Goal: Transaction & Acquisition: Purchase product/service

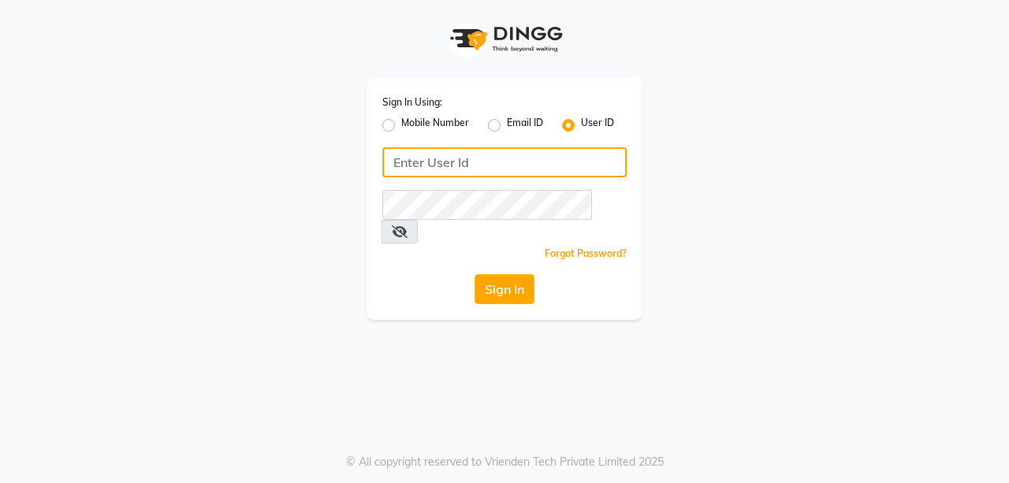
type input "azalea123"
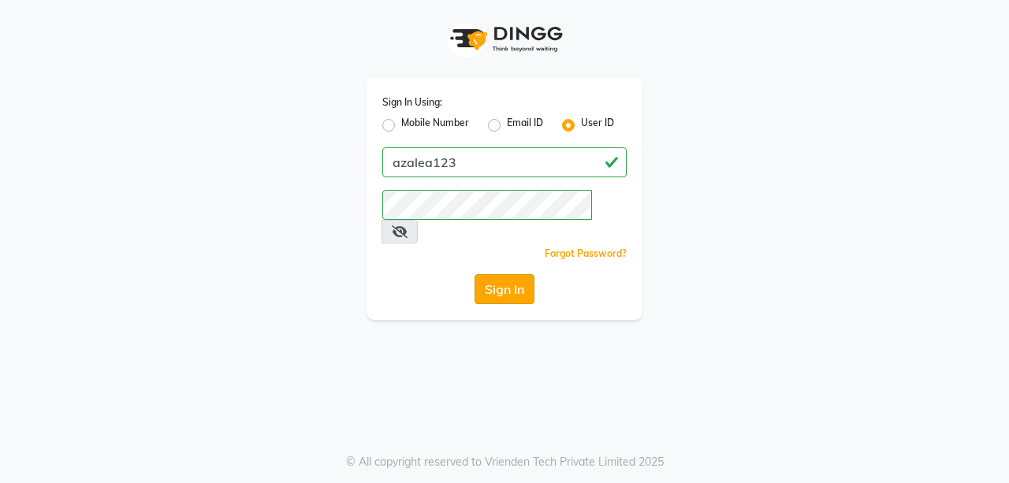
click at [490, 274] on button "Sign In" at bounding box center [505, 289] width 60 height 30
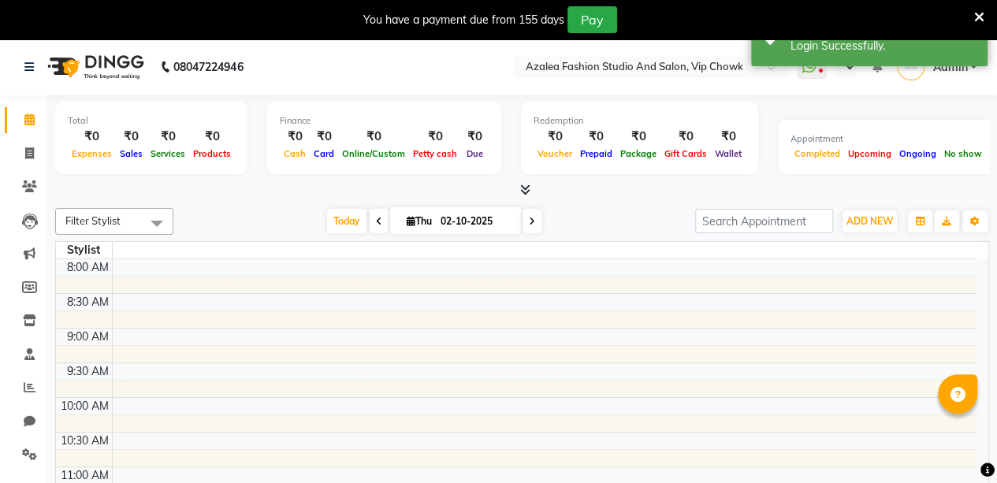
select select "en"
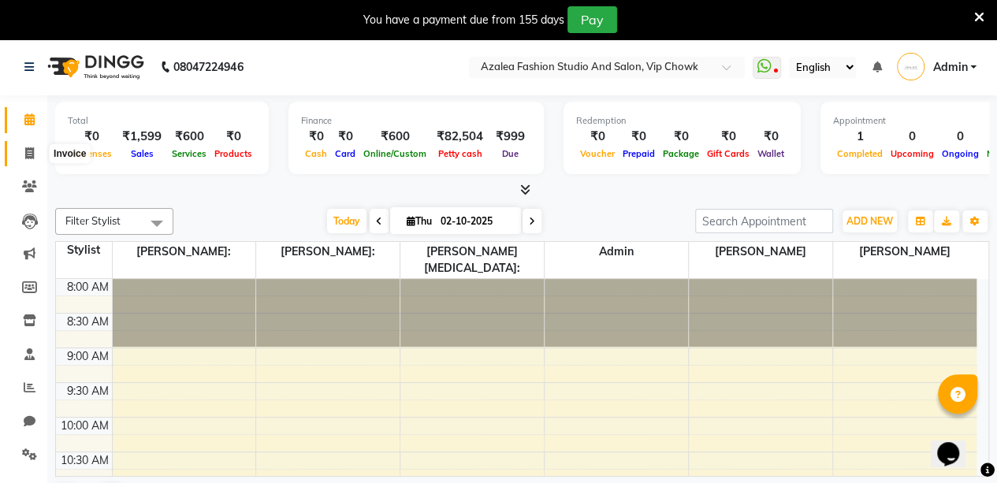
click at [32, 155] on icon at bounding box center [29, 153] width 9 height 12
select select "service"
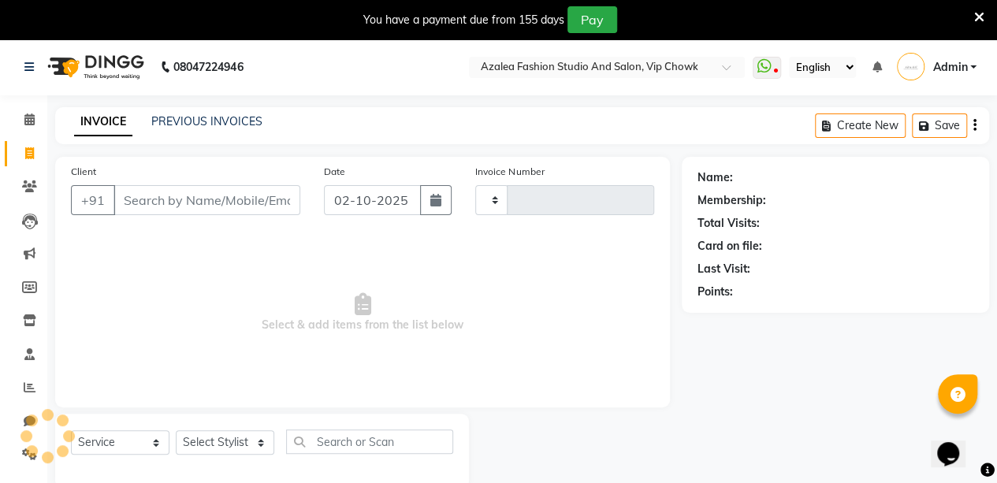
type input "0192"
select select "8063"
click at [191, 214] on input "Client" at bounding box center [207, 200] width 187 height 30
click at [186, 203] on input "Client" at bounding box center [207, 200] width 187 height 30
click at [32, 188] on icon at bounding box center [29, 187] width 15 height 12
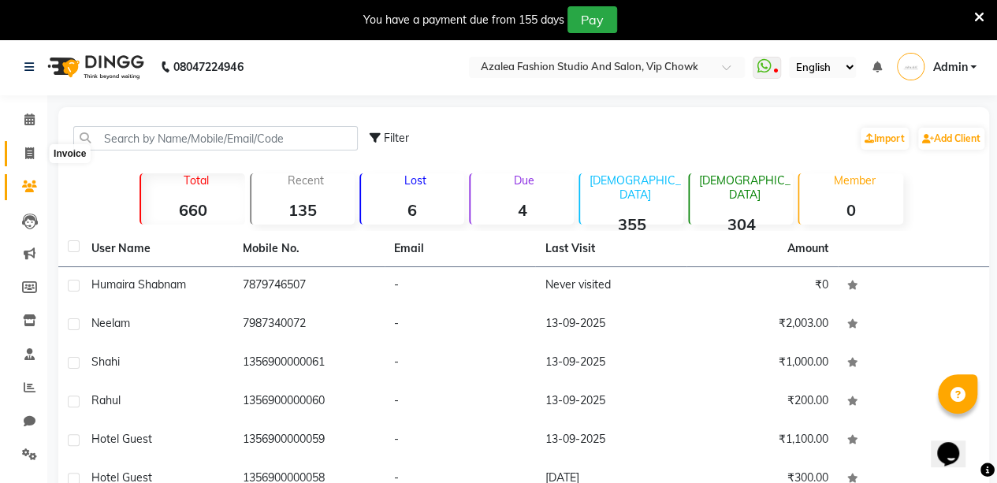
click at [33, 159] on icon at bounding box center [29, 153] width 9 height 12
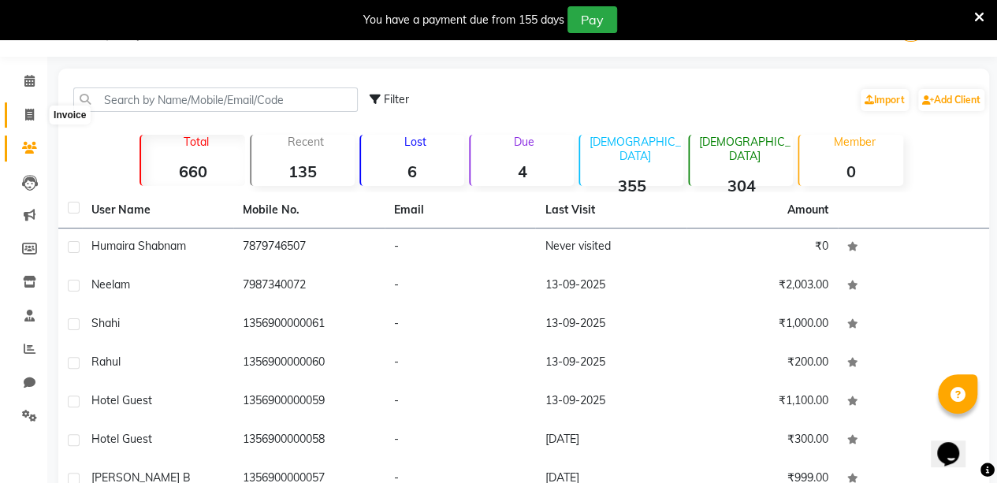
select select "service"
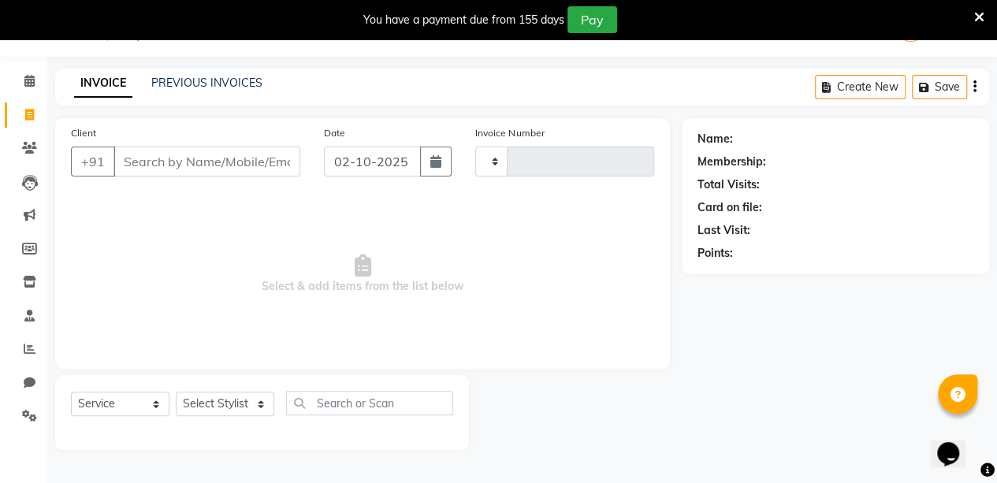
type input "0192"
select select "8063"
click at [27, 147] on icon at bounding box center [29, 148] width 15 height 12
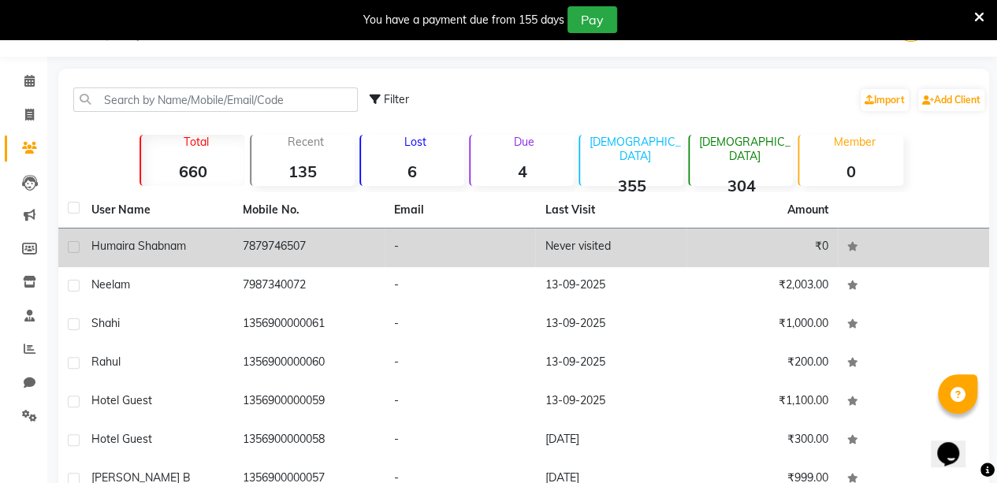
click at [200, 256] on td "Humaira shabnam" at bounding box center [157, 248] width 151 height 39
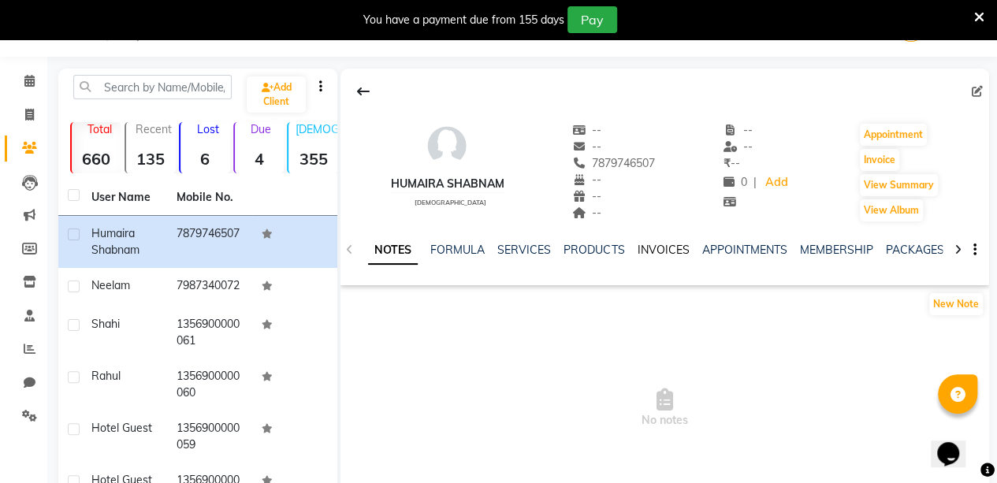
click at [662, 251] on link "INVOICES" at bounding box center [663, 250] width 52 height 14
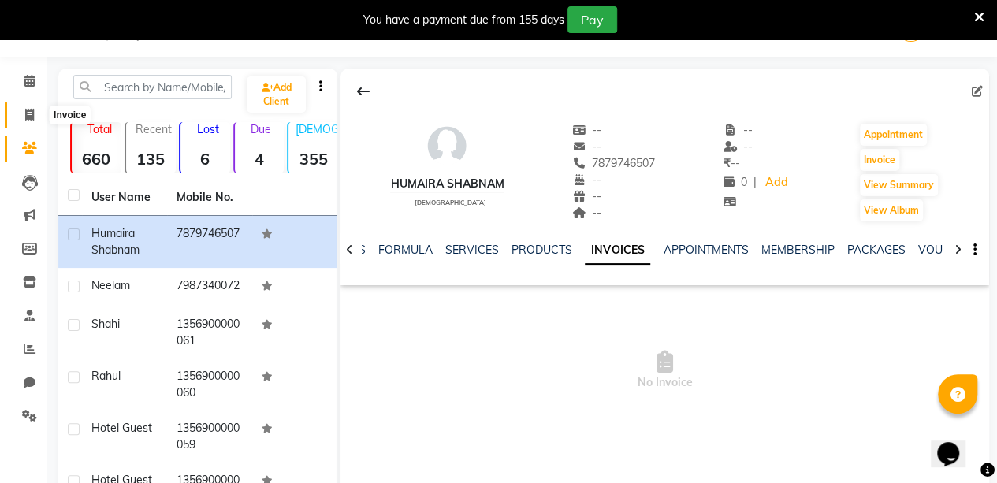
click at [29, 116] on icon at bounding box center [29, 115] width 9 height 12
select select "service"
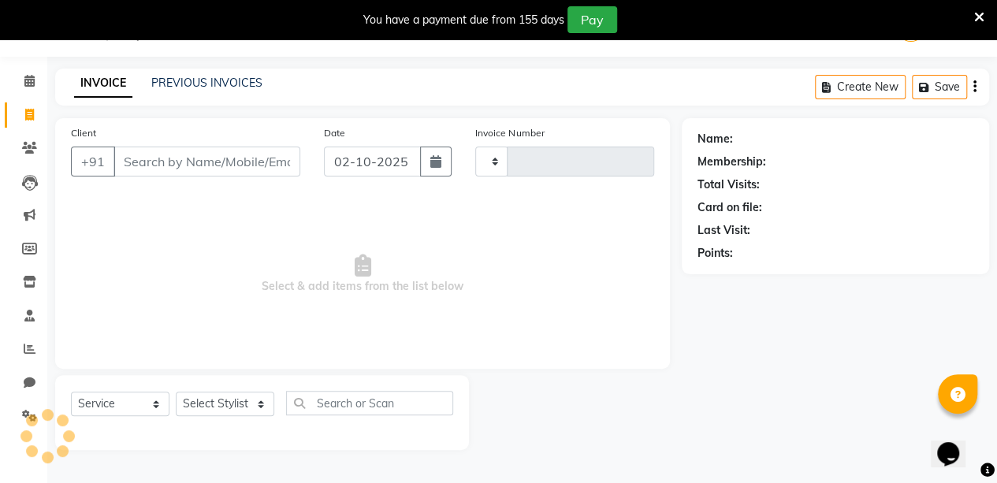
type input "0192"
select select "8063"
click at [260, 162] on input "Client" at bounding box center [207, 162] width 187 height 30
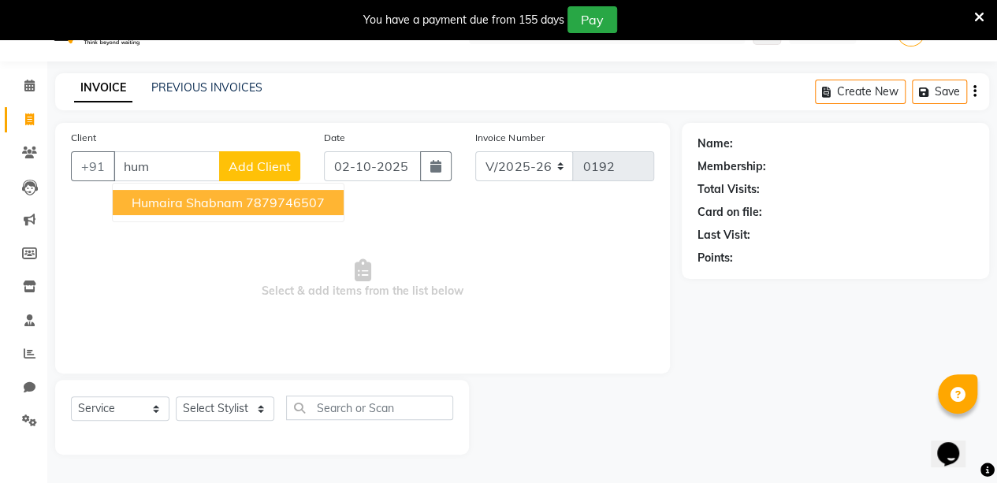
scroll to position [33, 0]
click at [178, 203] on span "Humaira shabnam" at bounding box center [187, 204] width 111 height 16
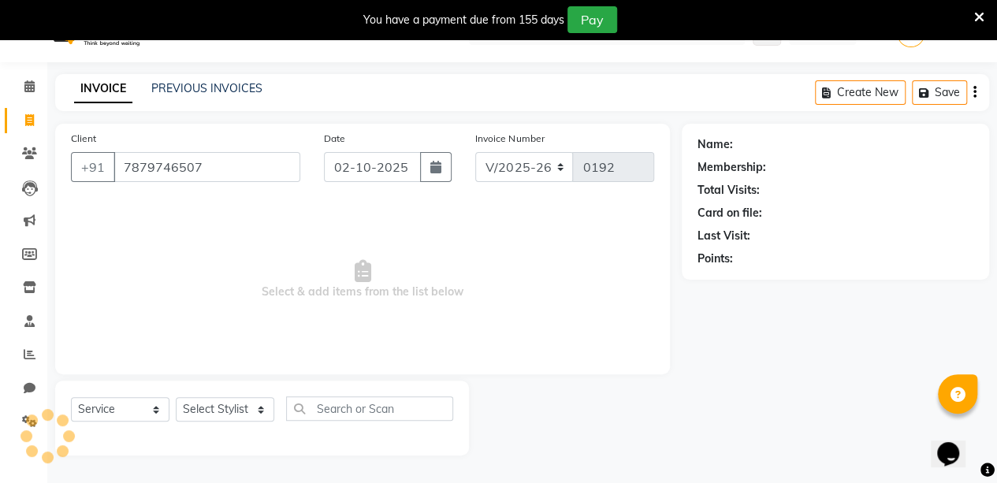
type input "7879746507"
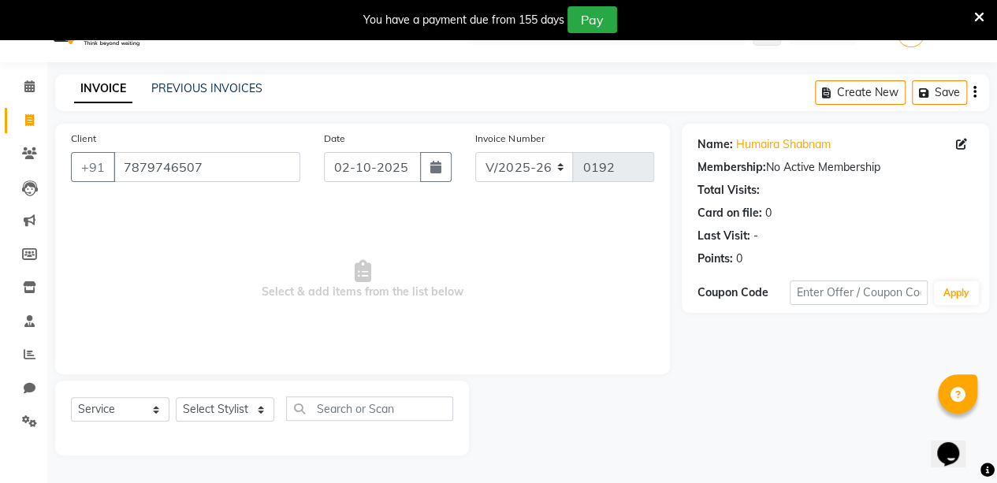
click at [440, 166] on icon "button" at bounding box center [435, 167] width 11 height 13
select select "10"
select select "2025"
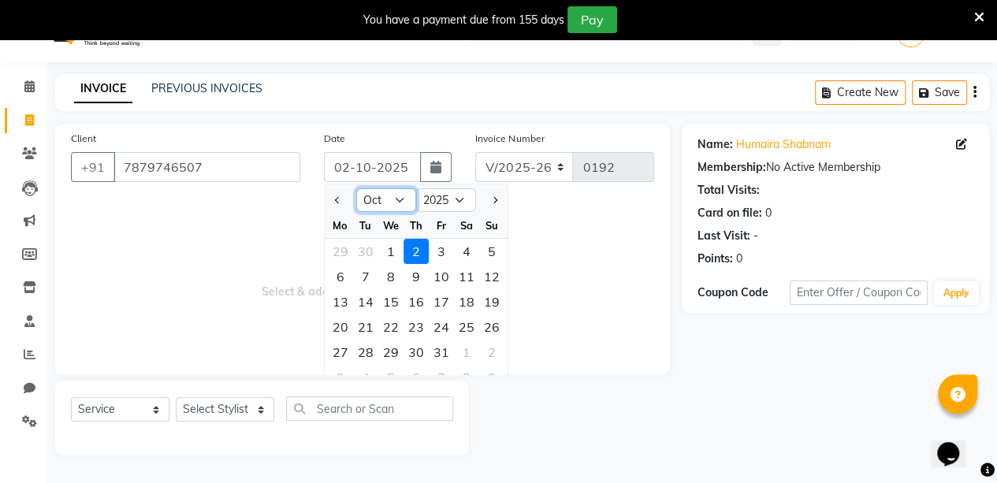
click at [389, 200] on select "Jan Feb Mar Apr May Jun [DATE] Aug Sep Oct Nov Dec" at bounding box center [386, 200] width 60 height 24
select select "9"
click at [356, 188] on select "Jan Feb Mar Apr May Jun [DATE] Aug Sep Oct Nov Dec" at bounding box center [386, 200] width 60 height 24
click at [467, 274] on div "13" at bounding box center [466, 276] width 25 height 25
type input "13-09-2025"
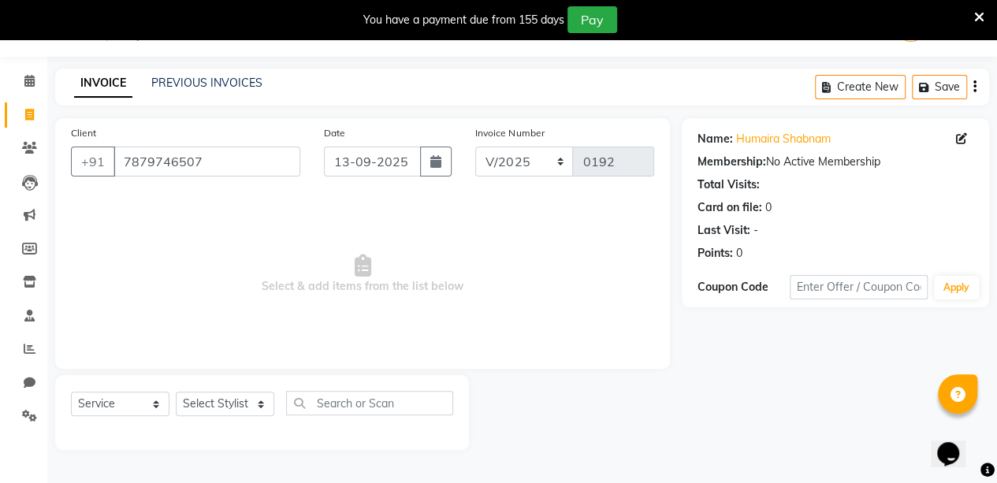
scroll to position [36, 0]
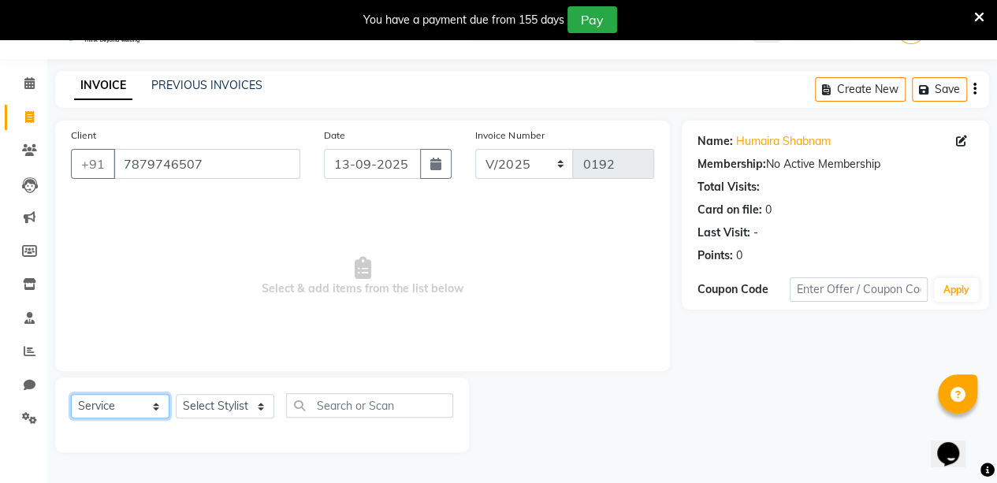
click at [147, 399] on select "Select Service Product Membership Package Voucher Prepaid Gift Card" at bounding box center [120, 406] width 99 height 24
click at [71, 394] on select "Select Service Product Membership Package Voucher Prepaid Gift Card" at bounding box center [120, 406] width 99 height 24
click at [240, 399] on select "Select Stylist aarti sen Admin [PERSON_NAME] anzal [PERSON_NAME][MEDICAL_DATA]:…" at bounding box center [225, 406] width 99 height 24
select select "88143"
click at [176, 394] on select "Select Stylist aarti sen Admin [PERSON_NAME] anzal [PERSON_NAME][MEDICAL_DATA]:…" at bounding box center [225, 406] width 99 height 24
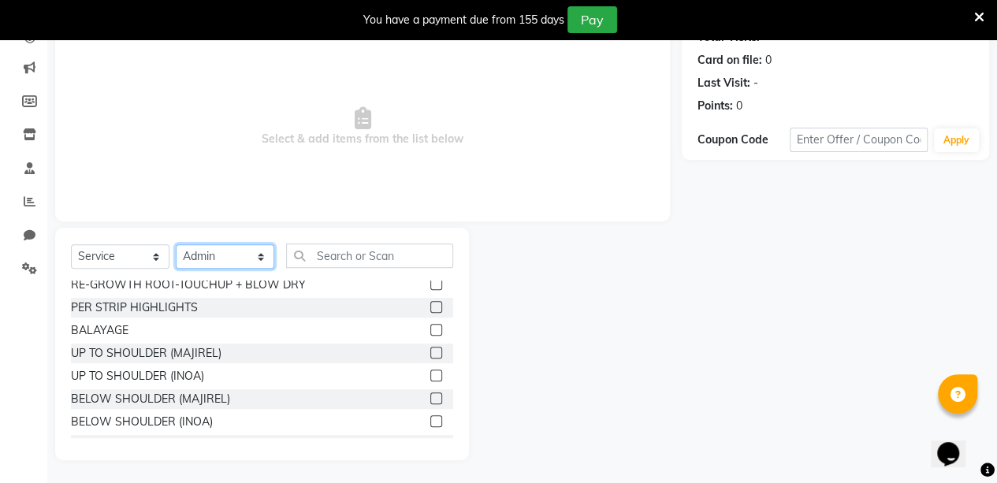
scroll to position [441, 0]
click at [118, 322] on div "BALAYAGE" at bounding box center [100, 329] width 58 height 17
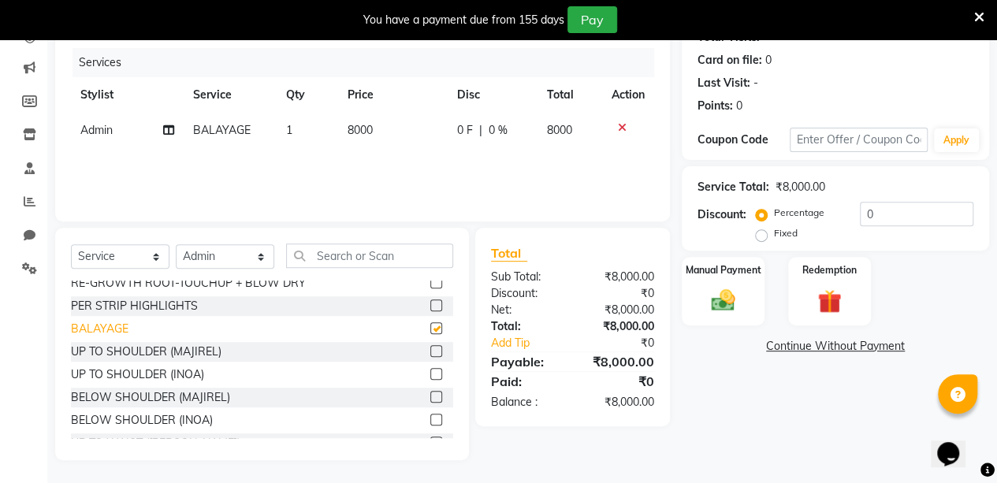
checkbox input "false"
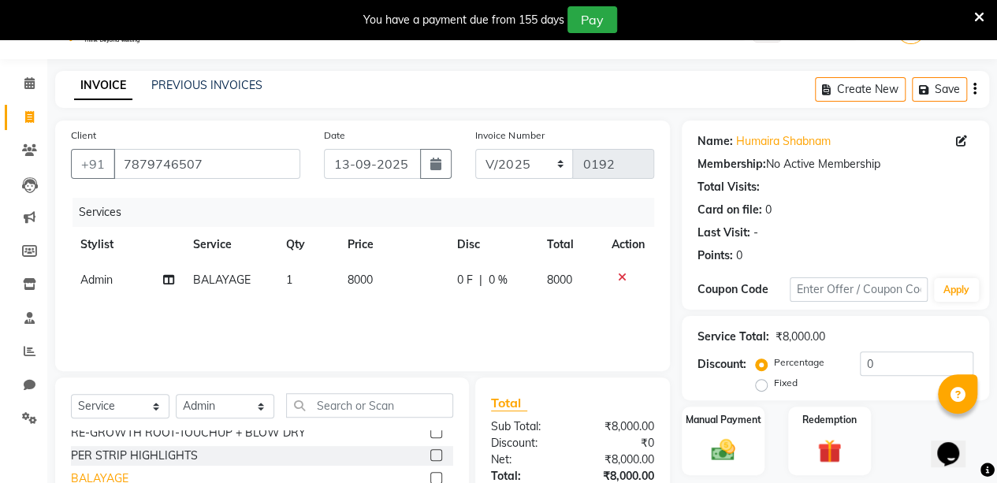
scroll to position [0, 0]
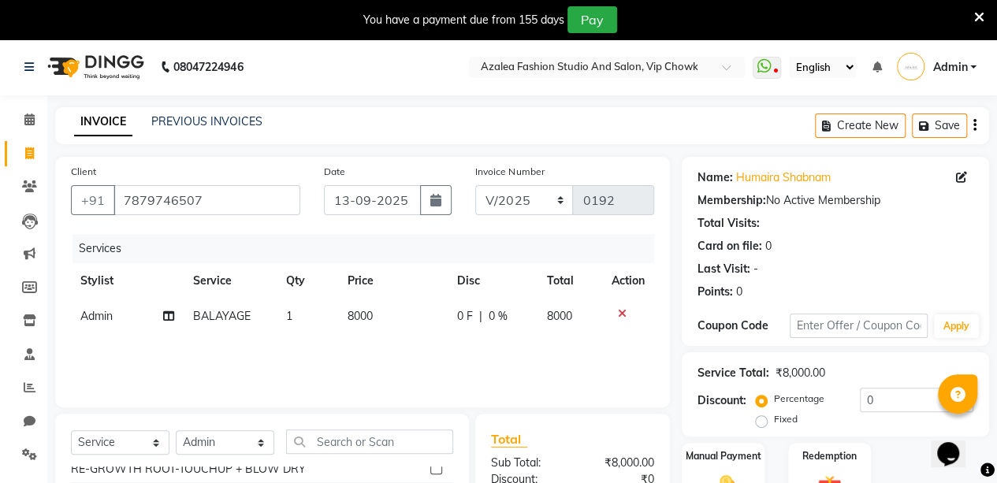
click at [506, 318] on span "0 %" at bounding box center [498, 316] width 19 height 17
select select "88143"
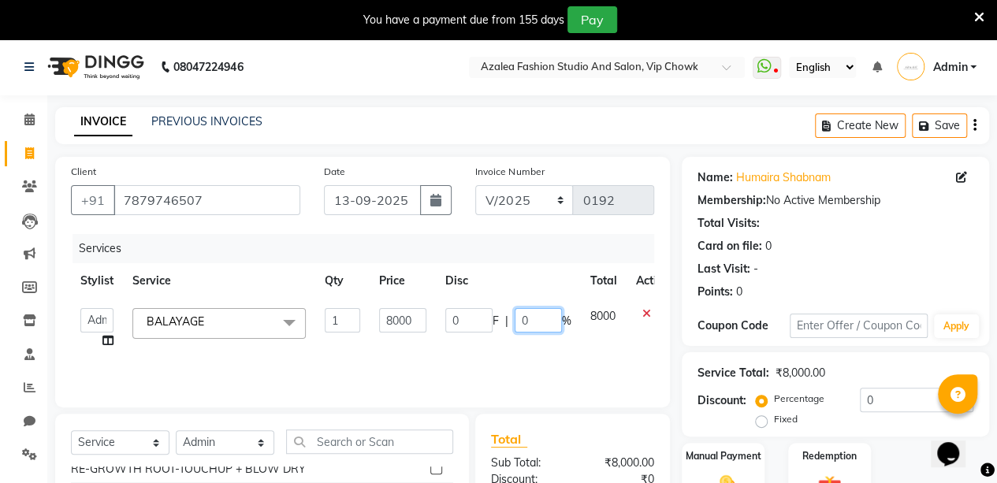
click at [545, 316] on input "0" at bounding box center [538, 320] width 47 height 24
type input "3"
type input "20"
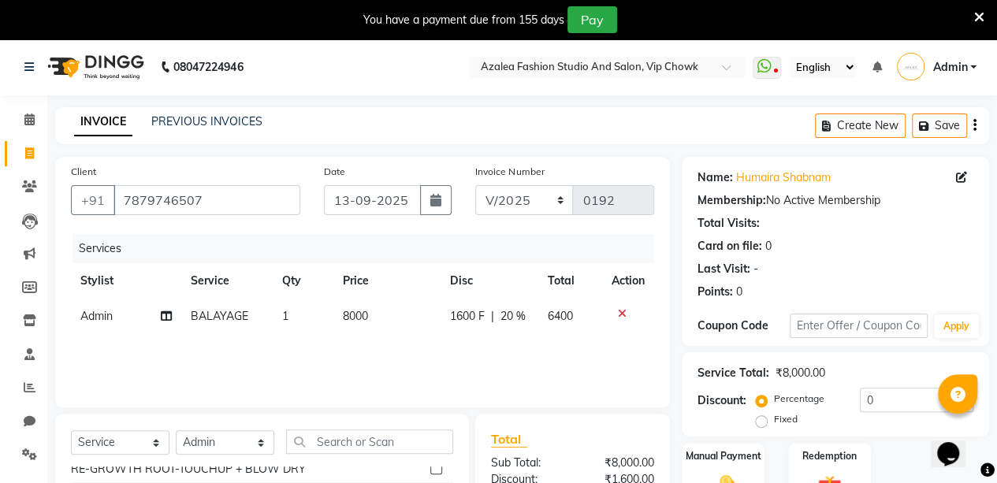
click at [671, 274] on div "Client [PHONE_NUMBER] Date [DATE] Invoice Number V/2025 V/[PHONE_NUMBER] Servic…" at bounding box center [362, 402] width 639 height 490
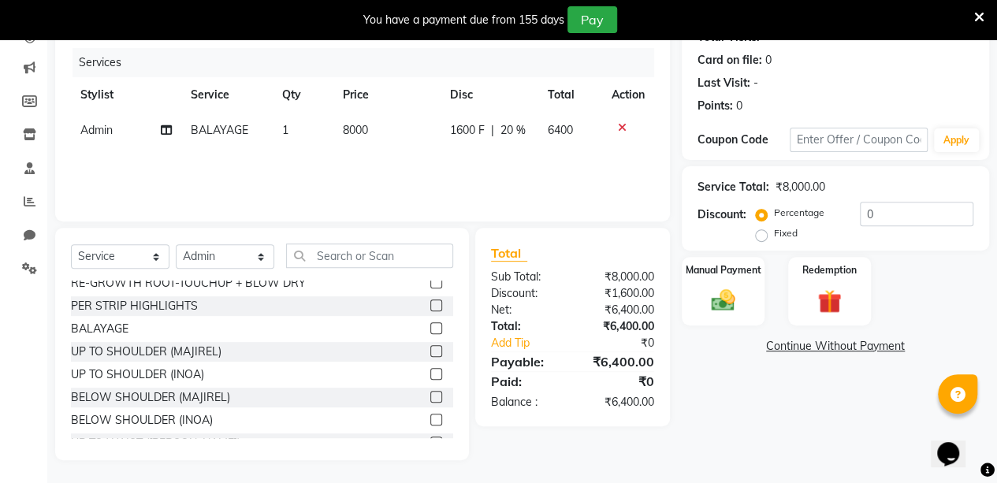
click at [511, 127] on span "20 %" at bounding box center [513, 130] width 25 height 17
select select "88143"
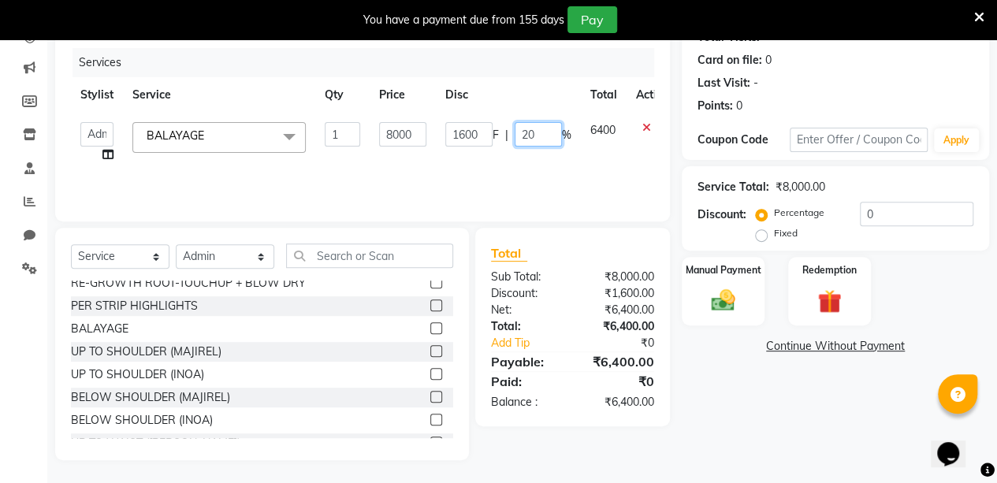
click at [539, 136] on input "20" at bounding box center [538, 134] width 47 height 24
type input "2"
type input "15"
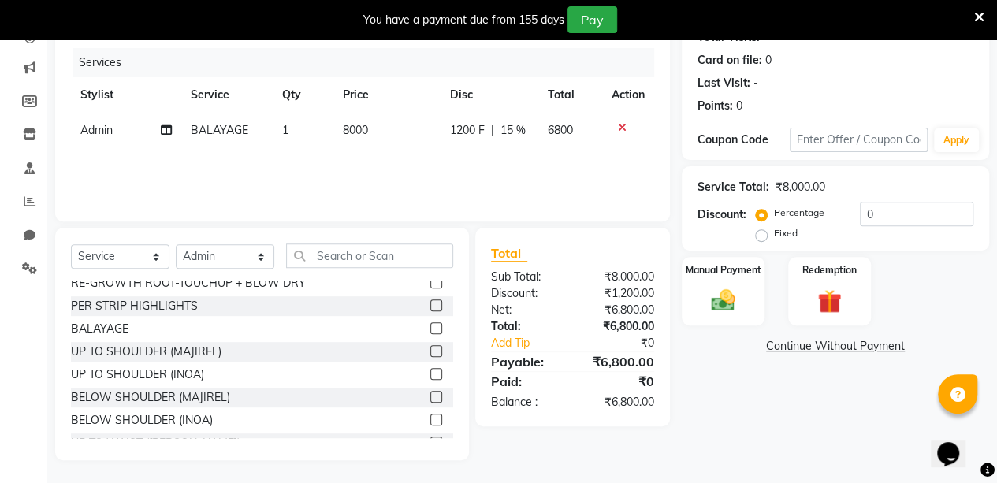
click at [760, 433] on div "Name: [PERSON_NAME] [PERSON_NAME] Membership: No Active Membership Total Visits…" at bounding box center [841, 216] width 319 height 490
click at [516, 132] on span "15 %" at bounding box center [513, 130] width 25 height 17
select select "88143"
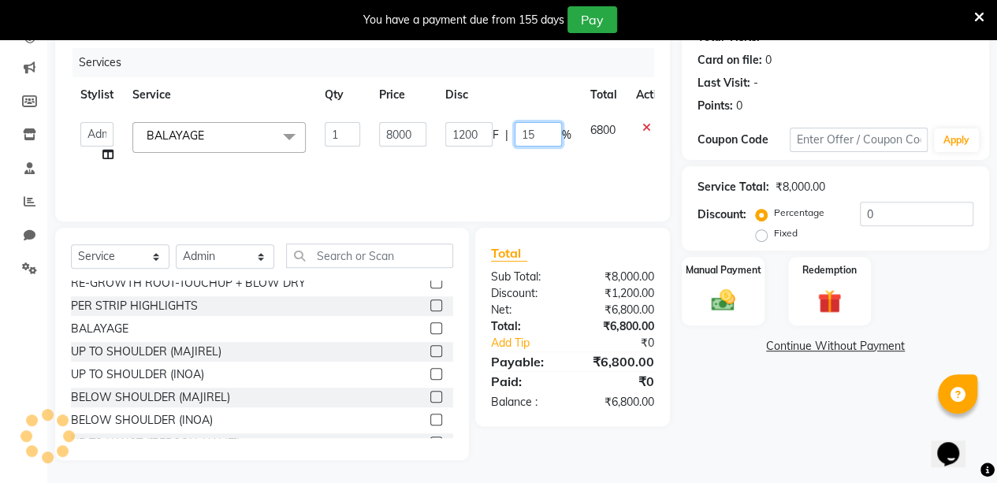
click at [534, 140] on input "15" at bounding box center [538, 134] width 47 height 24
type input "14"
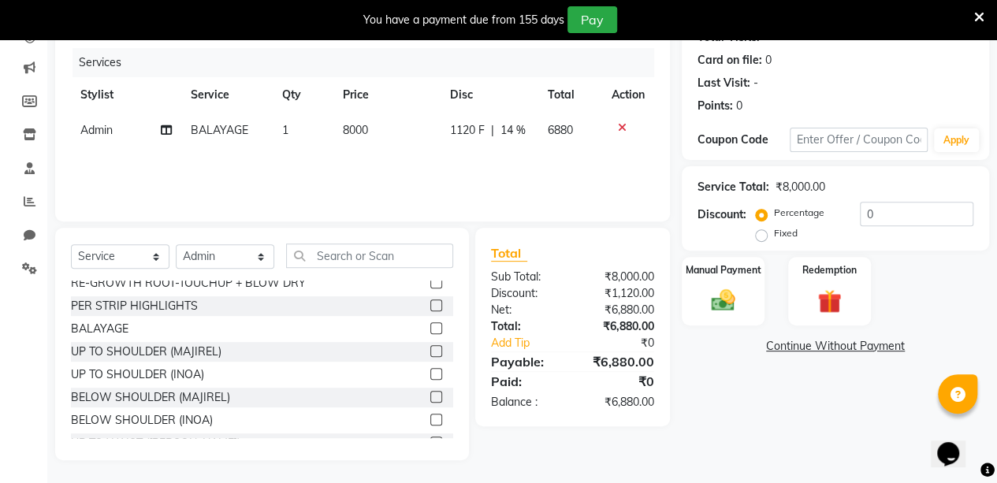
click at [719, 392] on div "Name: [PERSON_NAME] [PERSON_NAME] Membership: No Active Membership Total Visits…" at bounding box center [841, 216] width 319 height 490
click at [510, 128] on span "14 %" at bounding box center [513, 130] width 25 height 17
select select "88143"
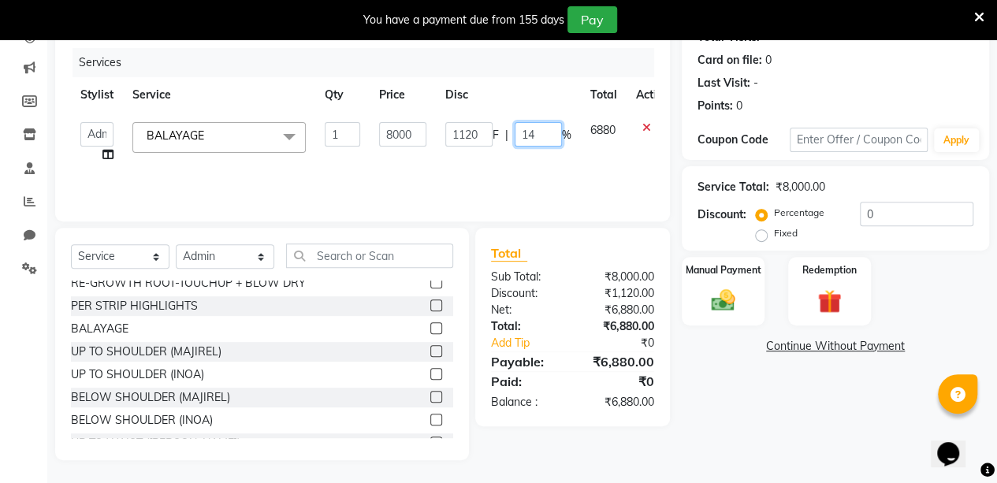
click at [541, 133] on input "14" at bounding box center [538, 134] width 47 height 24
type input "13"
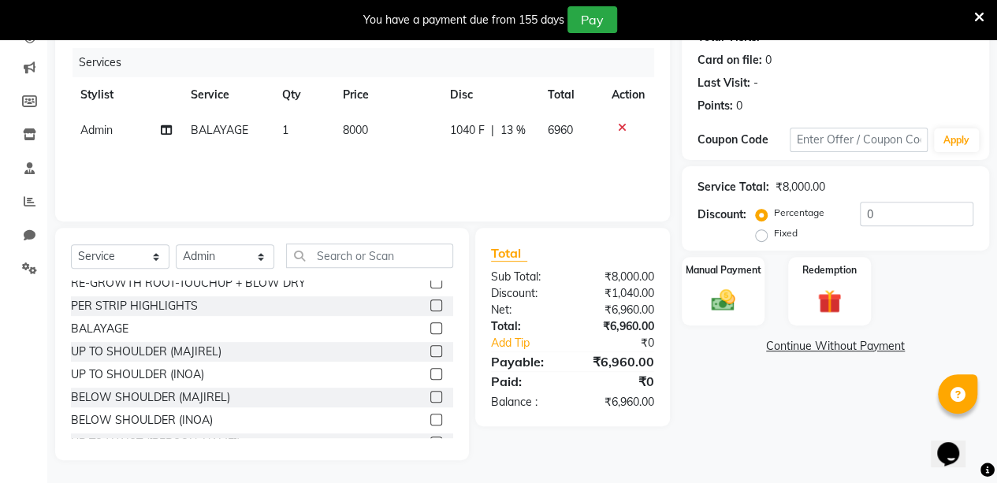
click at [758, 345] on link "Continue Without Payment" at bounding box center [835, 346] width 301 height 17
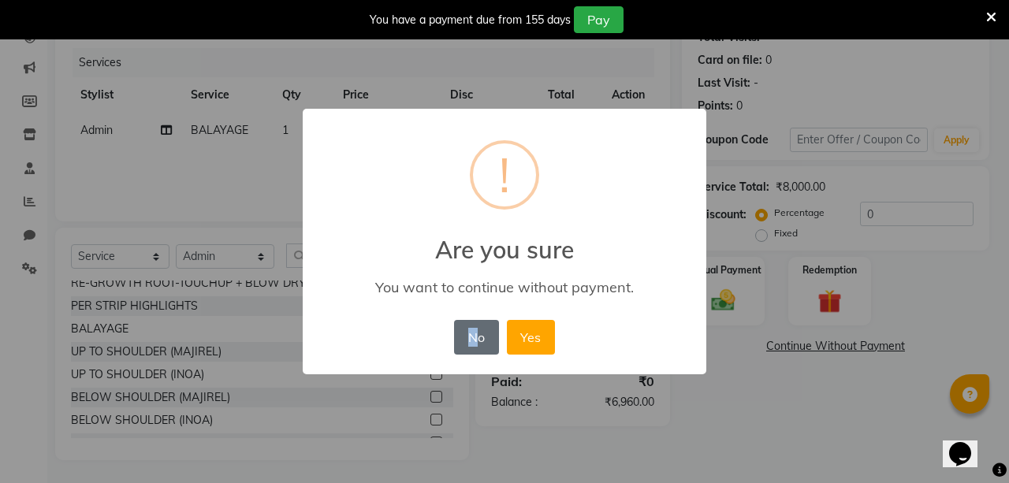
drag, startPoint x: 803, startPoint y: 456, endPoint x: 476, endPoint y: 348, distance: 344.8
click at [476, 348] on div "× ! Are you sure You want to continue without payment. No No Yes" at bounding box center [504, 241] width 1009 height 483
click at [476, 348] on button "No" at bounding box center [476, 337] width 44 height 35
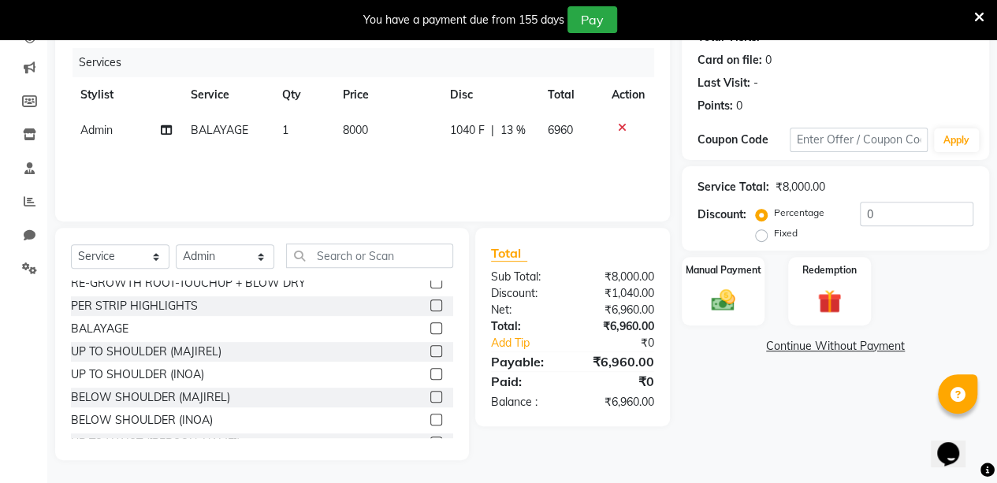
click at [508, 134] on span "13 %" at bounding box center [513, 130] width 25 height 17
select select "88143"
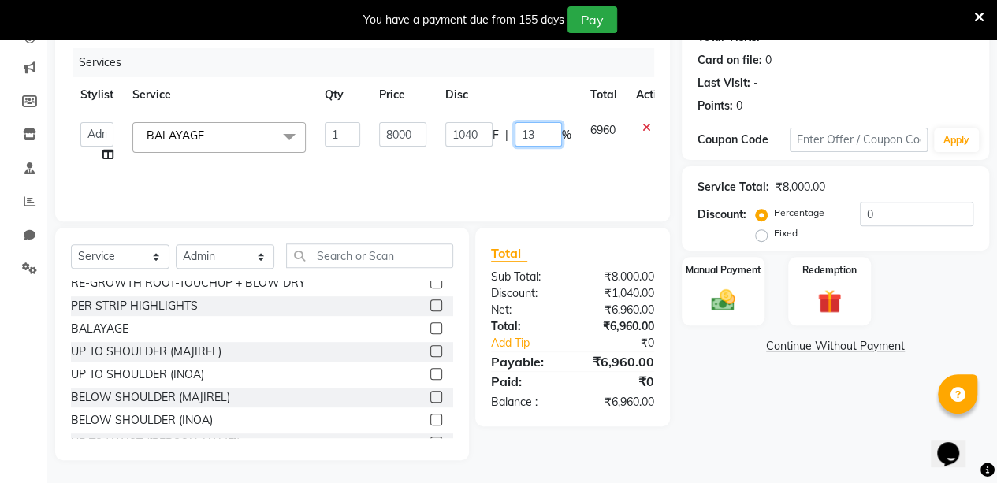
click at [533, 138] on input "13" at bounding box center [538, 134] width 47 height 24
type input "1"
type input "20"
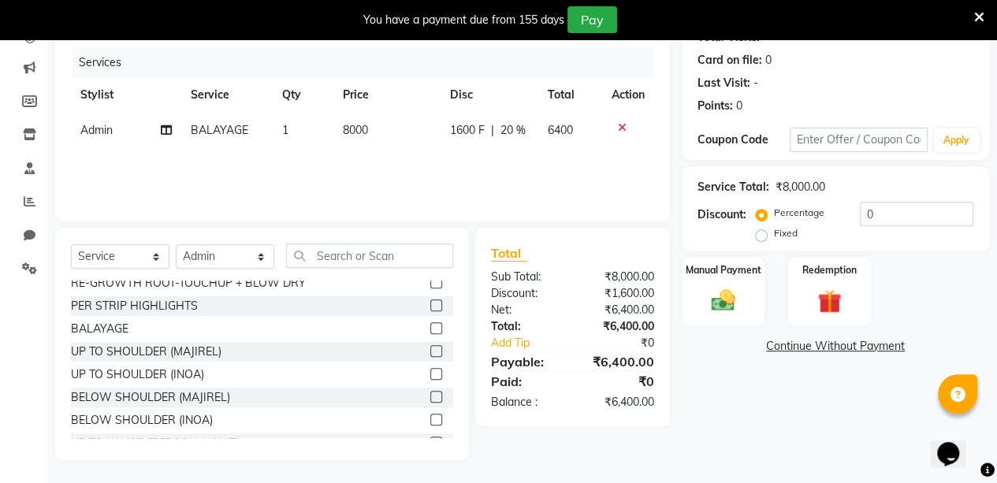
click at [735, 351] on link "Continue Without Payment" at bounding box center [835, 346] width 301 height 17
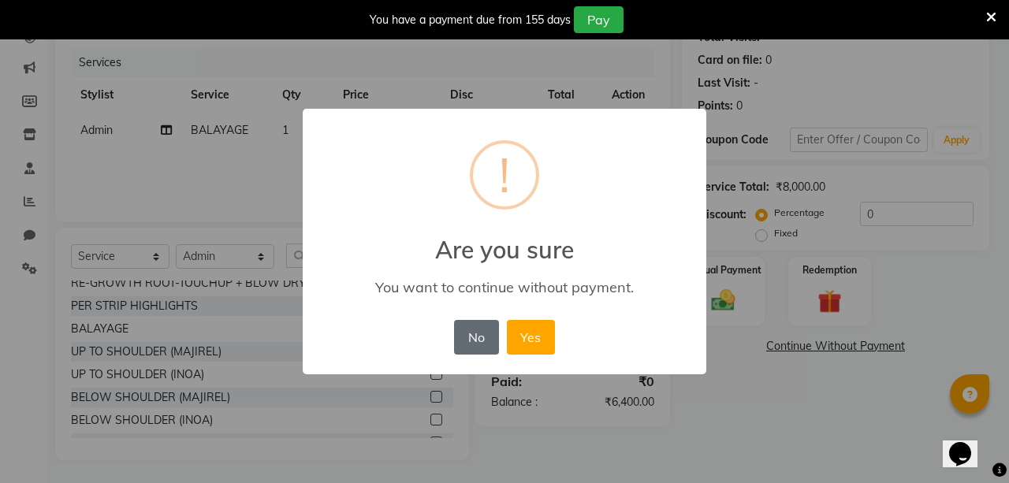
click at [478, 341] on button "No" at bounding box center [476, 337] width 44 height 35
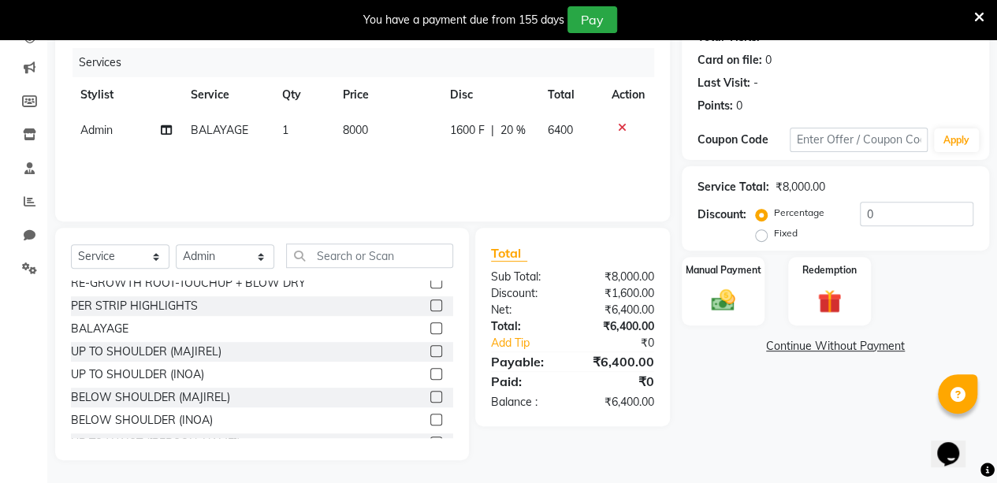
click at [511, 124] on span "20 %" at bounding box center [513, 130] width 25 height 17
select select "88143"
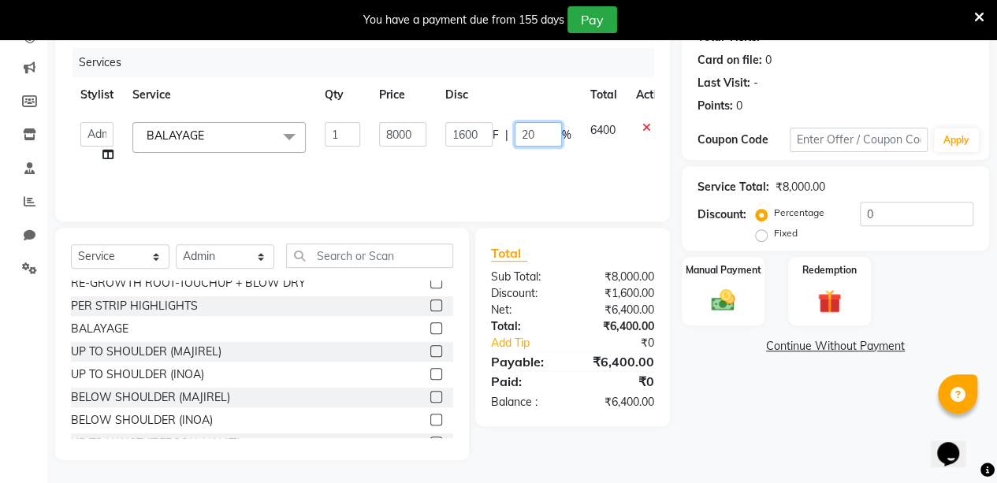
click at [534, 131] on input "20" at bounding box center [538, 134] width 47 height 24
type input "2"
type input "18"
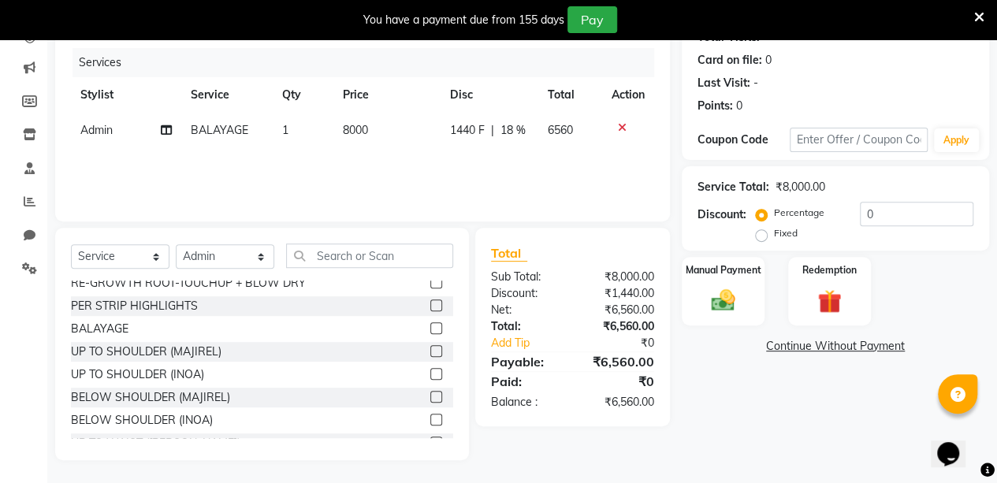
click at [710, 366] on div "Name: [PERSON_NAME] [PERSON_NAME] Membership: No Active Membership Total Visits…" at bounding box center [841, 216] width 319 height 490
click at [516, 131] on span "18 %" at bounding box center [513, 130] width 25 height 17
select select "88143"
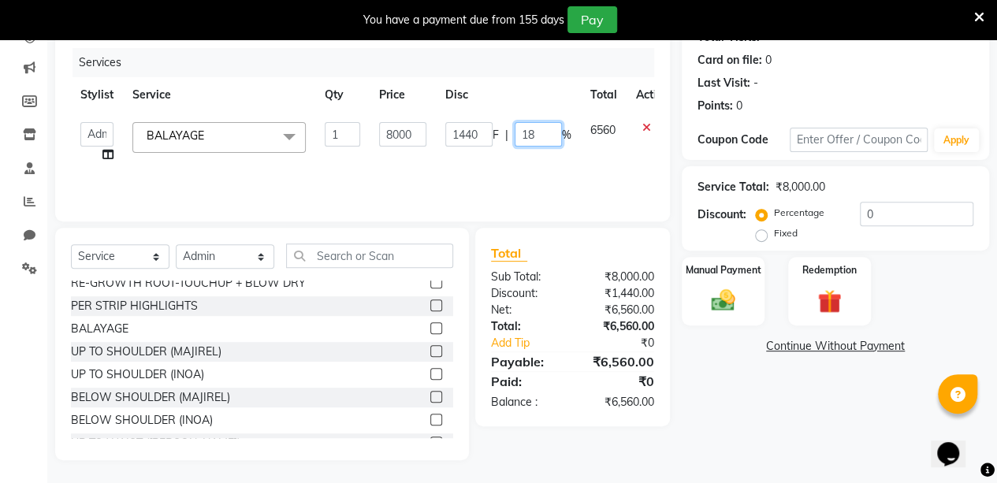
click at [536, 139] on input "18" at bounding box center [538, 134] width 47 height 24
type input "17"
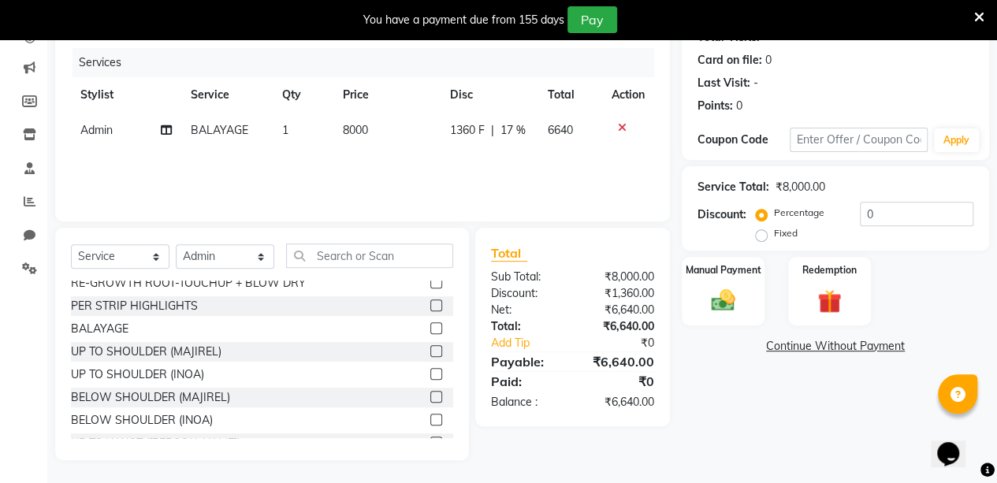
click at [754, 400] on div "Name: [PERSON_NAME] [PERSON_NAME] Membership: No Active Membership Total Visits…" at bounding box center [841, 216] width 319 height 490
click at [517, 130] on span "17 %" at bounding box center [513, 130] width 25 height 17
select select "88143"
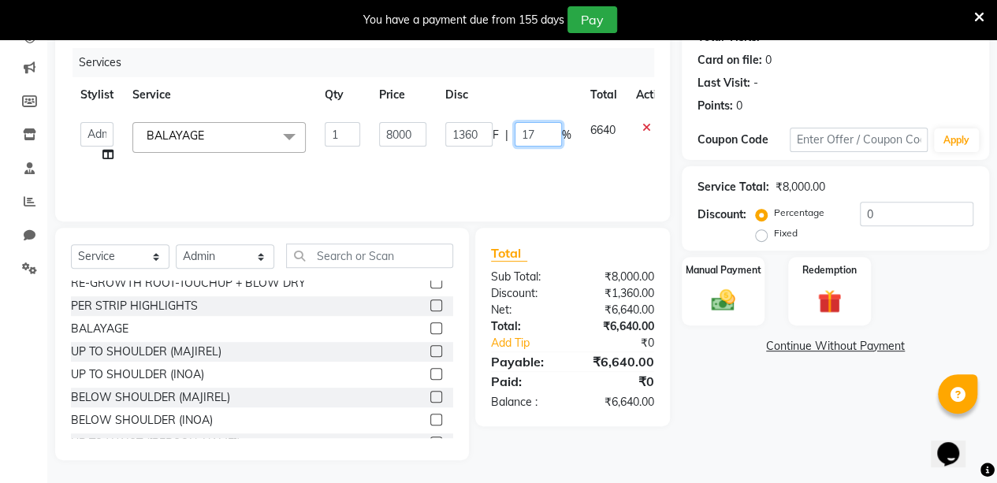
click at [536, 138] on input "17" at bounding box center [538, 134] width 47 height 24
type input "1"
type input "22"
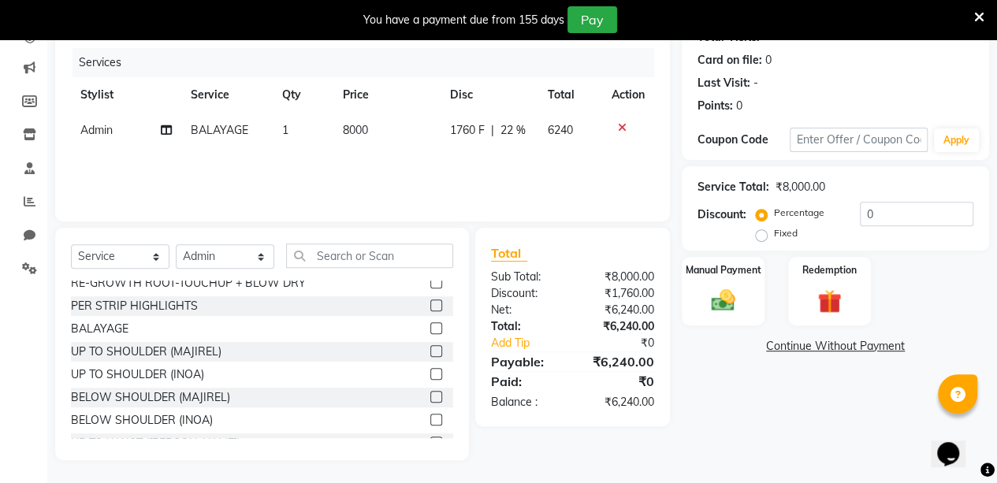
click at [719, 384] on div "Name: [PERSON_NAME] [PERSON_NAME] Membership: No Active Membership Total Visits…" at bounding box center [841, 216] width 319 height 490
click at [513, 129] on span "22 %" at bounding box center [513, 130] width 25 height 17
select select "88143"
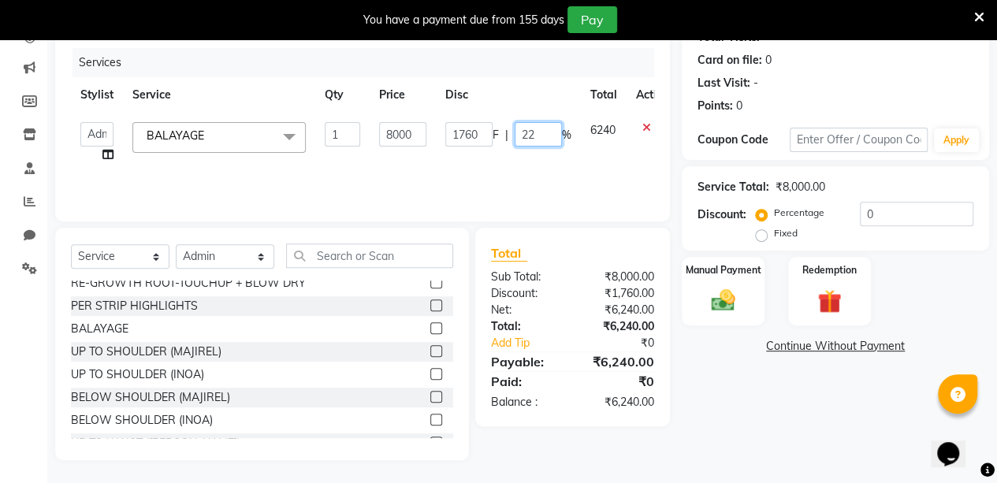
click at [536, 135] on input "22" at bounding box center [538, 134] width 47 height 24
type input "2"
type input "30"
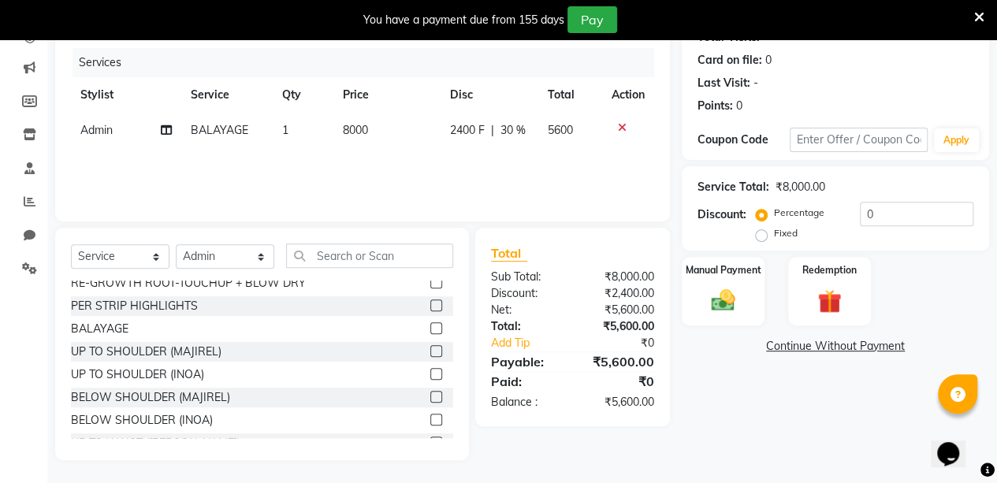
click at [784, 450] on div "Name: [PERSON_NAME] [PERSON_NAME] Membership: No Active Membership Total Visits…" at bounding box center [841, 216] width 319 height 490
click at [515, 128] on span "30 %" at bounding box center [513, 130] width 25 height 17
select select "88143"
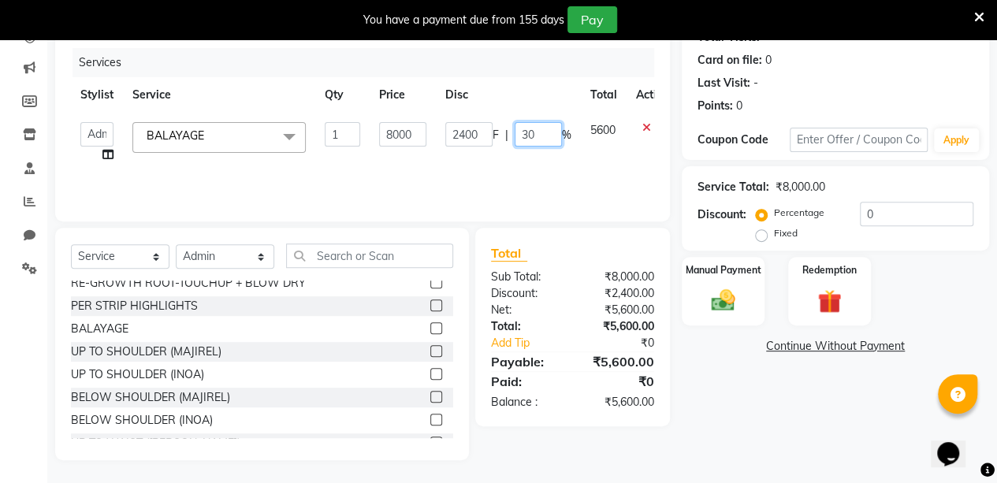
click at [542, 135] on input "30" at bounding box center [538, 134] width 47 height 24
type input "3"
type input "20"
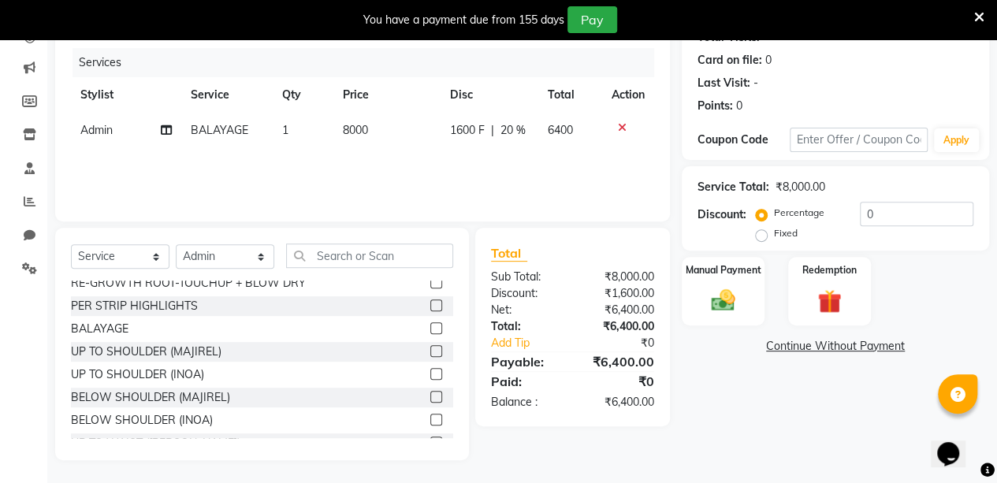
click at [724, 370] on div "Name: [PERSON_NAME] [PERSON_NAME] Membership: No Active Membership Total Visits…" at bounding box center [841, 216] width 319 height 490
click at [526, 125] on div "1600 F | 20 %" at bounding box center [489, 130] width 79 height 17
select select "88143"
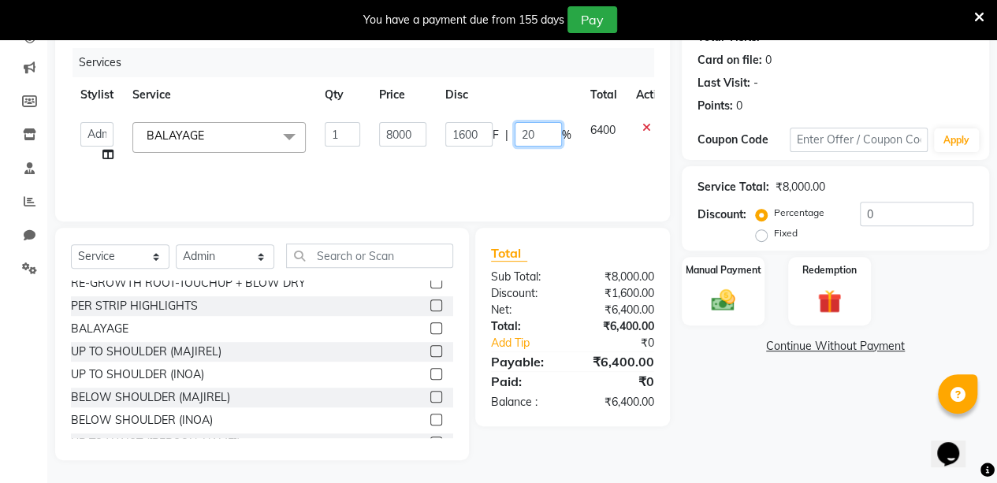
click at [541, 134] on input "20" at bounding box center [538, 134] width 47 height 24
type input "2"
type input "17"
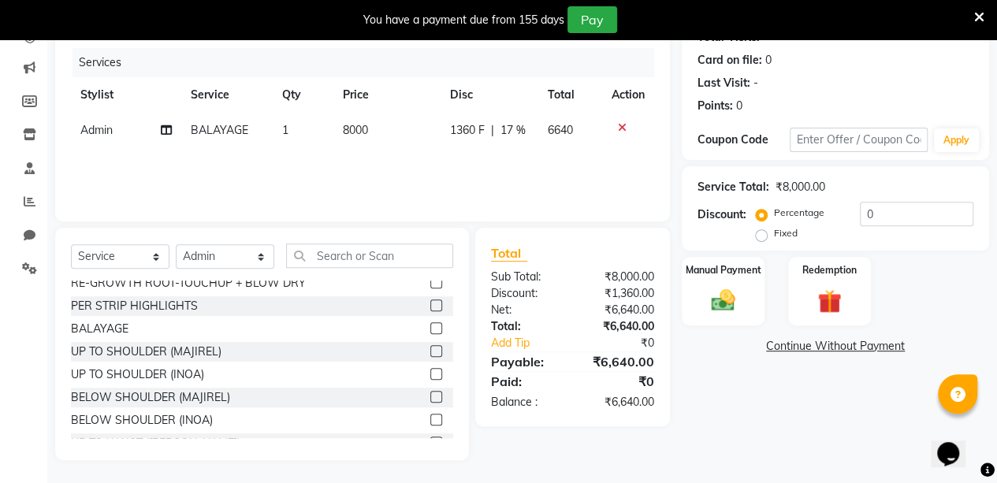
click at [726, 426] on div "Name: [PERSON_NAME] [PERSON_NAME] Membership: No Active Membership Total Visits…" at bounding box center [841, 216] width 319 height 490
click at [518, 128] on span "17 %" at bounding box center [513, 130] width 25 height 17
select select "88143"
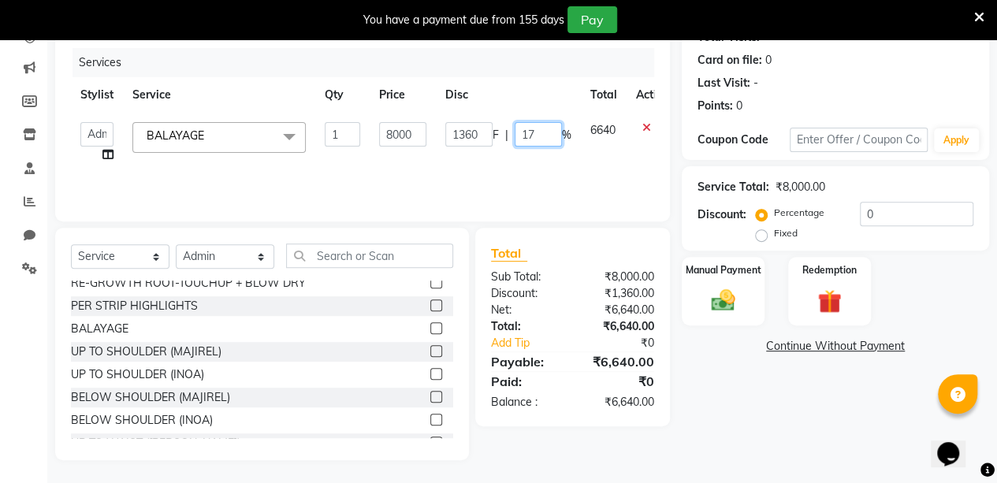
click at [554, 136] on input "17" at bounding box center [538, 134] width 47 height 24
type input "15.5"
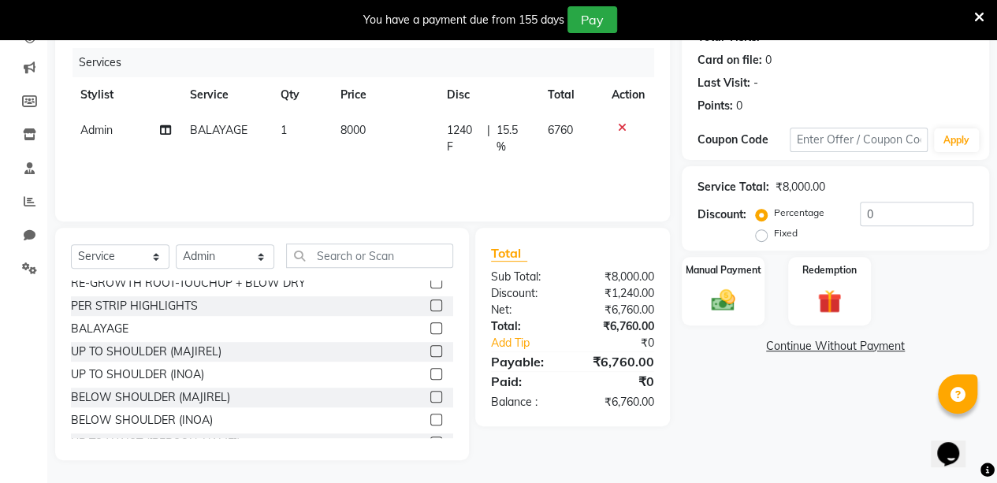
click at [711, 417] on div "Name: [PERSON_NAME] [PERSON_NAME] Membership: No Active Membership Total Visits…" at bounding box center [841, 216] width 319 height 490
click at [515, 130] on span "15.5 %" at bounding box center [512, 138] width 33 height 33
select select "88143"
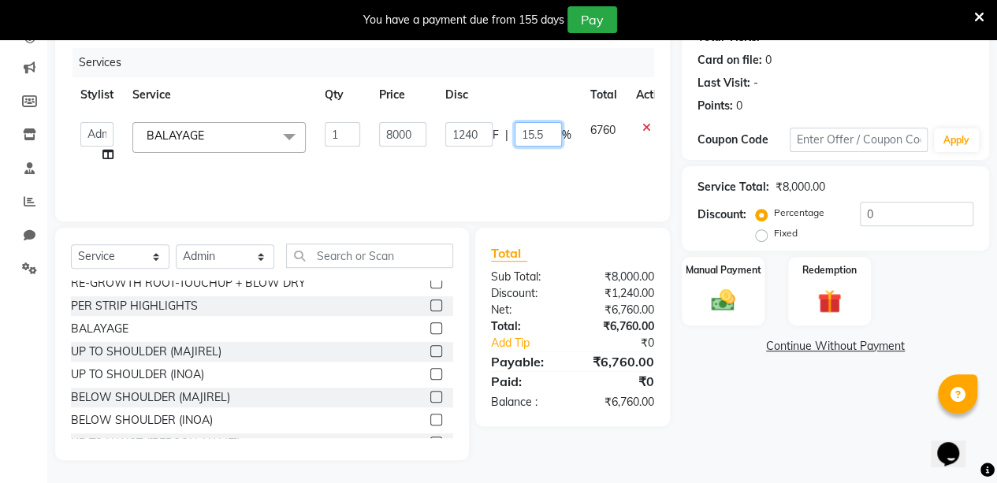
click at [543, 134] on input "15.5" at bounding box center [538, 134] width 47 height 24
type input "15.6"
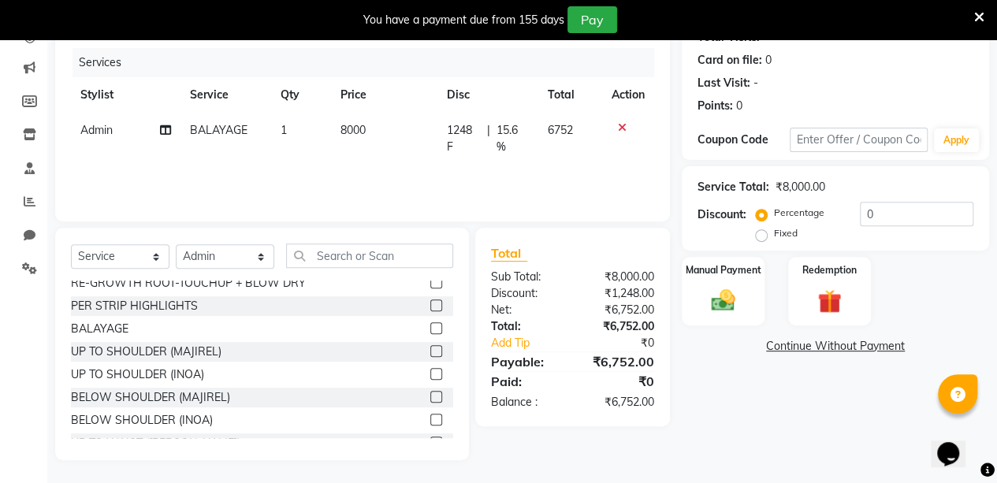
click at [732, 400] on div "Name: [PERSON_NAME] [PERSON_NAME] Membership: No Active Membership Total Visits…" at bounding box center [841, 216] width 319 height 490
click at [713, 285] on div "Manual Payment" at bounding box center [723, 291] width 86 height 72
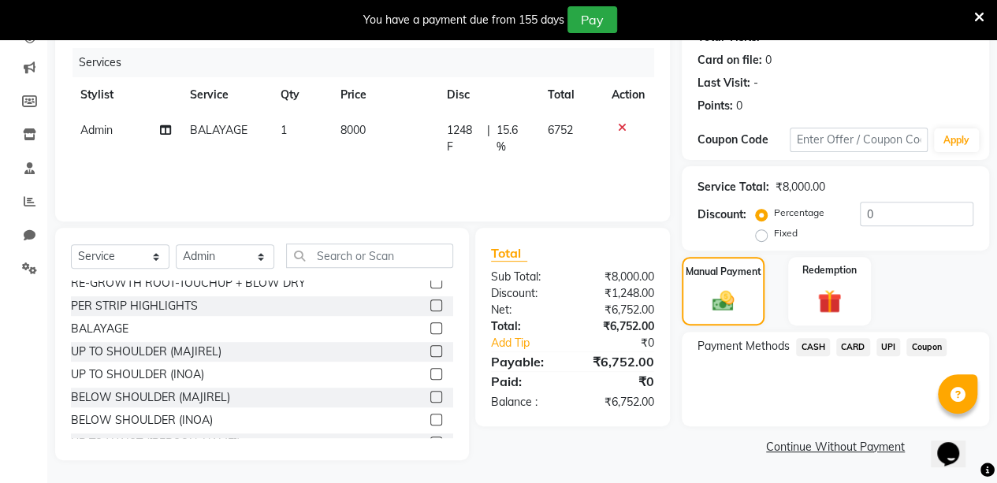
click at [818, 346] on span "CASH" at bounding box center [813, 347] width 34 height 18
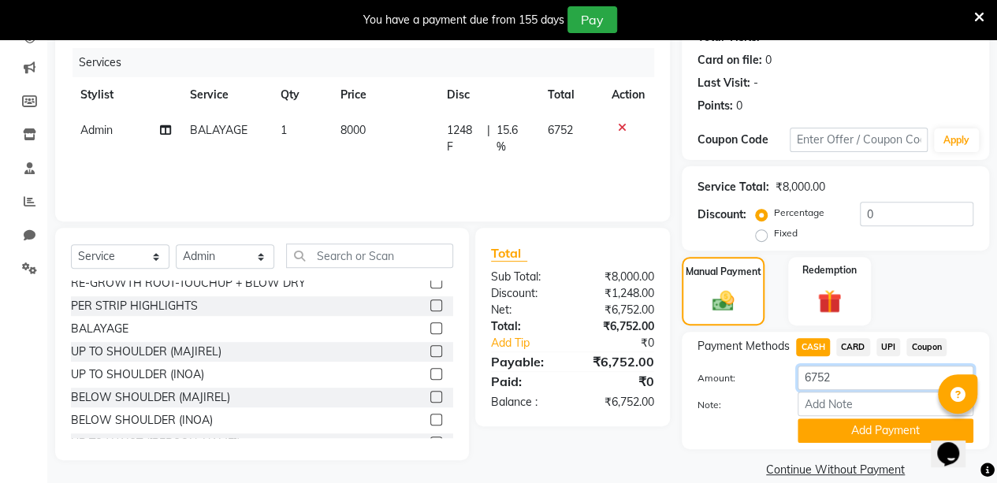
click at [839, 378] on input "6752" at bounding box center [886, 378] width 176 height 24
type input "6"
type input "2750"
click at [853, 426] on button "Add Payment" at bounding box center [886, 431] width 176 height 24
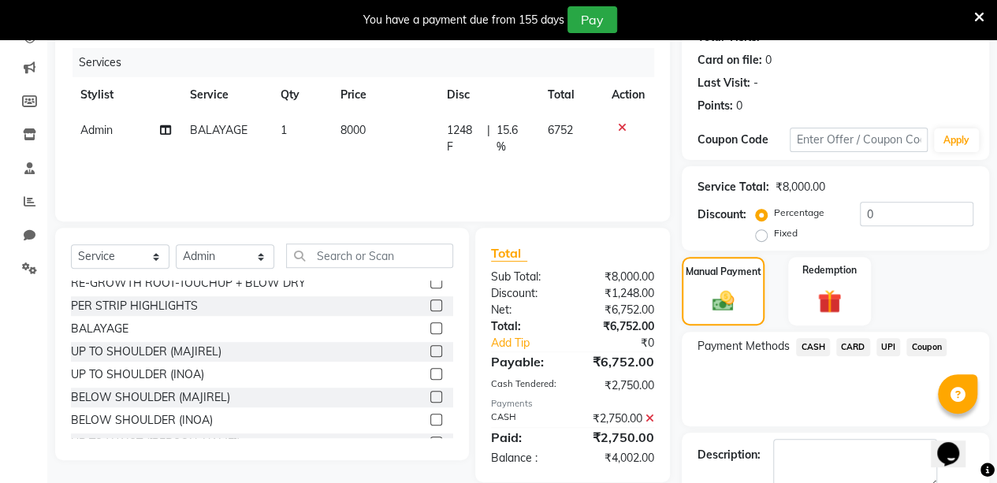
click at [888, 346] on span "UPI" at bounding box center [889, 347] width 24 height 18
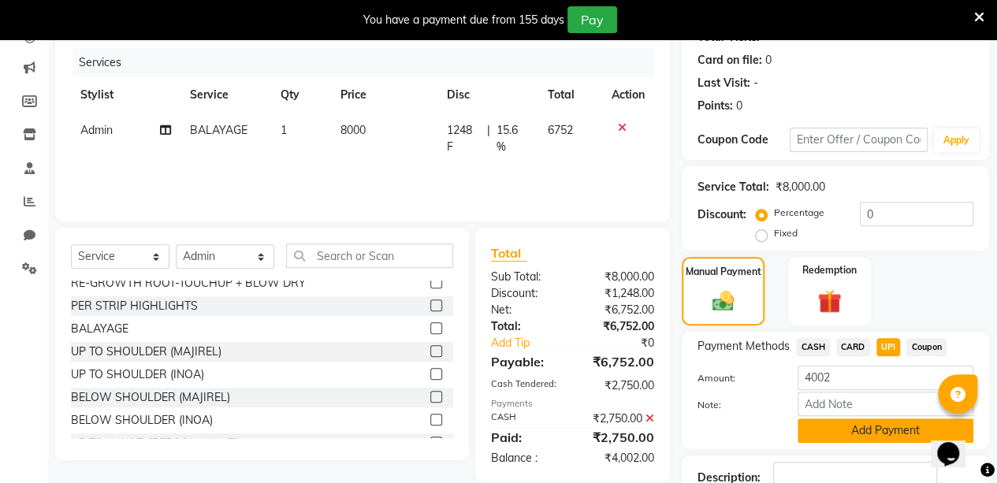
click at [850, 429] on button "Add Payment" at bounding box center [886, 431] width 176 height 24
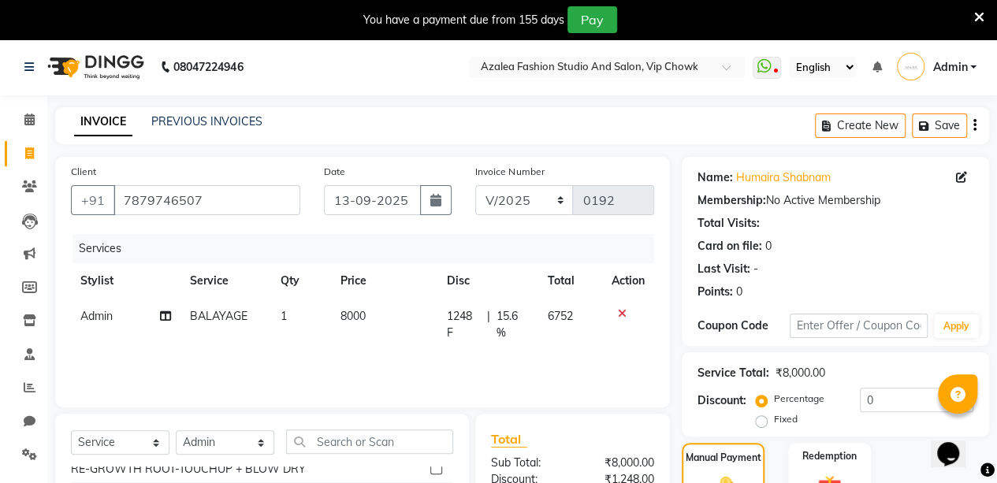
scroll to position [273, 0]
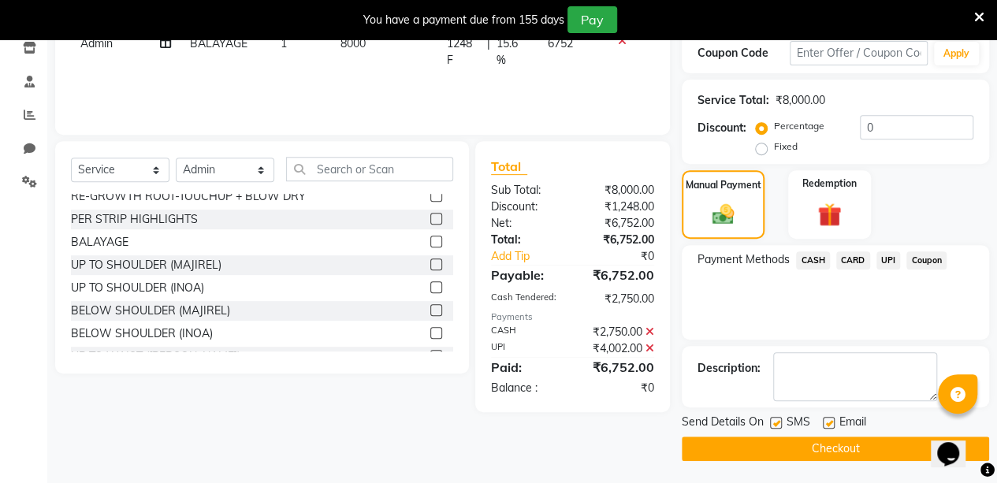
click at [777, 447] on button "Checkout" at bounding box center [835, 449] width 307 height 24
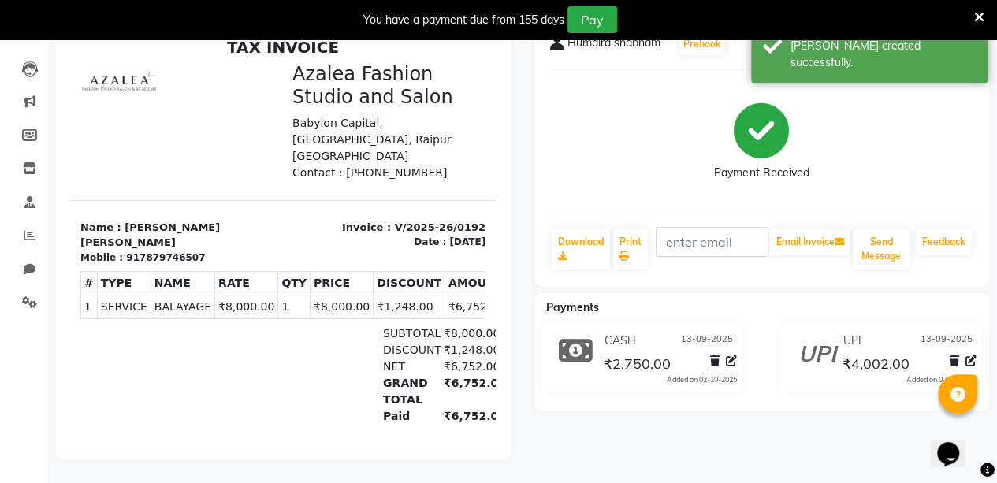
drag, startPoint x: 6, startPoint y: 8, endPoint x: 866, endPoint y: 115, distance: 866.0
click at [866, 115] on div "Payment Received" at bounding box center [762, 142] width 424 height 118
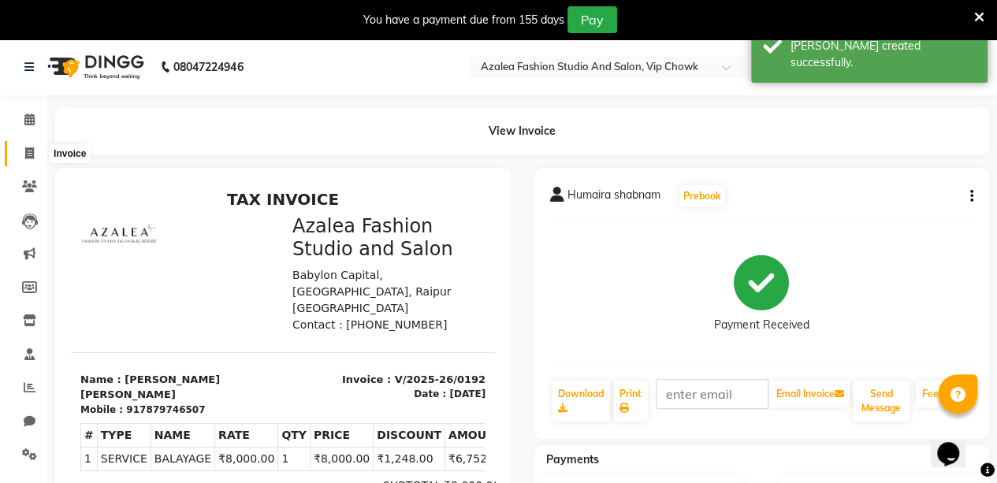
click at [36, 152] on span at bounding box center [30, 154] width 28 height 18
select select "service"
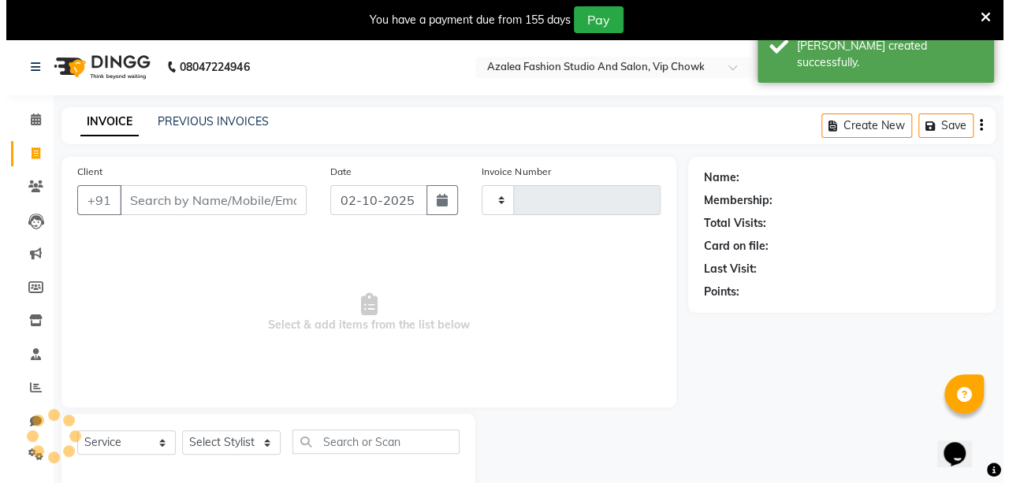
scroll to position [39, 0]
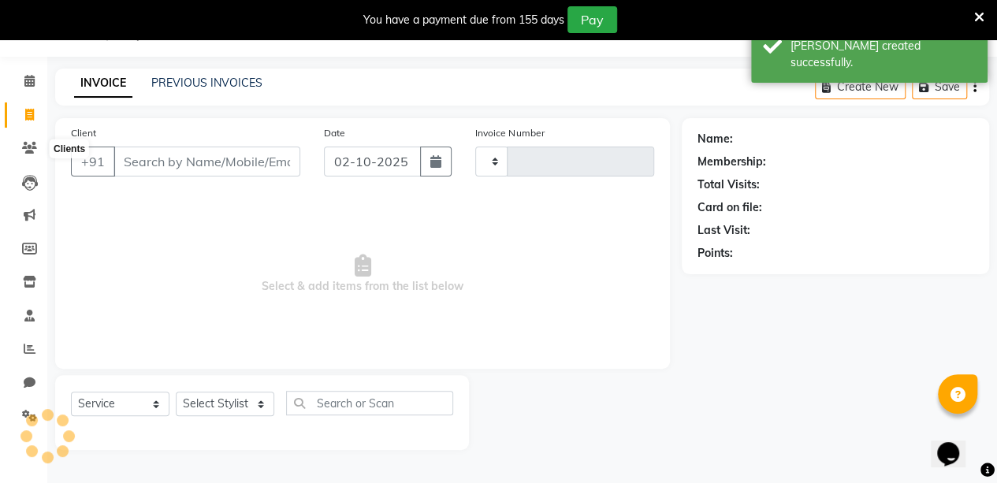
type input "0193"
select select "8063"
click at [172, 158] on input "Client" at bounding box center [207, 162] width 187 height 30
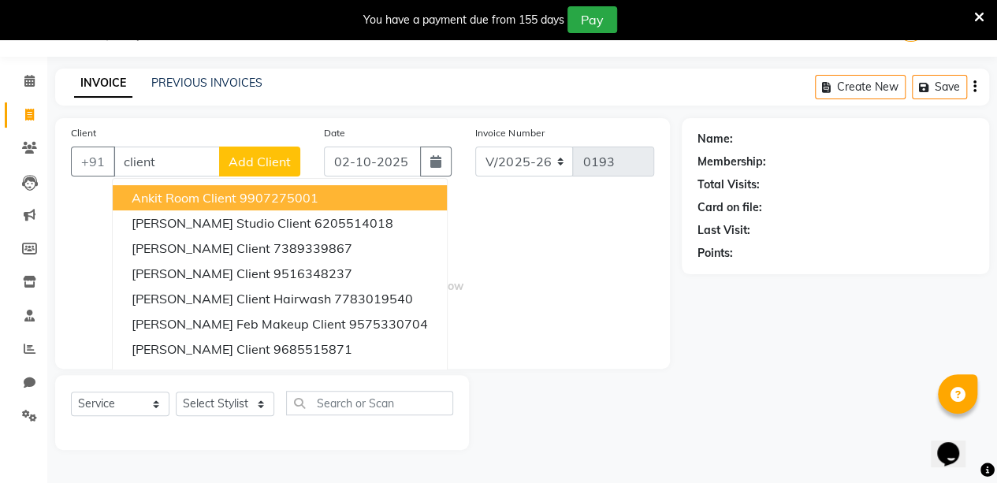
type input "client"
click at [263, 162] on span "Add Client" at bounding box center [260, 162] width 62 height 16
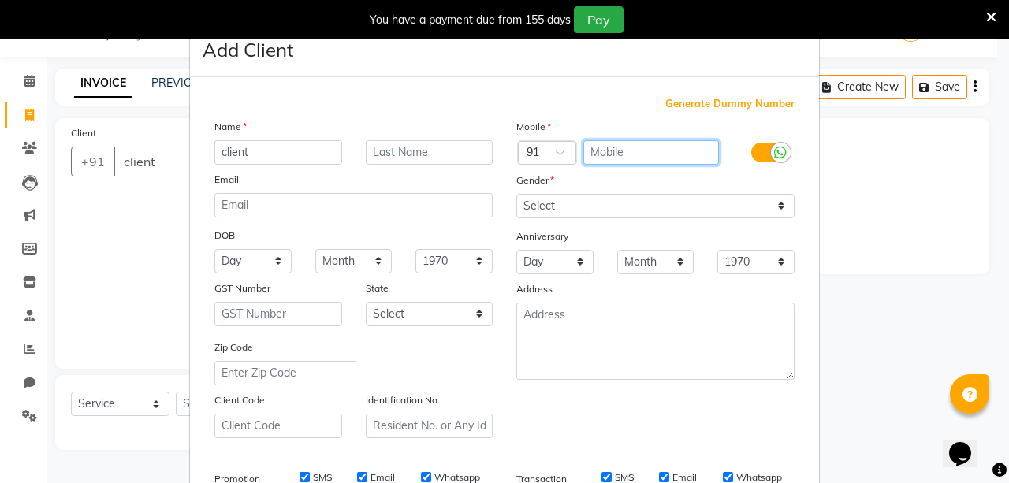
click at [615, 153] on input "text" at bounding box center [651, 152] width 136 height 24
click at [723, 99] on span "Generate Dummy Number" at bounding box center [729, 104] width 129 height 16
type input "1356900000062"
checkbox input "false"
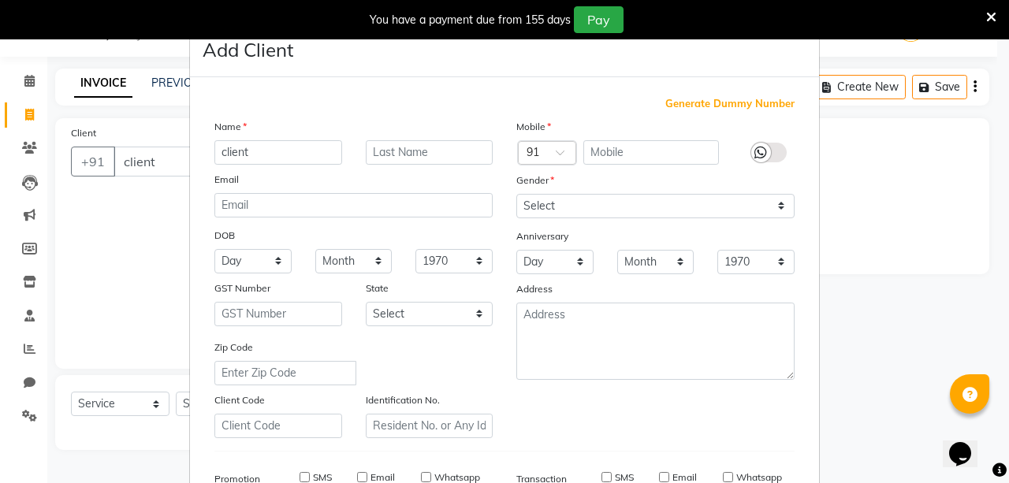
checkbox input "false"
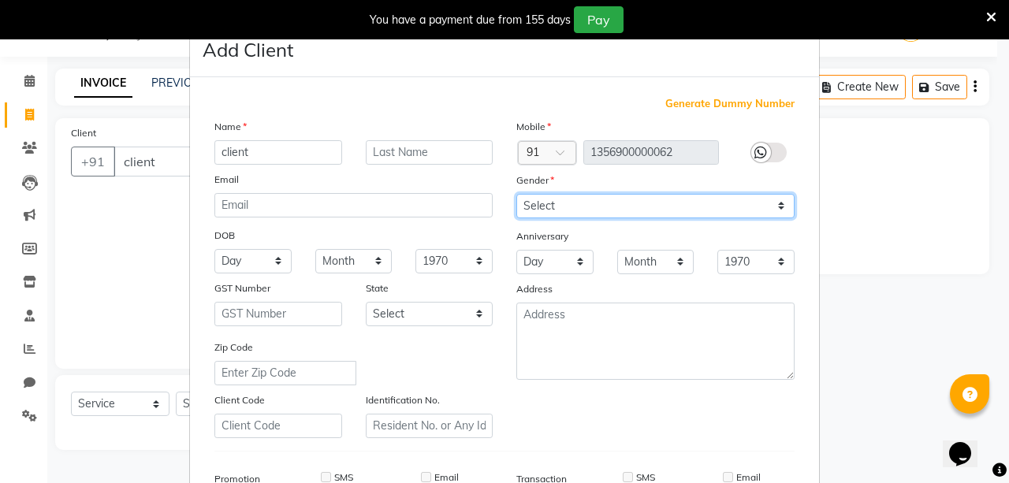
click at [691, 207] on select "Select [DEMOGRAPHIC_DATA] [DEMOGRAPHIC_DATA] Other Prefer Not To Say" at bounding box center [655, 206] width 278 height 24
select select "[DEMOGRAPHIC_DATA]"
click at [516, 194] on select "Select [DEMOGRAPHIC_DATA] [DEMOGRAPHIC_DATA] Other Prefer Not To Say" at bounding box center [655, 206] width 278 height 24
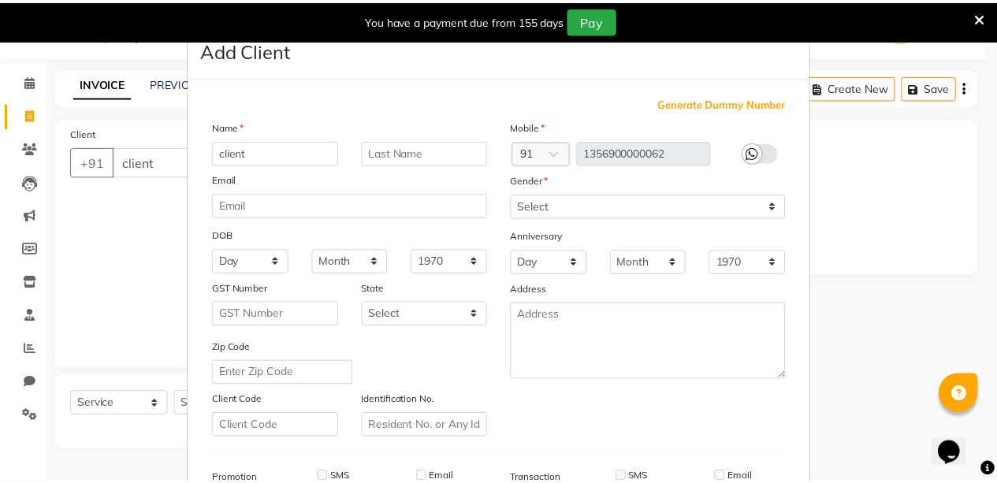
scroll to position [241, 0]
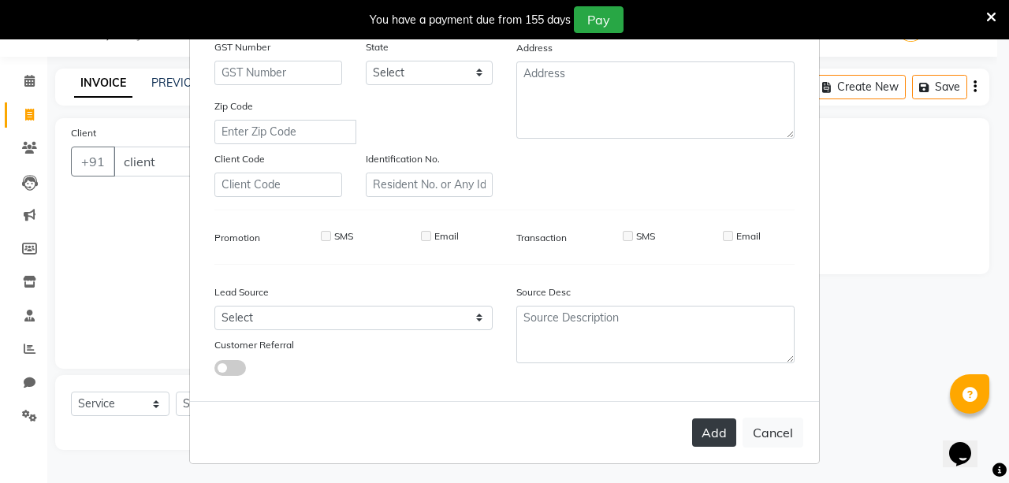
click at [702, 432] on button "Add" at bounding box center [714, 433] width 44 height 28
type input "1356900000062"
select select
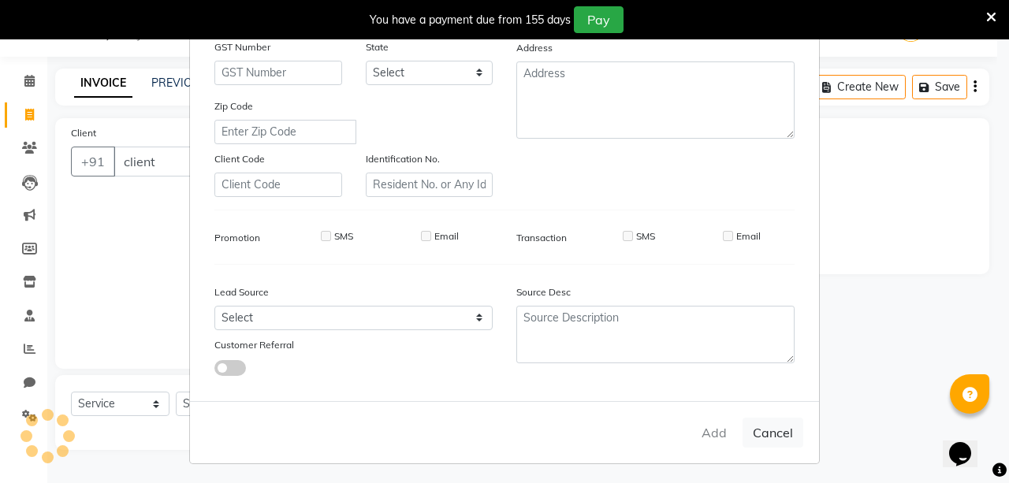
select select
checkbox input "false"
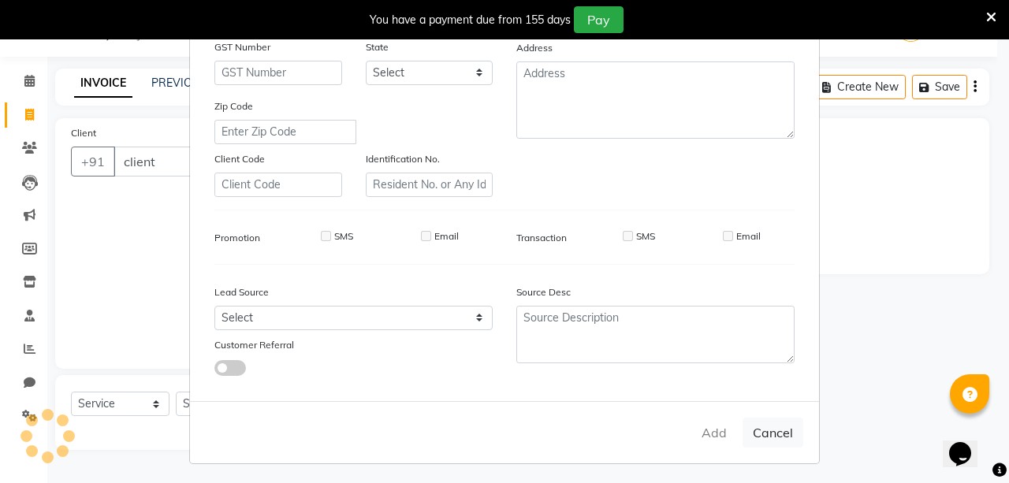
checkbox input "false"
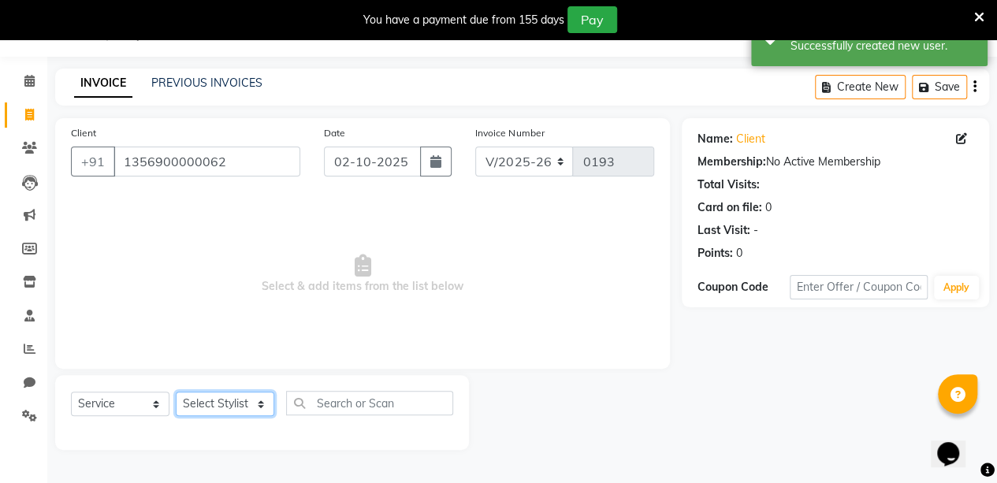
drag, startPoint x: 207, startPoint y: 406, endPoint x: 198, endPoint y: 220, distance: 186.3
click at [198, 220] on div "Client [PHONE_NUMBER] Date [DATE] Invoice Number V/2025 V/[PHONE_NUMBER] Select…" at bounding box center [362, 284] width 639 height 332
select select "88143"
click at [176, 392] on select "Select Stylist aarti sen Admin [PERSON_NAME] anzal [PERSON_NAME][MEDICAL_DATA]:…" at bounding box center [225, 404] width 99 height 24
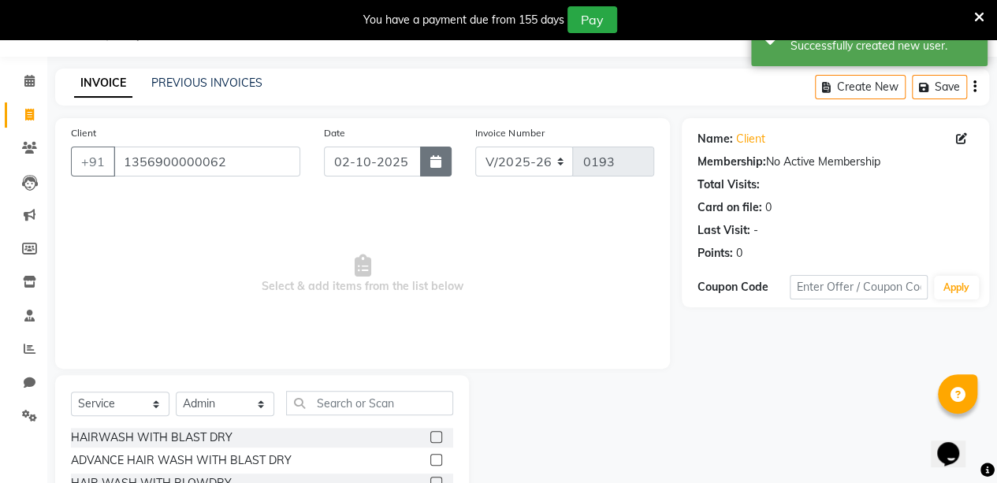
click at [438, 162] on icon "button" at bounding box center [435, 161] width 11 height 13
select select "10"
select select "2025"
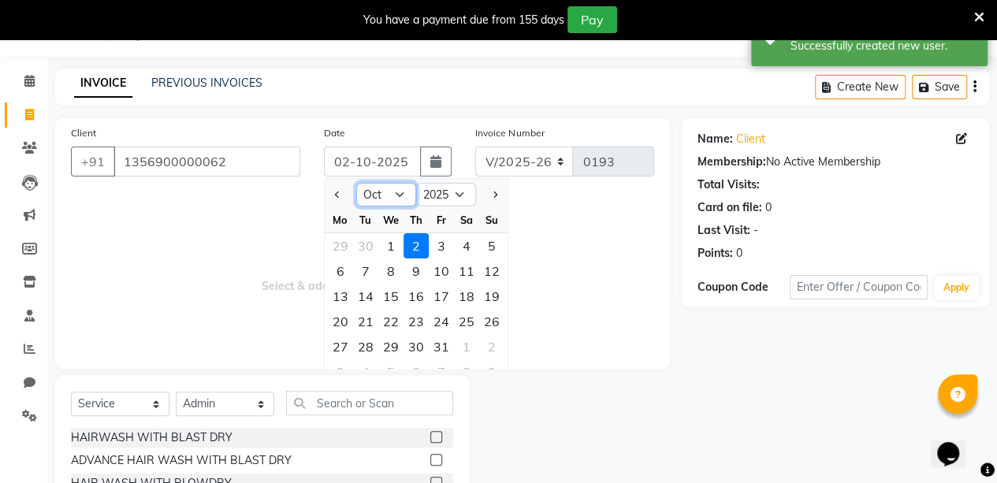
click at [399, 191] on select "Jan Feb Mar Apr May Jun [DATE] Aug Sep Oct Nov Dec" at bounding box center [386, 195] width 60 height 24
select select "9"
click at [356, 183] on select "Jan Feb Mar Apr May Jun [DATE] Aug Sep Oct Nov Dec" at bounding box center [386, 195] width 60 height 24
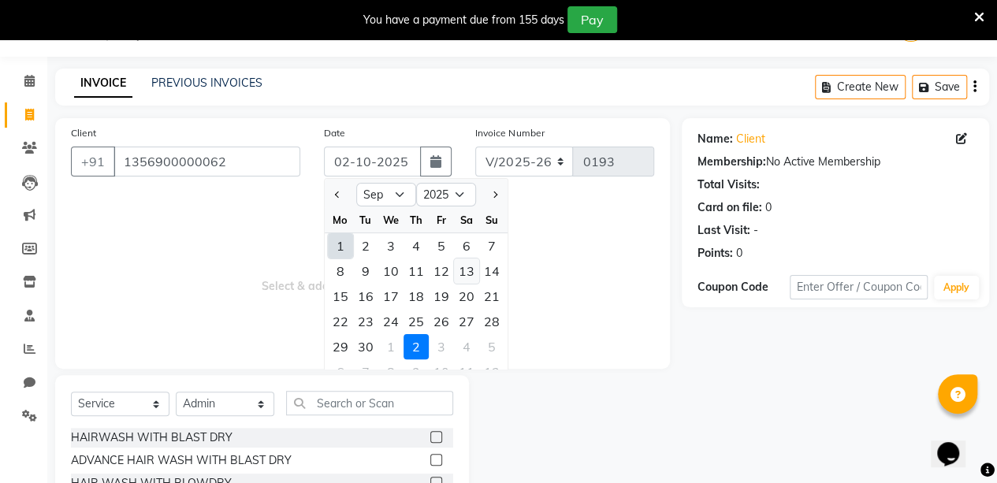
click at [460, 277] on div "13" at bounding box center [466, 271] width 25 height 25
type input "13-09-2025"
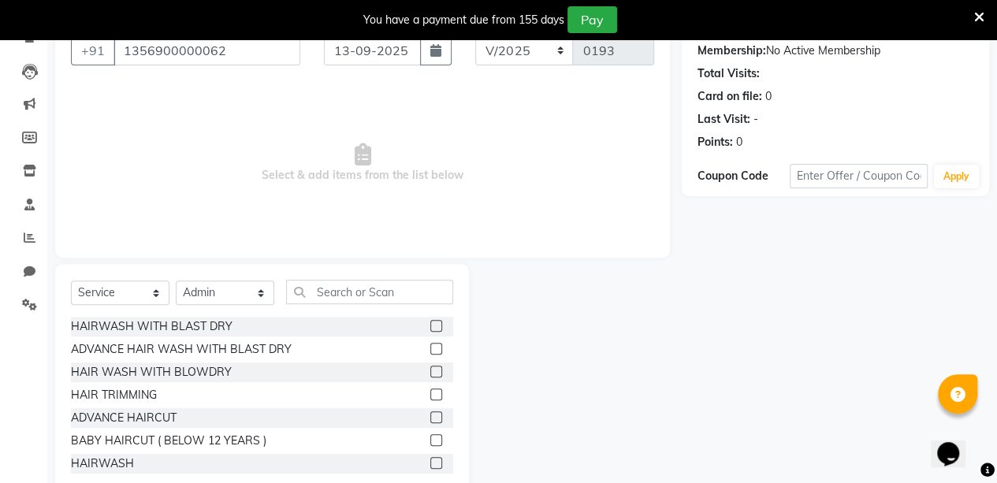
scroll to position [186, 0]
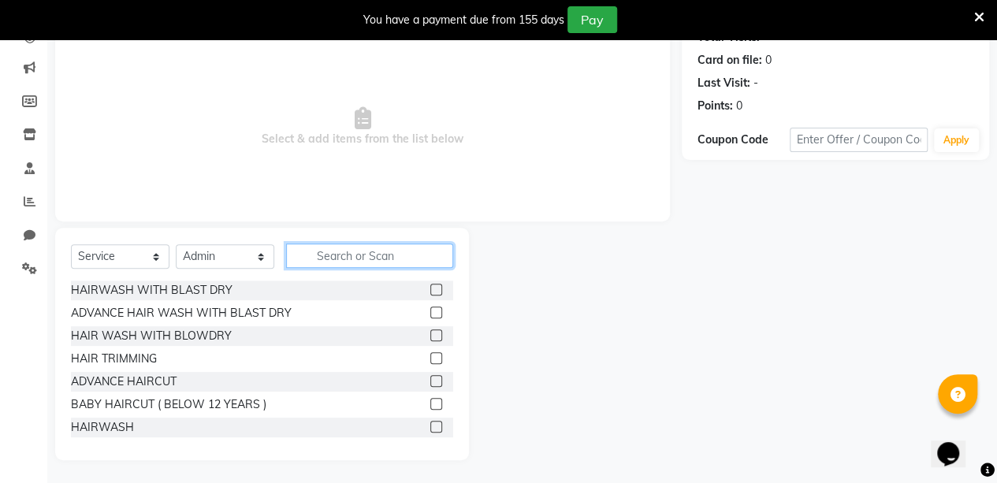
click at [335, 253] on input "text" at bounding box center [369, 256] width 167 height 24
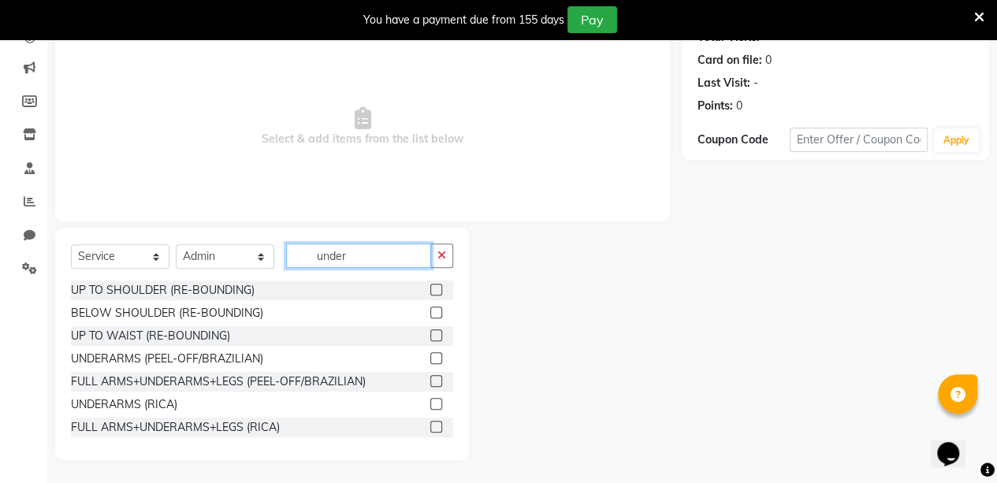
scroll to position [120, 0]
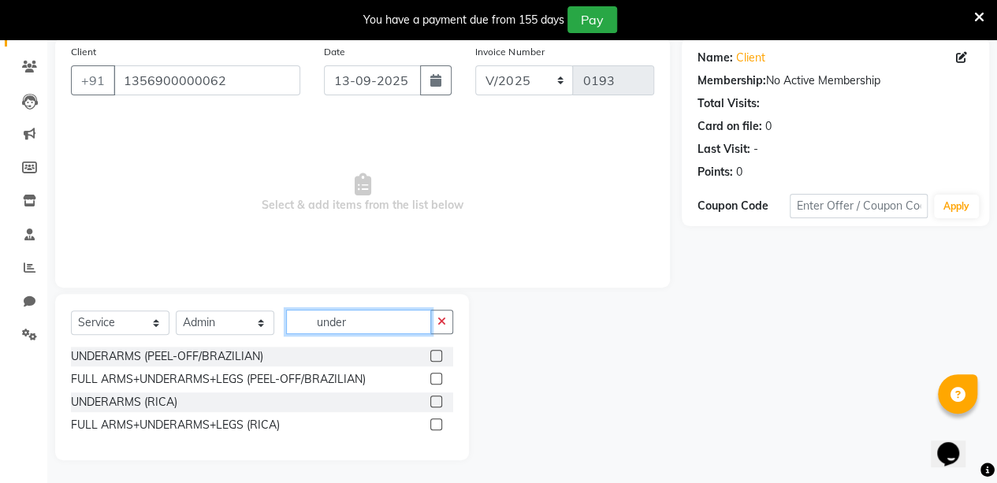
type input "under"
click at [435, 402] on label at bounding box center [436, 402] width 12 height 12
click at [435, 402] on input "checkbox" at bounding box center [435, 402] width 10 height 10
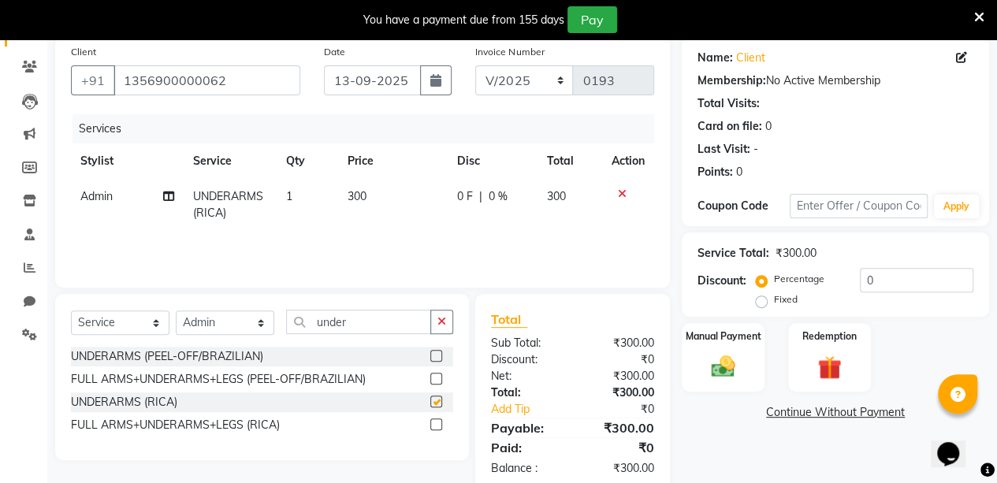
checkbox input "false"
click at [728, 342] on label "Manual Payment" at bounding box center [723, 335] width 79 height 15
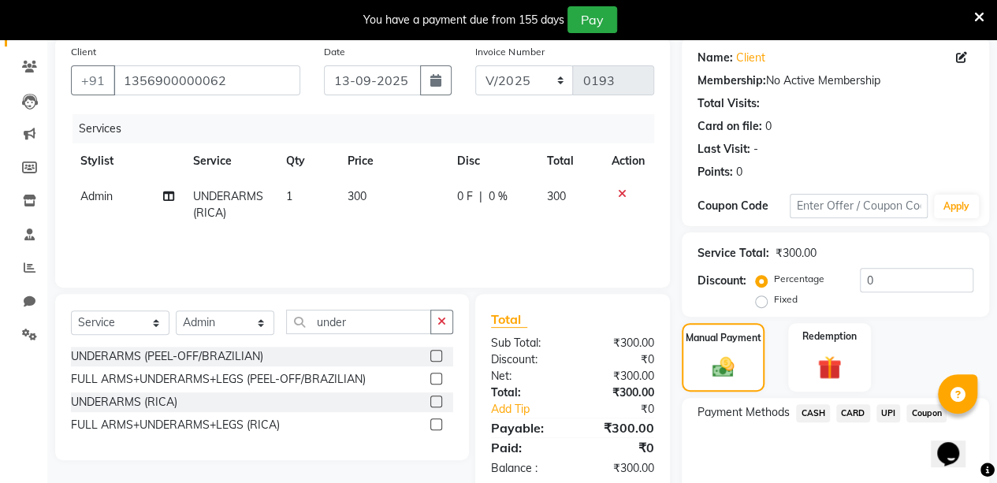
click at [895, 417] on span "UPI" at bounding box center [889, 413] width 24 height 18
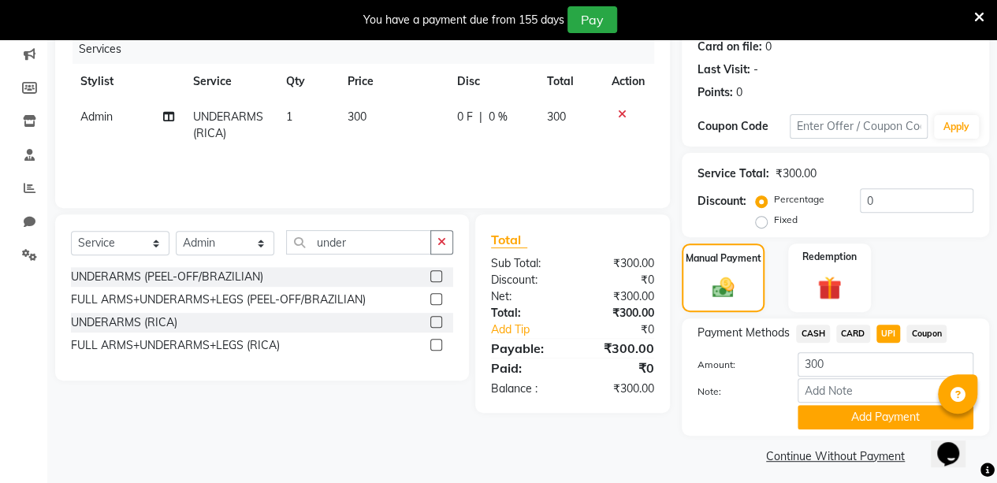
scroll to position [207, 0]
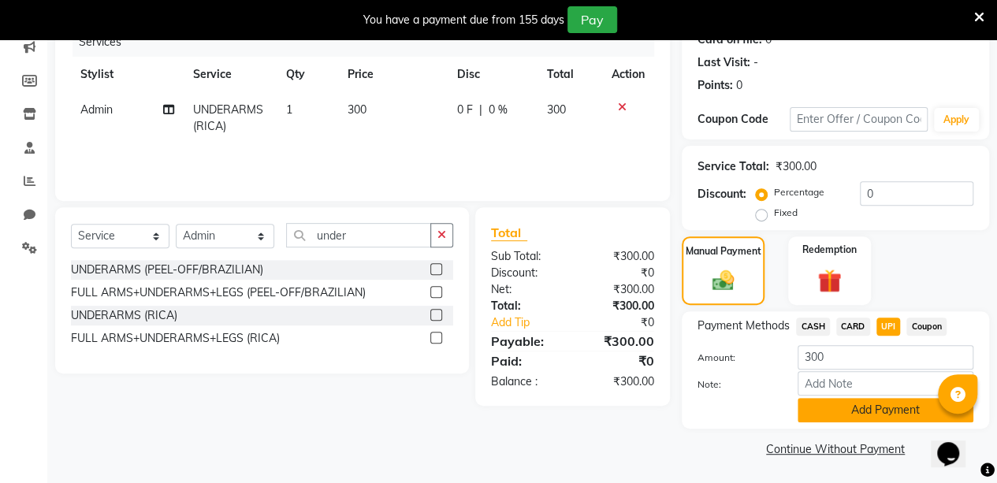
click at [846, 406] on button "Add Payment" at bounding box center [886, 410] width 176 height 24
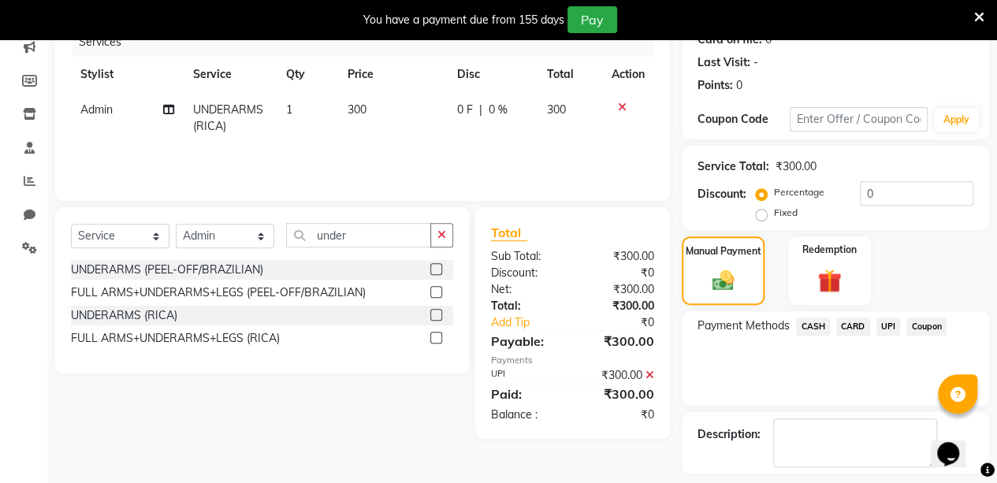
scroll to position [273, 0]
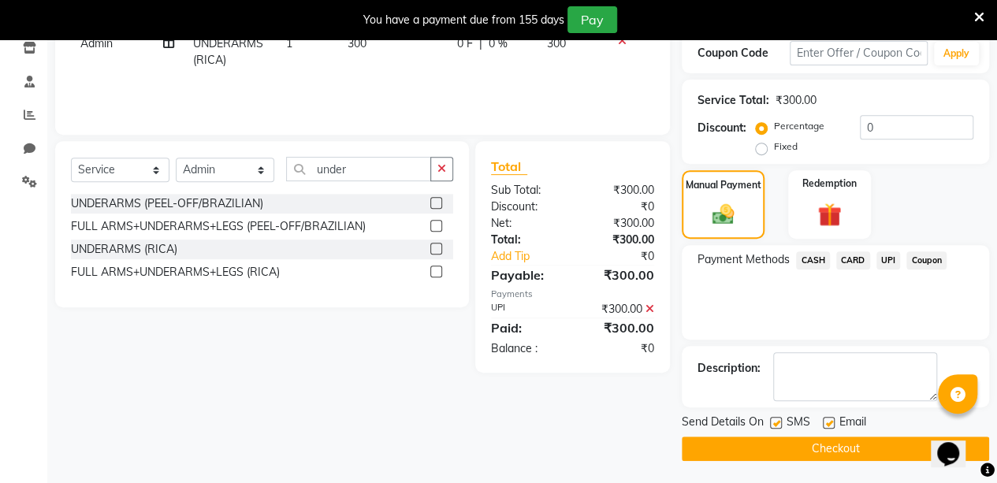
click at [902, 445] on button "Checkout" at bounding box center [835, 449] width 307 height 24
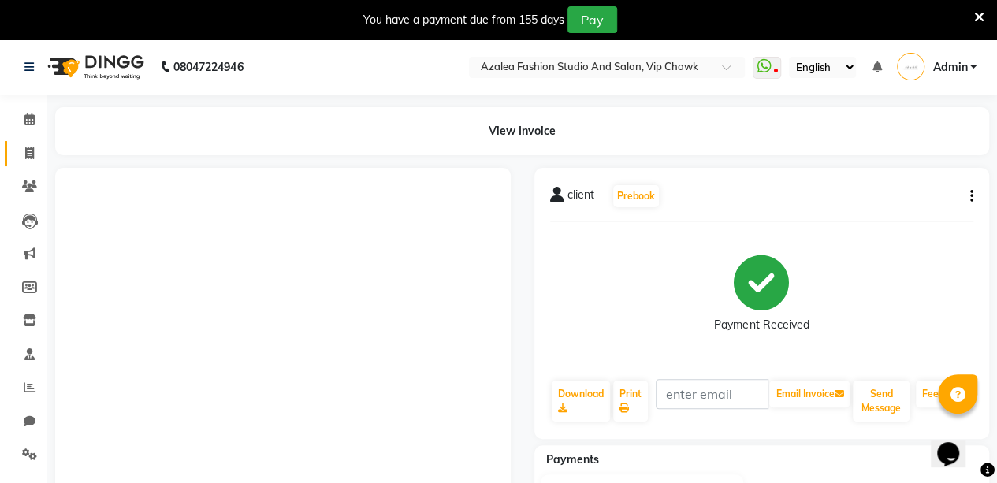
click at [41, 158] on span at bounding box center [30, 154] width 28 height 18
select select "service"
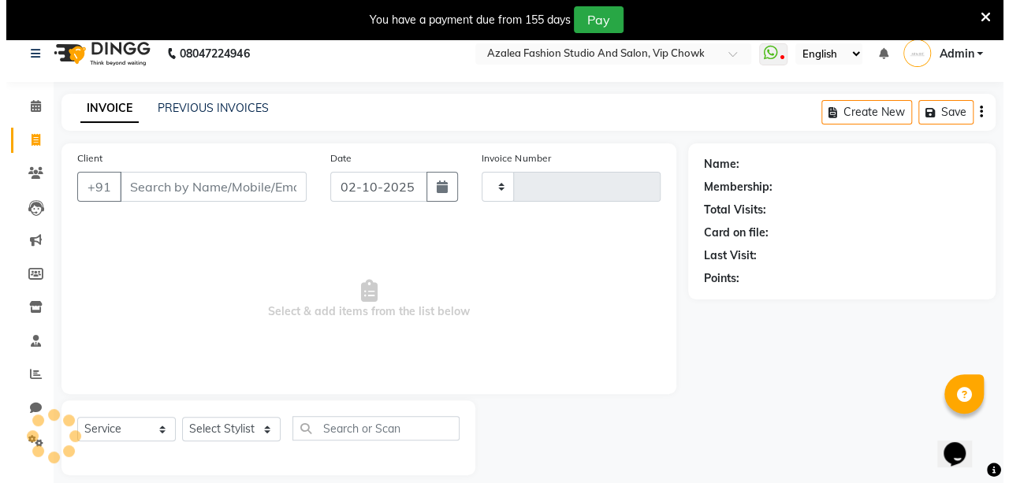
scroll to position [39, 0]
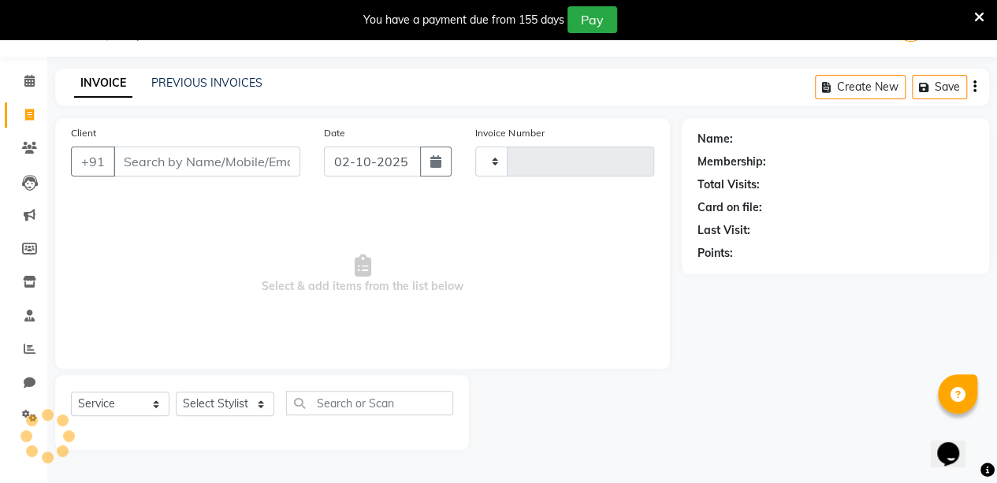
type input "0194"
select select "8063"
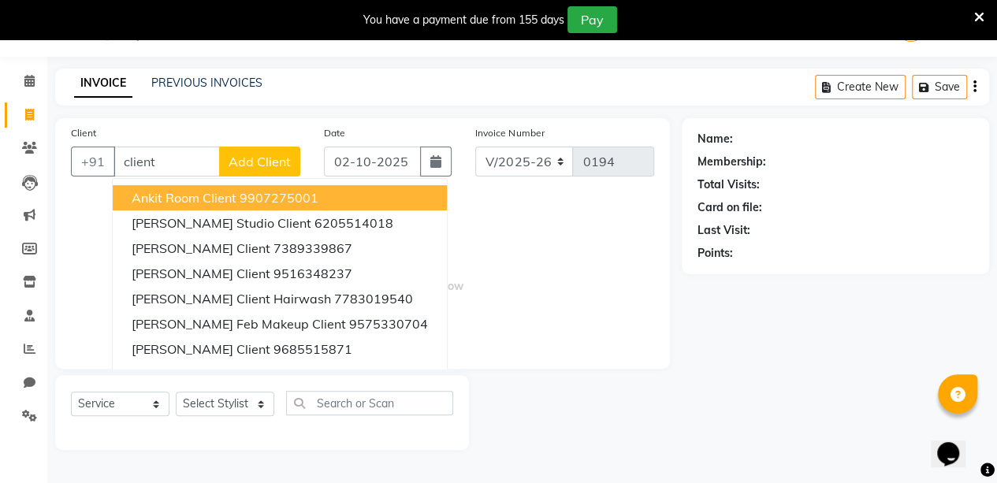
type input "client"
click at [244, 159] on span "Add Client" at bounding box center [260, 162] width 62 height 16
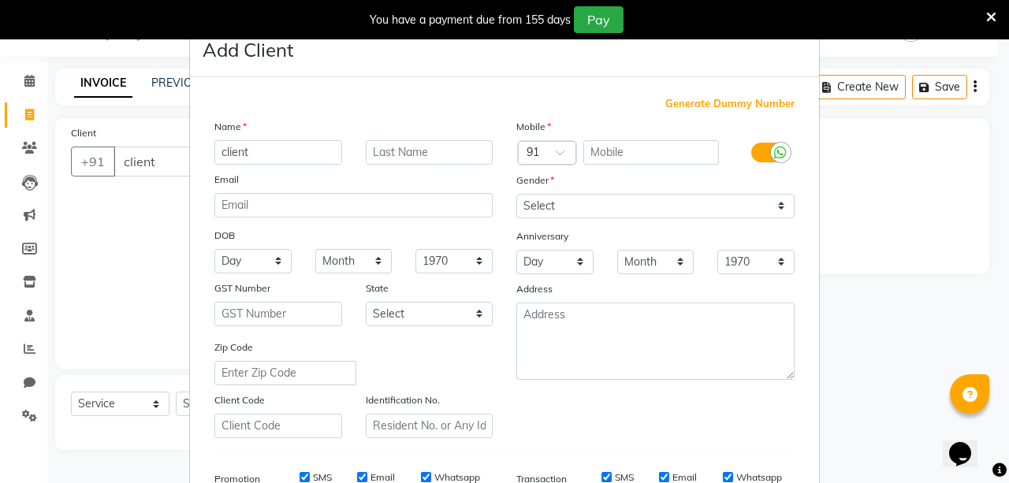
click at [674, 102] on span "Generate Dummy Number" at bounding box center [729, 104] width 129 height 16
type input "1356900000063"
checkbox input "false"
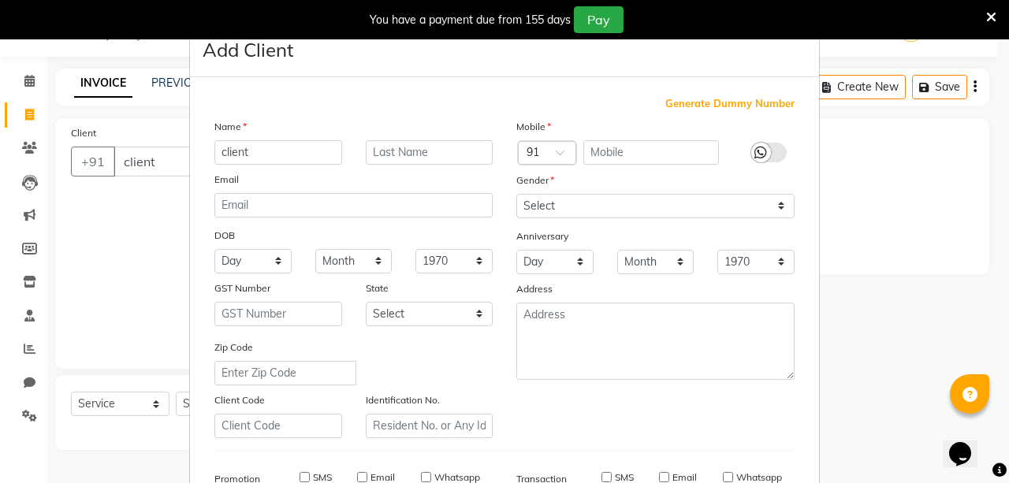
checkbox input "false"
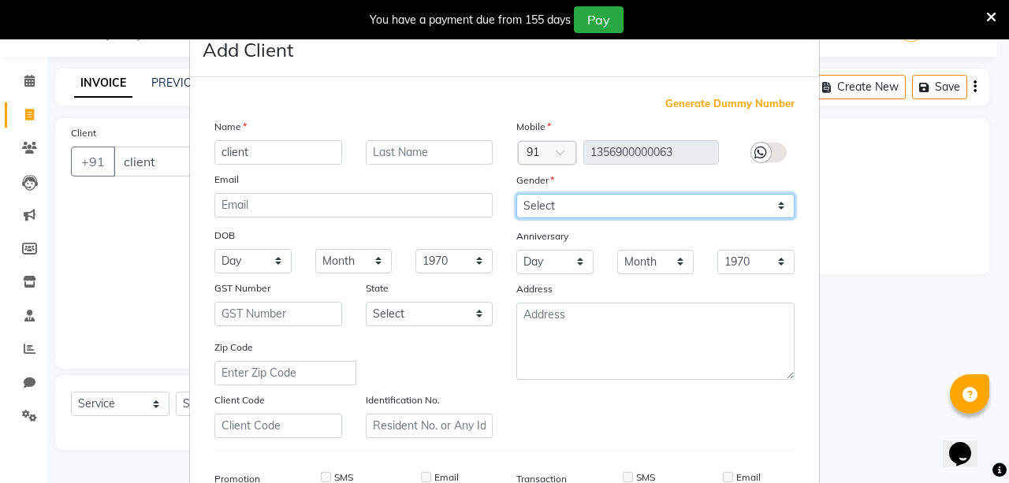
drag, startPoint x: 654, startPoint y: 208, endPoint x: 542, endPoint y: 244, distance: 118.2
click at [542, 244] on div "Mobile Country Code × 91 1356900000063 Gender Select [DEMOGRAPHIC_DATA] [DEMOGR…" at bounding box center [656, 278] width 302 height 320
select select "[DEMOGRAPHIC_DATA]"
click at [516, 194] on select "Select [DEMOGRAPHIC_DATA] [DEMOGRAPHIC_DATA] Other Prefer Not To Say" at bounding box center [655, 206] width 278 height 24
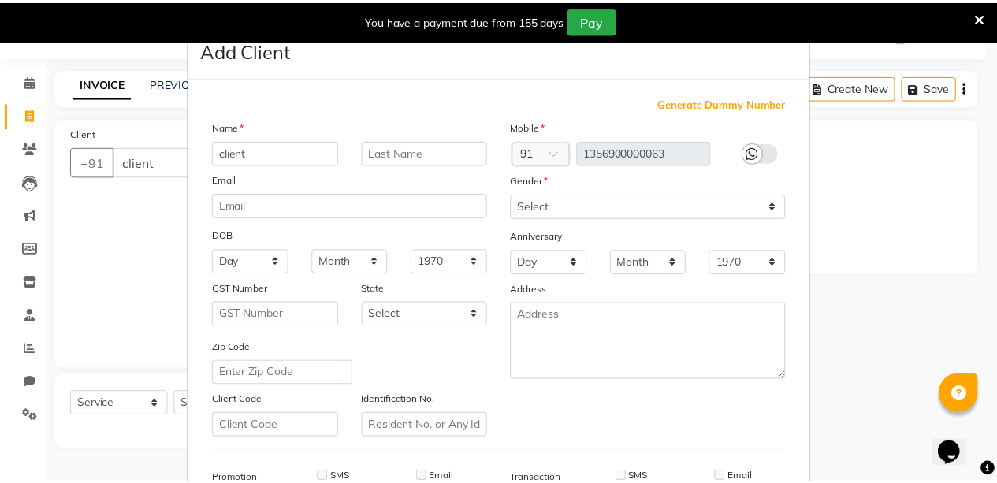
scroll to position [241, 0]
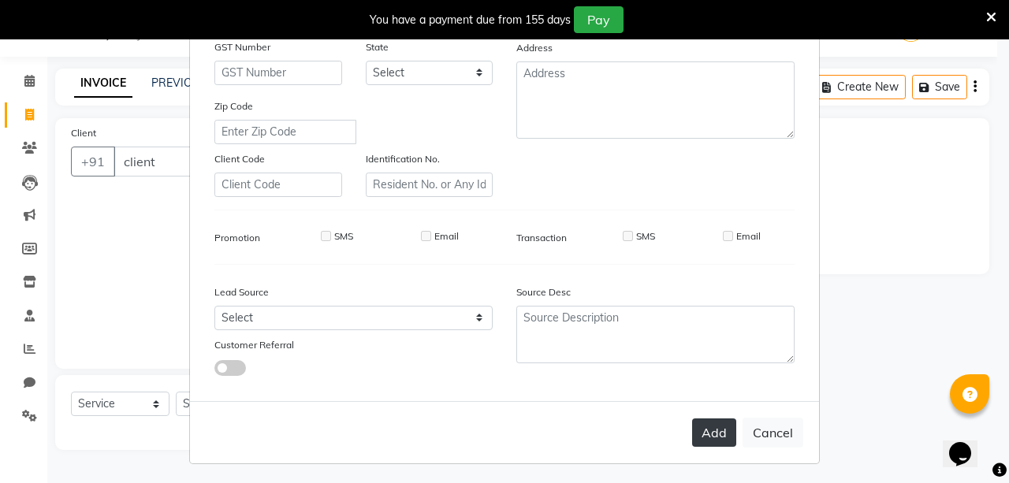
click at [708, 430] on button "Add" at bounding box center [714, 433] width 44 height 28
type input "1356900000063"
select select
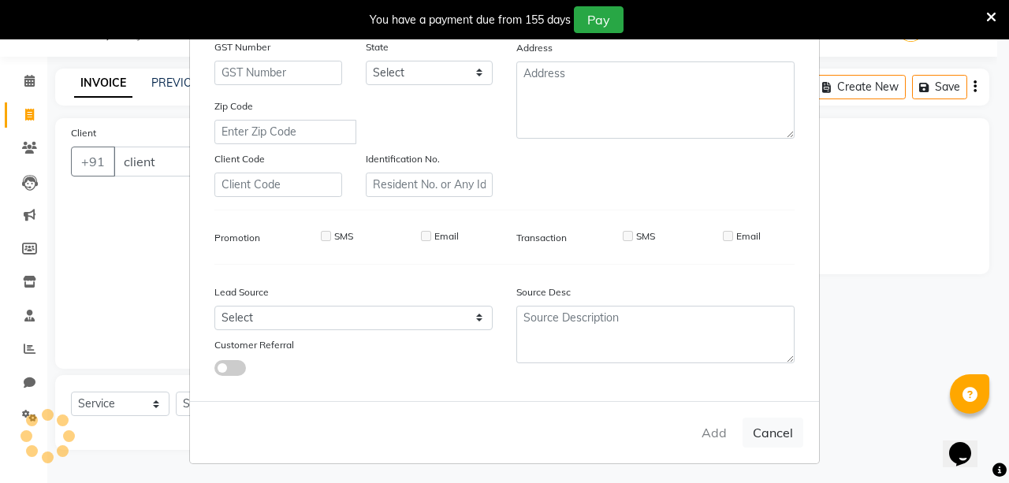
select select
checkbox input "false"
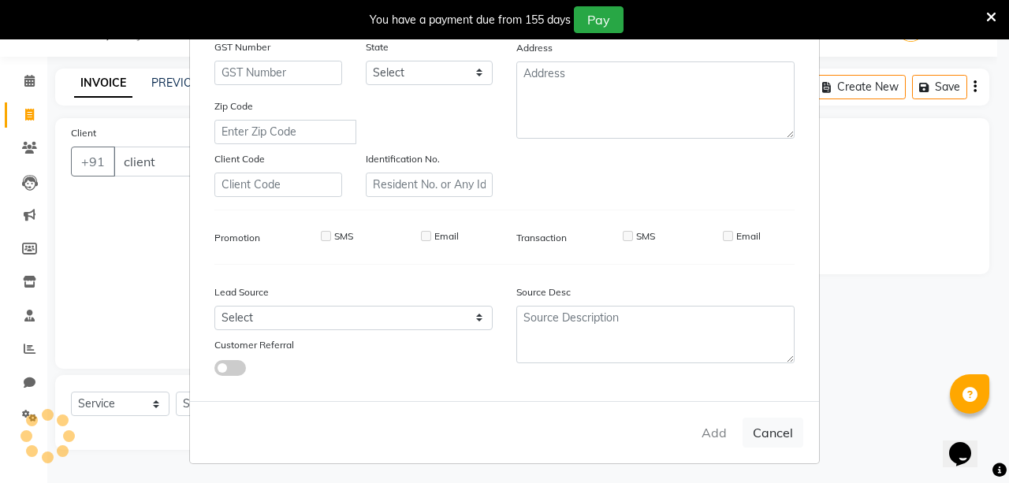
checkbox input "false"
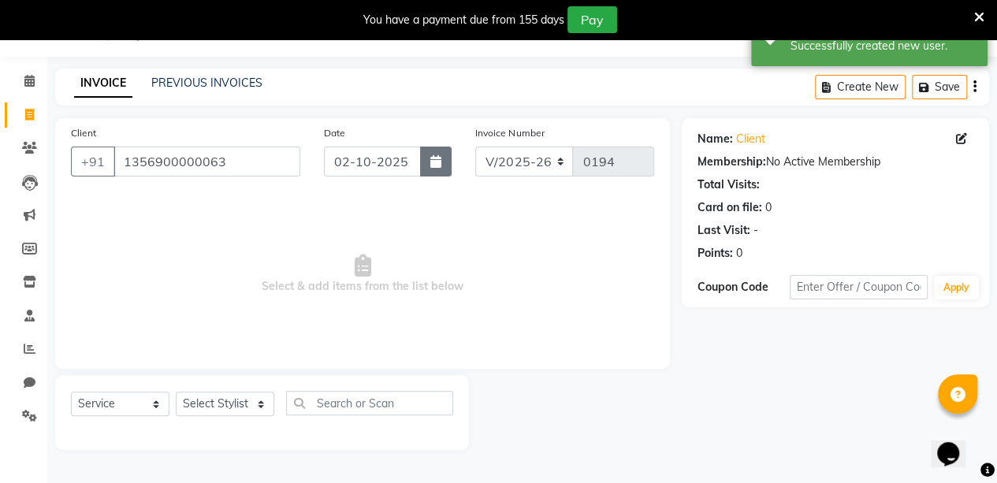
click at [438, 156] on icon "button" at bounding box center [435, 161] width 11 height 13
select select "10"
select select "2025"
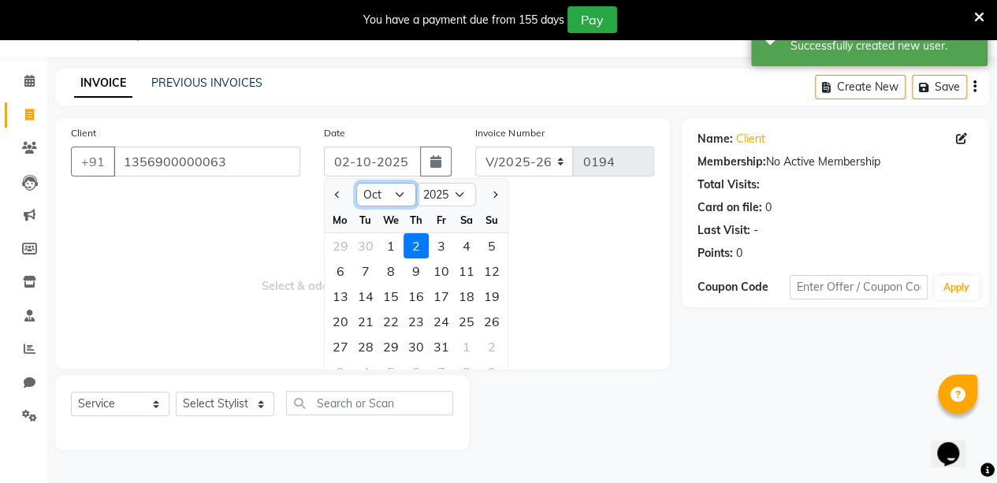
click at [380, 188] on select "Jan Feb Mar Apr May Jun [DATE] Aug Sep Oct Nov Dec" at bounding box center [386, 195] width 60 height 24
select select "9"
click at [356, 183] on select "Jan Feb Mar Apr May Jun [DATE] Aug Sep Oct Nov Dec" at bounding box center [386, 195] width 60 height 24
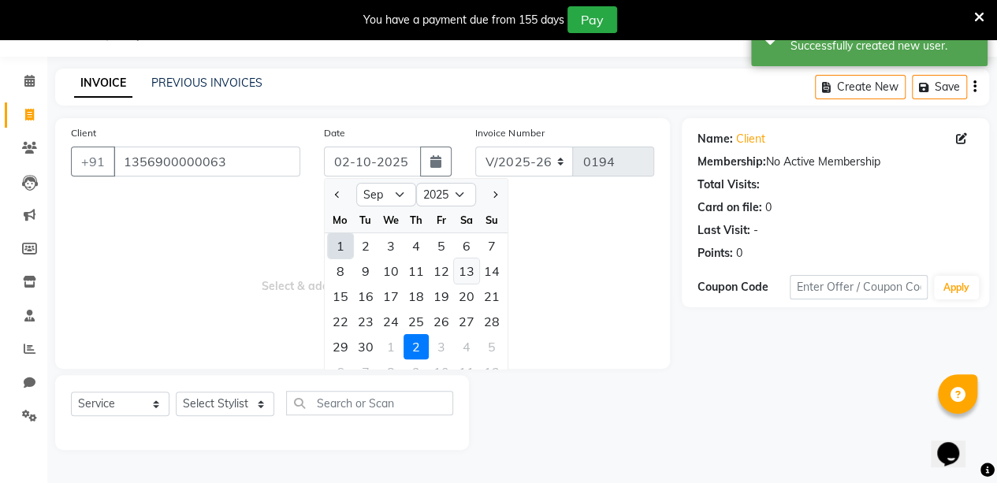
click at [471, 265] on div "13" at bounding box center [466, 271] width 25 height 25
type input "13-09-2025"
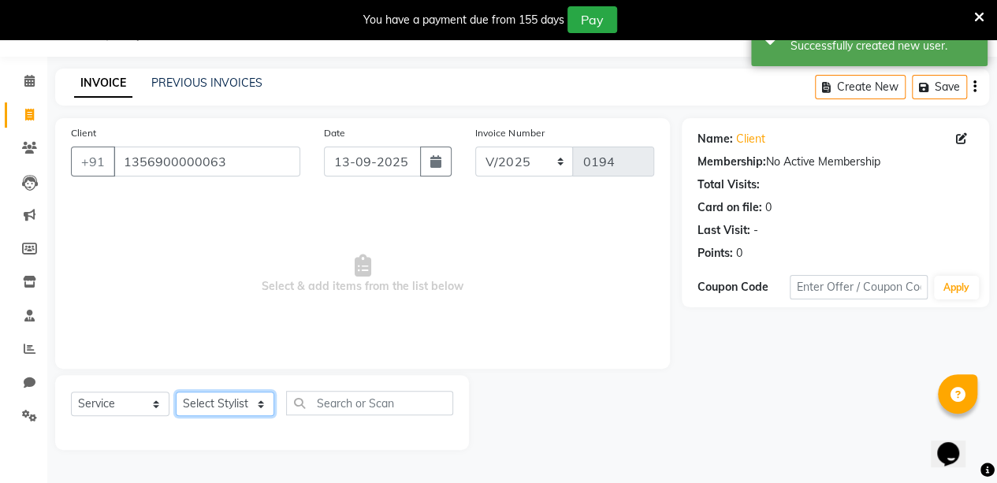
drag, startPoint x: 197, startPoint y: 402, endPoint x: 216, endPoint y: 220, distance: 183.1
click at [216, 220] on div "Client [PHONE_NUMBER] Date [DATE] Invoice Number V/2025 V/[PHONE_NUMBER] Select…" at bounding box center [362, 284] width 639 height 332
select select "88143"
click at [176, 392] on select "Select Stylist aarti sen Admin [PERSON_NAME] anzal [PERSON_NAME][MEDICAL_DATA]:…" at bounding box center [225, 404] width 99 height 24
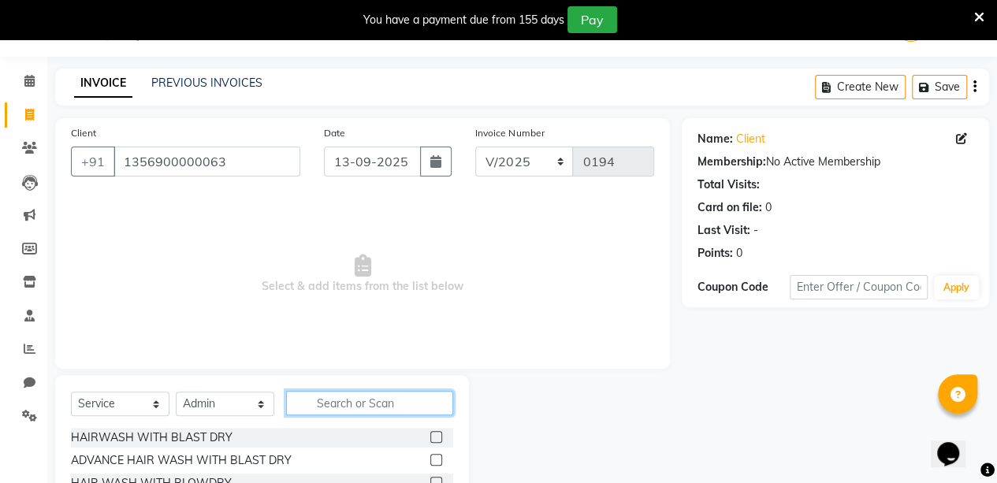
click at [347, 391] on input "text" at bounding box center [369, 403] width 167 height 24
type input "haircut"
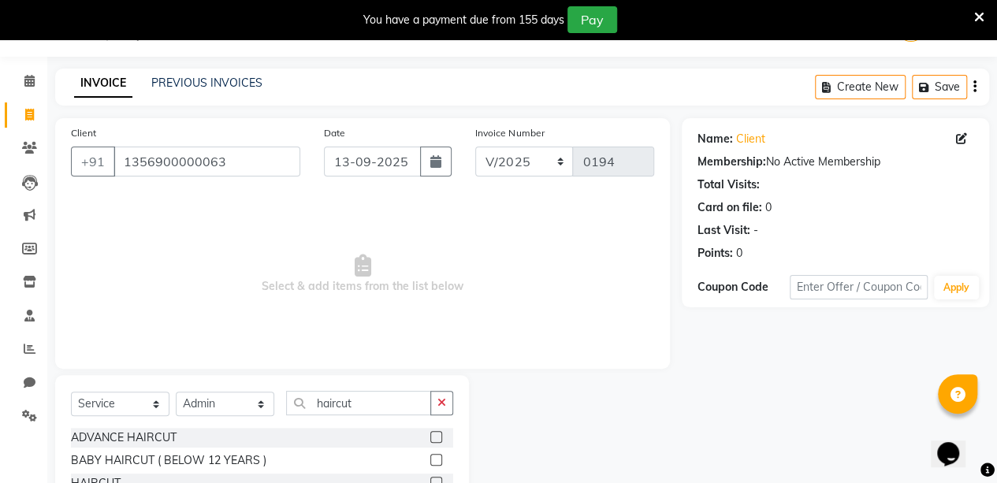
click at [437, 479] on label at bounding box center [436, 483] width 12 height 12
click at [437, 479] on input "checkbox" at bounding box center [435, 484] width 10 height 10
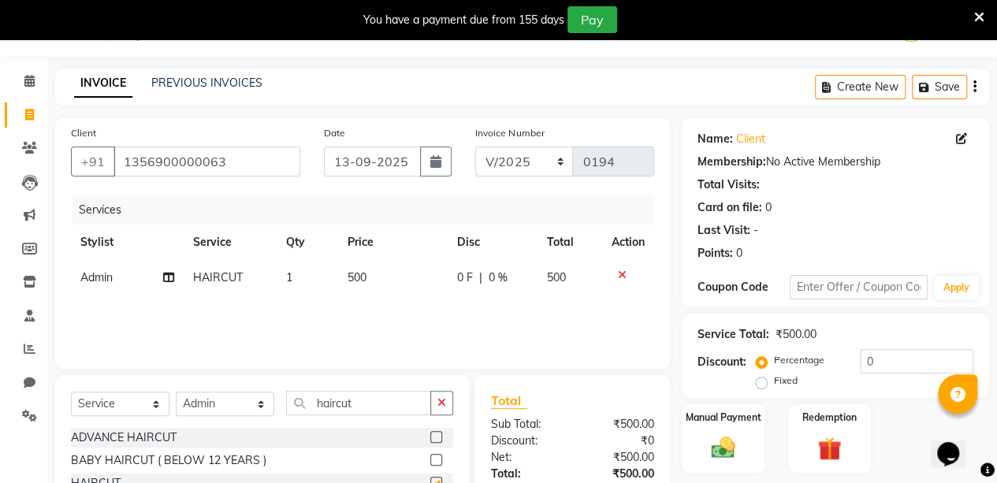
checkbox input "false"
click at [400, 395] on input "haircut" at bounding box center [358, 403] width 145 height 24
type input "h"
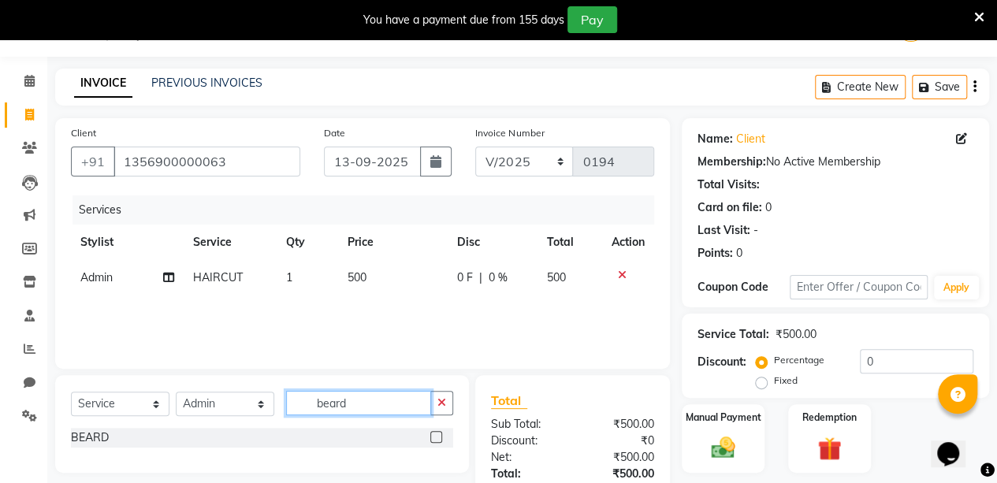
type input "beard"
click at [438, 437] on label at bounding box center [436, 437] width 12 height 12
click at [438, 437] on input "checkbox" at bounding box center [435, 438] width 10 height 10
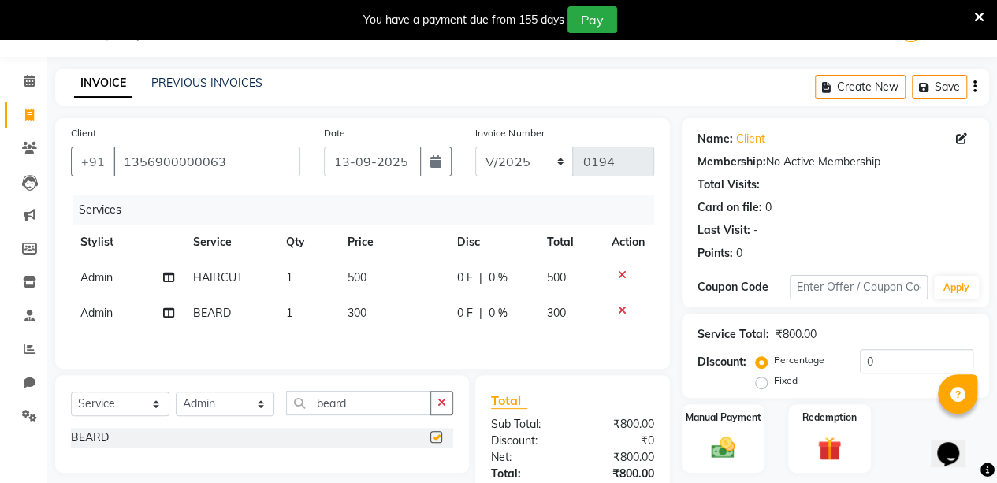
checkbox input "false"
click at [497, 277] on span "0 %" at bounding box center [498, 278] width 19 height 17
select select "88143"
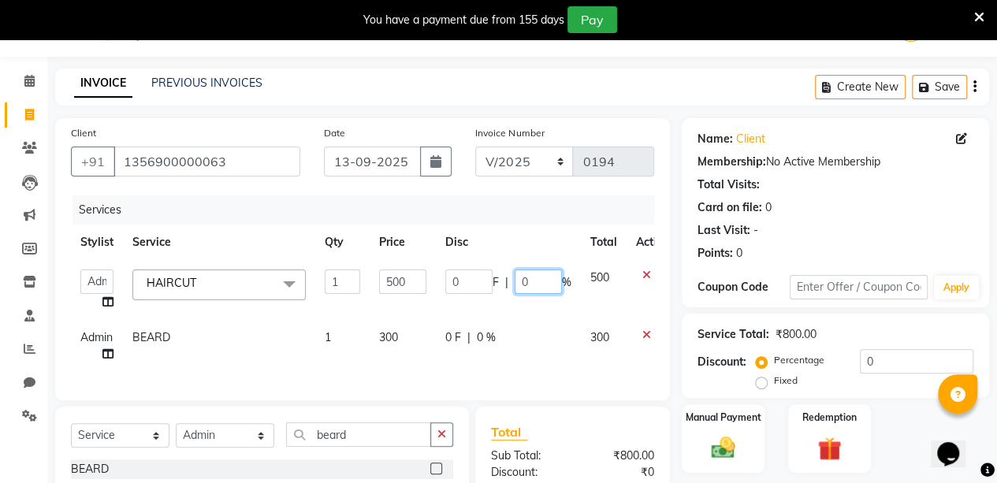
click at [538, 283] on input "0" at bounding box center [538, 282] width 47 height 24
type input "20"
click at [673, 299] on div "Client [PHONE_NUMBER] Date [DATE] Invoice Number V/2025 V/[PHONE_NUMBER] Servic…" at bounding box center [362, 361] width 639 height 487
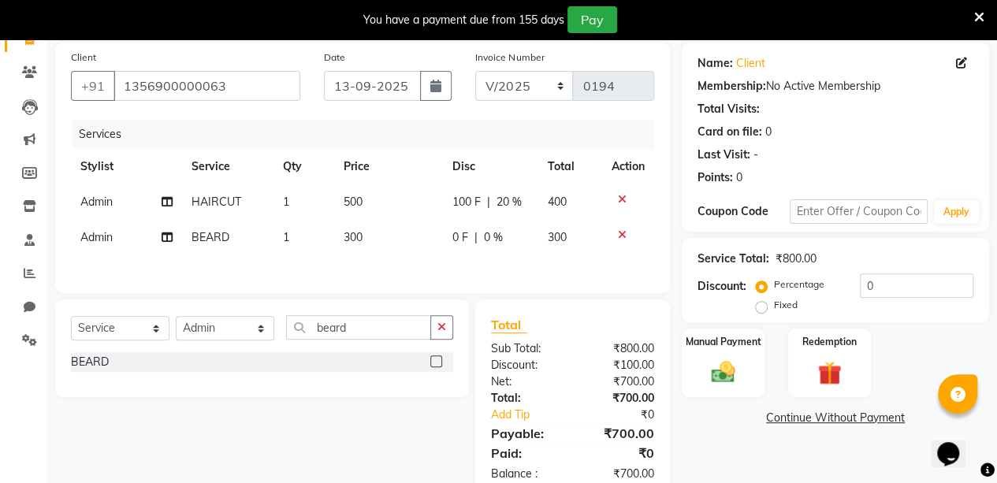
scroll to position [155, 0]
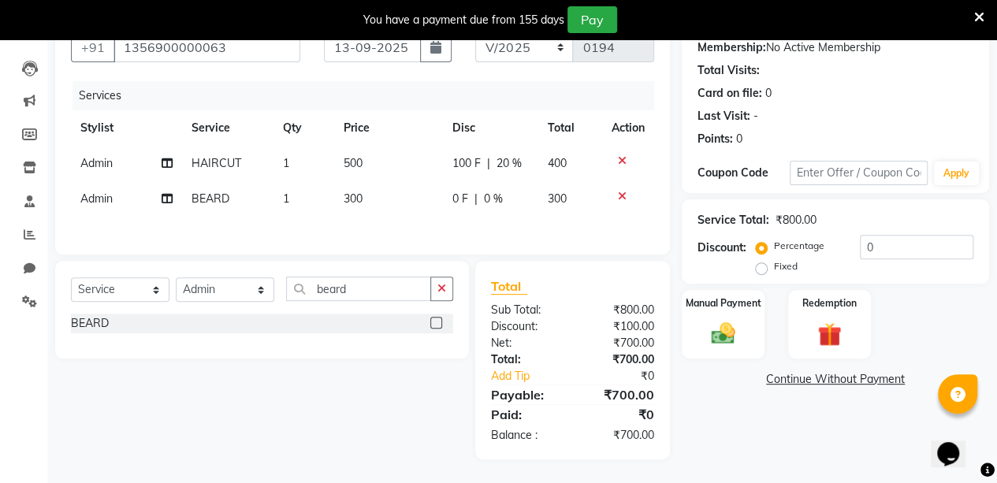
click at [495, 199] on span "0 %" at bounding box center [492, 199] width 19 height 17
select select "88143"
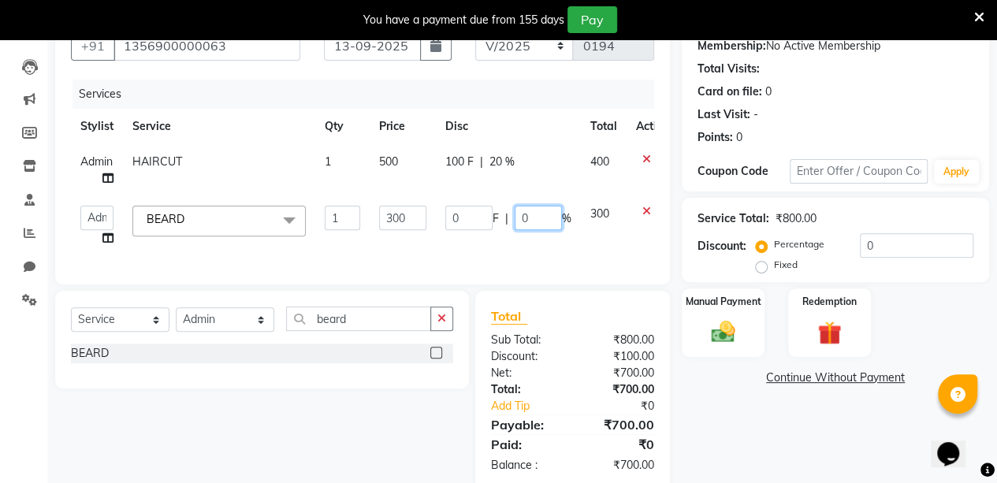
click at [537, 219] on input "0" at bounding box center [538, 218] width 47 height 24
type input "10"
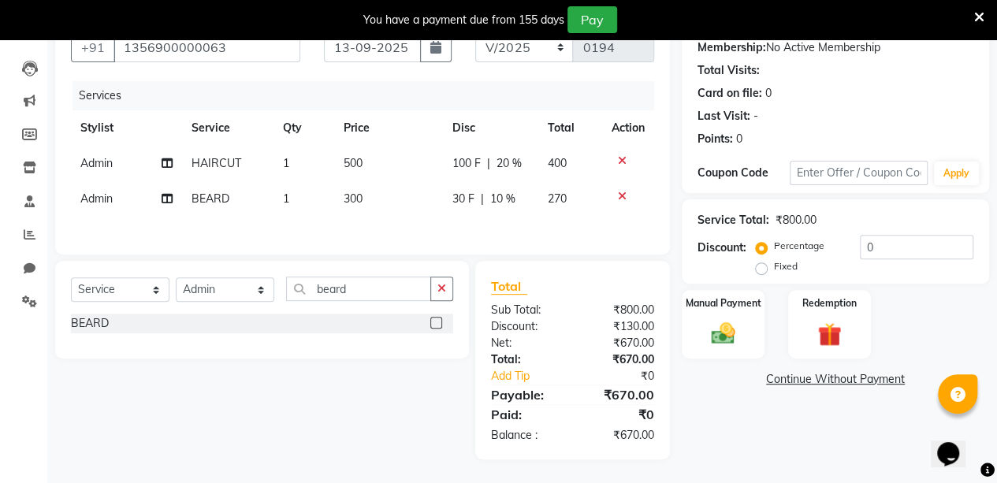
click at [673, 311] on div "Manual Payment Redemption" at bounding box center [835, 324] width 331 height 69
click at [506, 201] on span "10 %" at bounding box center [502, 199] width 25 height 17
select select "88143"
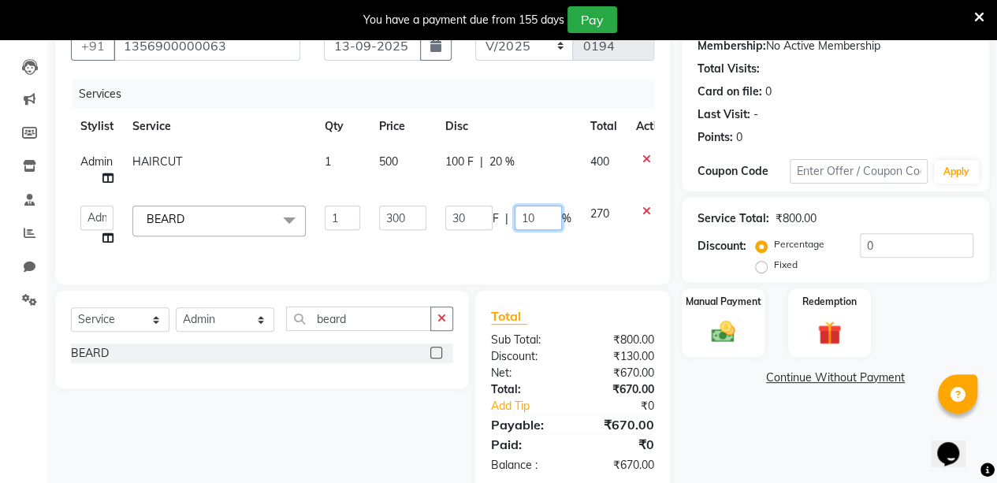
click at [539, 219] on input "10" at bounding box center [538, 218] width 47 height 24
type input "15"
click at [728, 417] on div "Name: Client Membership: No Active Membership Total Visits: Card on file: 0 Las…" at bounding box center [841, 245] width 319 height 487
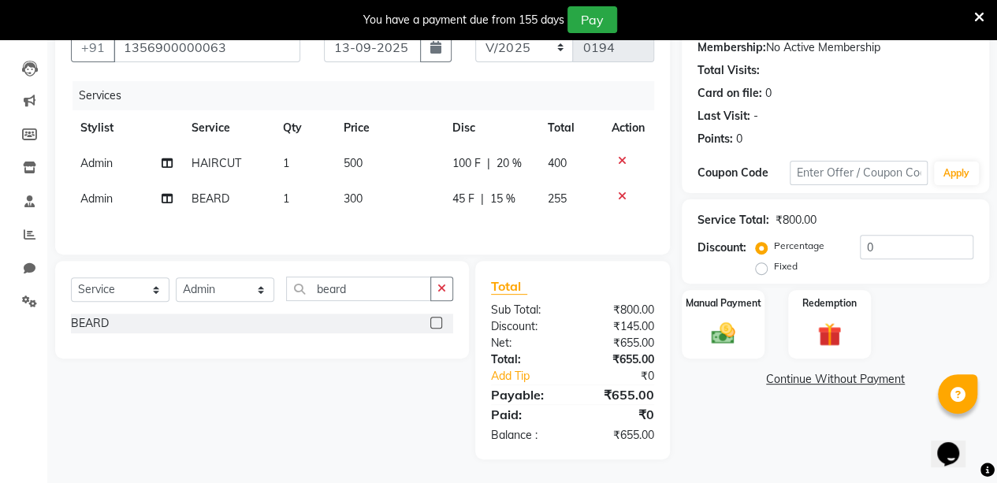
click at [507, 195] on span "15 %" at bounding box center [502, 199] width 25 height 17
select select "88143"
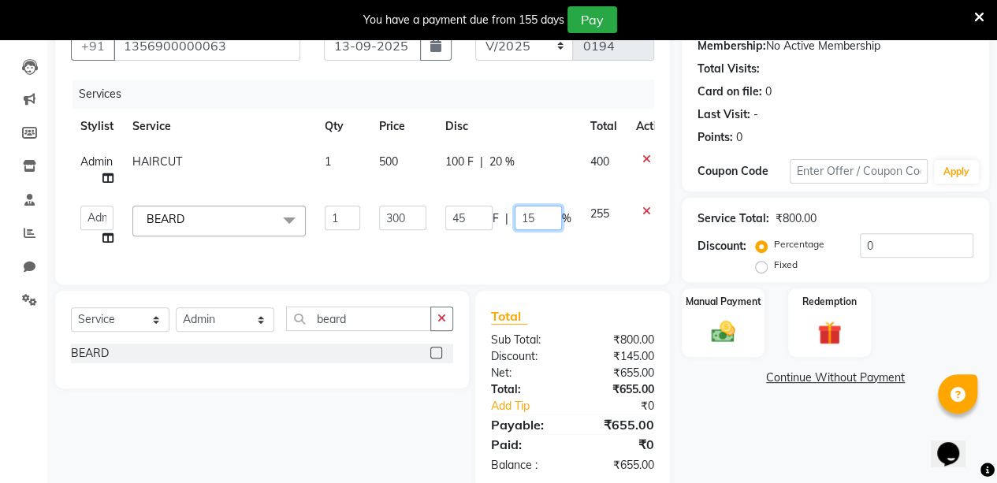
click at [546, 218] on input "15" at bounding box center [538, 218] width 47 height 24
type input "17"
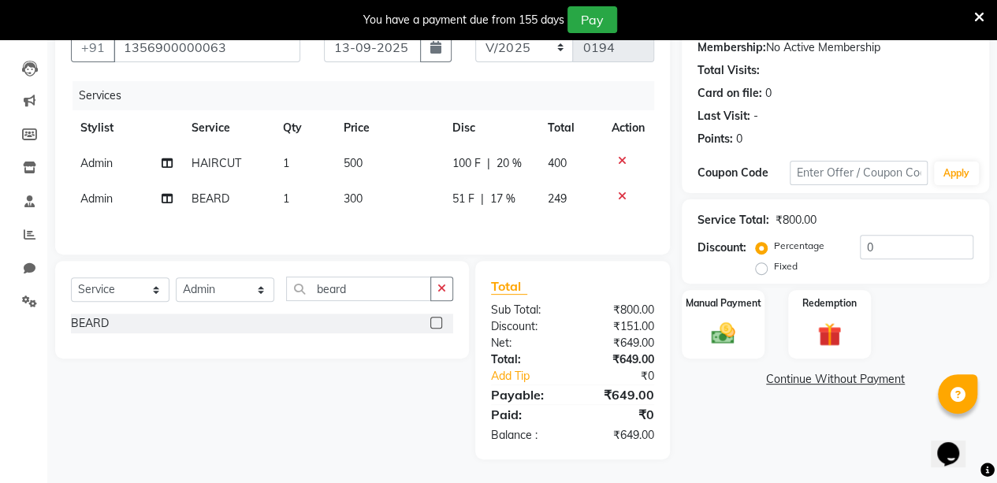
click at [735, 437] on div "Name: Client Membership: No Active Membership Total Visits: Card on file: 0 Las…" at bounding box center [841, 232] width 319 height 456
click at [505, 199] on span "17 %" at bounding box center [502, 199] width 25 height 17
select select "88143"
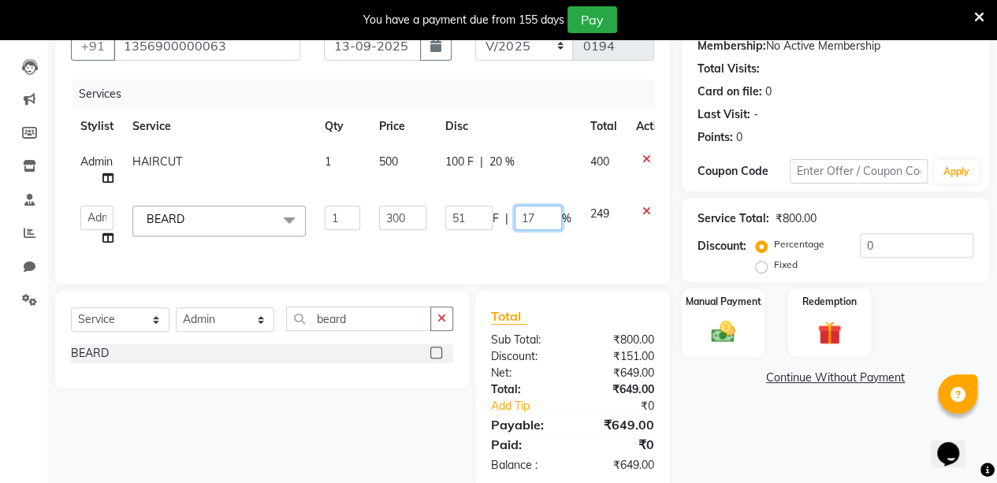
click at [535, 212] on input "17" at bounding box center [538, 218] width 47 height 24
type input "1"
type input "20"
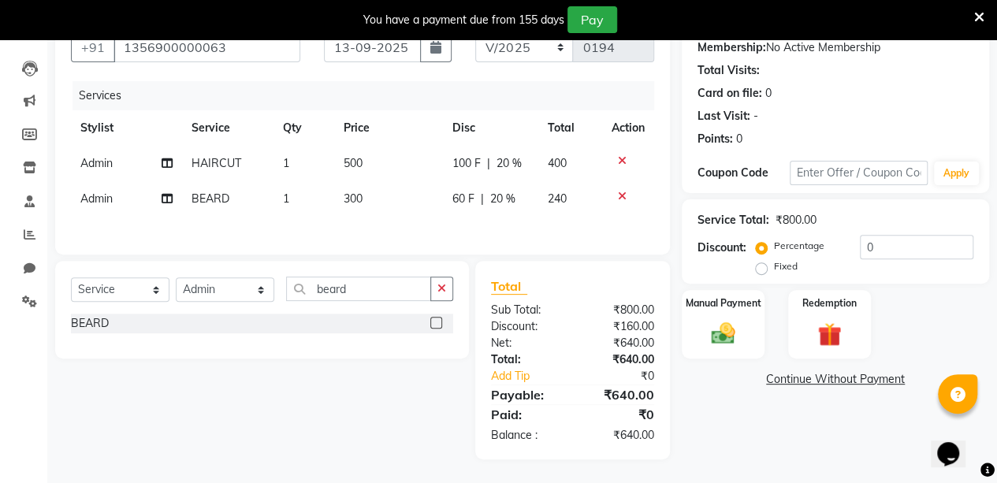
click at [747, 425] on div "Name: Client Membership: No Active Membership Total Visits: Card on file: 0 Las…" at bounding box center [841, 232] width 319 height 456
click at [502, 162] on span "20 %" at bounding box center [508, 163] width 25 height 17
select select "88143"
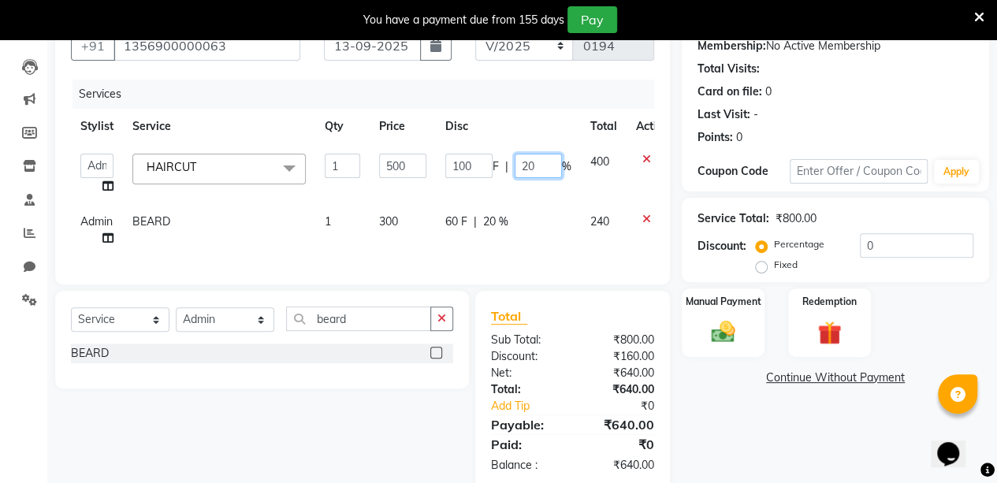
click at [538, 165] on input "20" at bounding box center [538, 166] width 47 height 24
type input "24"
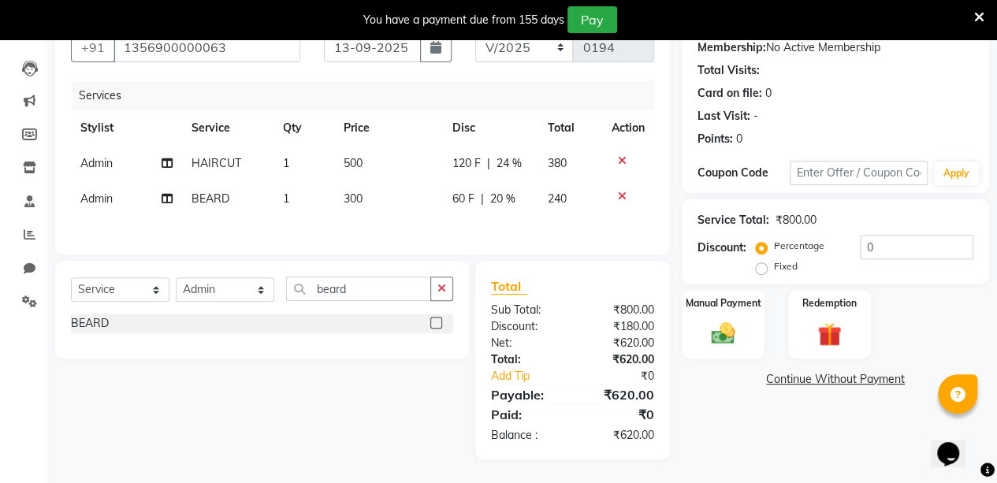
click at [751, 451] on div "Name: Client Membership: No Active Membership Total Visits: Card on file: 0 Las…" at bounding box center [841, 232] width 319 height 456
click at [499, 199] on span "20 %" at bounding box center [502, 199] width 25 height 17
select select "88143"
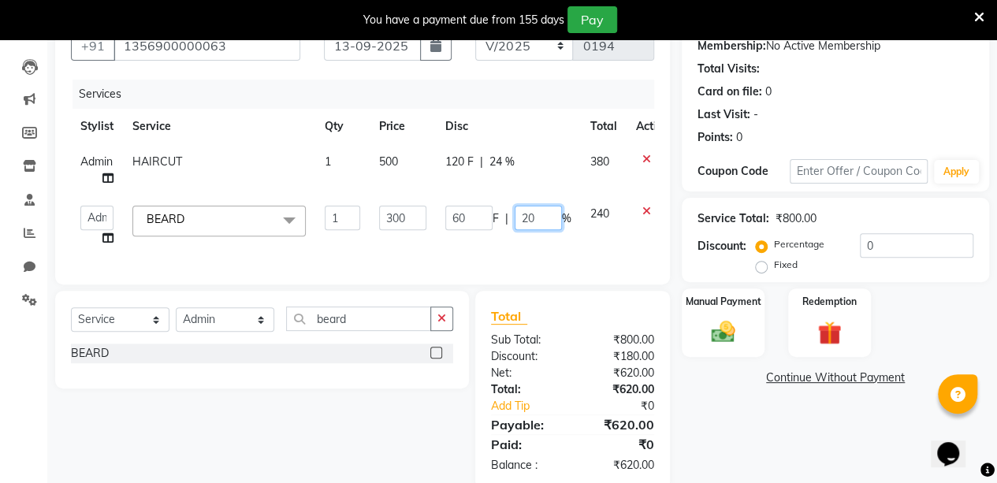
click at [548, 224] on input "20" at bounding box center [538, 218] width 47 height 24
type input "22"
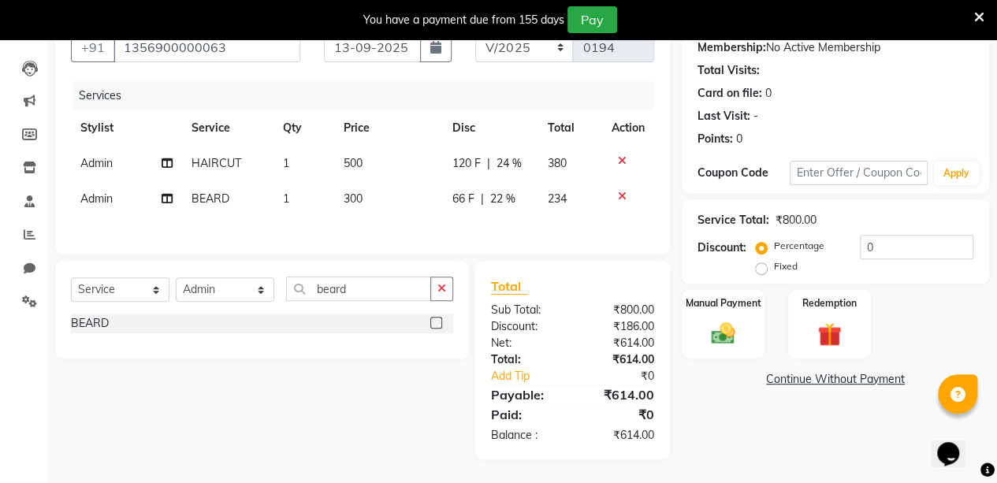
click at [751, 438] on div "Name: Client Membership: No Active Membership Total Visits: Card on file: 0 Las…" at bounding box center [841, 232] width 319 height 456
click at [504, 199] on span "22 %" at bounding box center [502, 199] width 25 height 17
select select "88143"
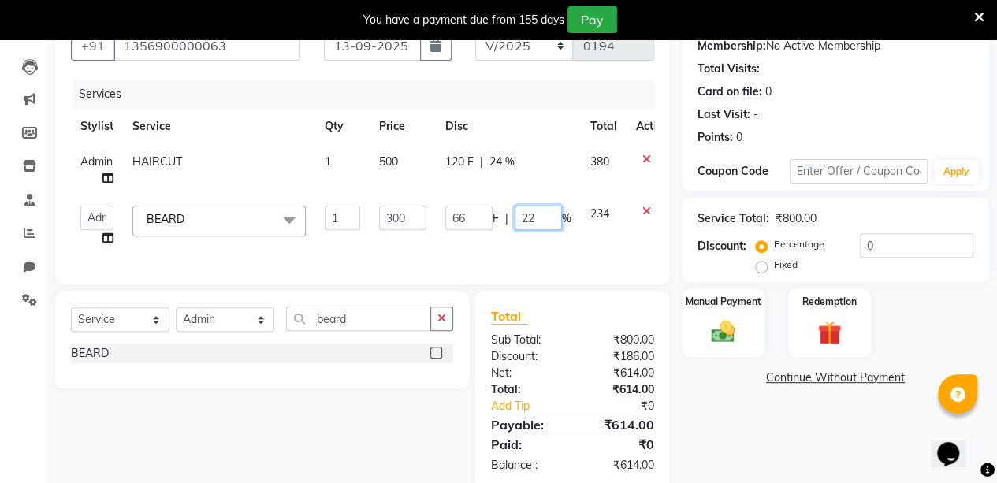
click at [539, 220] on input "22" at bounding box center [538, 218] width 47 height 24
type input "23"
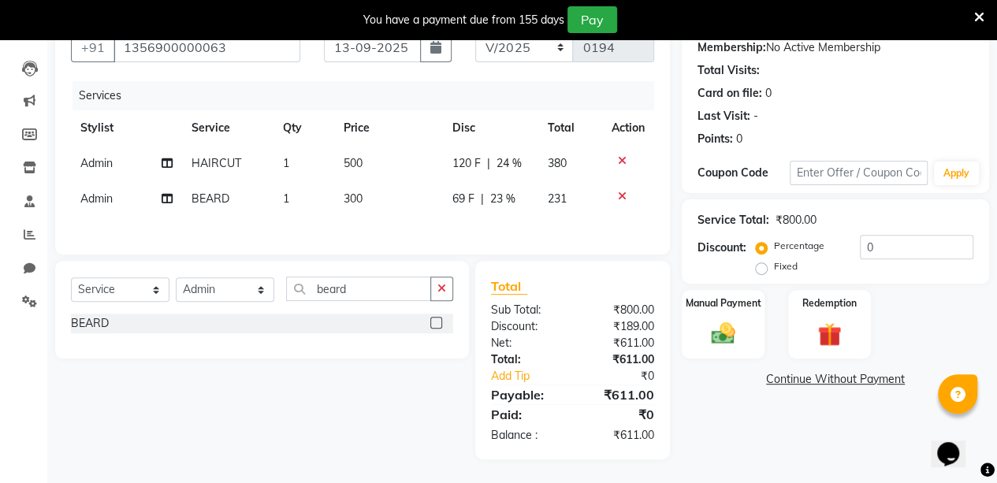
click at [725, 393] on div "Name: Client Membership: No Active Membership Total Visits: Card on file: 0 Las…" at bounding box center [841, 232] width 319 height 456
click at [714, 333] on img at bounding box center [723, 333] width 40 height 28
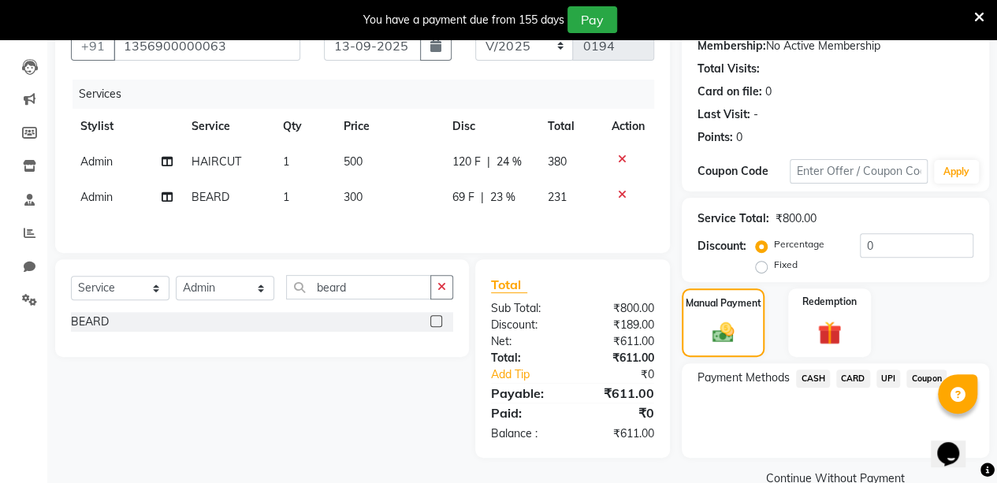
click at [891, 378] on span "UPI" at bounding box center [889, 379] width 24 height 18
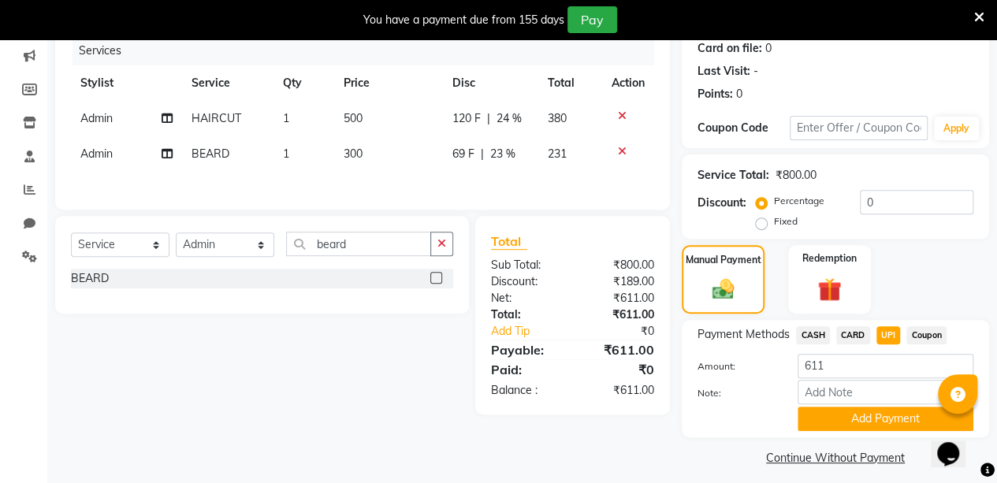
scroll to position [207, 0]
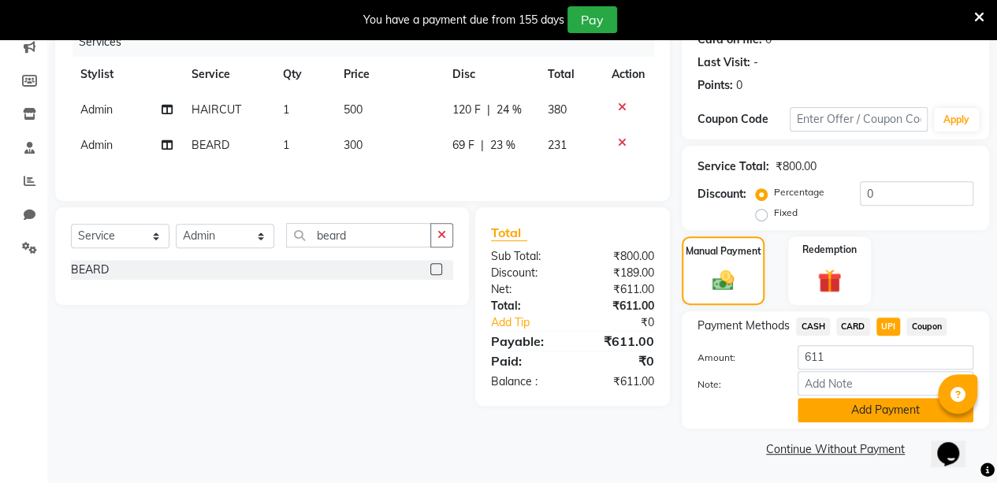
click at [831, 409] on button "Add Payment" at bounding box center [886, 410] width 176 height 24
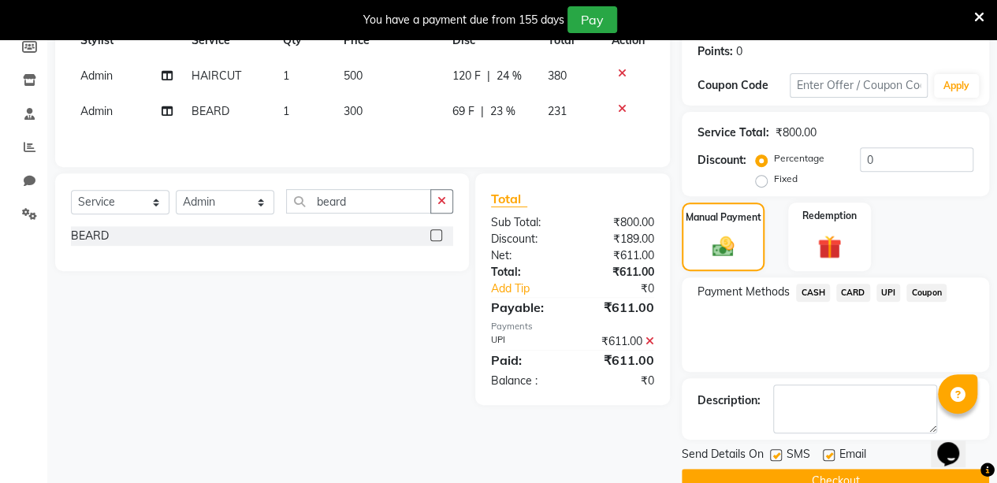
scroll to position [273, 0]
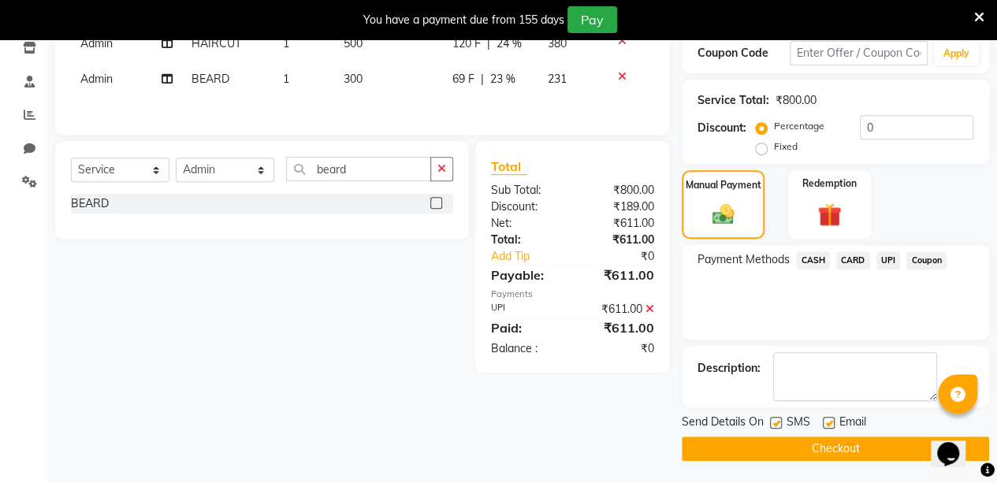
click at [768, 449] on button "Checkout" at bounding box center [835, 449] width 307 height 24
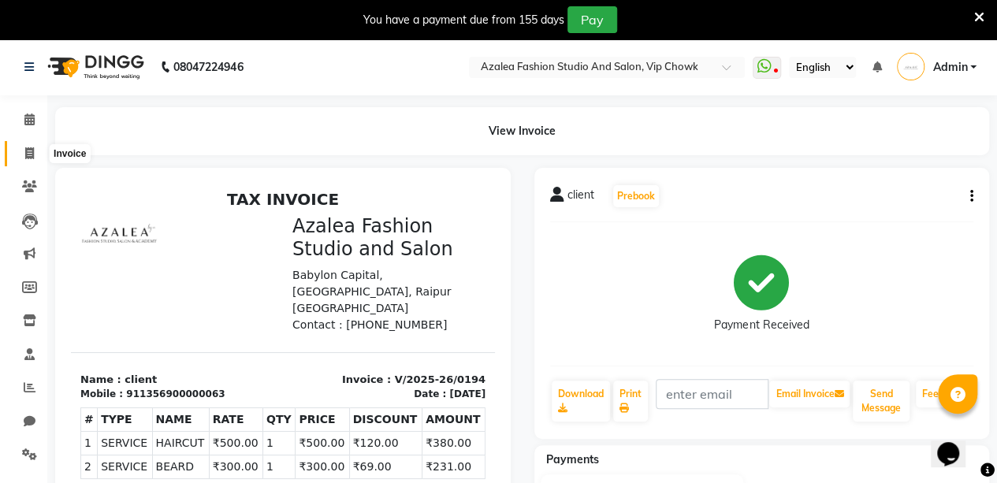
click at [28, 155] on icon at bounding box center [29, 153] width 9 height 12
select select "service"
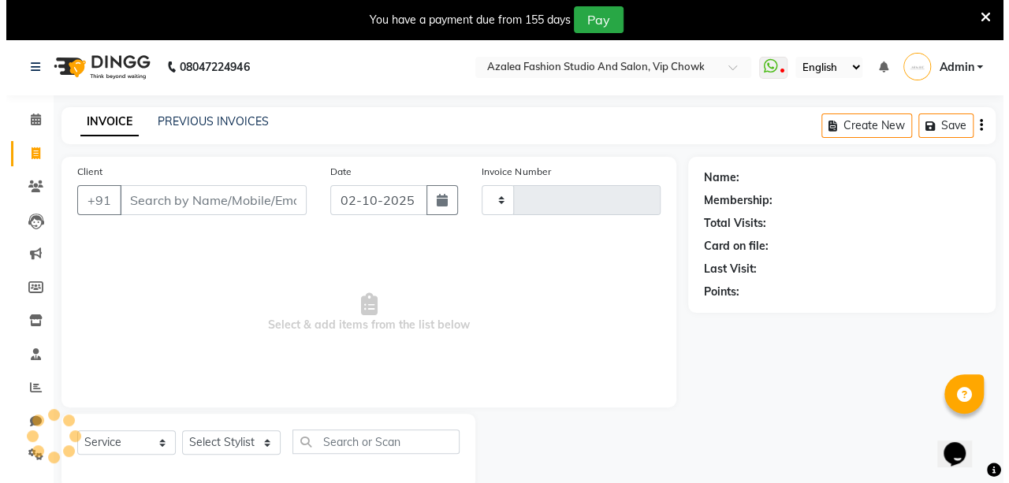
scroll to position [39, 0]
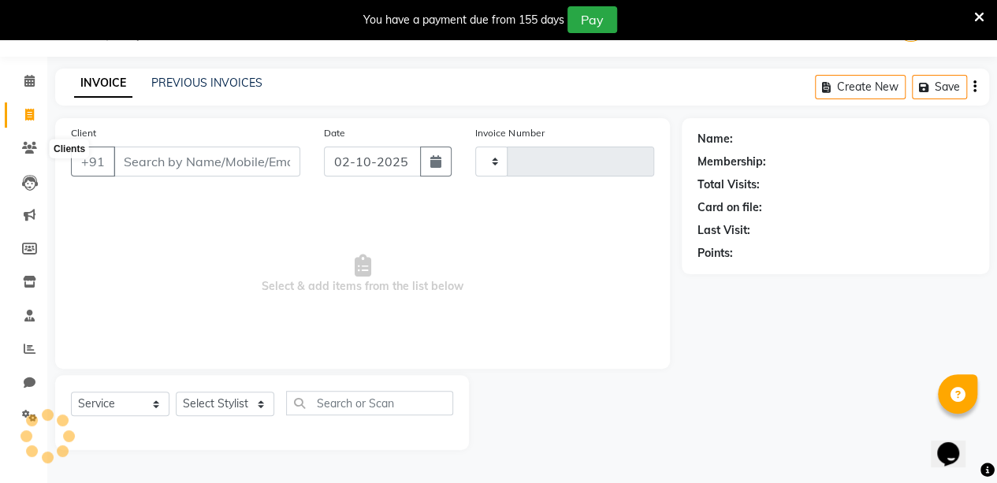
type input "0195"
select select "8063"
click at [198, 168] on input "Client" at bounding box center [207, 162] width 187 height 30
type input "n"
click at [22, 152] on icon at bounding box center [29, 148] width 15 height 12
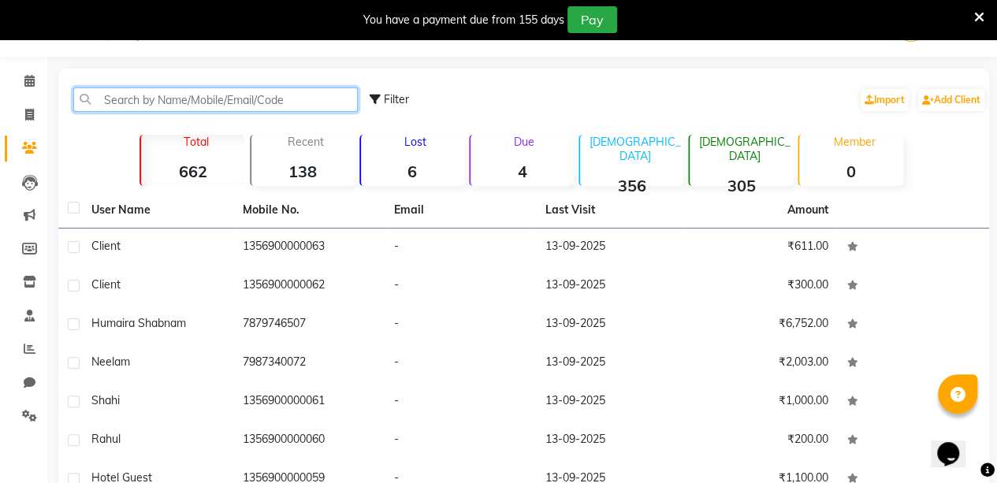
click at [178, 97] on input "text" at bounding box center [215, 100] width 285 height 24
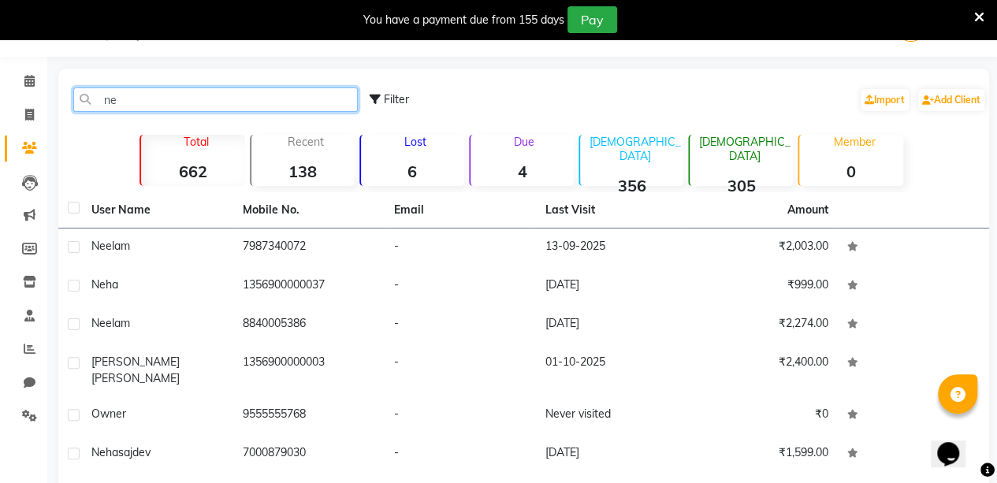
type input "n"
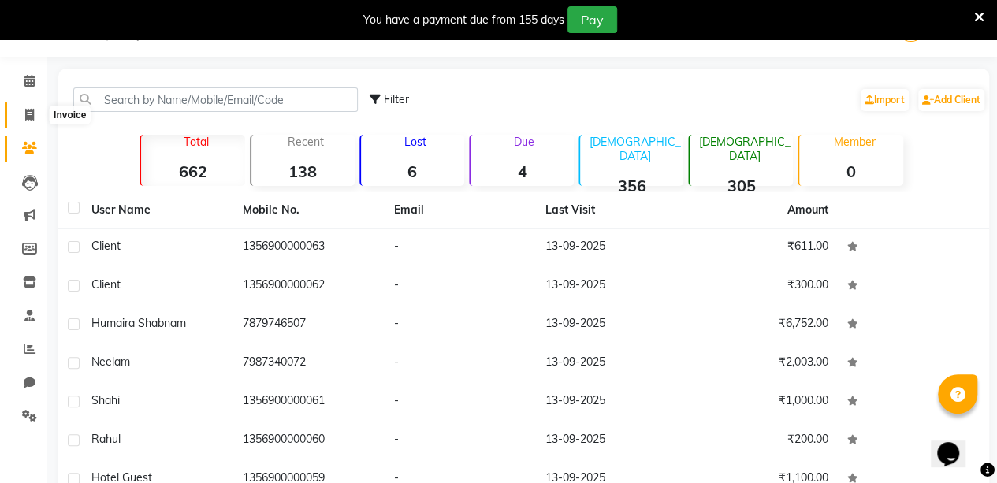
click at [30, 111] on icon at bounding box center [29, 115] width 9 height 12
select select "service"
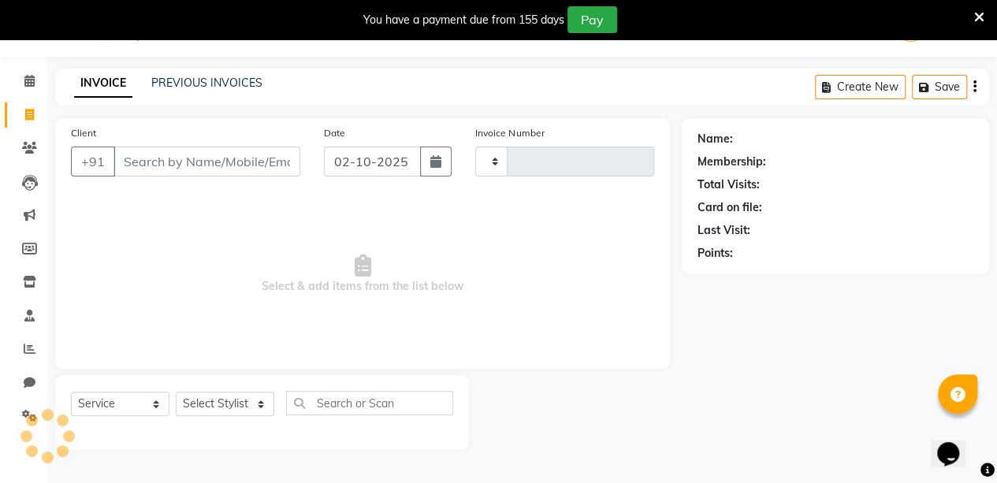
type input "0195"
select select "8063"
click at [134, 165] on input "Client" at bounding box center [207, 162] width 187 height 30
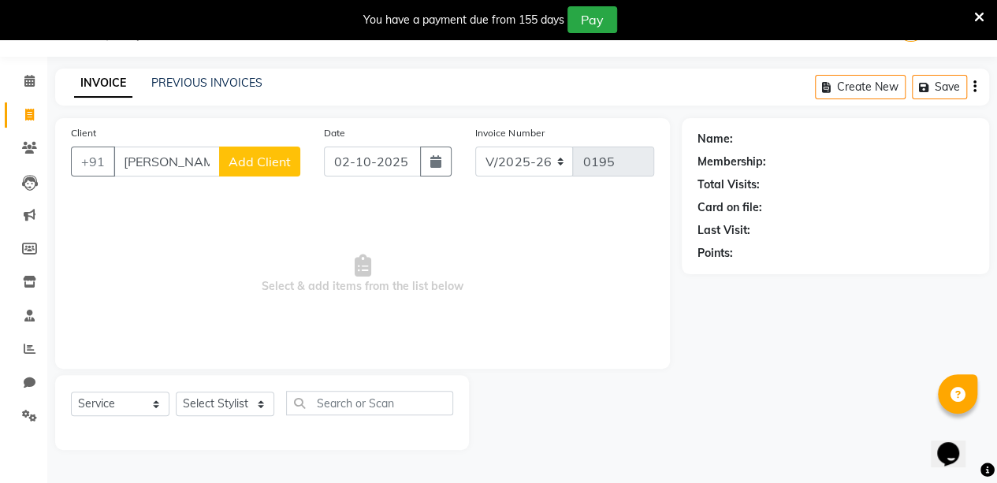
type input "[PERSON_NAME]"
click at [266, 151] on button "Add Client" at bounding box center [259, 162] width 81 height 30
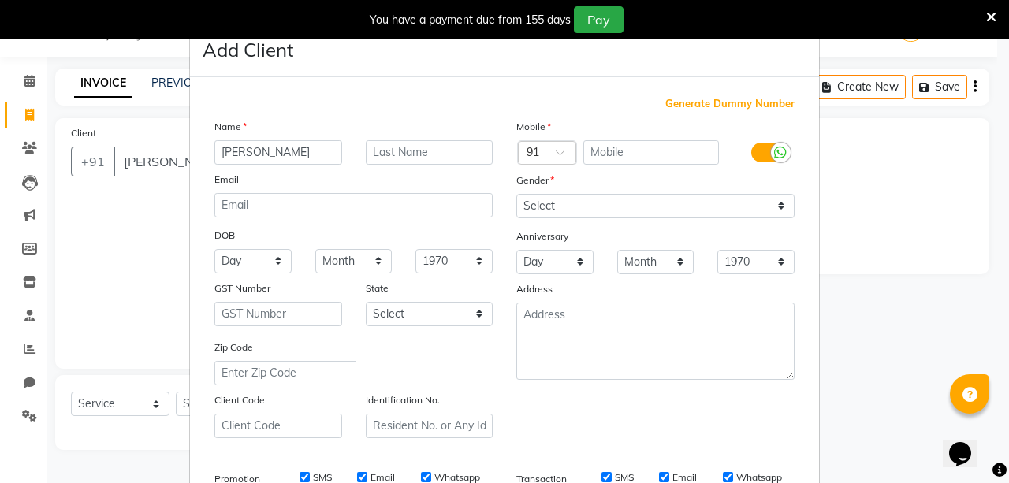
click at [684, 98] on span "Generate Dummy Number" at bounding box center [729, 104] width 129 height 16
type input "1356900000064"
checkbox input "false"
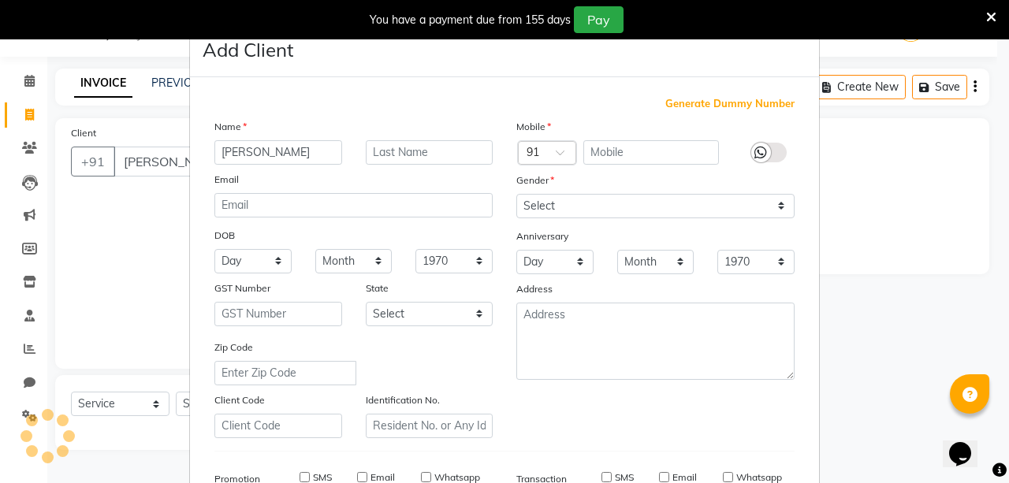
checkbox input "false"
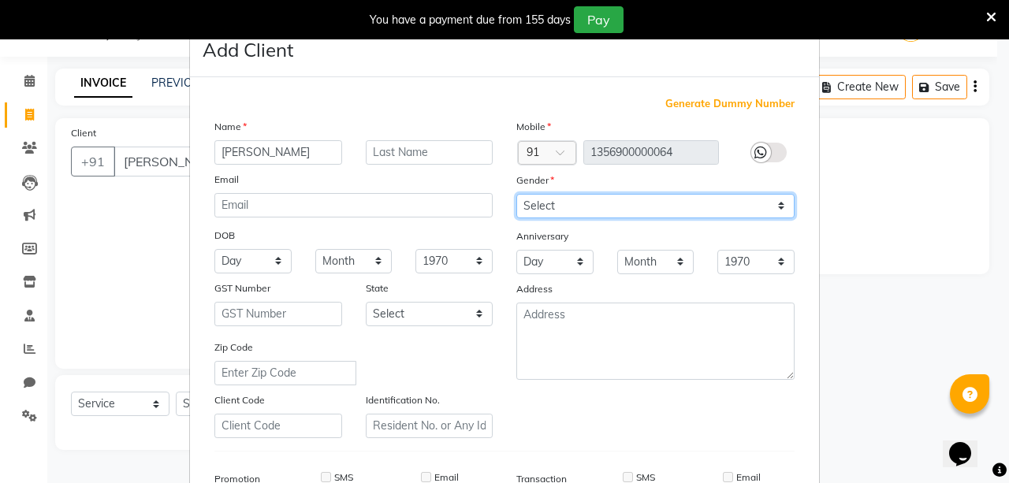
click at [672, 207] on select "Select [DEMOGRAPHIC_DATA] [DEMOGRAPHIC_DATA] Other Prefer Not To Say" at bounding box center [655, 206] width 278 height 24
select select "[DEMOGRAPHIC_DATA]"
click at [516, 194] on select "Select [DEMOGRAPHIC_DATA] [DEMOGRAPHIC_DATA] Other Prefer Not To Say" at bounding box center [655, 206] width 278 height 24
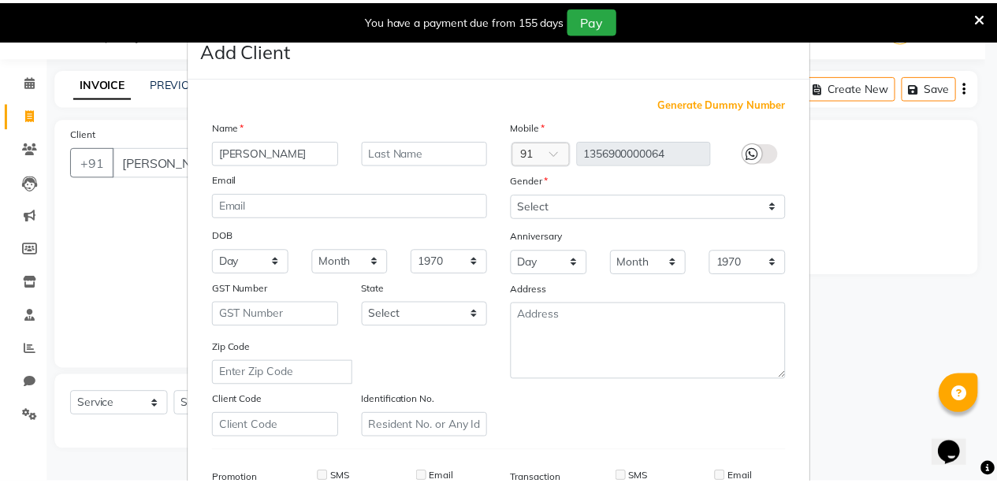
scroll to position [241, 0]
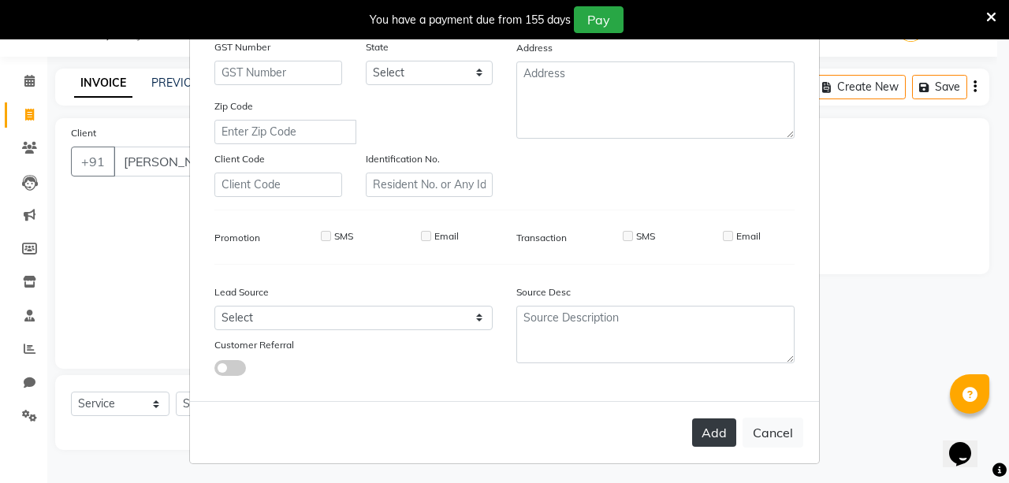
click at [705, 432] on button "Add" at bounding box center [714, 433] width 44 height 28
type input "1356900000064"
select select
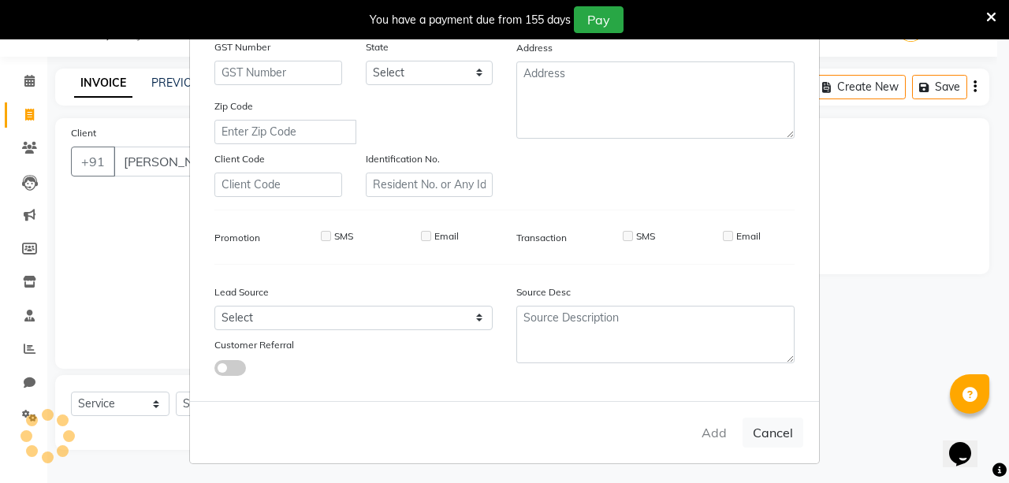
select select
checkbox input "false"
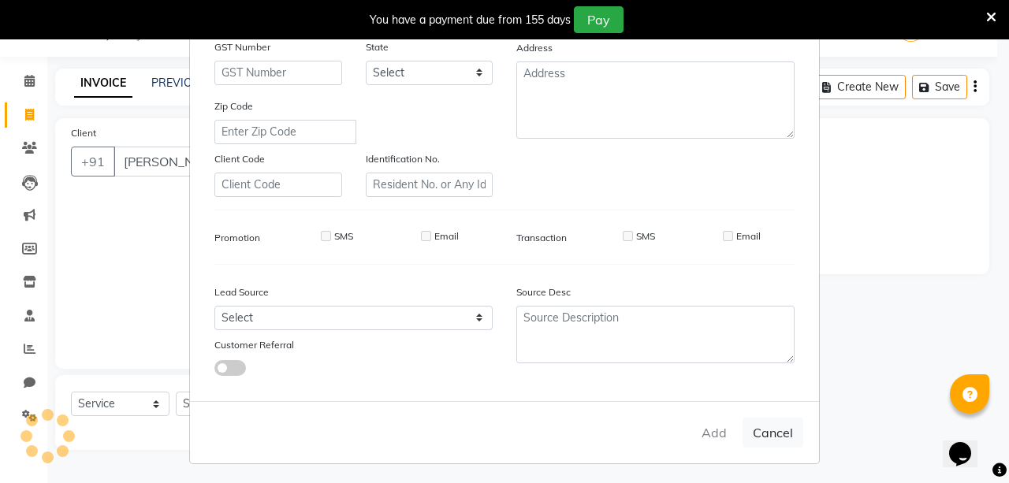
checkbox input "false"
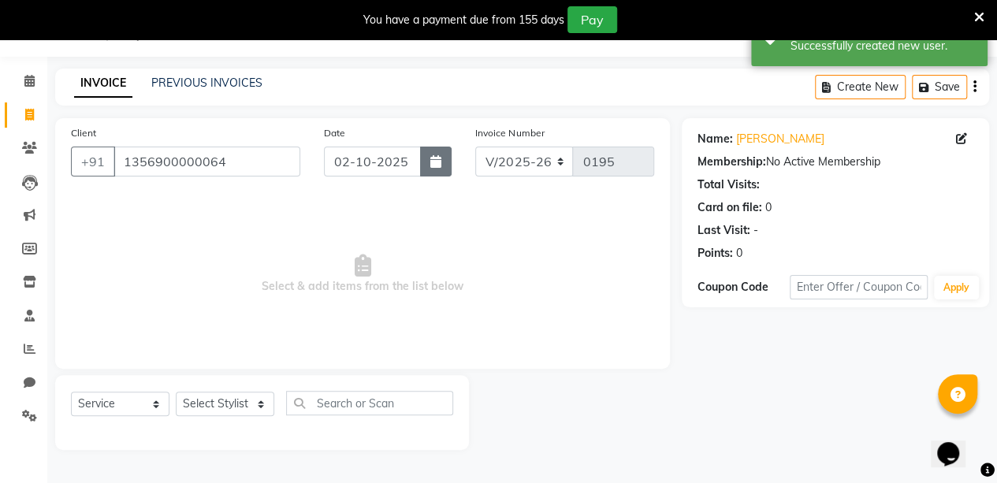
click at [441, 166] on icon "button" at bounding box center [435, 161] width 11 height 13
select select "10"
select select "2025"
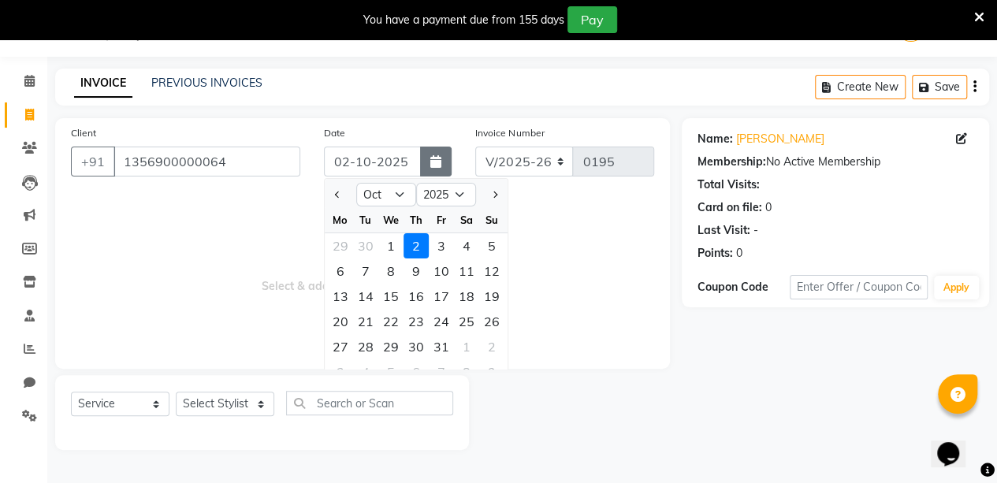
click at [439, 165] on icon "button" at bounding box center [435, 161] width 11 height 13
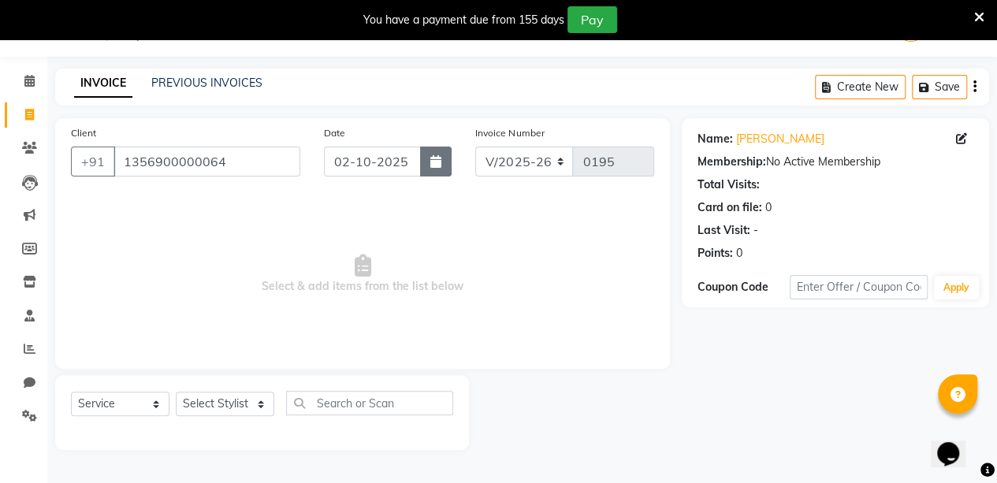
click at [439, 165] on icon "button" at bounding box center [435, 161] width 11 height 13
select select "10"
select select "2025"
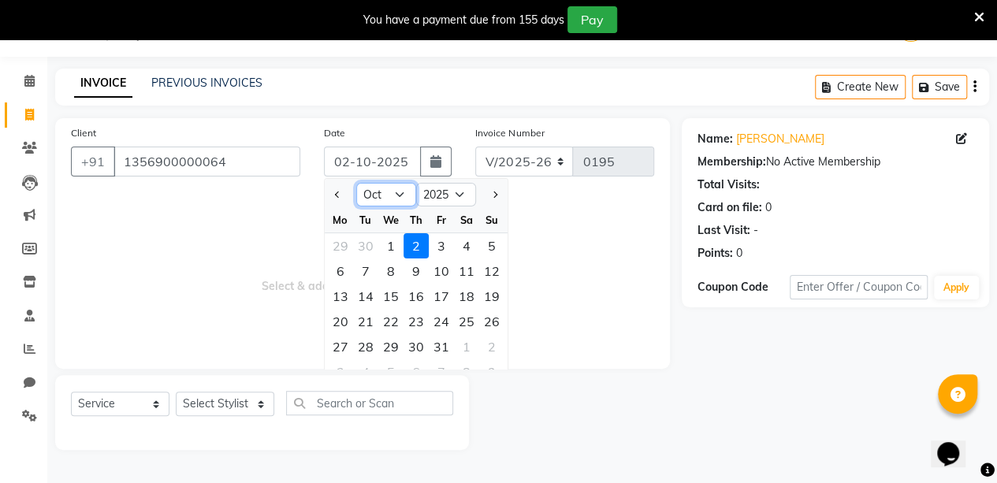
click at [398, 192] on select "Jan Feb Mar Apr May Jun [DATE] Aug Sep Oct Nov Dec" at bounding box center [386, 195] width 60 height 24
select select "9"
click at [356, 183] on select "Jan Feb Mar Apr May Jun [DATE] Aug Sep Oct Nov Dec" at bounding box center [386, 195] width 60 height 24
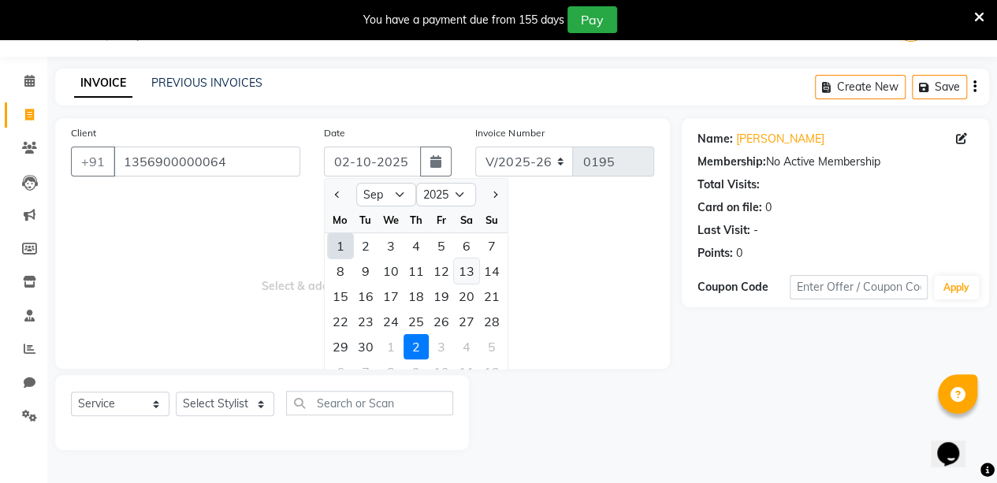
click at [465, 274] on div "13" at bounding box center [466, 271] width 25 height 25
type input "13-09-2025"
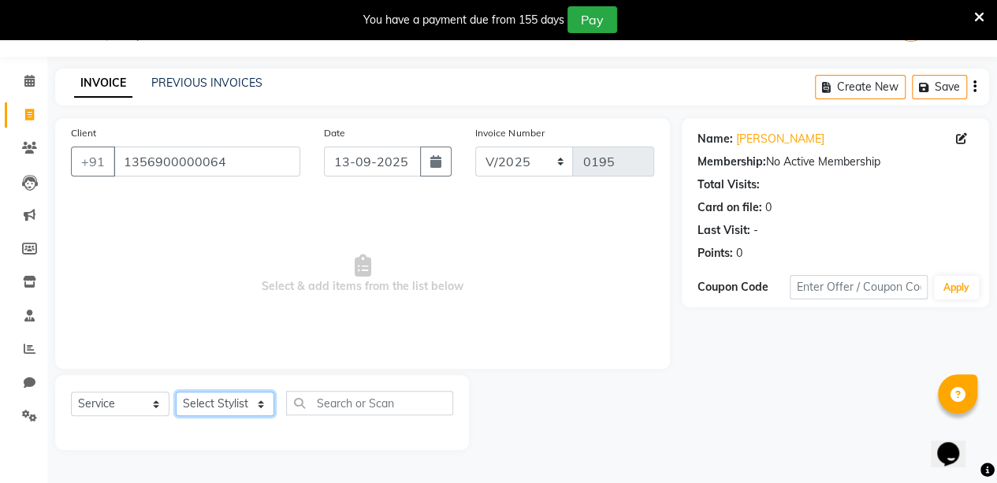
click at [261, 397] on select "Select Stylist aarti sen Admin [PERSON_NAME] anzal [PERSON_NAME][MEDICAL_DATA]:…" at bounding box center [225, 404] width 99 height 24
select select "88143"
click at [176, 392] on select "Select Stylist aarti sen Admin [PERSON_NAME] anzal [PERSON_NAME][MEDICAL_DATA]:…" at bounding box center [225, 404] width 99 height 24
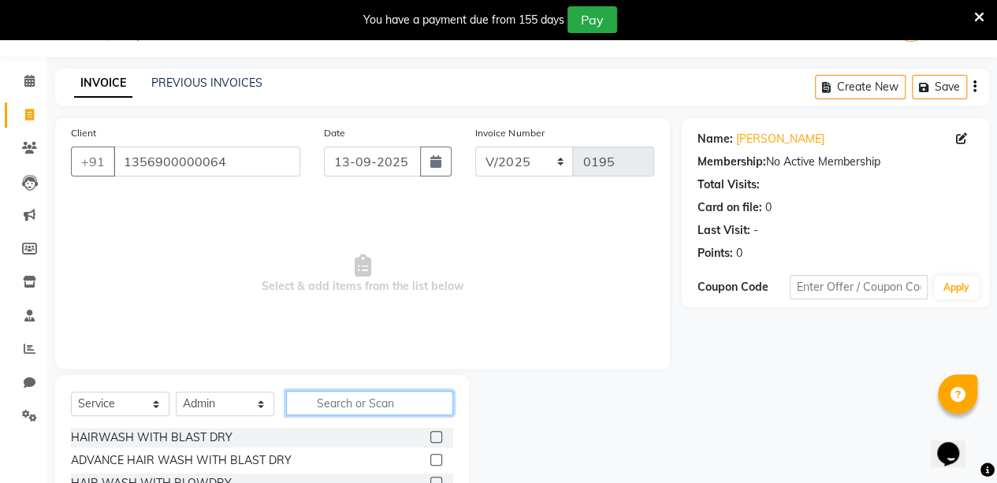
click at [329, 401] on input "text" at bounding box center [369, 403] width 167 height 24
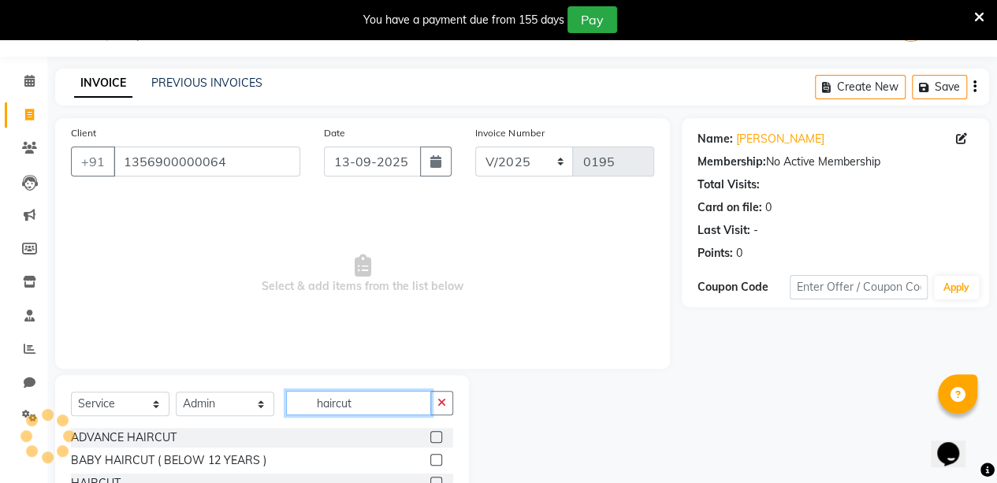
scroll to position [120, 0]
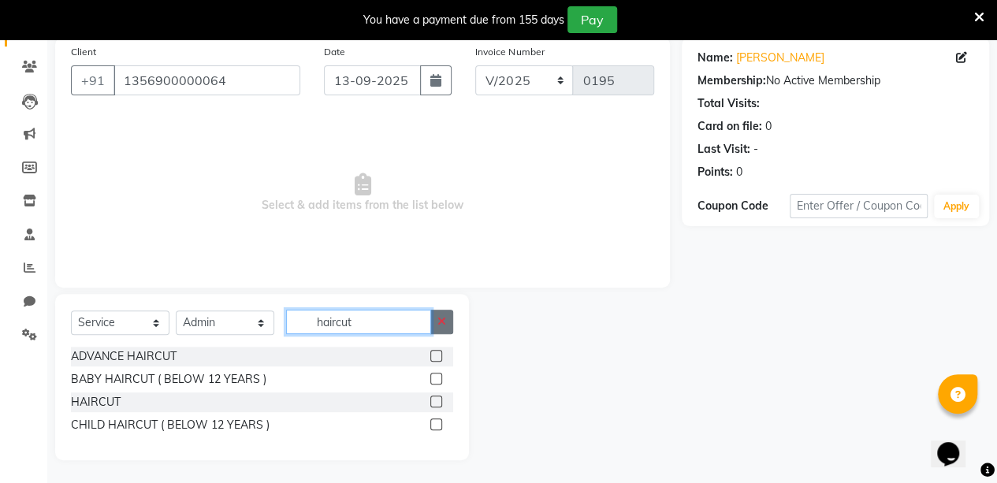
type input "haircut"
click at [446, 316] on button "button" at bounding box center [441, 322] width 23 height 24
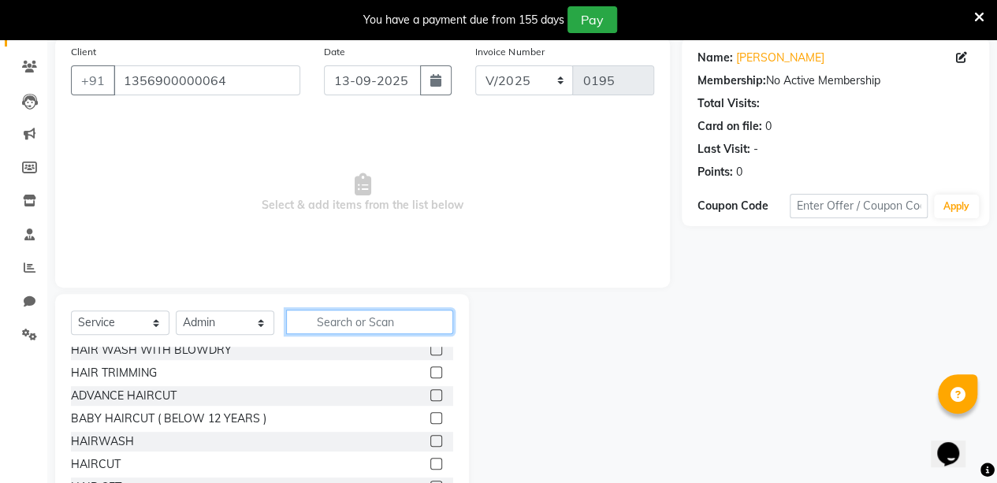
scroll to position [47, 0]
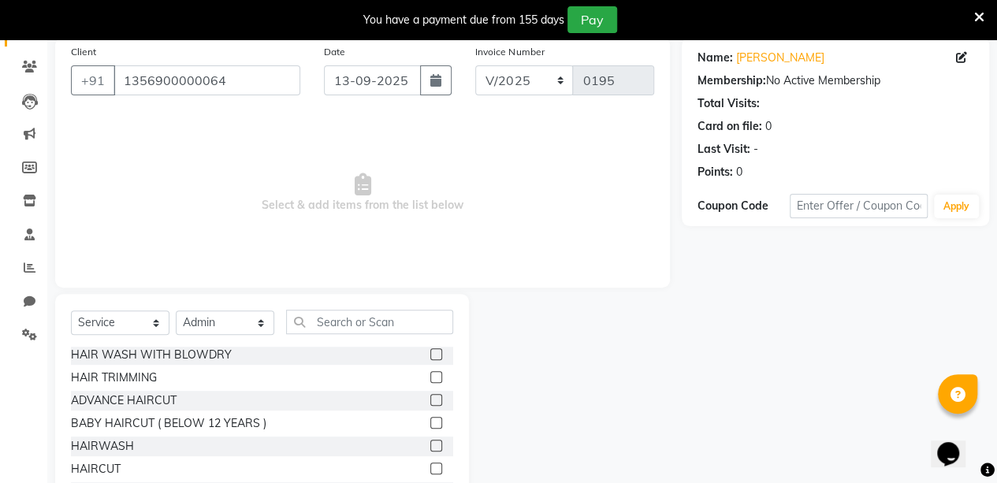
click at [430, 399] on label at bounding box center [436, 400] width 12 height 12
click at [430, 399] on input "checkbox" at bounding box center [435, 401] width 10 height 10
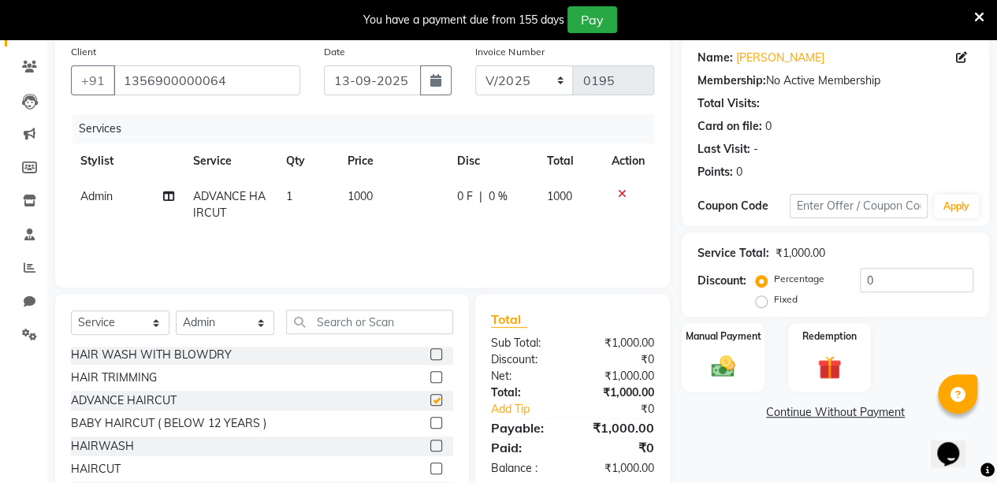
checkbox input "false"
click at [502, 192] on span "0 %" at bounding box center [498, 196] width 19 height 17
select select "88143"
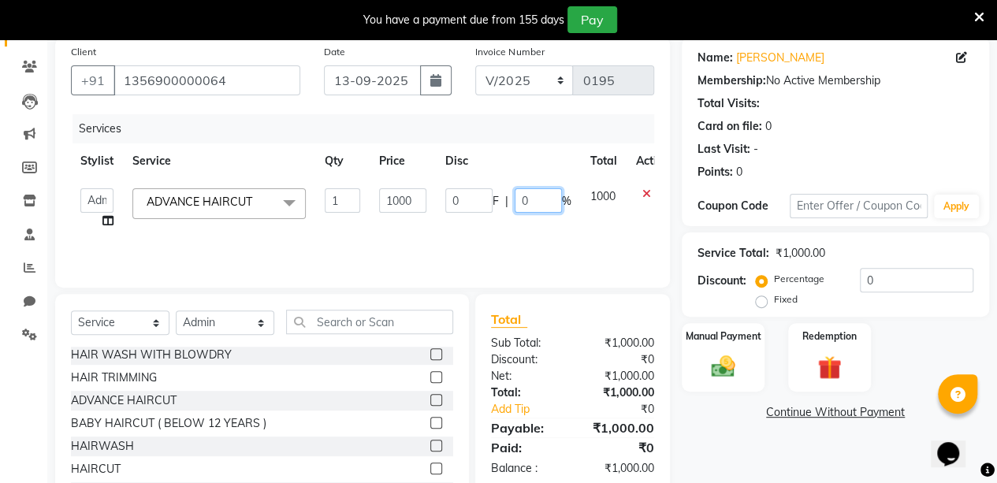
click at [533, 205] on input "0" at bounding box center [538, 200] width 47 height 24
type input "10"
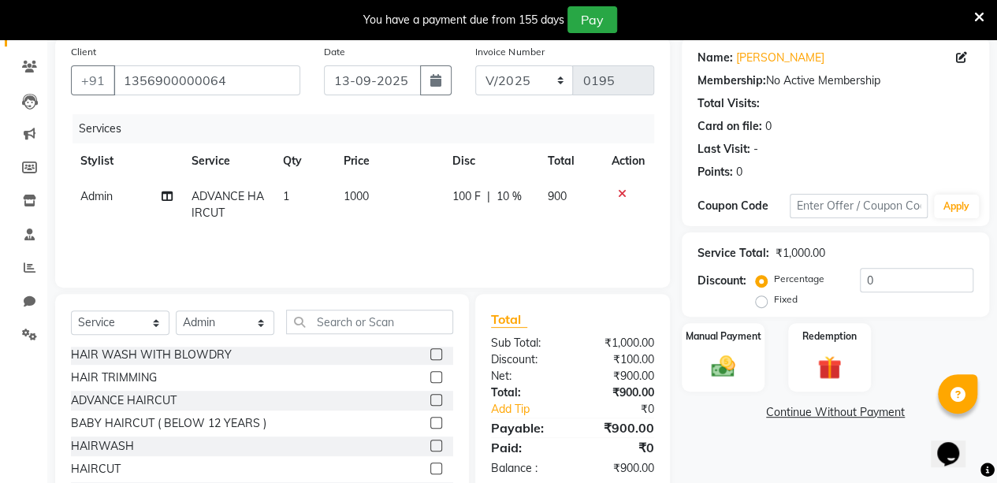
click at [709, 412] on link "Continue Without Payment" at bounding box center [835, 412] width 301 height 17
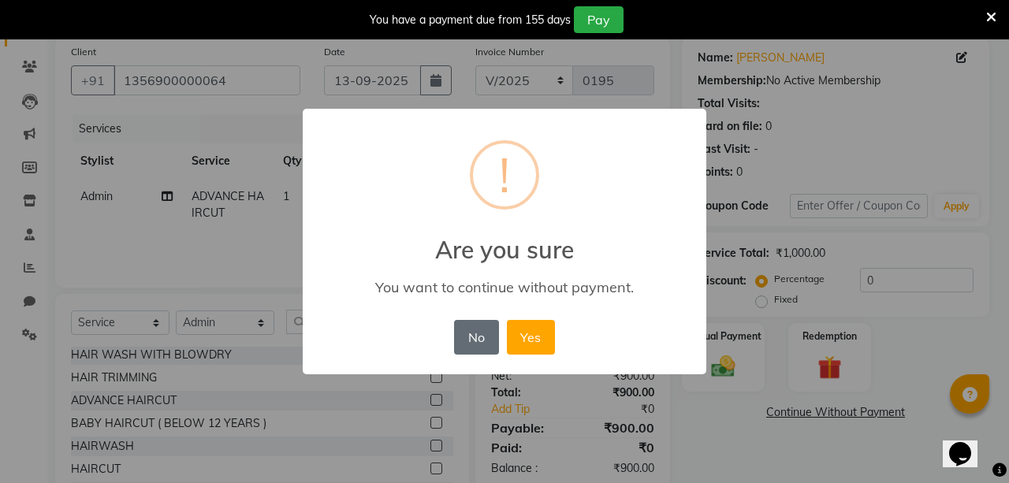
click at [479, 340] on button "No" at bounding box center [476, 337] width 44 height 35
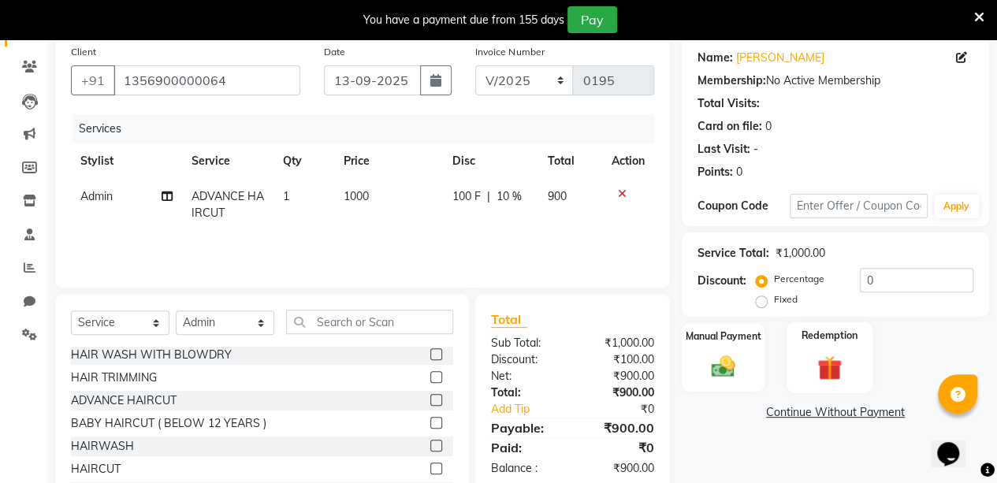
click at [817, 352] on div "Redemption" at bounding box center [830, 358] width 86 height 72
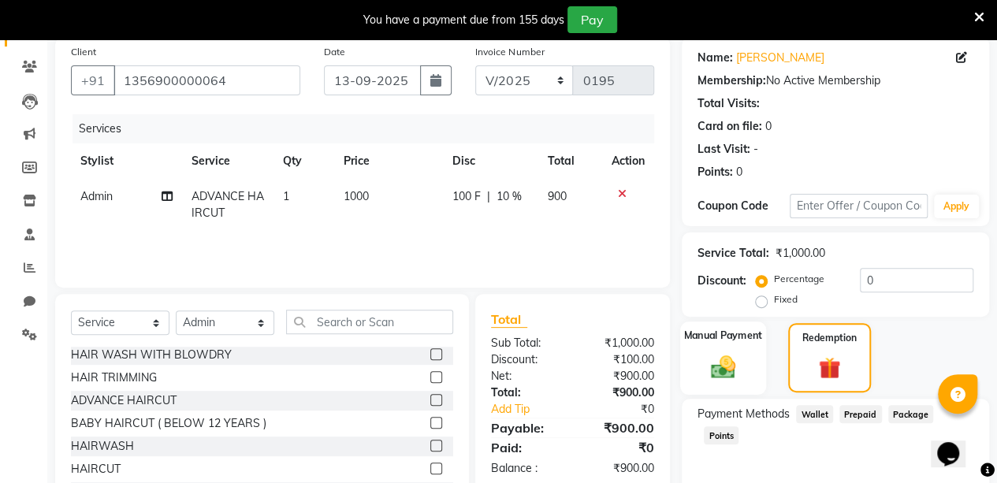
click at [731, 368] on img at bounding box center [723, 366] width 40 height 28
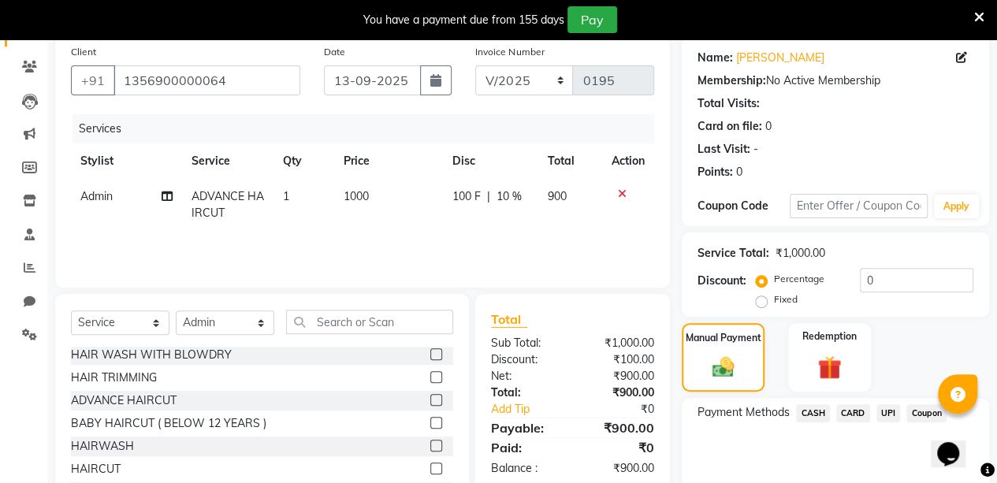
click at [893, 414] on span "UPI" at bounding box center [889, 413] width 24 height 18
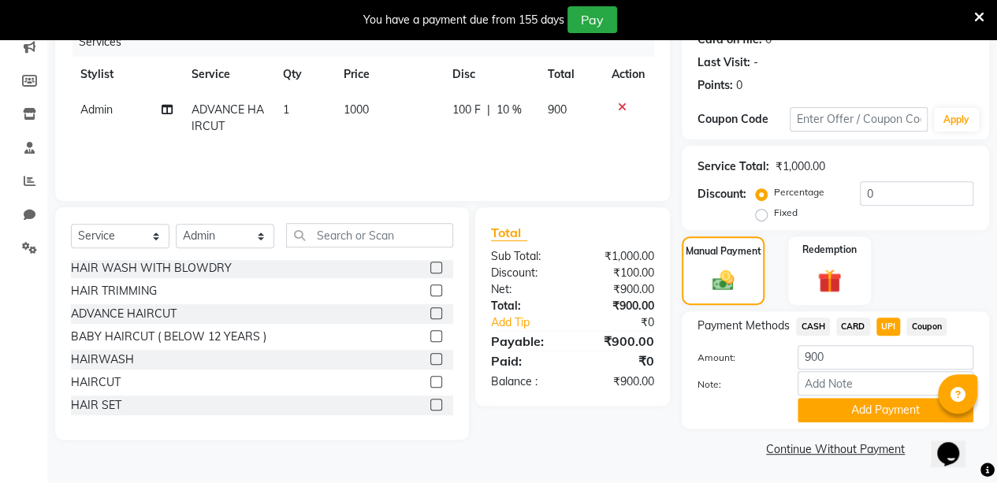
scroll to position [207, 0]
click at [863, 406] on button "Add Payment" at bounding box center [886, 410] width 176 height 24
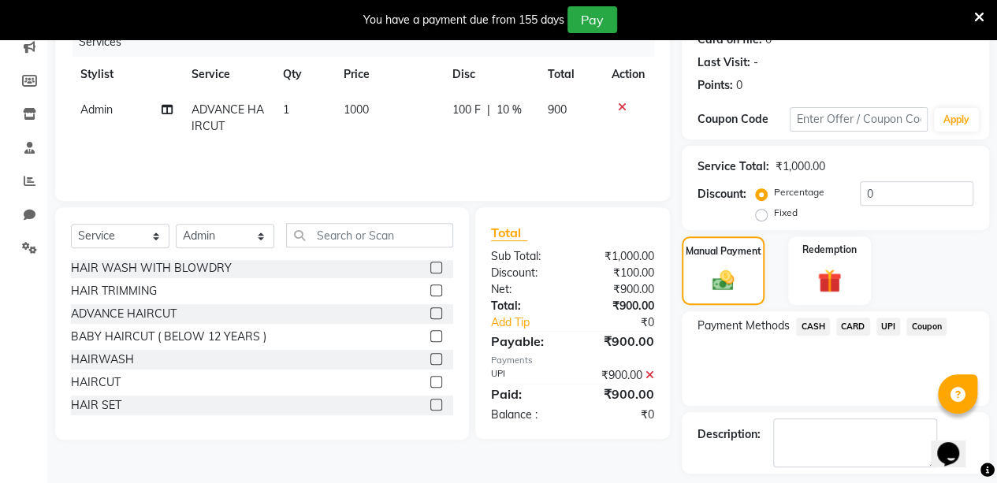
click at [996, 456] on div "Name: [PERSON_NAME] Membership: No Active Membership Total Visits: Card on file…" at bounding box center [841, 238] width 319 height 577
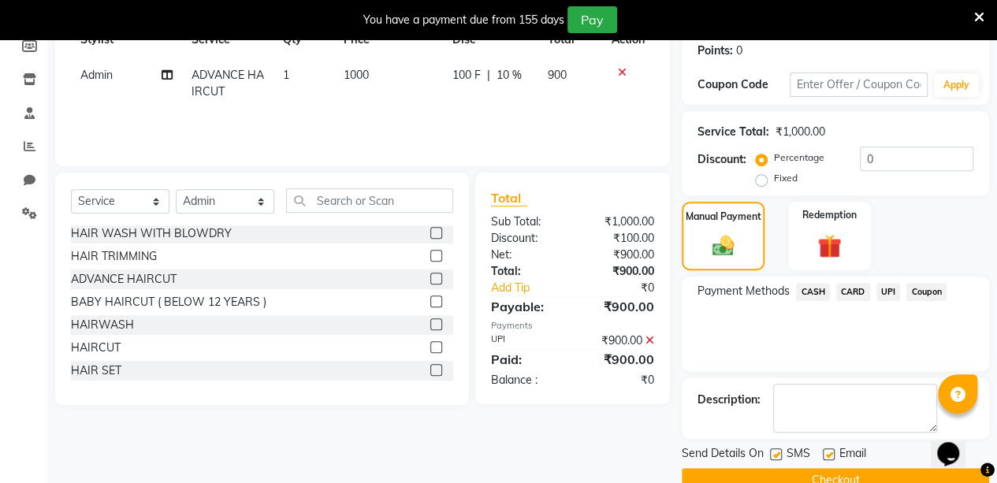
scroll to position [273, 0]
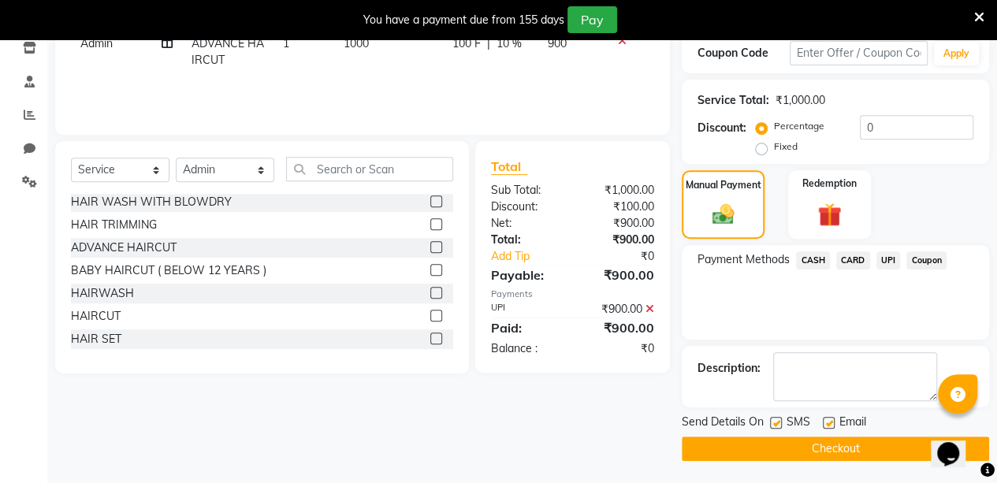
click at [859, 446] on button "Checkout" at bounding box center [835, 449] width 307 height 24
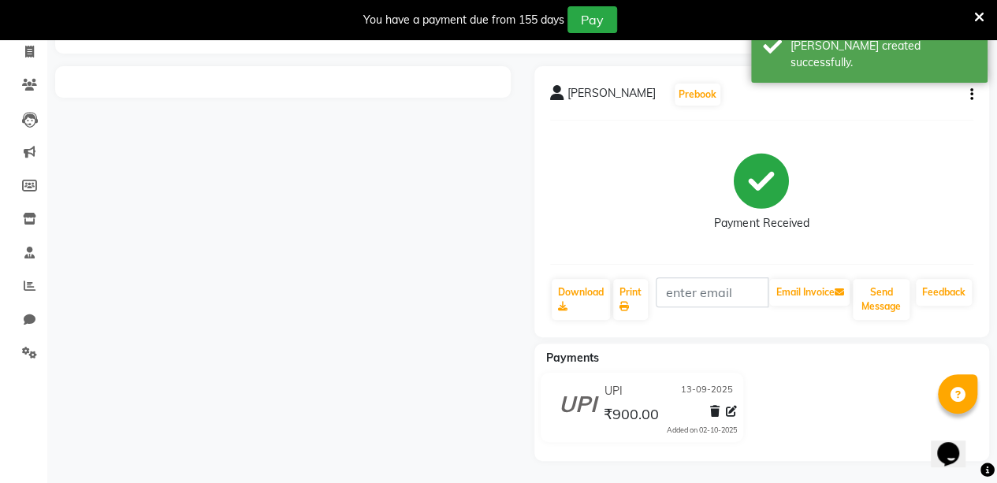
click at [333, 144] on div at bounding box center [282, 263] width 479 height 395
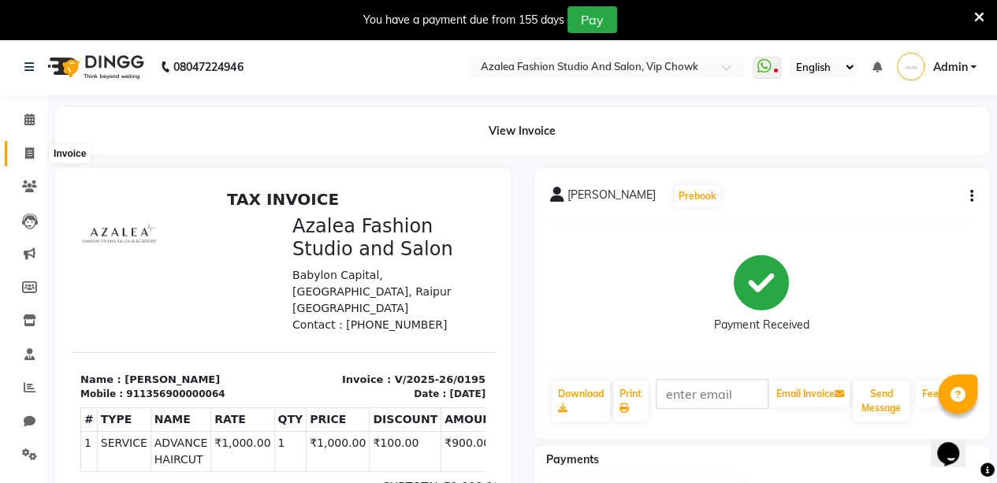
click at [28, 153] on icon at bounding box center [29, 153] width 9 height 12
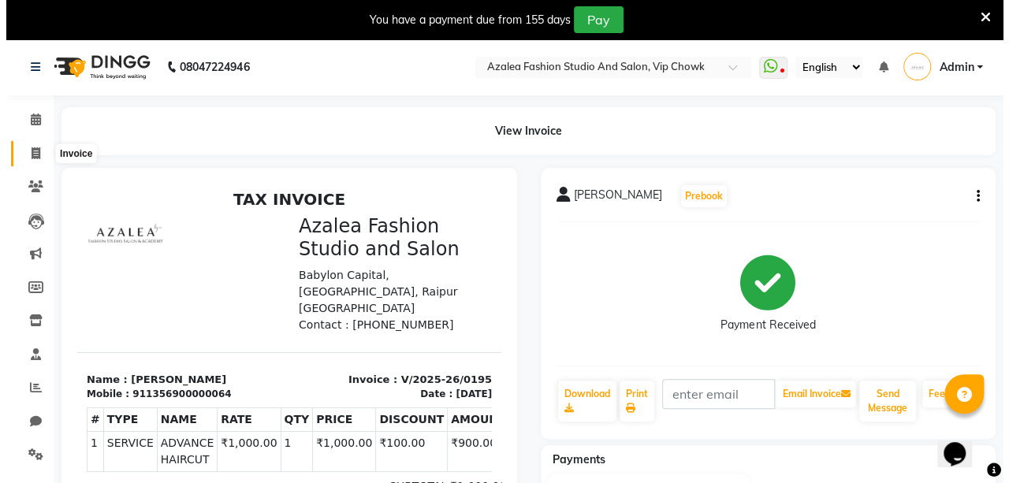
scroll to position [39, 0]
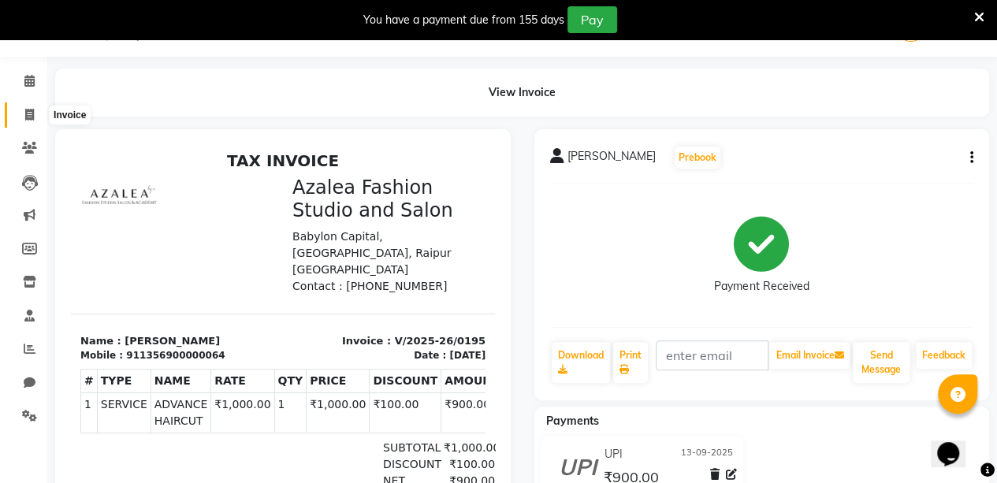
select select "service"
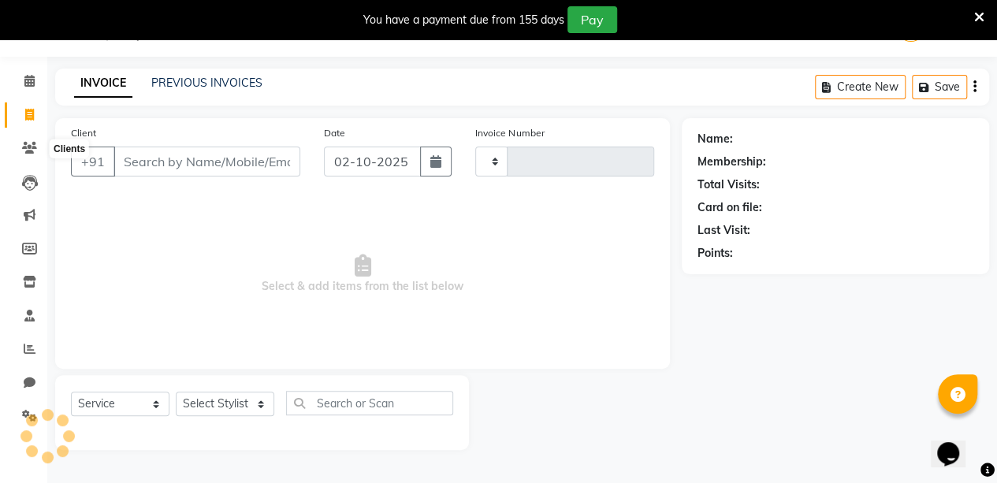
type input "0196"
select select "8063"
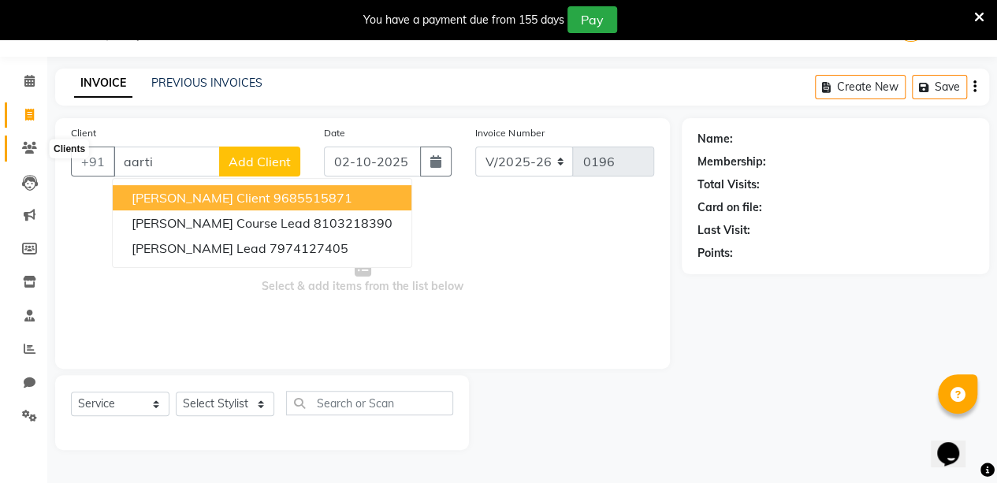
type input "aarti"
click at [29, 151] on icon at bounding box center [29, 148] width 15 height 12
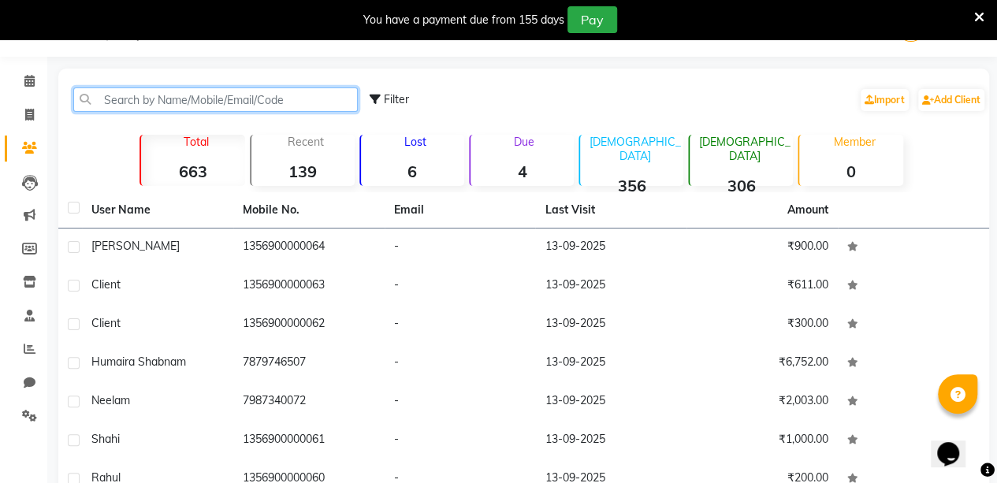
click at [279, 100] on input "text" at bounding box center [215, 100] width 285 height 24
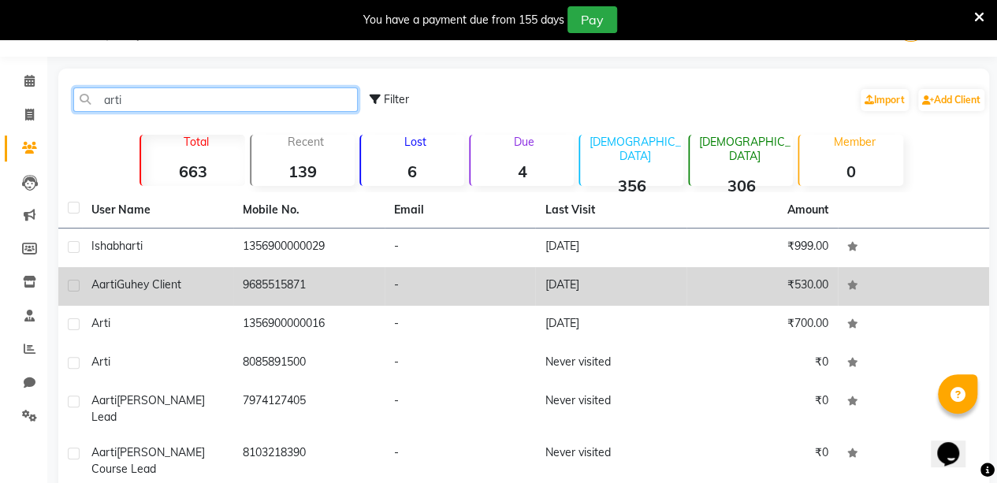
type input "arti"
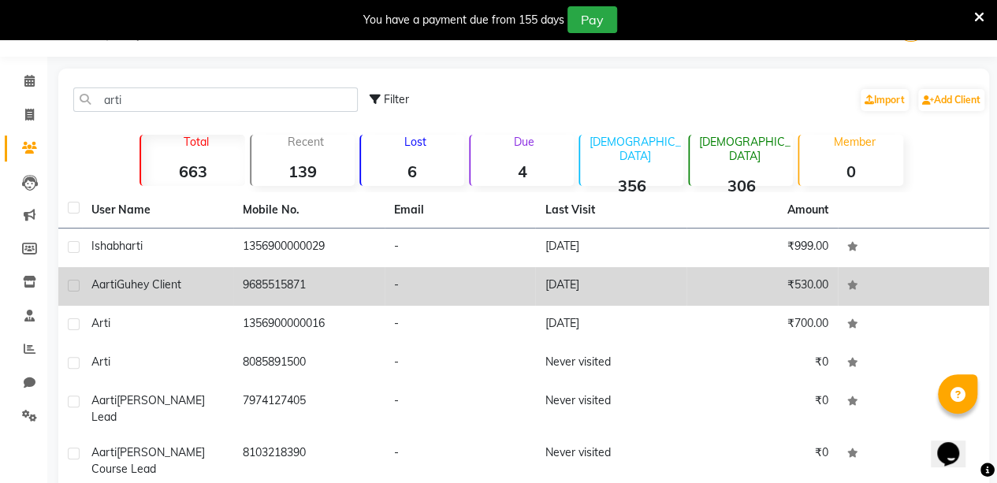
click at [227, 275] on td "[PERSON_NAME] Client" at bounding box center [157, 286] width 151 height 39
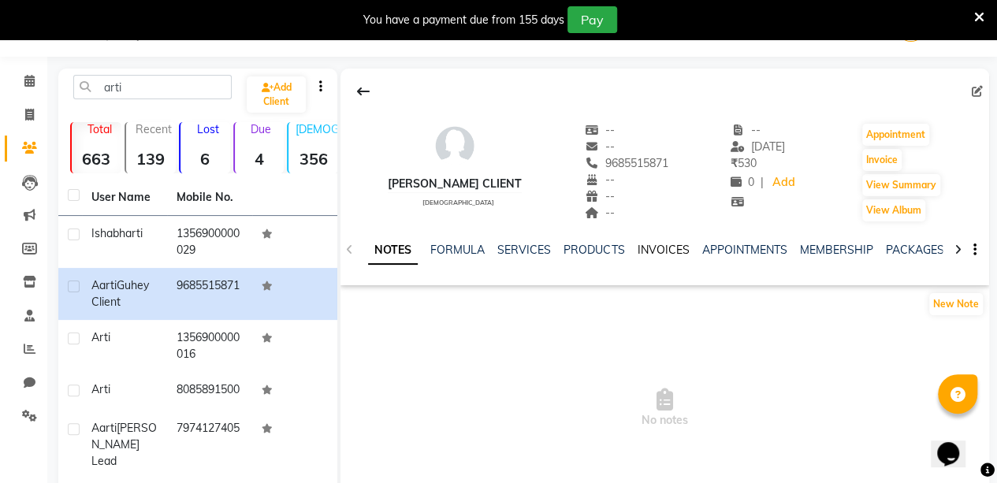
click at [667, 246] on link "INVOICES" at bounding box center [663, 250] width 52 height 14
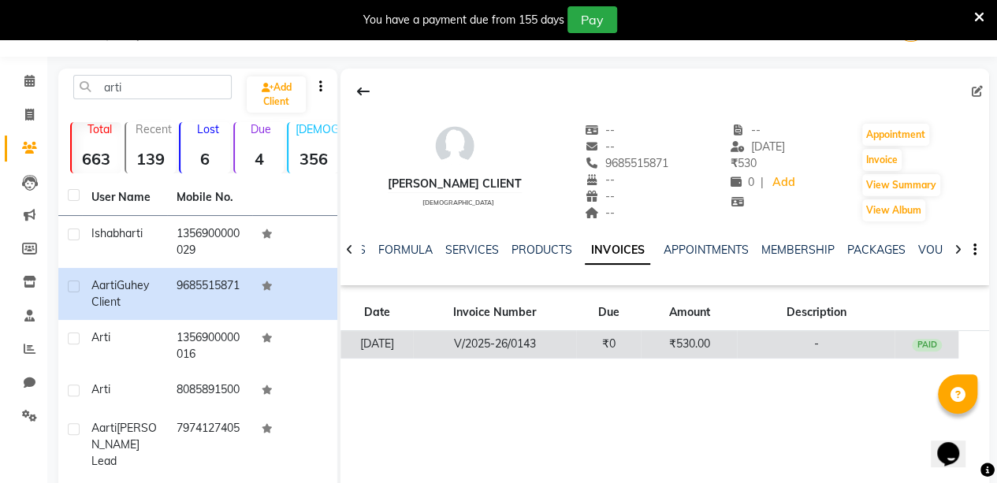
click at [803, 341] on td "-" at bounding box center [816, 345] width 158 height 28
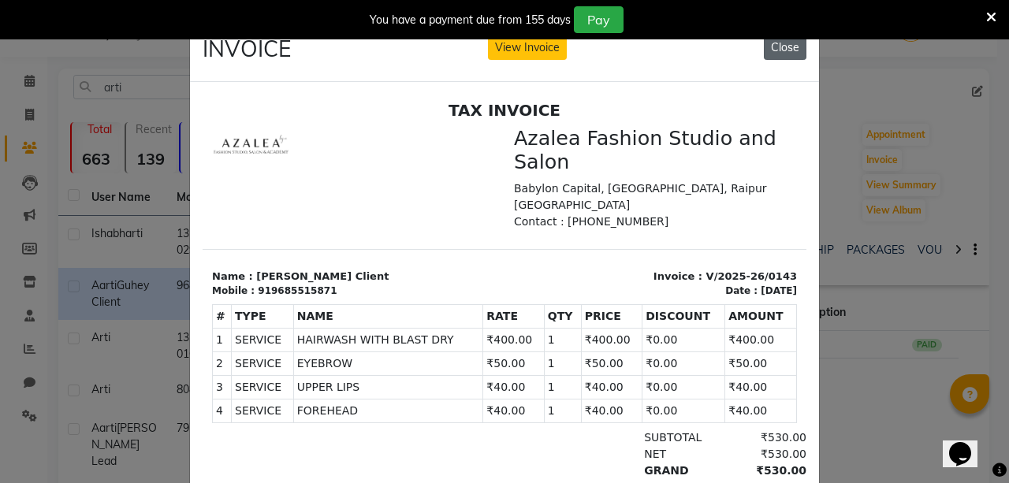
click at [784, 47] on button "Close" at bounding box center [785, 47] width 43 height 24
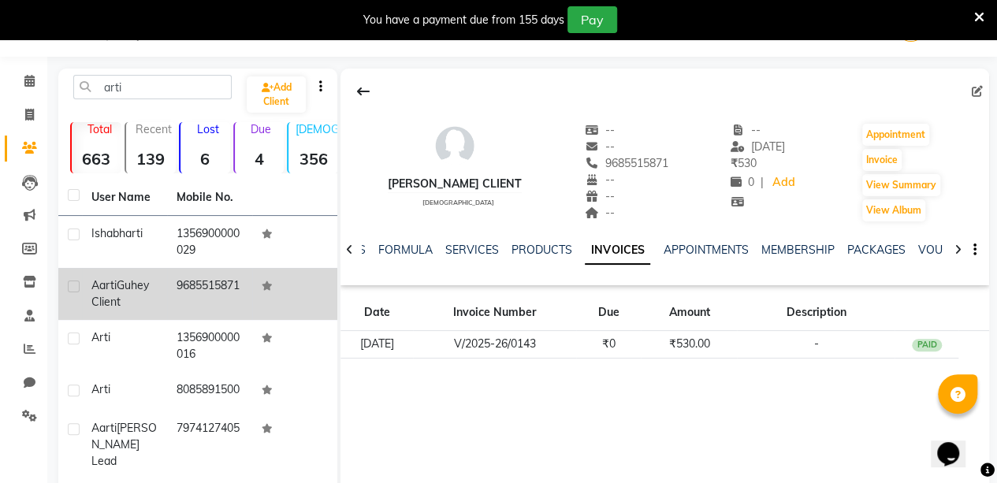
click at [168, 286] on td "9685515871" at bounding box center [209, 294] width 85 height 52
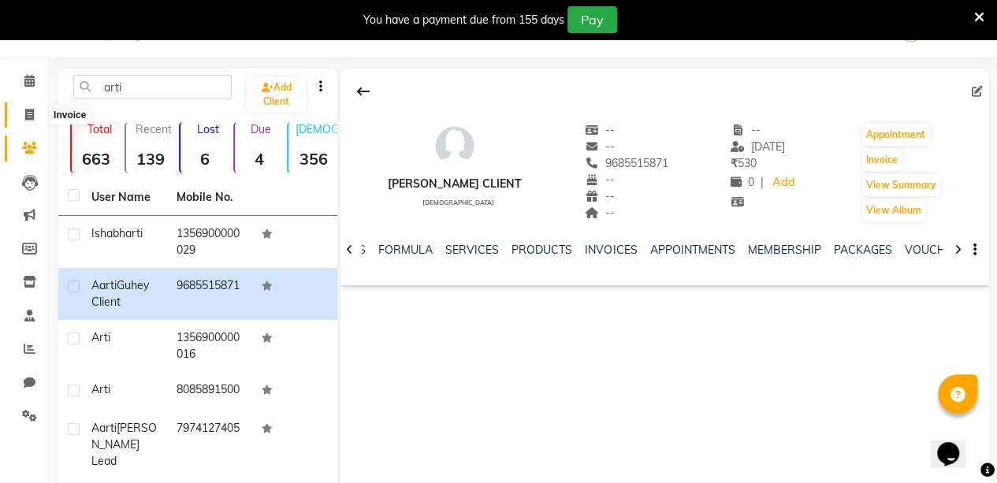
click at [29, 111] on icon at bounding box center [29, 115] width 9 height 12
select select "service"
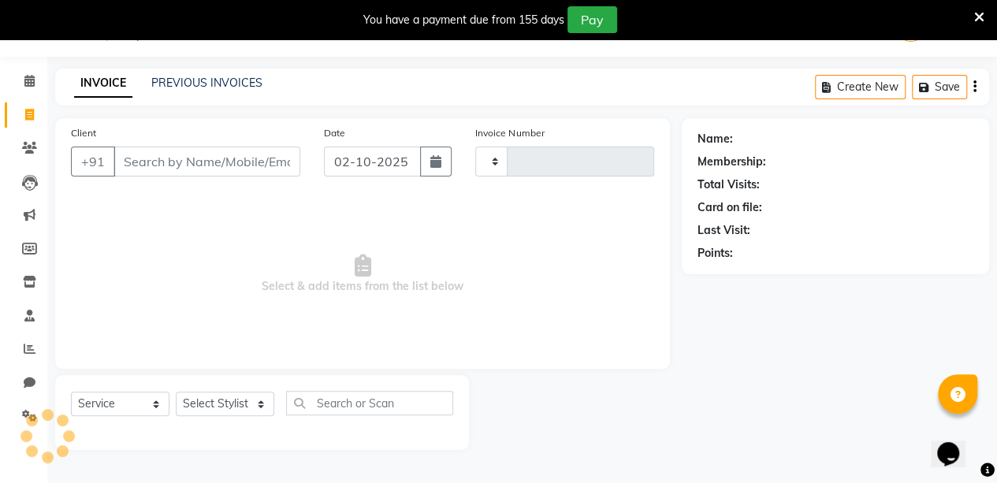
type input "0196"
select select "8063"
click at [249, 169] on input "Client" at bounding box center [207, 162] width 187 height 30
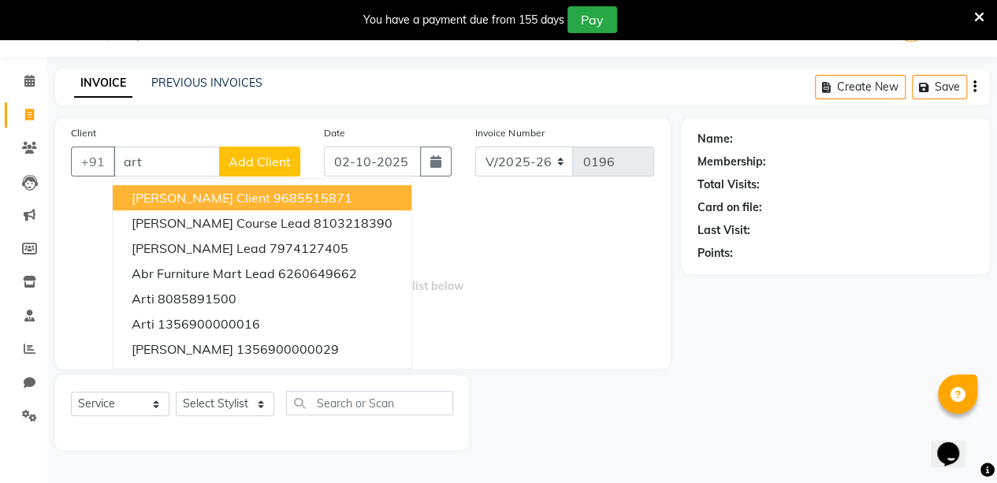
click at [274, 197] on ngb-highlight "9685515871" at bounding box center [313, 198] width 79 height 16
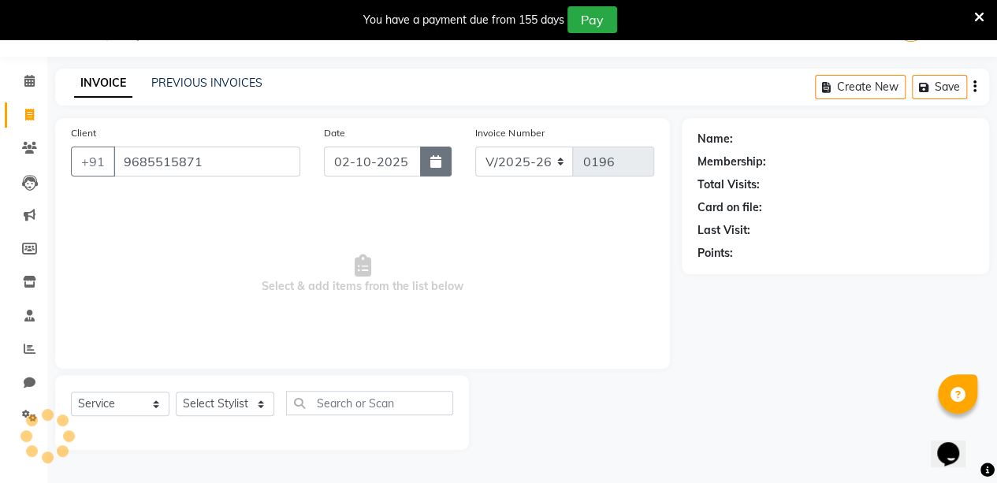
type input "9685515871"
click at [438, 165] on icon "button" at bounding box center [435, 161] width 11 height 13
select select "10"
select select "2025"
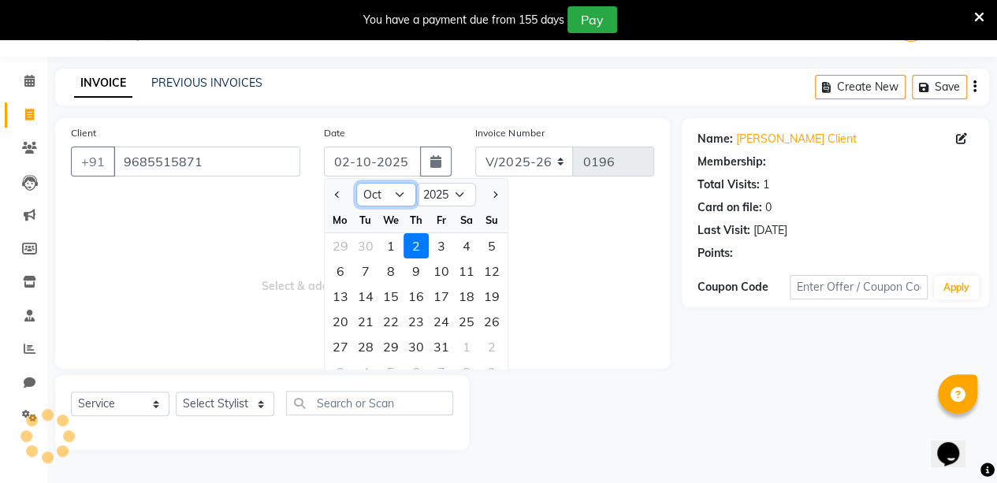
click at [402, 193] on select "Jan Feb Mar Apr May Jun [DATE] Aug Sep Oct Nov Dec" at bounding box center [386, 195] width 60 height 24
select select "9"
click at [356, 183] on select "Jan Feb Mar Apr May Jun [DATE] Aug Sep Oct Nov Dec" at bounding box center [386, 195] width 60 height 24
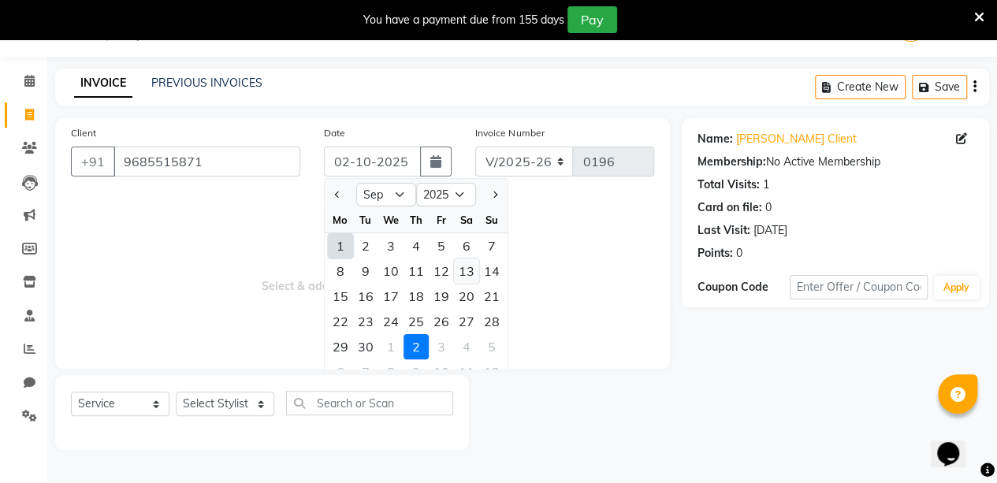
click at [471, 268] on div "13" at bounding box center [466, 271] width 25 height 25
type input "13-09-2025"
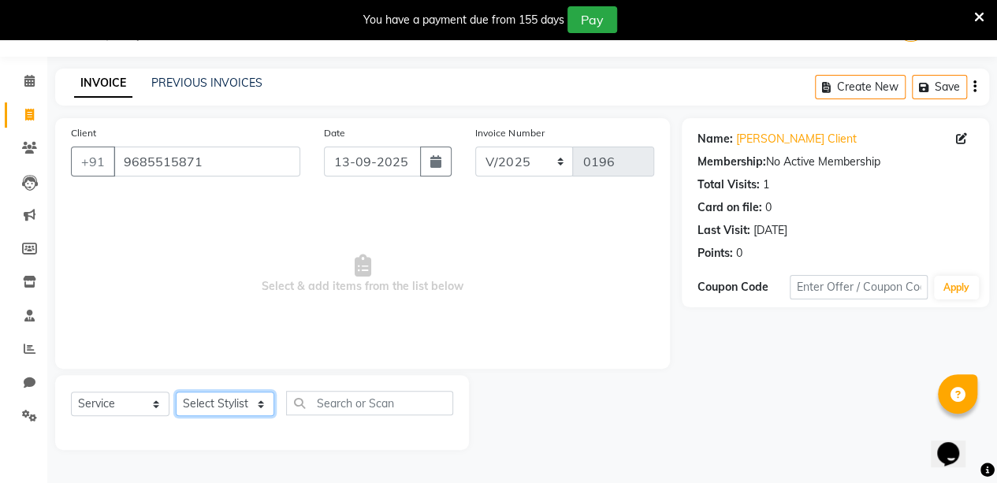
drag, startPoint x: 240, startPoint y: 400, endPoint x: 221, endPoint y: 222, distance: 178.4
click at [221, 222] on div "Client [PHONE_NUMBER] Date [DATE] Invoice Number V/2025 V/[PHONE_NUMBER] Select…" at bounding box center [362, 284] width 639 height 332
select select "88143"
click at [176, 392] on select "Select Stylist aarti sen Admin [PERSON_NAME] anzal [PERSON_NAME][MEDICAL_DATA]:…" at bounding box center [225, 404] width 99 height 24
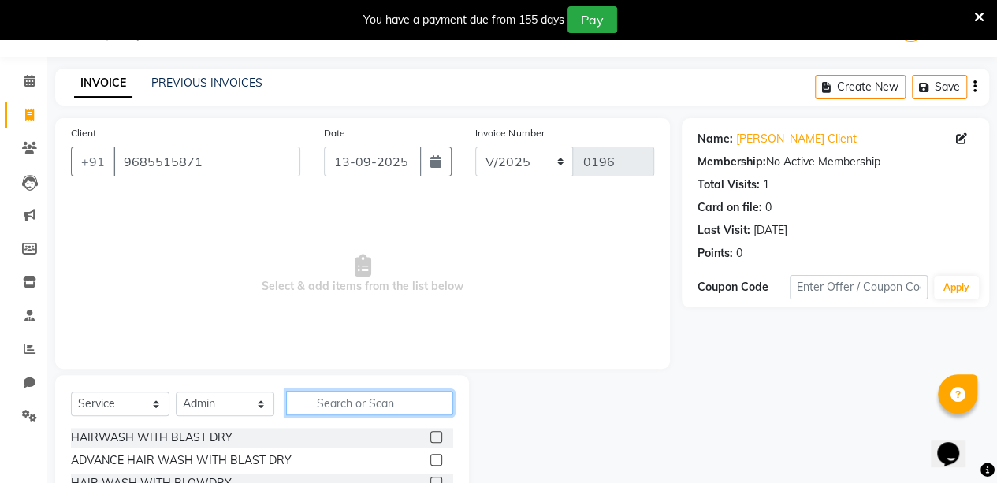
click at [359, 404] on input "text" at bounding box center [369, 403] width 167 height 24
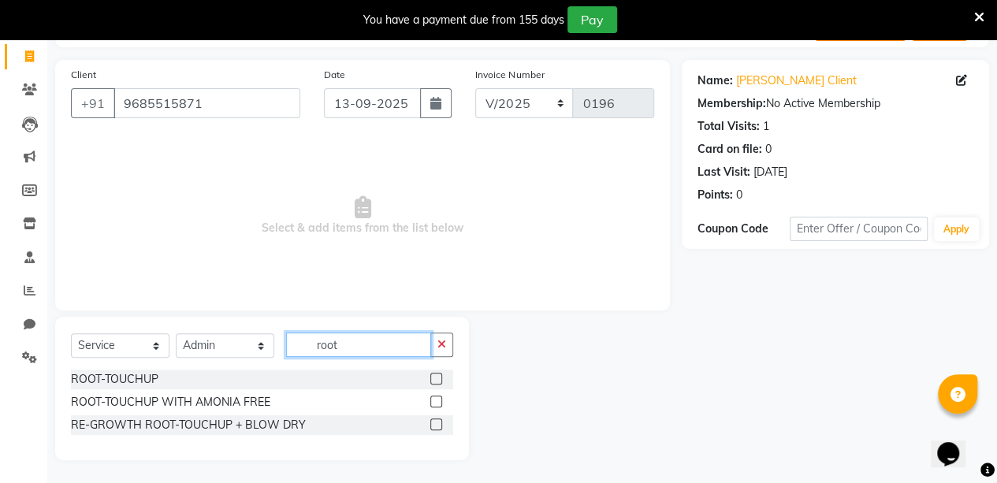
type input "root"
click at [437, 373] on label at bounding box center [436, 379] width 12 height 12
click at [437, 374] on input "checkbox" at bounding box center [435, 379] width 10 height 10
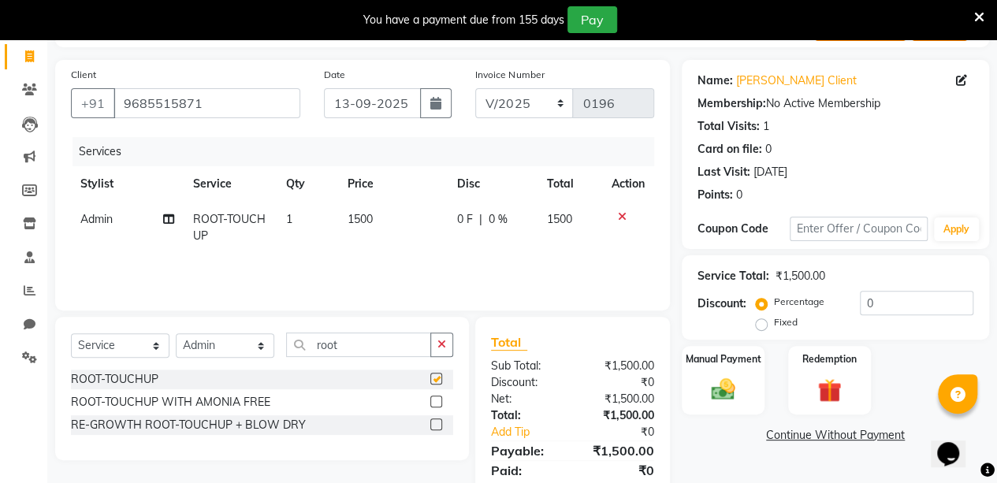
checkbox input "false"
click at [382, 345] on input "root" at bounding box center [358, 345] width 145 height 24
type input "r"
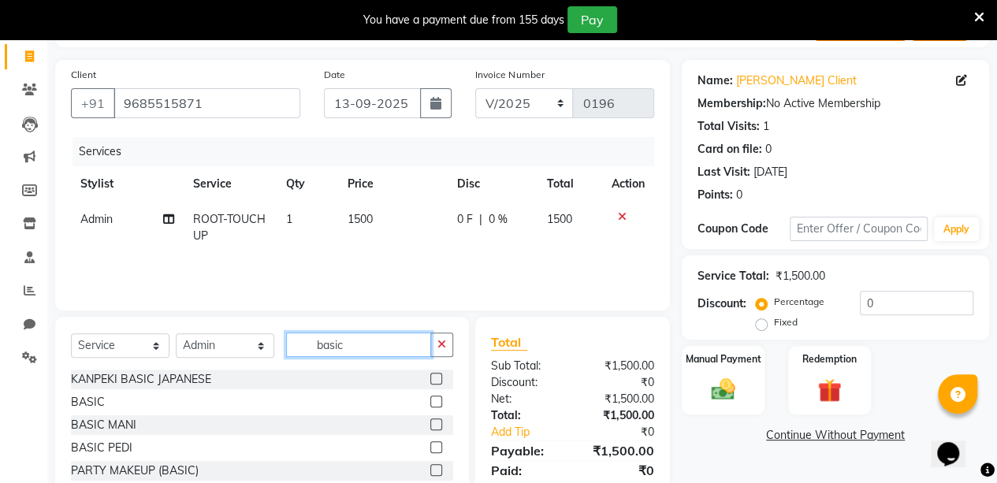
type input "basic"
click at [430, 445] on label at bounding box center [436, 447] width 12 height 12
click at [430, 445] on input "checkbox" at bounding box center [435, 448] width 10 height 10
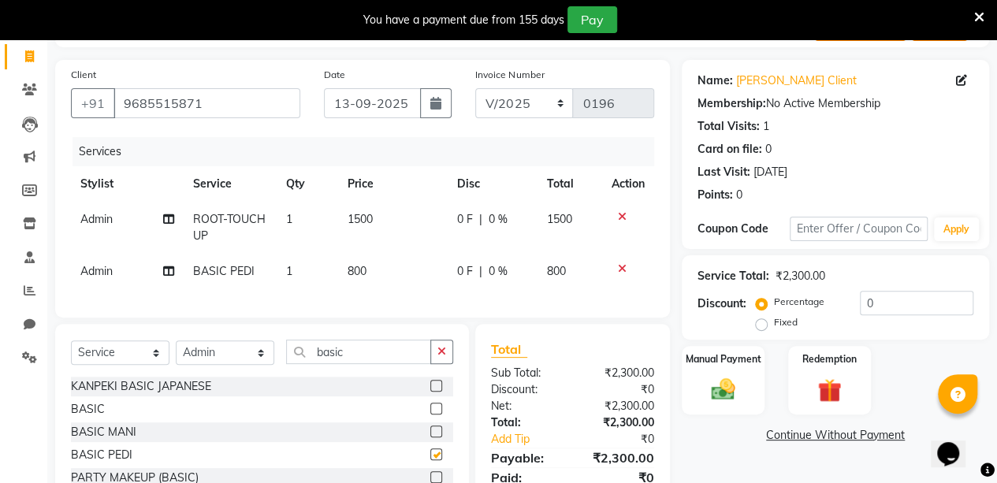
checkbox input "false"
click at [419, 363] on input "basic" at bounding box center [358, 352] width 145 height 24
type input "b"
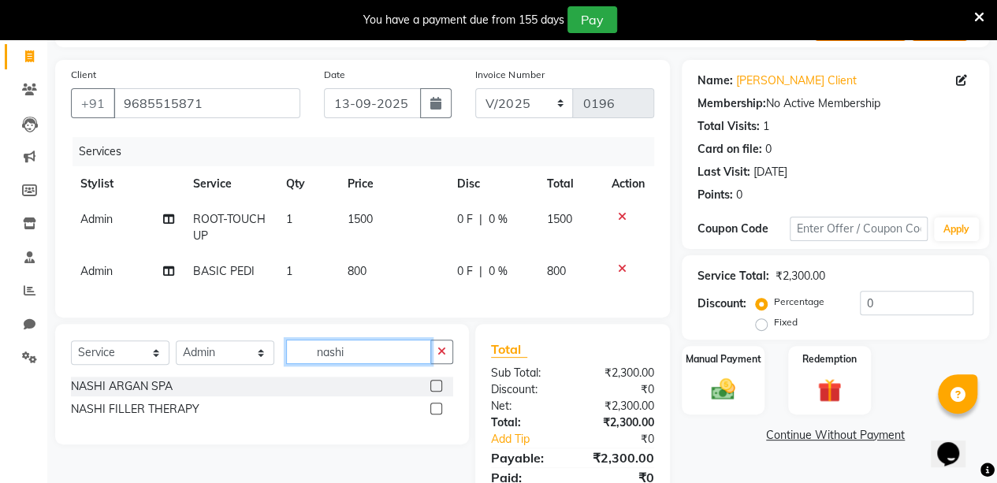
type input "nashi"
click at [437, 392] on label at bounding box center [436, 386] width 12 height 12
click at [437, 392] on input "checkbox" at bounding box center [435, 387] width 10 height 10
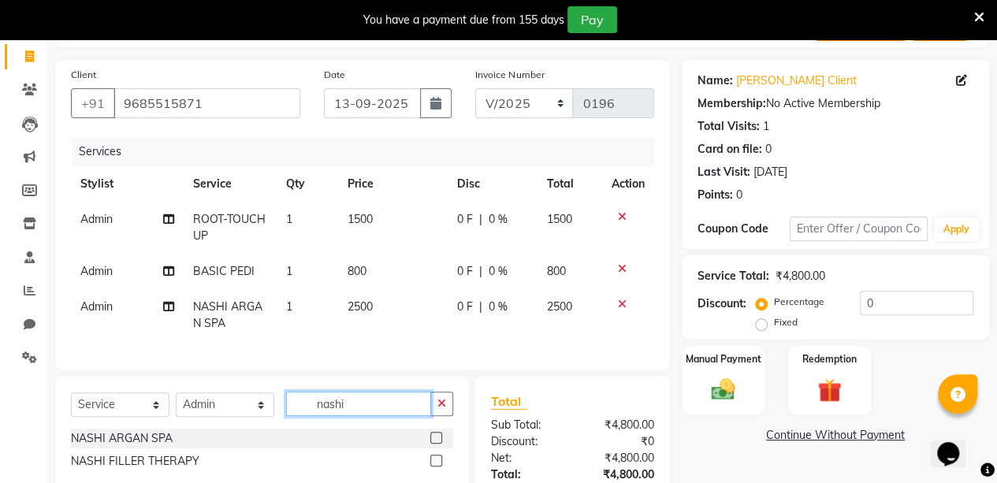
click at [412, 416] on input "nashi" at bounding box center [358, 404] width 145 height 24
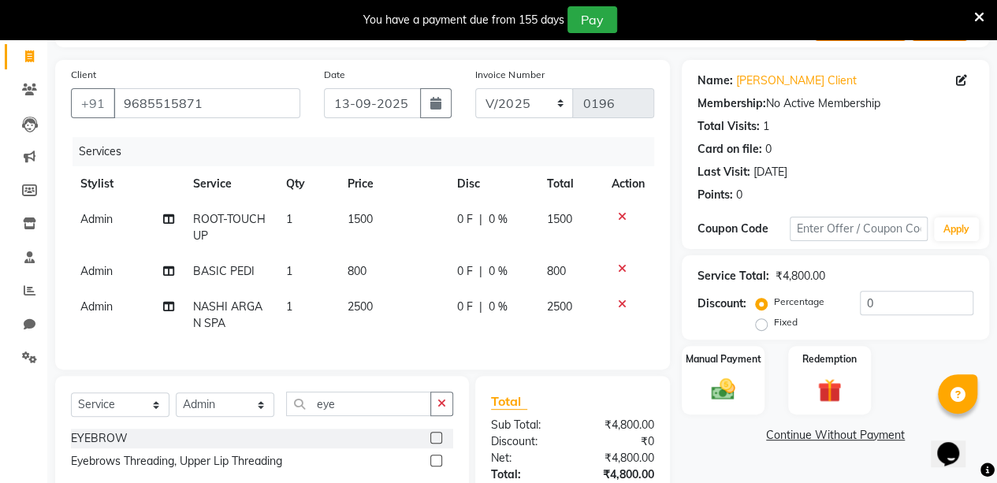
click at [436, 467] on label at bounding box center [436, 461] width 12 height 12
click at [436, 467] on input "checkbox" at bounding box center [435, 461] width 10 height 10
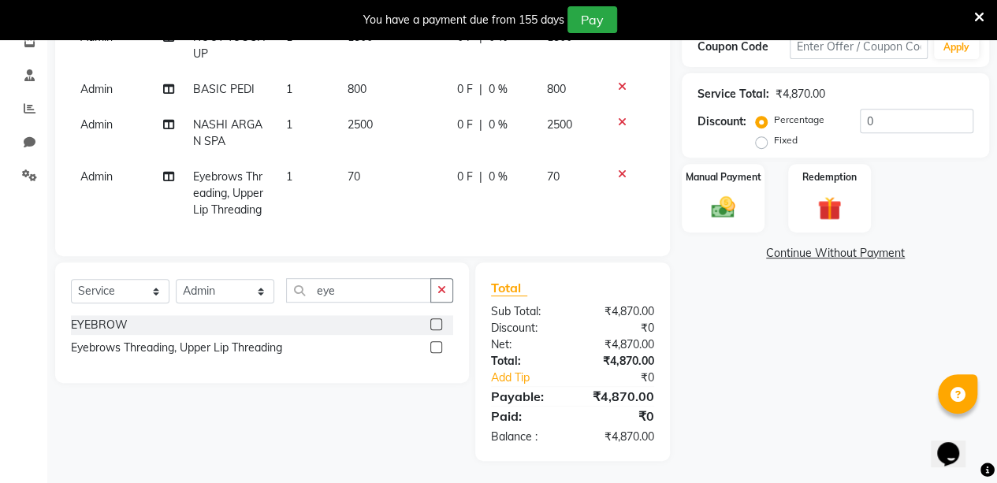
scroll to position [292, 0]
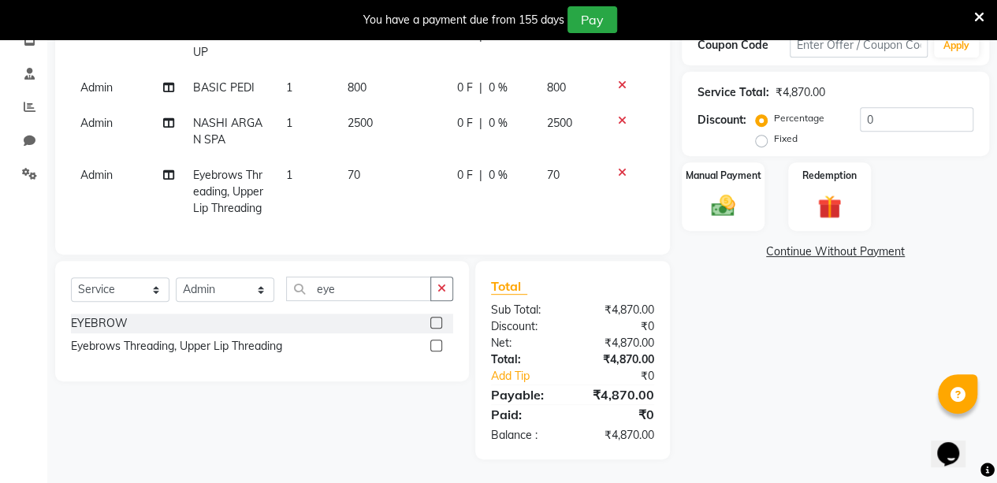
click at [501, 115] on span "0 %" at bounding box center [498, 123] width 19 height 17
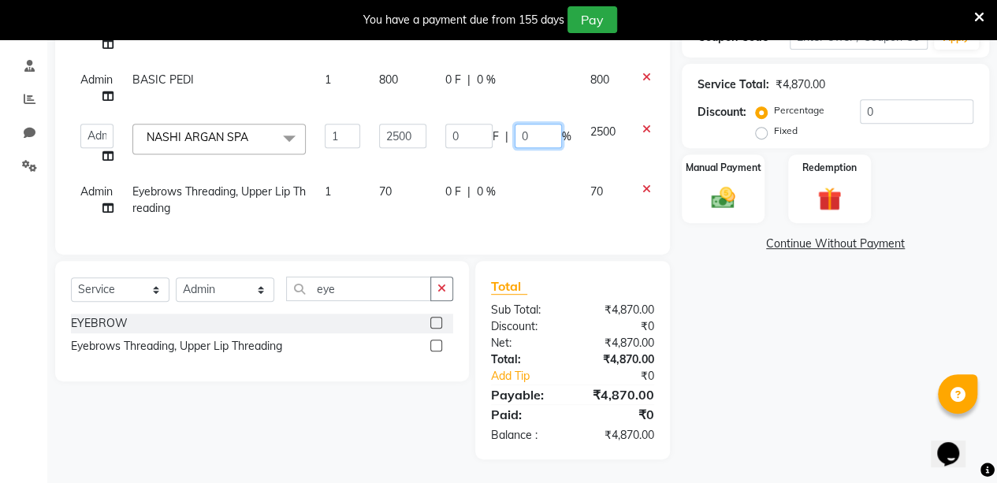
click at [541, 134] on input "0" at bounding box center [538, 136] width 47 height 24
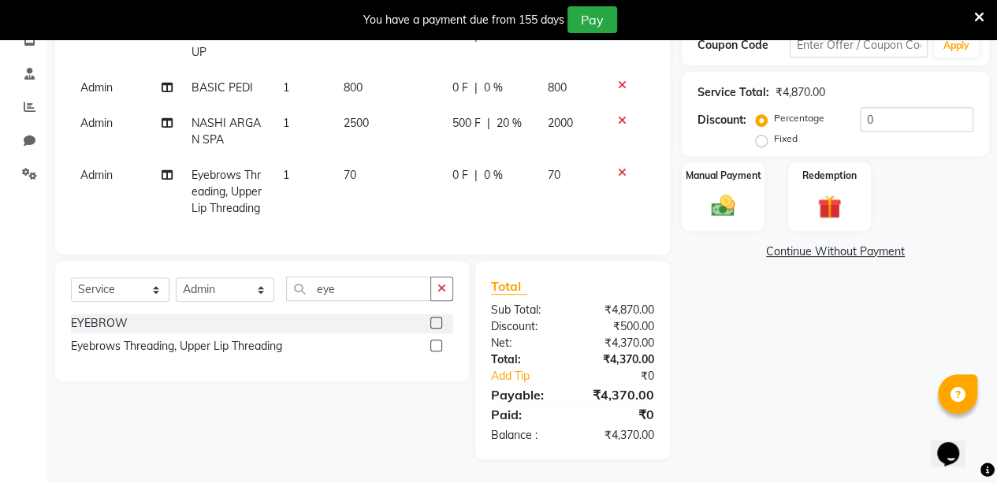
click at [728, 305] on div "Name: [PERSON_NAME] Client Membership: No Active Membership Total Visits: 1 Car…" at bounding box center [841, 167] width 319 height 583
click at [506, 115] on span "20 %" at bounding box center [508, 123] width 25 height 17
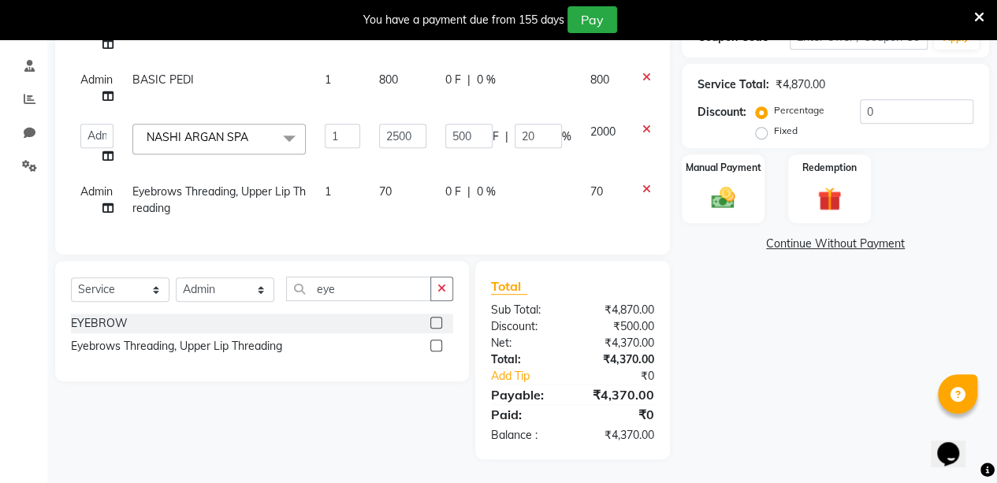
click at [506, 114] on td "500 F | 20 %" at bounding box center [508, 144] width 145 height 60
click at [534, 128] on input "20" at bounding box center [538, 136] width 47 height 24
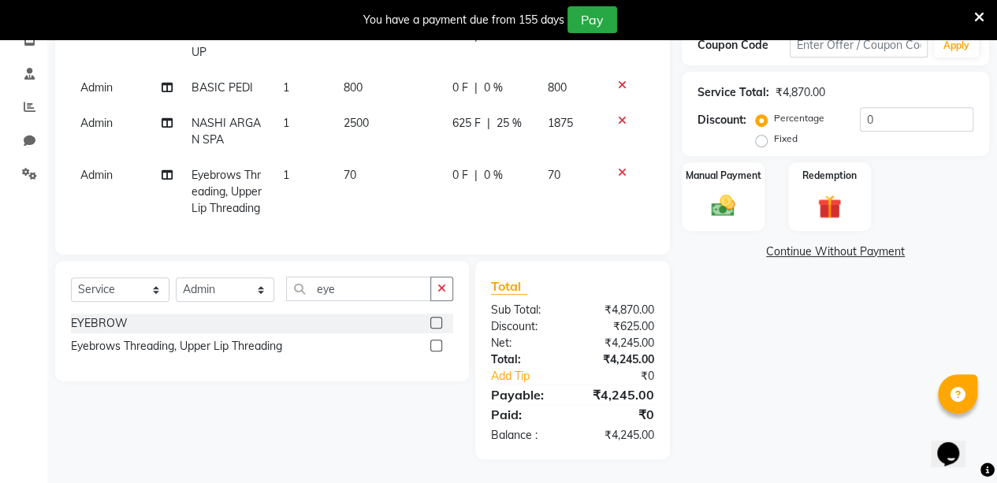
click at [717, 355] on div "Name: [PERSON_NAME] Client Membership: No Active Membership Total Visits: 1 Car…" at bounding box center [841, 167] width 319 height 583
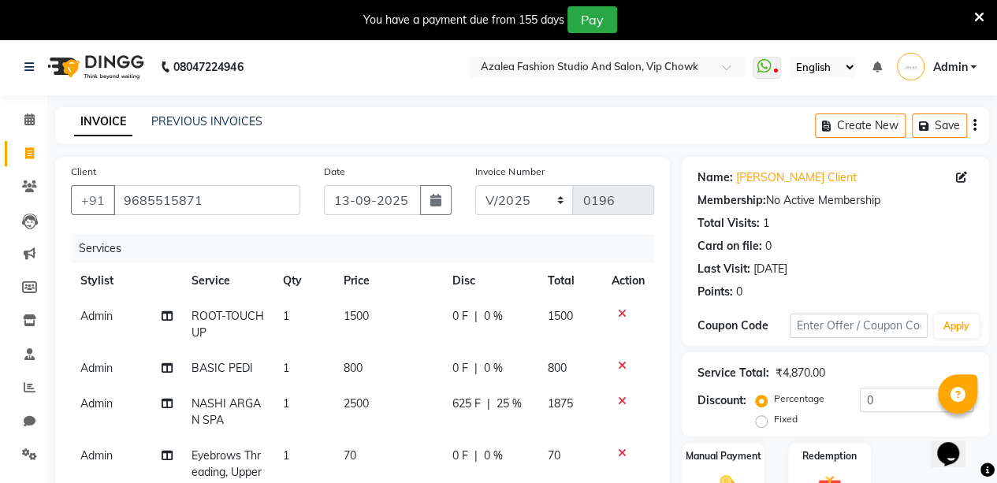
click at [485, 318] on span "0 %" at bounding box center [492, 316] width 19 height 17
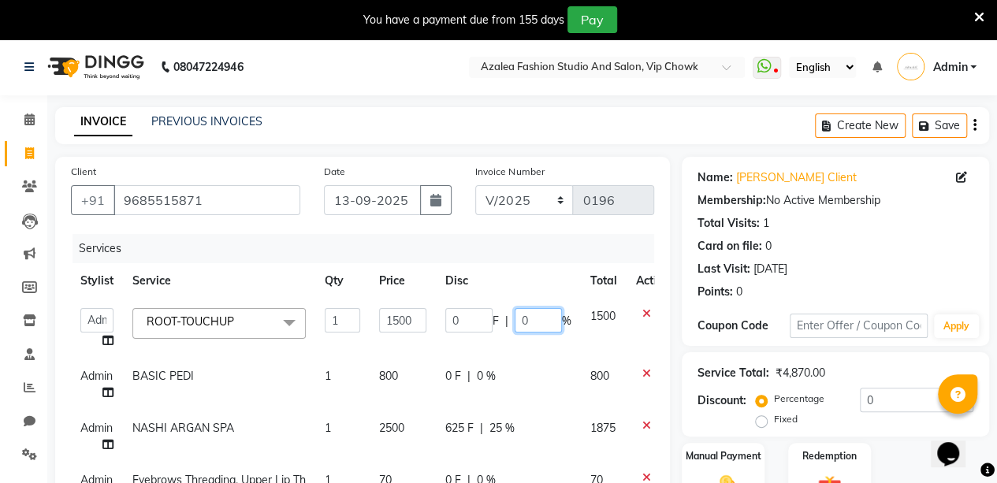
click at [546, 324] on input "0" at bounding box center [538, 320] width 47 height 24
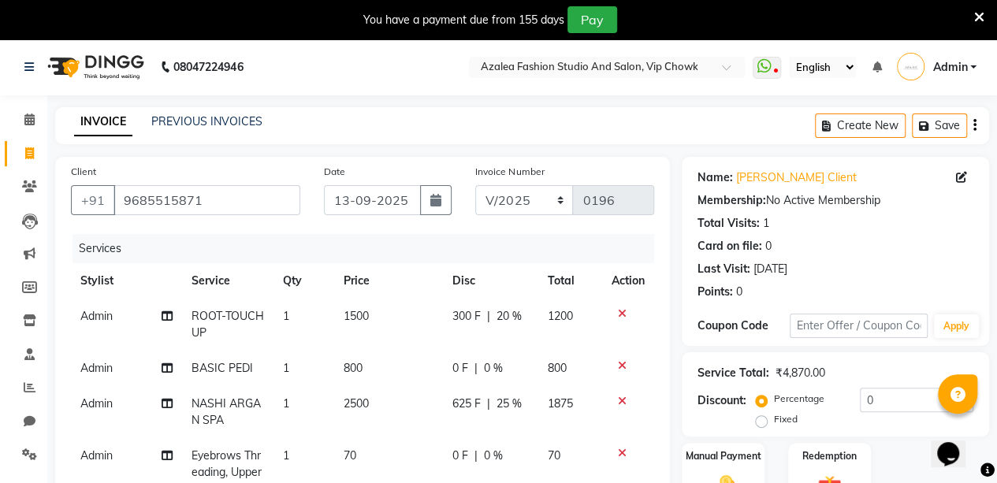
click at [675, 323] on div "Client [PHONE_NUMBER] Date [DATE] Invoice Number V/2025 V/[PHONE_NUMBER] Servic…" at bounding box center [362, 448] width 639 height 583
click at [511, 318] on span "20 %" at bounding box center [508, 316] width 25 height 17
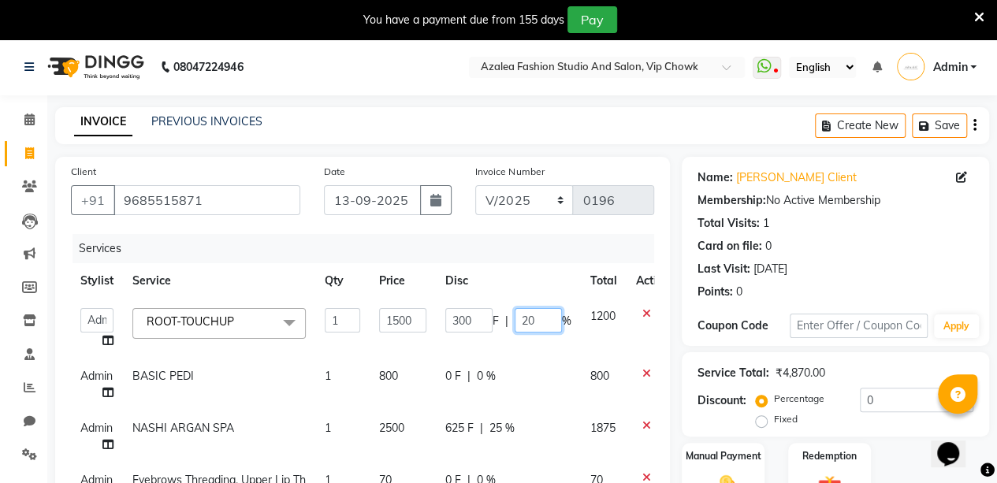
click at [541, 320] on input "20" at bounding box center [538, 320] width 47 height 24
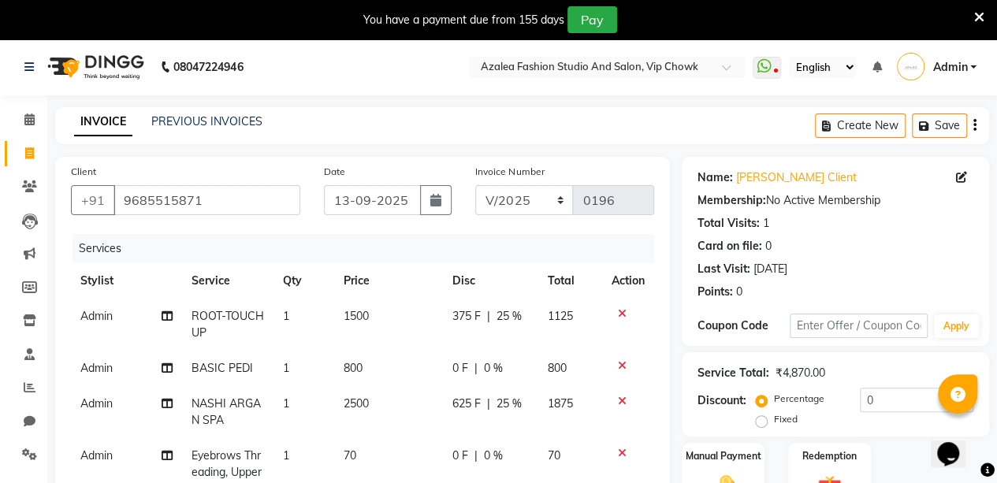
click at [674, 331] on div "Client [PHONE_NUMBER] Date [DATE] Invoice Number V/2025 V/[PHONE_NUMBER] Servic…" at bounding box center [362, 448] width 639 height 583
click at [498, 368] on span "0 %" at bounding box center [492, 368] width 19 height 17
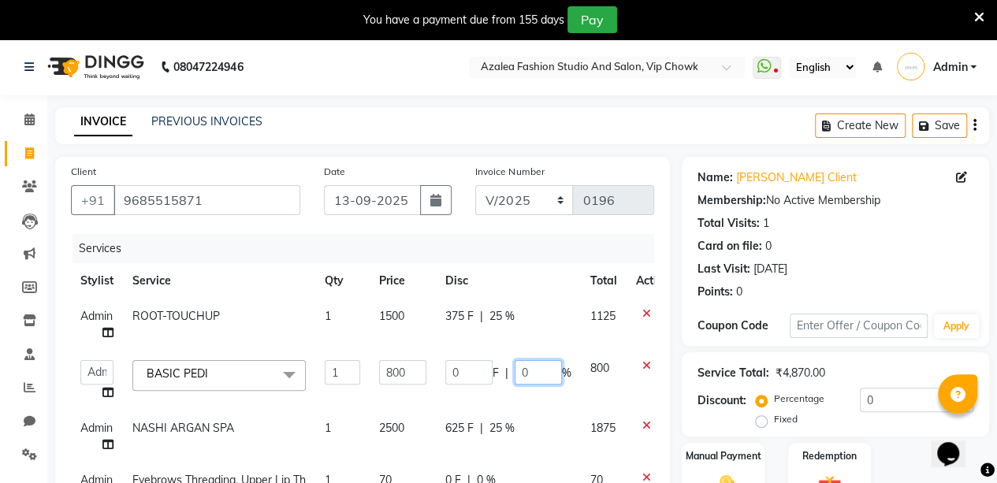
click at [533, 374] on input "0" at bounding box center [538, 372] width 47 height 24
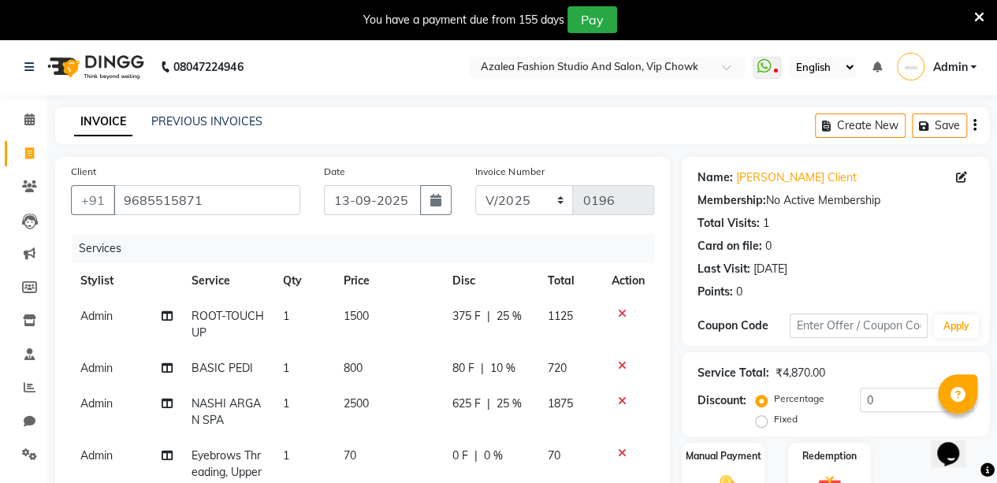
click at [677, 382] on div "Client [PHONE_NUMBER] Date [DATE] Invoice Number V/2025 V/[PHONE_NUMBER] Servic…" at bounding box center [362, 448] width 639 height 583
click at [509, 318] on span "25 %" at bounding box center [508, 316] width 25 height 17
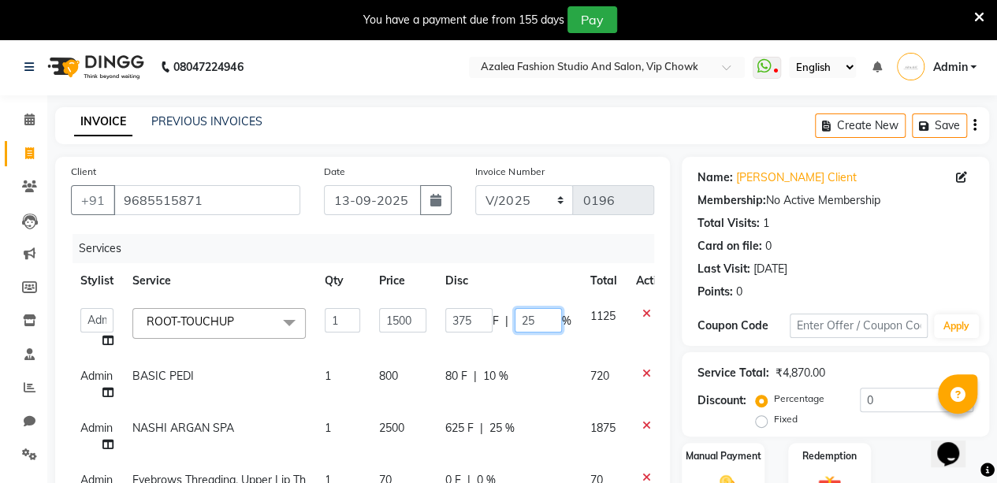
click at [548, 322] on input "25" at bounding box center [538, 320] width 47 height 24
click at [676, 365] on div "Client [PHONE_NUMBER] Date [DATE] Invoice Number V/2025 V/[PHONE_NUMBER] Servic…" at bounding box center [362, 452] width 639 height 591
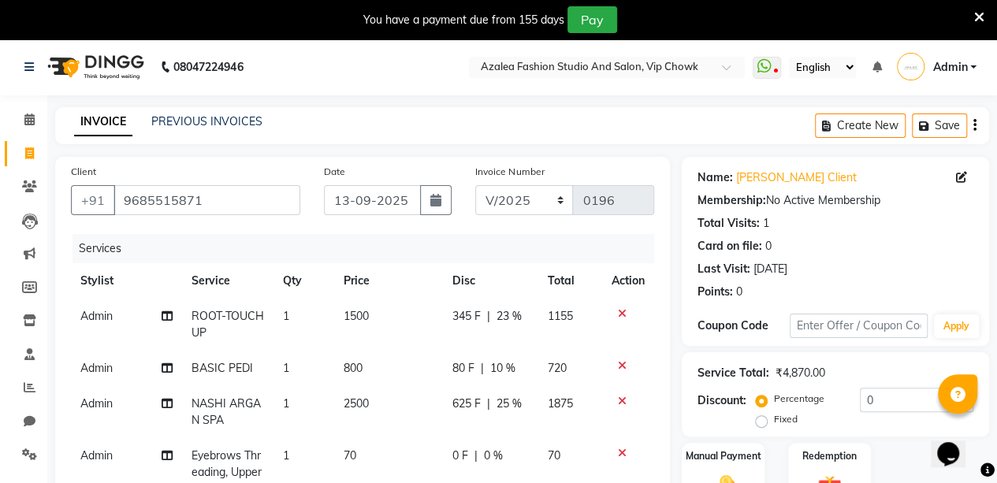
click at [509, 315] on span "23 %" at bounding box center [508, 316] width 25 height 17
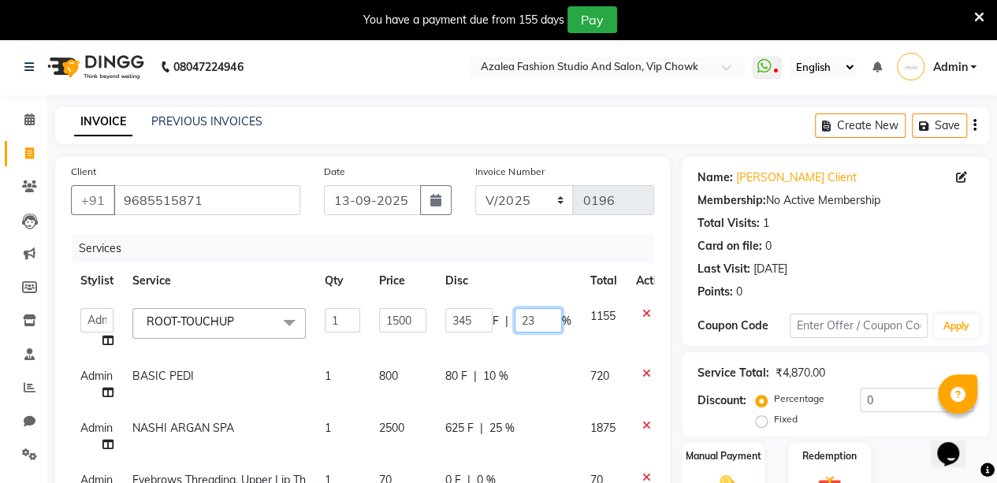
click at [535, 322] on input "23" at bounding box center [538, 320] width 47 height 24
click at [673, 300] on div "Client [PHONE_NUMBER] Date [DATE] Invoice Number V/2025 V/[PHONE_NUMBER] Servic…" at bounding box center [362, 452] width 639 height 591
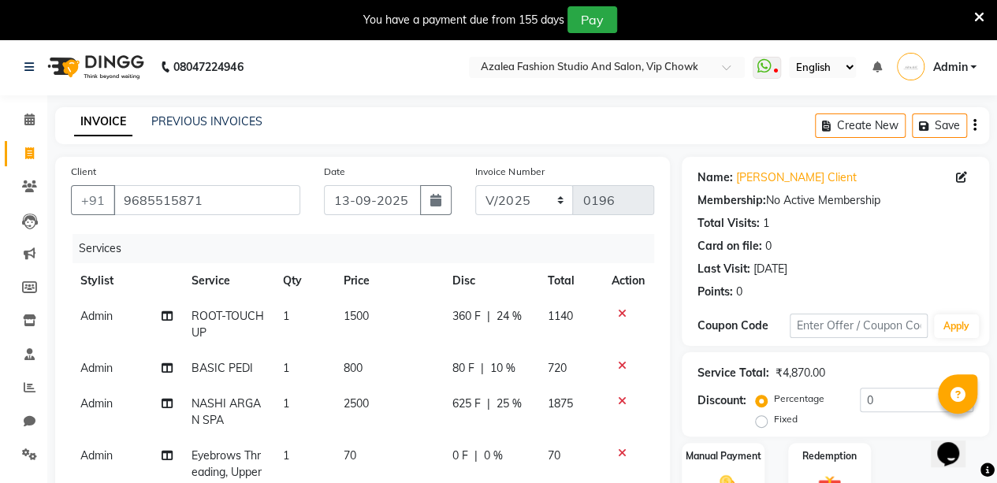
scroll to position [292, 0]
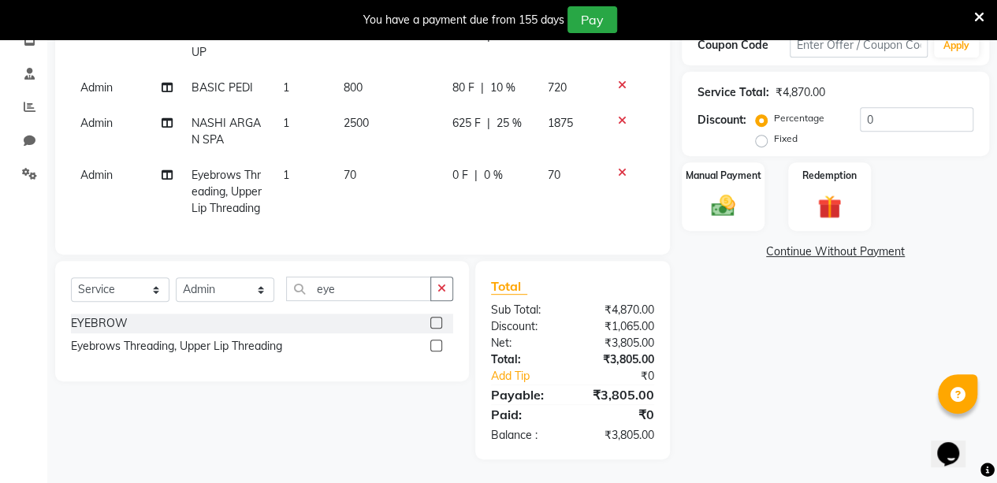
click at [511, 115] on span "25 %" at bounding box center [508, 123] width 25 height 17
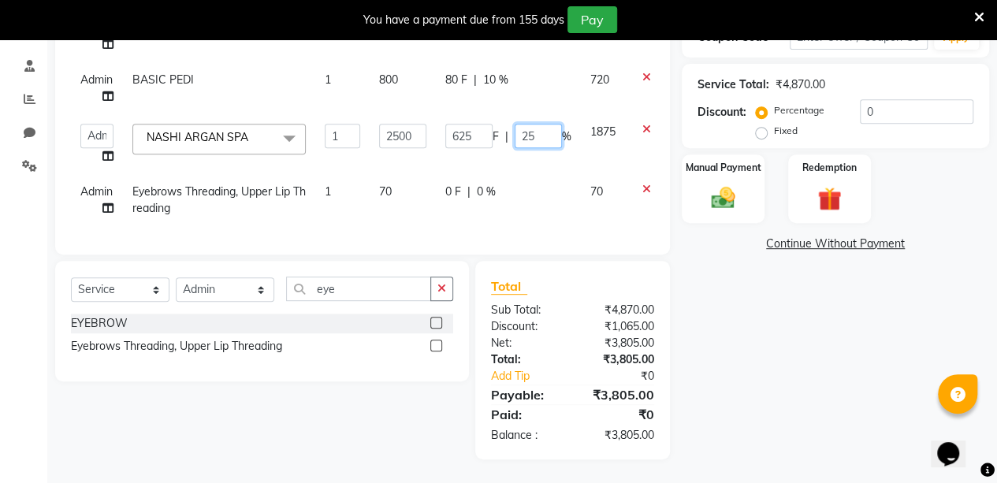
click at [539, 136] on input "25" at bounding box center [538, 136] width 47 height 24
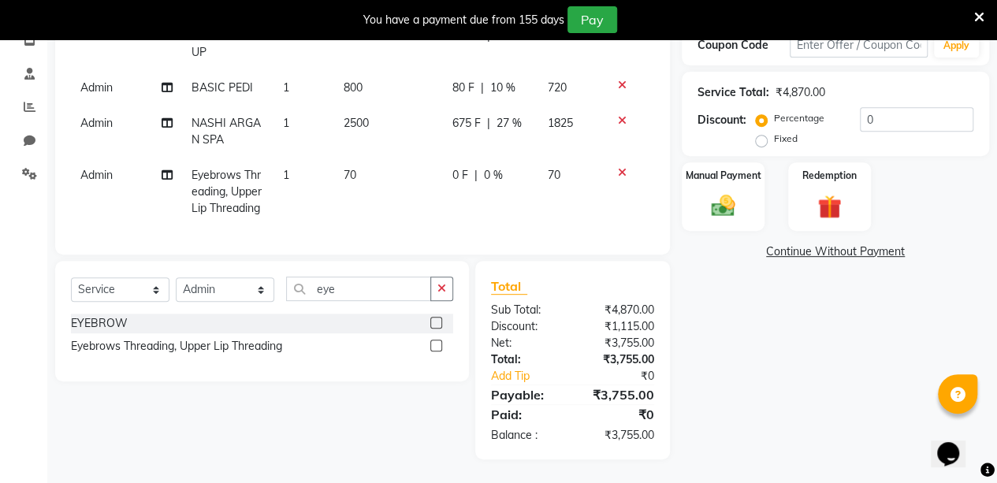
click at [707, 308] on div "Name: [PERSON_NAME] Client Membership: No Active Membership Total Visits: 1 Car…" at bounding box center [841, 167] width 319 height 583
click at [508, 115] on span "27 %" at bounding box center [508, 123] width 25 height 17
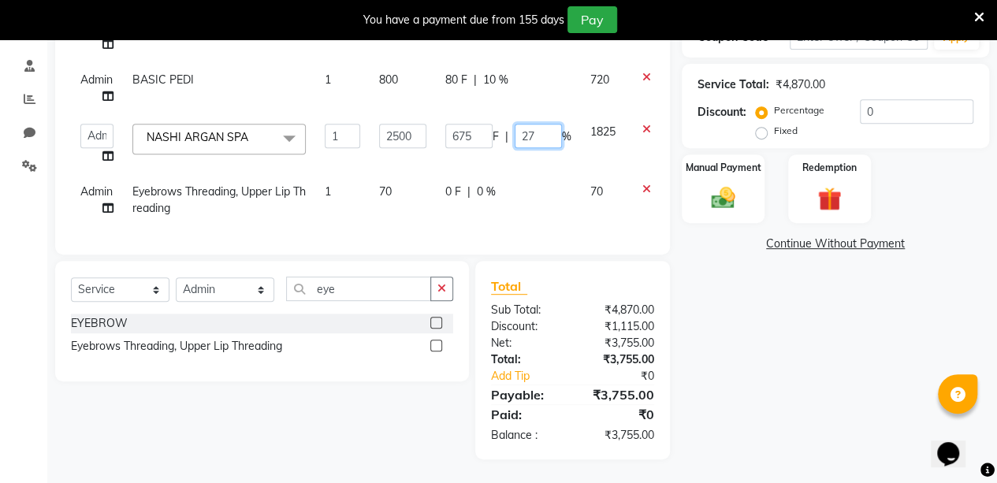
click at [540, 135] on input "27" at bounding box center [538, 136] width 47 height 24
click at [701, 296] on div "Name: [PERSON_NAME] Client Membership: No Active Membership Total Visits: 1 Car…" at bounding box center [841, 163] width 319 height 591
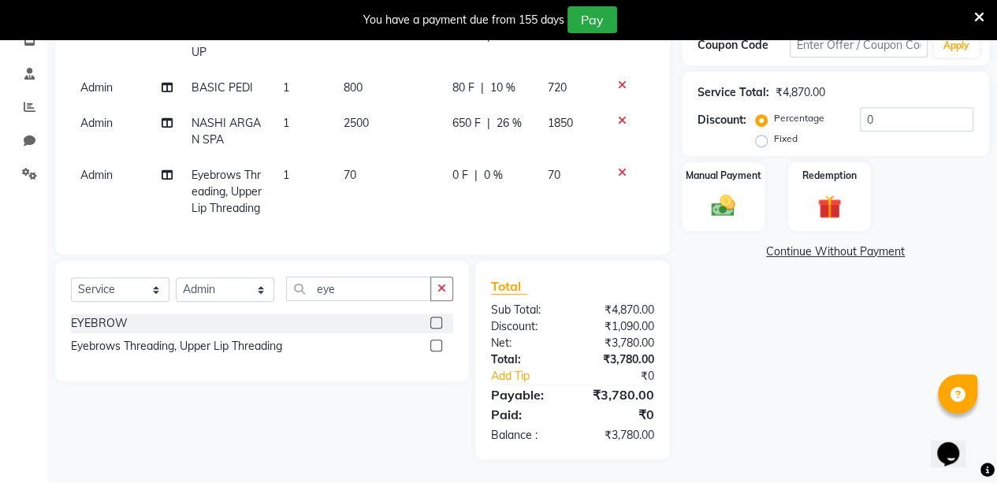
click at [513, 115] on span "26 %" at bounding box center [508, 123] width 25 height 17
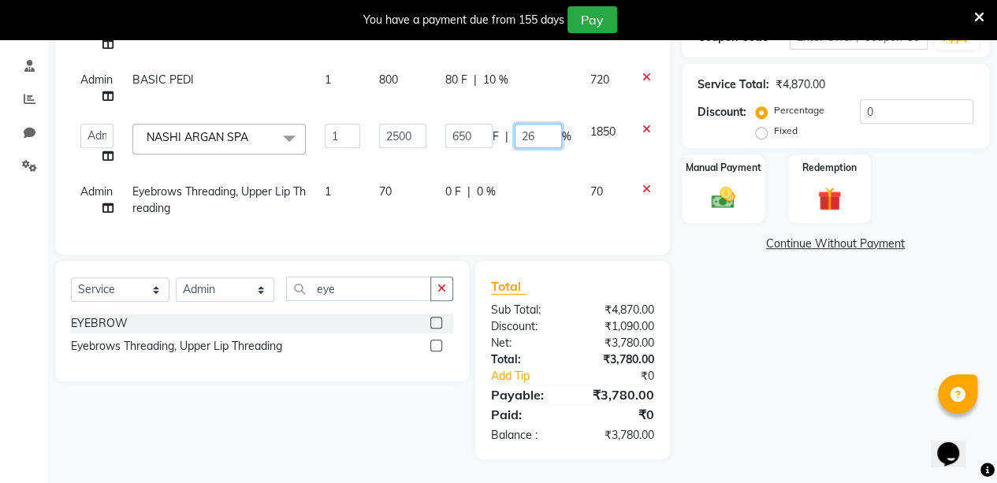
click at [539, 133] on input "26" at bounding box center [538, 136] width 47 height 24
click at [727, 360] on div "Name: [PERSON_NAME] Client Membership: No Active Membership Total Visits: 1 Car…" at bounding box center [841, 163] width 319 height 591
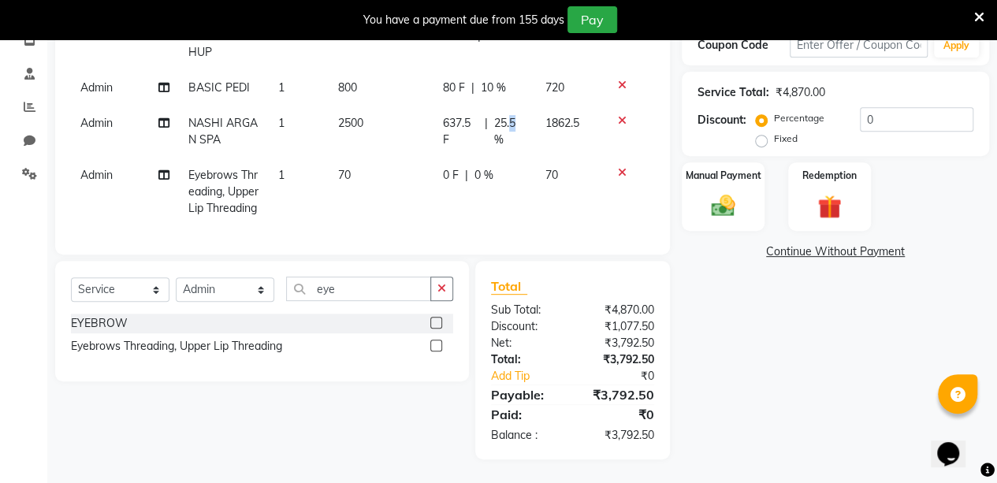
drag, startPoint x: 516, startPoint y: 117, endPoint x: 508, endPoint y: 108, distance: 12.3
click at [508, 115] on span "25.5 %" at bounding box center [510, 131] width 32 height 33
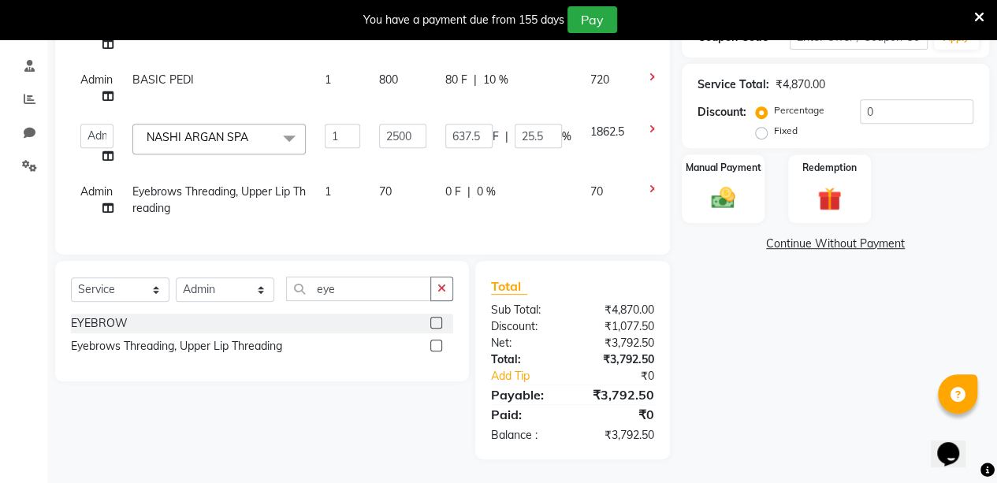
click at [508, 108] on td "80 F | 10 %" at bounding box center [508, 88] width 145 height 52
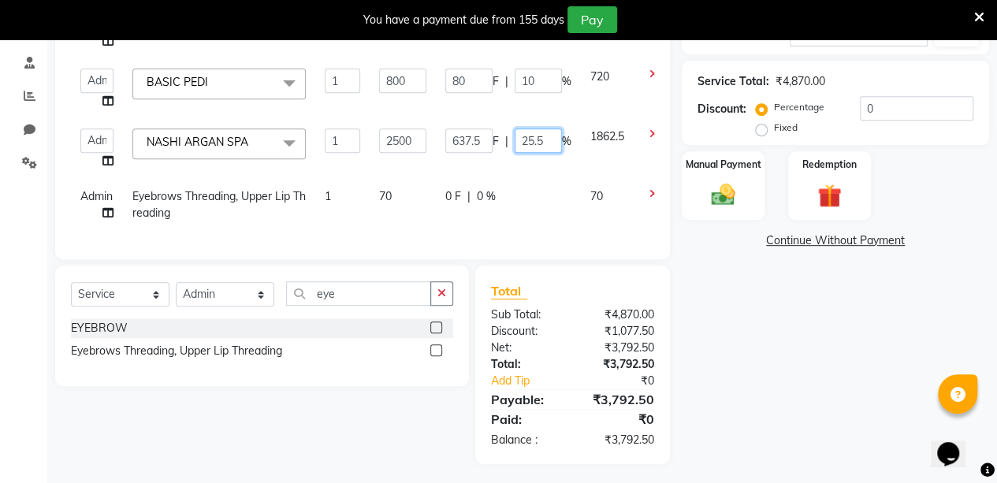
click at [548, 138] on input "25.5" at bounding box center [538, 140] width 47 height 24
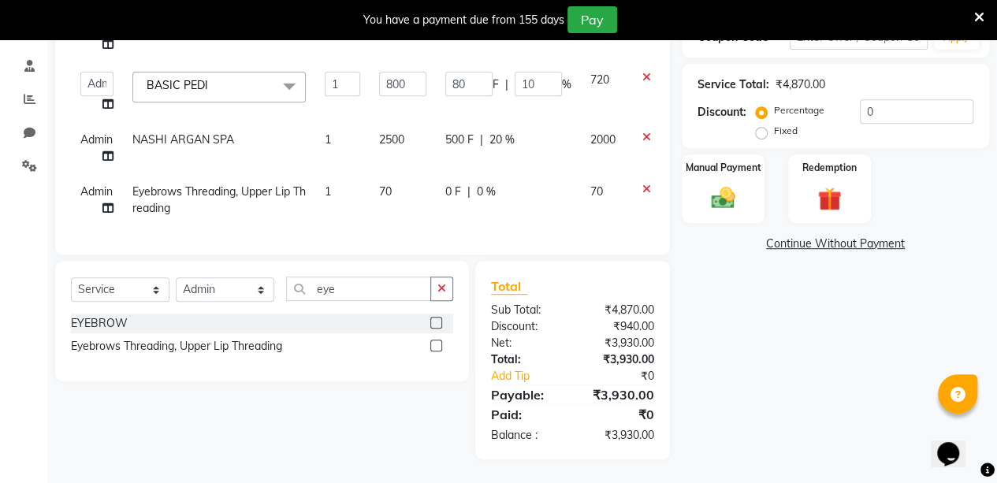
click at [695, 274] on div "Name: [PERSON_NAME] Client Membership: No Active Membership Total Visits: 1 Car…" at bounding box center [841, 163] width 319 height 591
click at [507, 138] on span "20 %" at bounding box center [502, 140] width 25 height 17
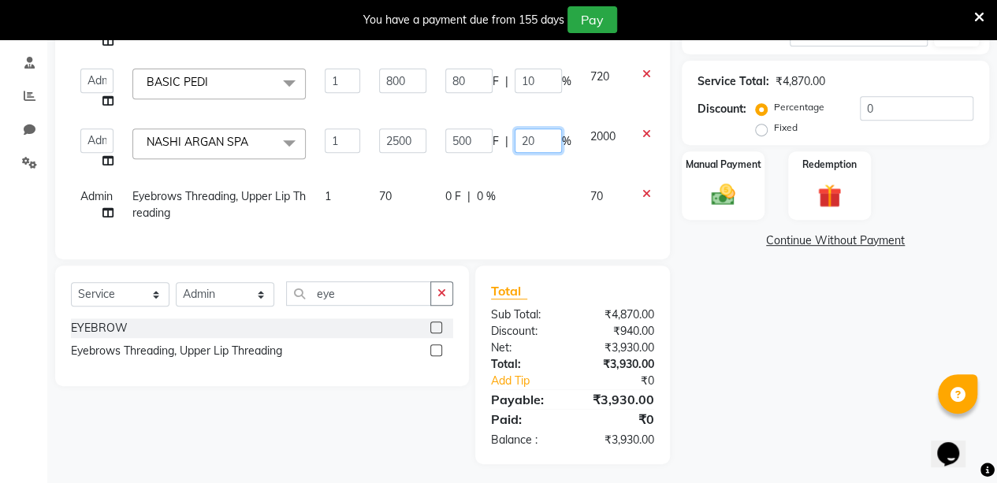
click at [535, 135] on input "20" at bounding box center [538, 140] width 47 height 24
click at [709, 289] on div "Name: [PERSON_NAME] Client Membership: No Active Membership Total Visits: 1 Car…" at bounding box center [841, 164] width 319 height 599
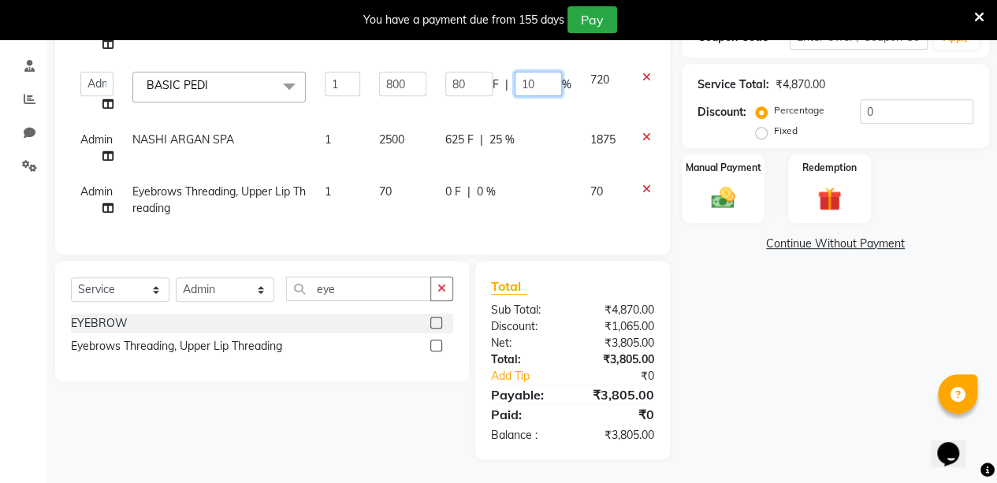
click at [536, 80] on input "10" at bounding box center [538, 84] width 47 height 24
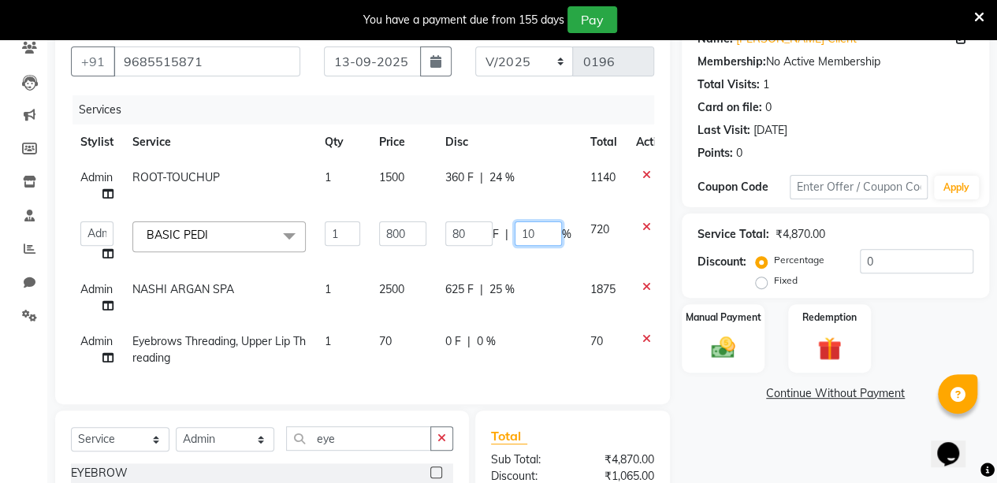
scroll to position [138, 0]
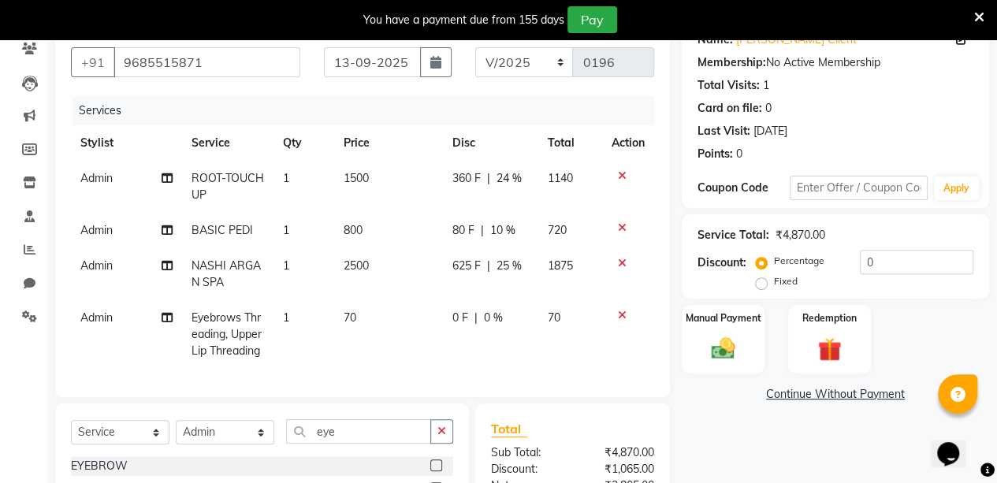
click at [996, 408] on div "Name: [PERSON_NAME] Client Membership: No Active Membership Total Visits: 1 Car…" at bounding box center [841, 310] width 319 height 583
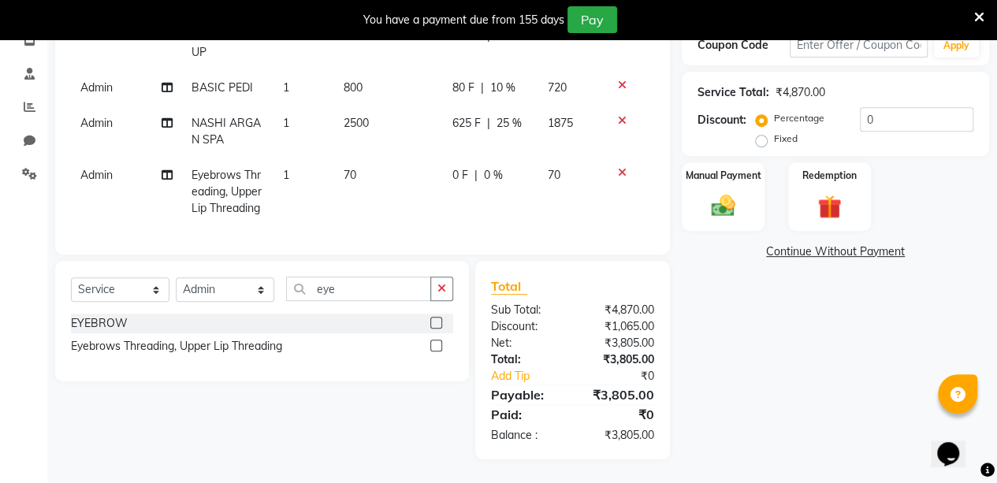
scroll to position [0, 0]
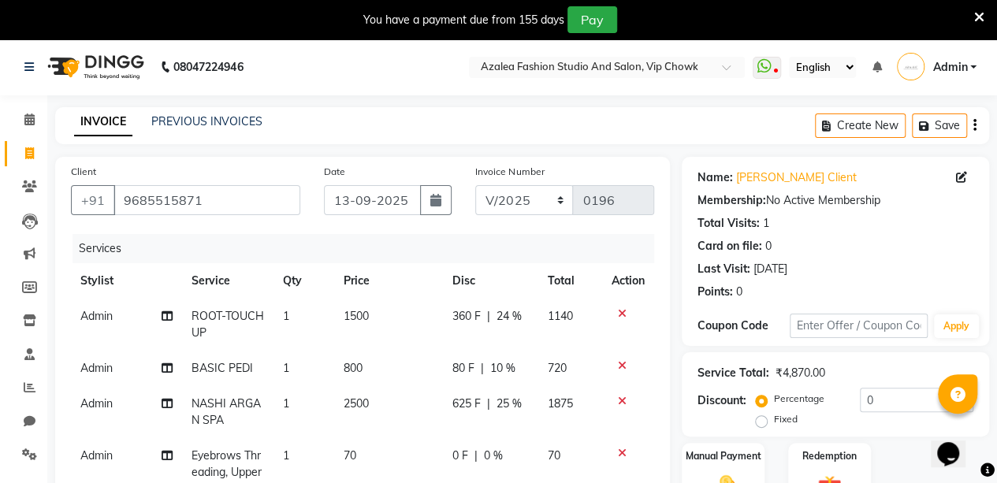
click at [510, 371] on span "10 %" at bounding box center [502, 368] width 25 height 17
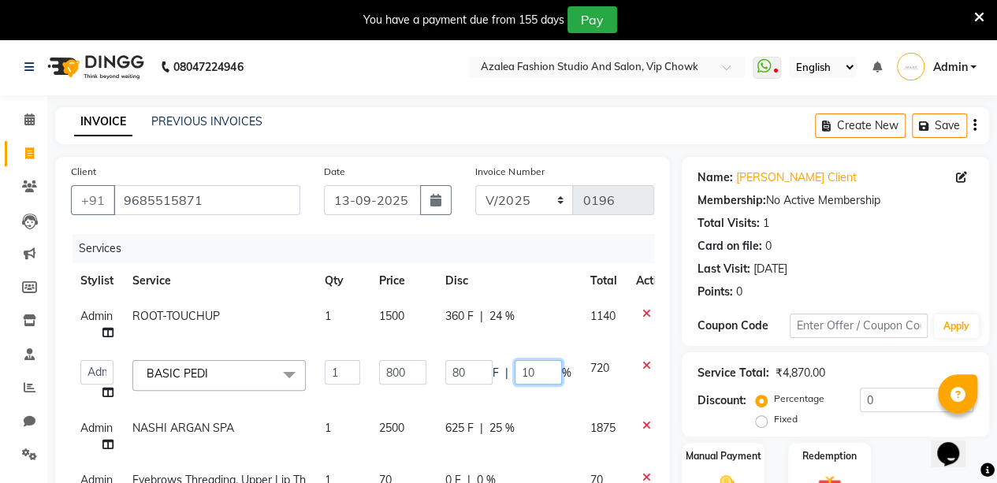
click at [546, 371] on input "10" at bounding box center [538, 372] width 47 height 24
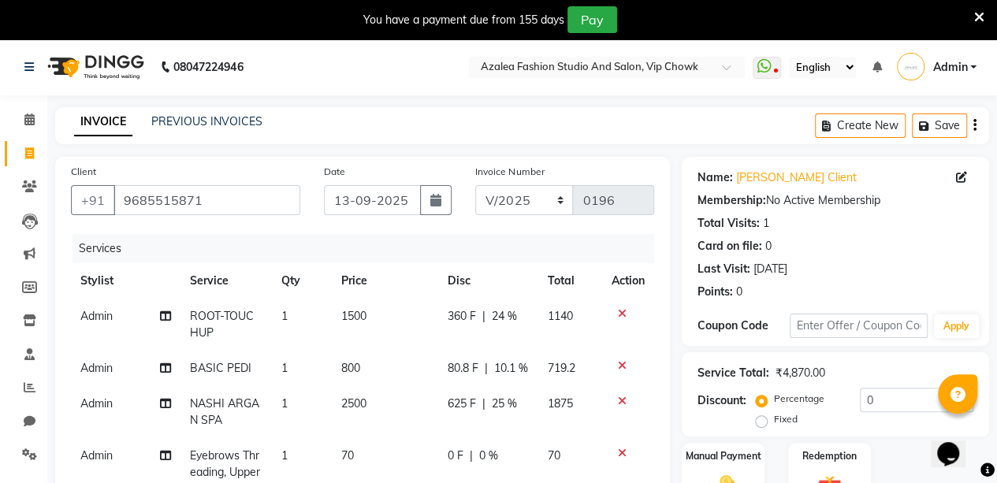
click at [678, 363] on div "Client [PHONE_NUMBER] Date [DATE] Invoice Number V/2025 V/[PHONE_NUMBER] Servic…" at bounding box center [362, 448] width 639 height 583
click at [512, 371] on span "10.1 %" at bounding box center [511, 368] width 34 height 17
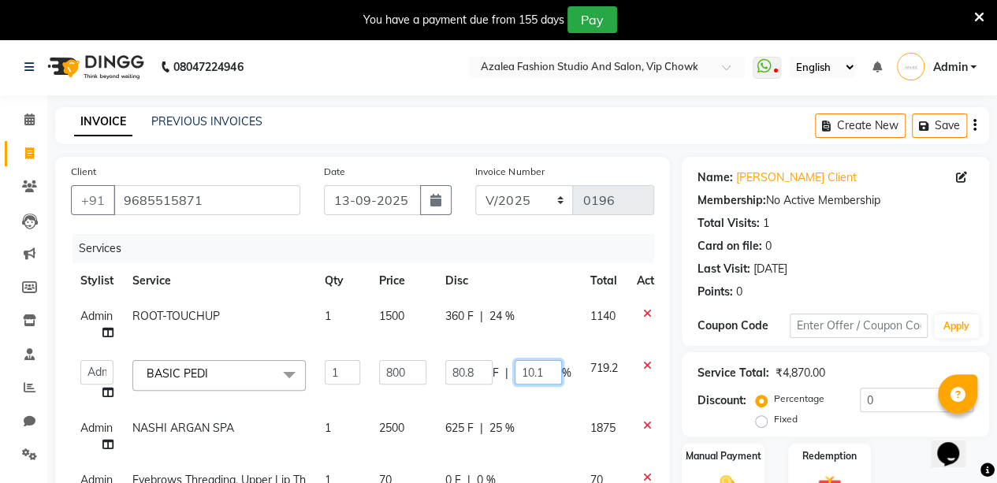
click at [547, 373] on input "10.1" at bounding box center [538, 372] width 47 height 24
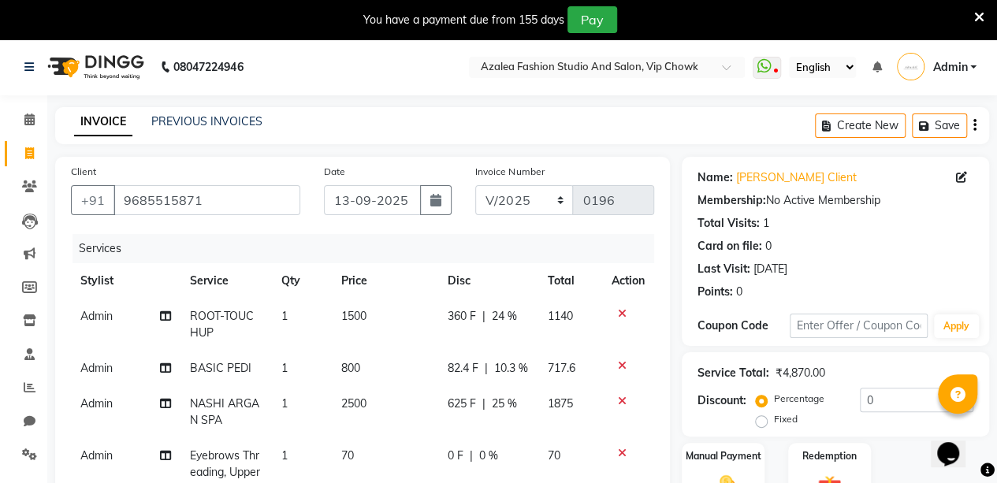
click at [676, 392] on div "Client [PHONE_NUMBER] Date [DATE] Invoice Number V/2025 V/[PHONE_NUMBER] Servic…" at bounding box center [362, 448] width 639 height 583
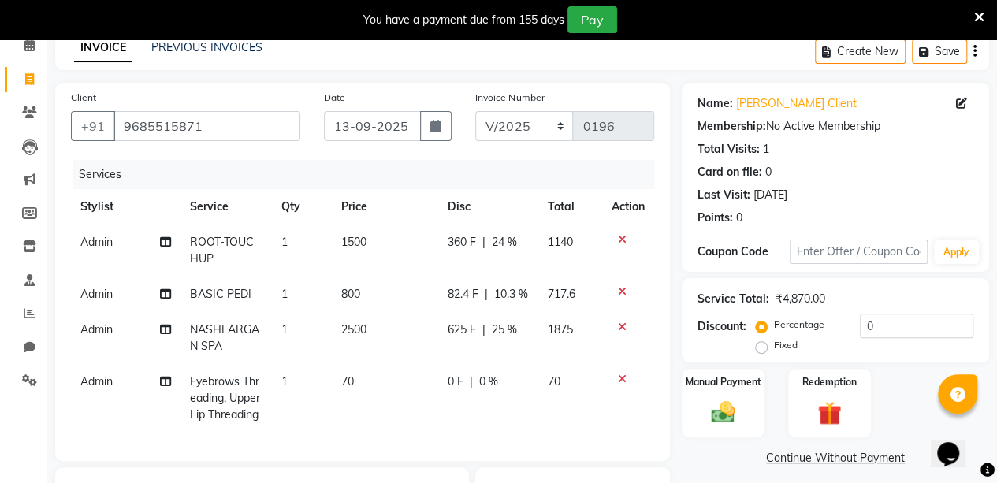
scroll to position [73, 0]
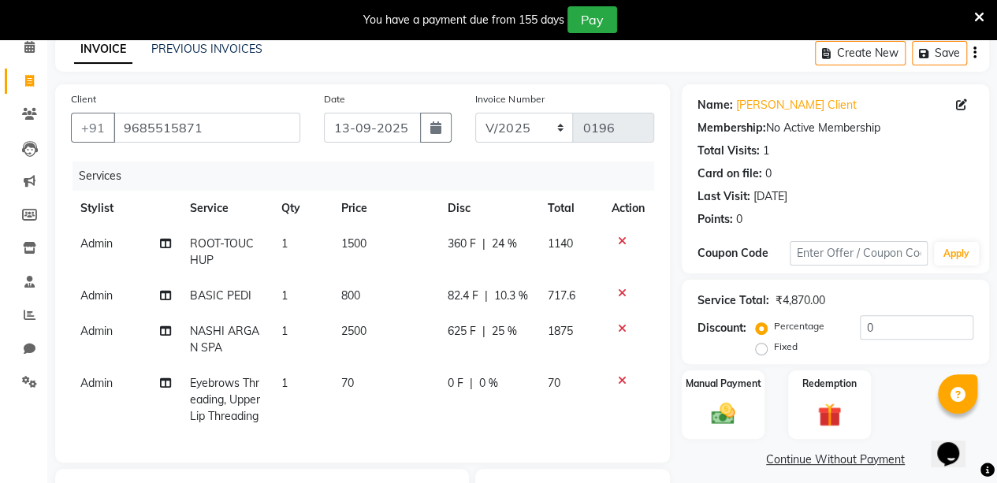
click at [511, 297] on span "10.3 %" at bounding box center [511, 296] width 34 height 17
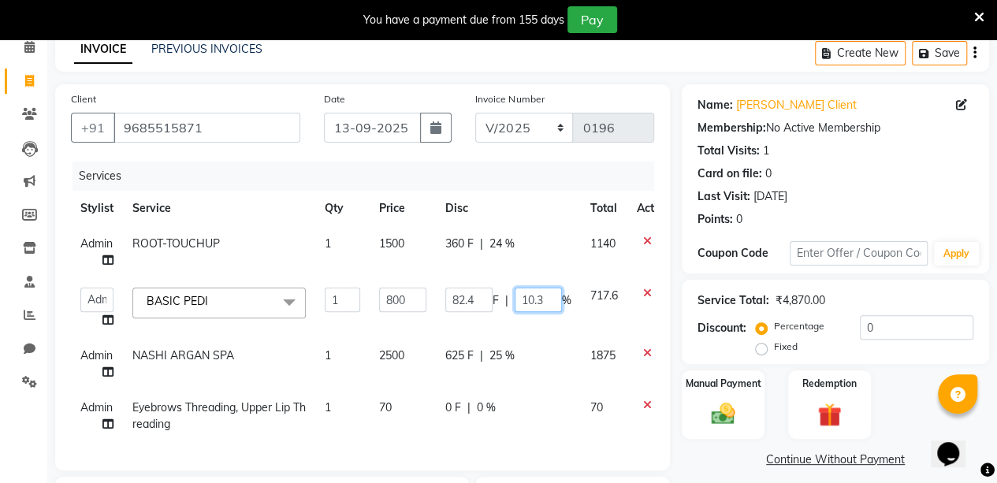
click at [542, 300] on input "10.3" at bounding box center [538, 300] width 47 height 24
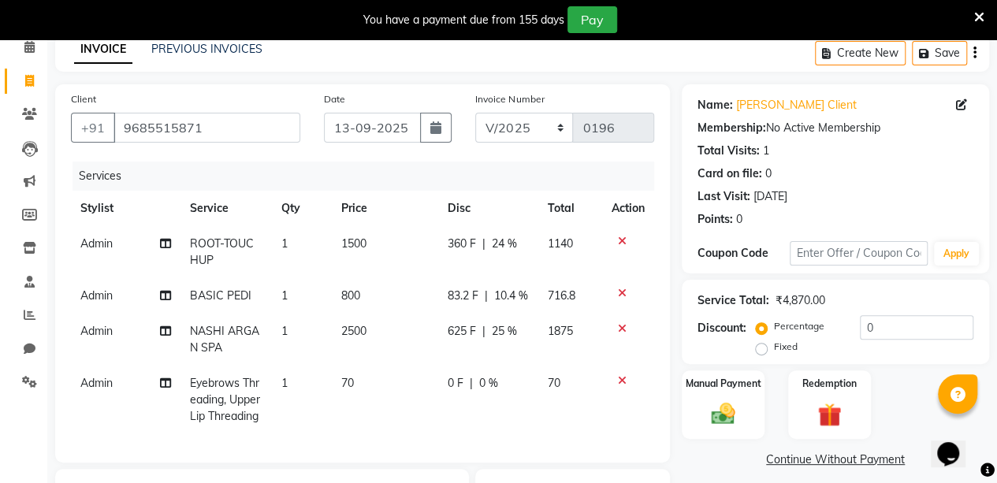
click at [670, 329] on div "Client [PHONE_NUMBER] Date [DATE] Invoice Number V/2025 V/[PHONE_NUMBER] Servic…" at bounding box center [362, 375] width 639 height 583
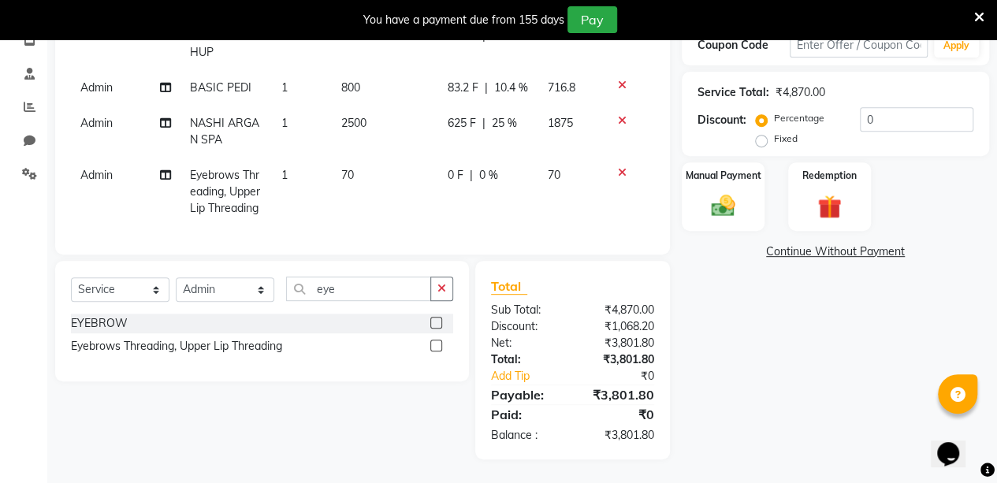
scroll to position [325, 0]
click at [739, 192] on img at bounding box center [723, 206] width 40 height 28
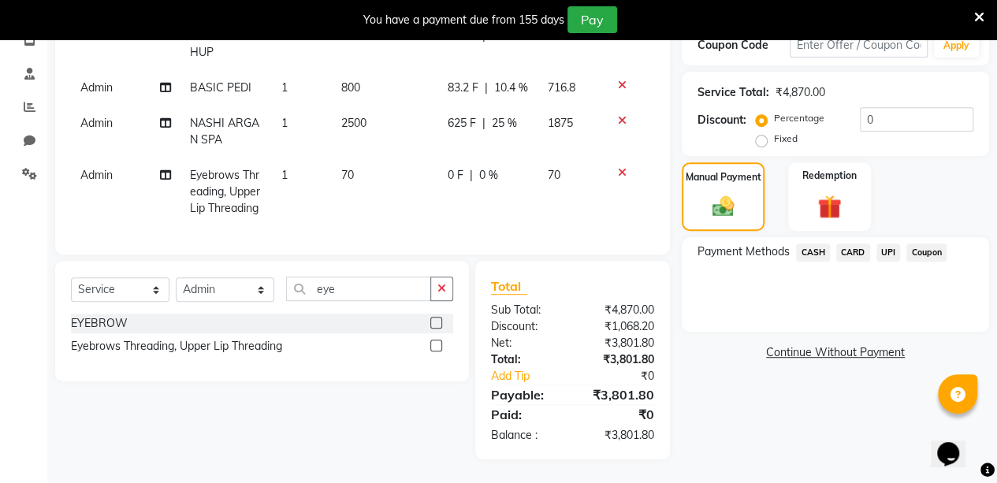
click at [890, 244] on span "UPI" at bounding box center [889, 253] width 24 height 18
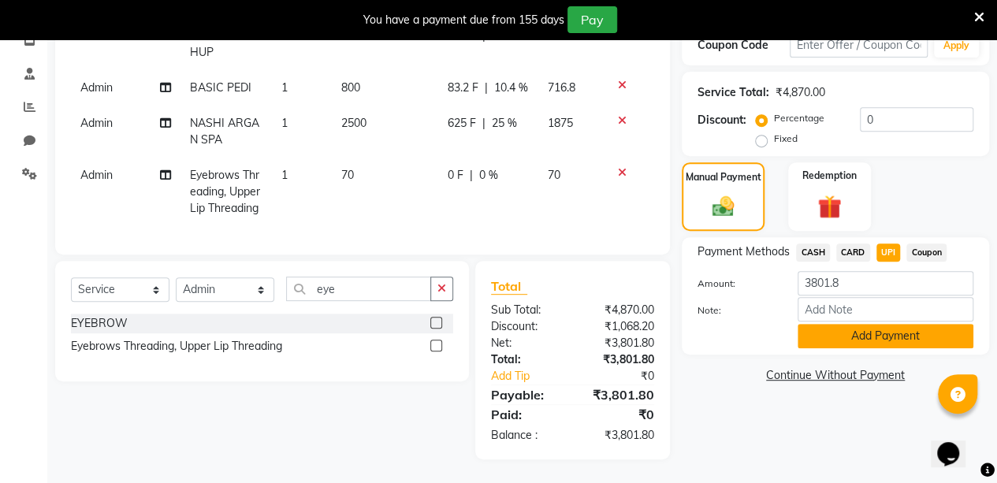
click at [881, 324] on button "Add Payment" at bounding box center [886, 336] width 176 height 24
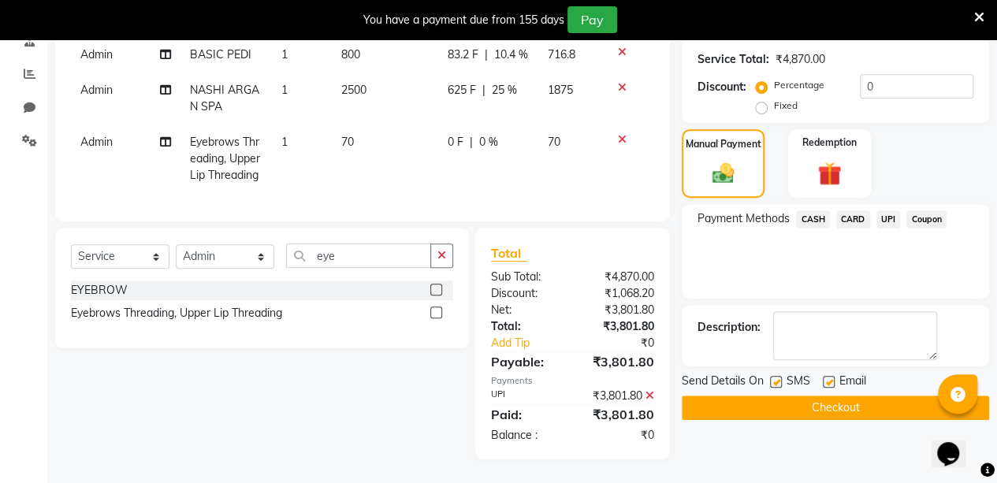
click at [829, 399] on button "Checkout" at bounding box center [835, 408] width 307 height 24
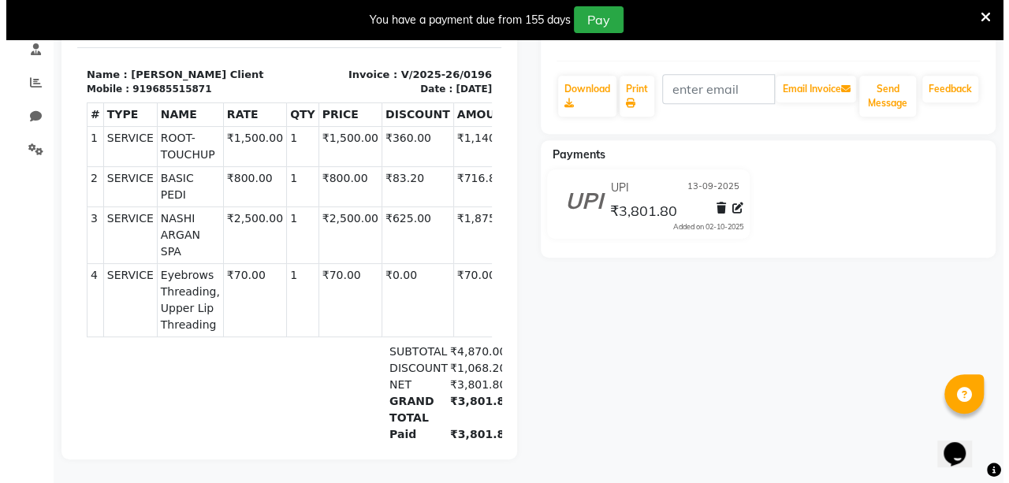
scroll to position [39, 0]
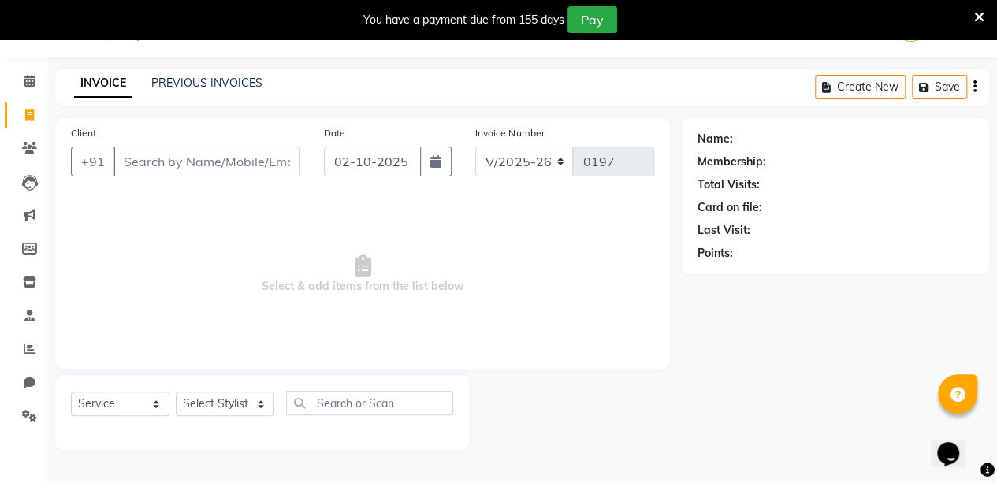
click at [153, 155] on input "Client" at bounding box center [207, 162] width 187 height 30
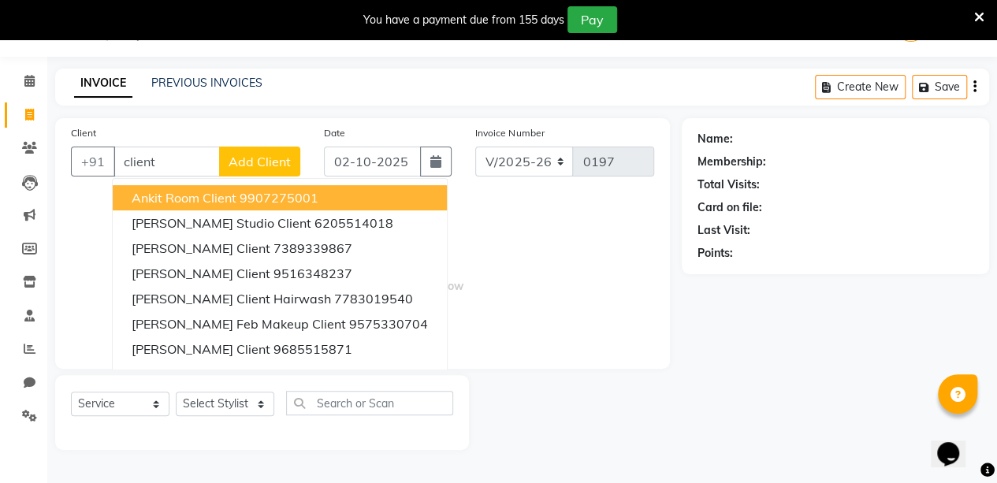
click at [260, 154] on span "Add Client" at bounding box center [260, 162] width 62 height 16
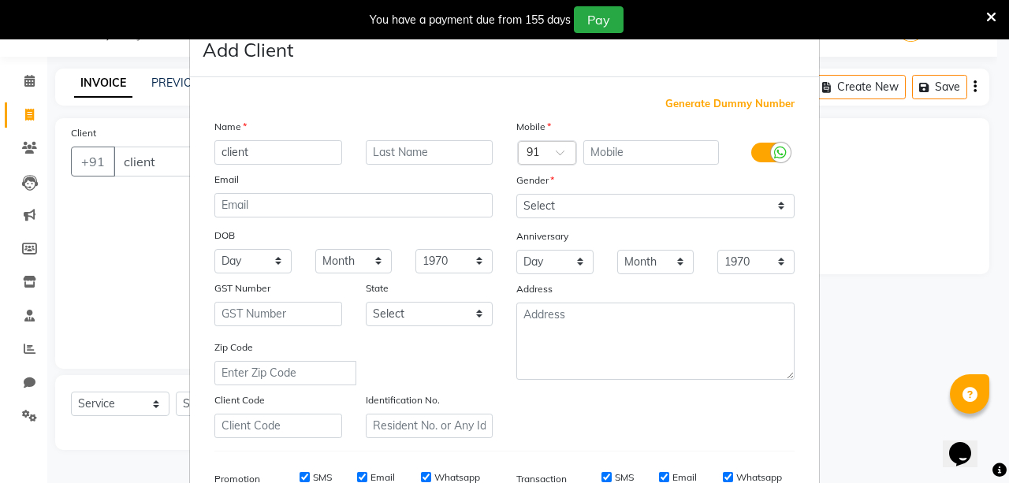
click at [678, 104] on span "Generate Dummy Number" at bounding box center [729, 104] width 129 height 16
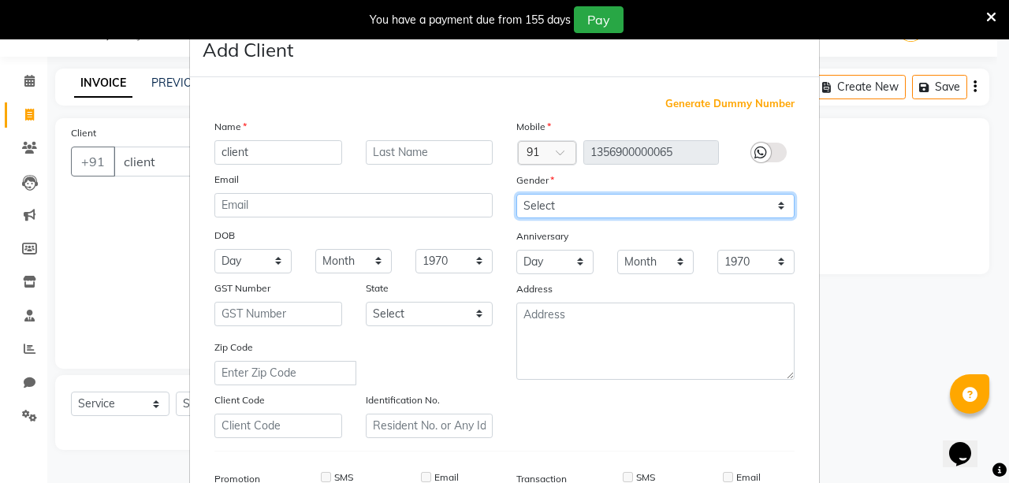
click at [656, 200] on select "Select [DEMOGRAPHIC_DATA] [DEMOGRAPHIC_DATA] Other Prefer Not To Say" at bounding box center [655, 206] width 278 height 24
click at [516, 194] on select "Select [DEMOGRAPHIC_DATA] [DEMOGRAPHIC_DATA] Other Prefer Not To Say" at bounding box center [655, 206] width 278 height 24
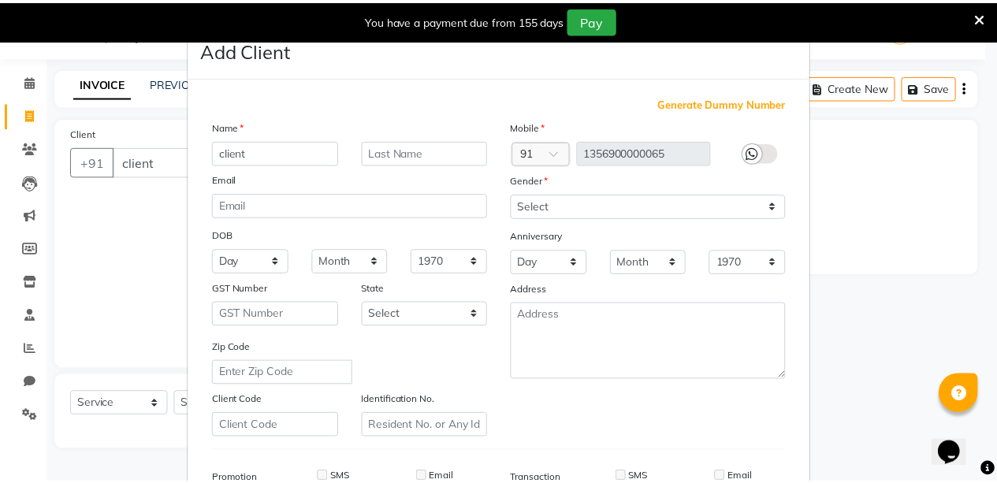
scroll to position [241, 0]
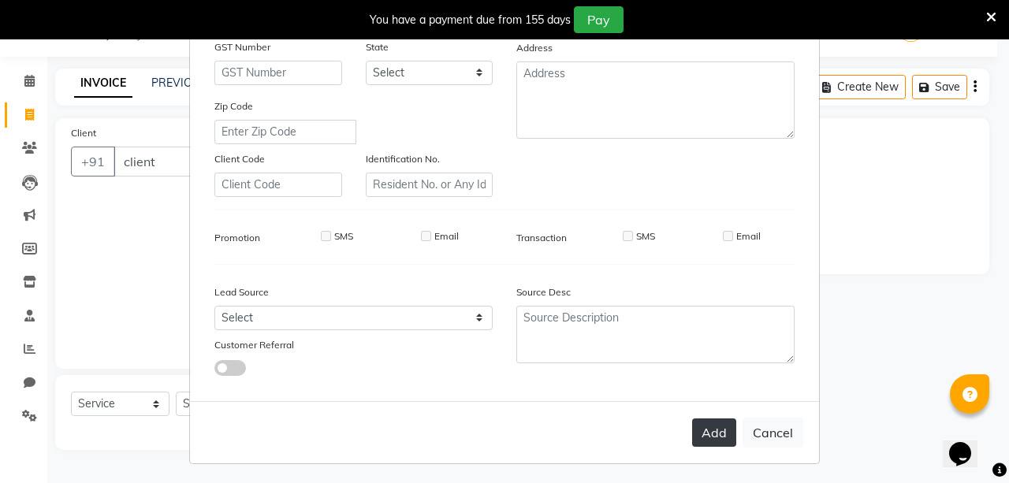
click at [717, 425] on button "Add" at bounding box center [714, 433] width 44 height 28
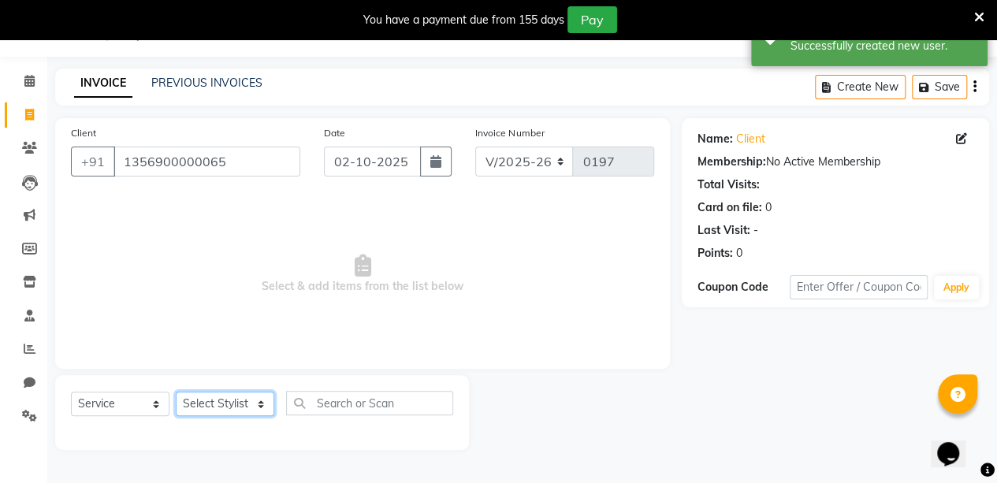
click at [216, 404] on select "Select Stylist aarti sen Admin [PERSON_NAME] anzal [PERSON_NAME][MEDICAL_DATA]:…" at bounding box center [225, 404] width 99 height 24
click at [176, 392] on select "Select Stylist aarti sen Admin [PERSON_NAME] anzal [PERSON_NAME][MEDICAL_DATA]:…" at bounding box center [225, 404] width 99 height 24
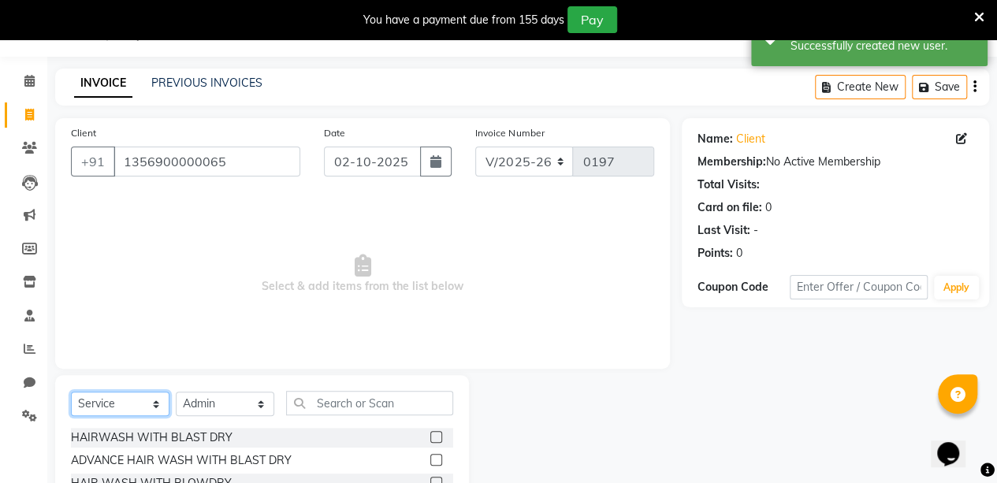
click at [101, 393] on select "Select Service Product Membership Package Voucher Prepaid Gift Card" at bounding box center [120, 404] width 99 height 24
click at [71, 392] on select "Select Service Product Membership Package Voucher Prepaid Gift Card" at bounding box center [120, 404] width 99 height 24
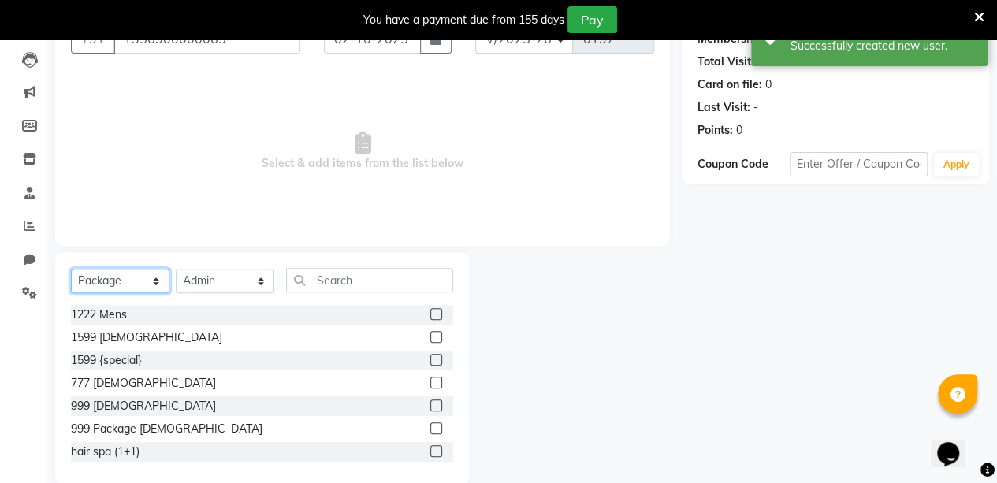
scroll to position [186, 0]
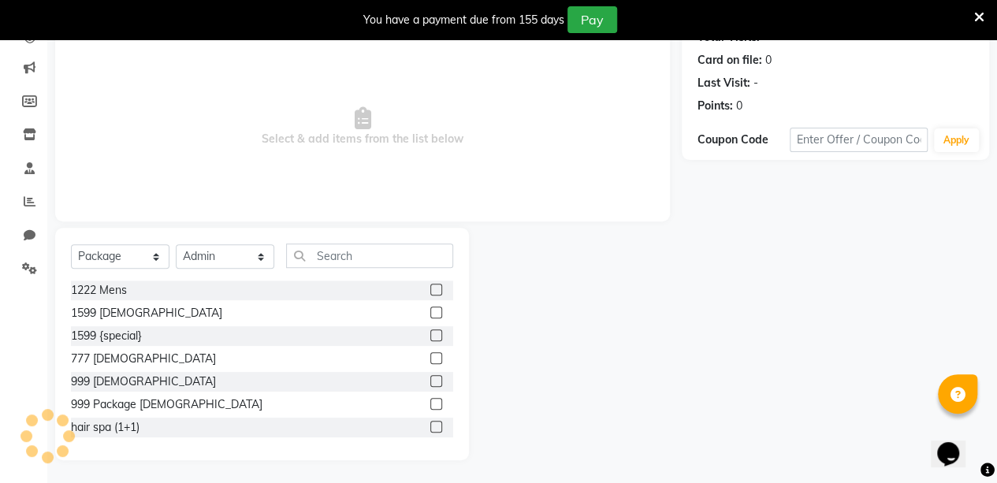
click at [430, 381] on label at bounding box center [436, 381] width 12 height 12
click at [430, 381] on input "checkbox" at bounding box center [435, 382] width 10 height 10
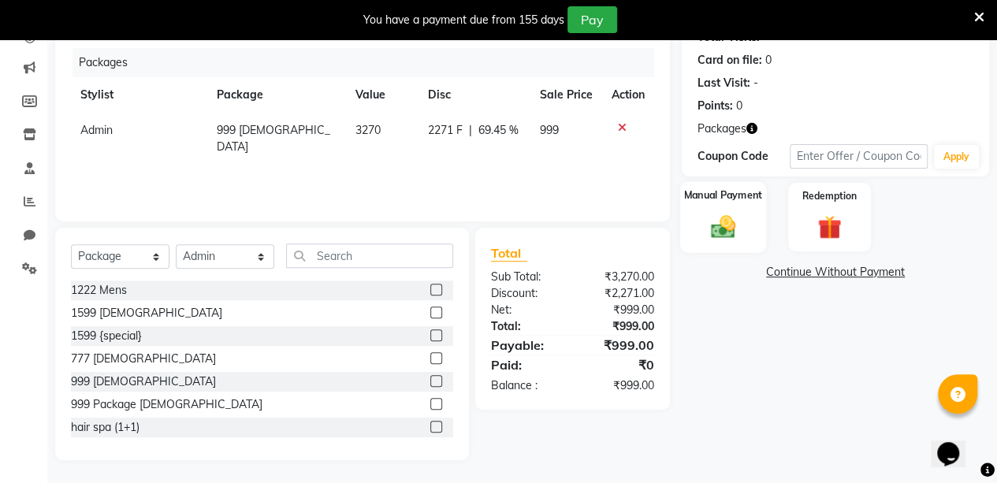
click at [730, 222] on img at bounding box center [723, 227] width 40 height 28
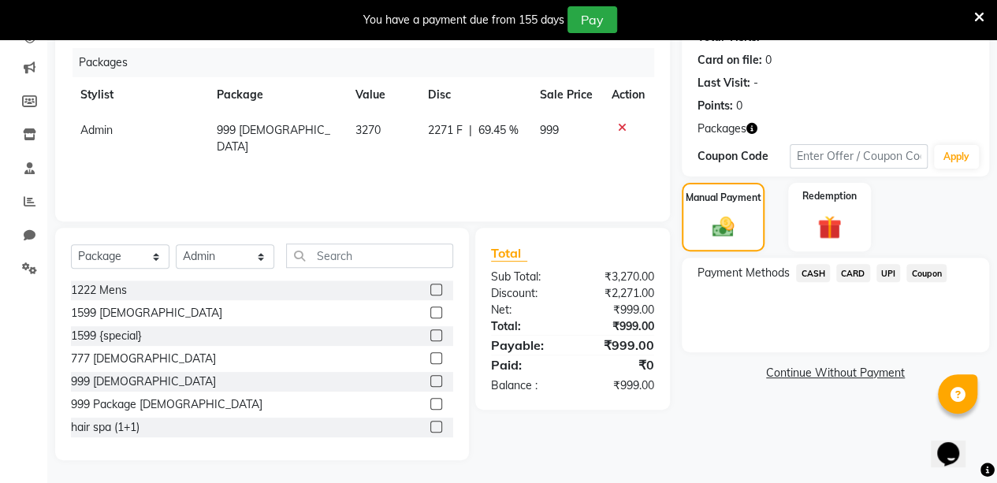
click at [889, 270] on span "UPI" at bounding box center [889, 273] width 24 height 18
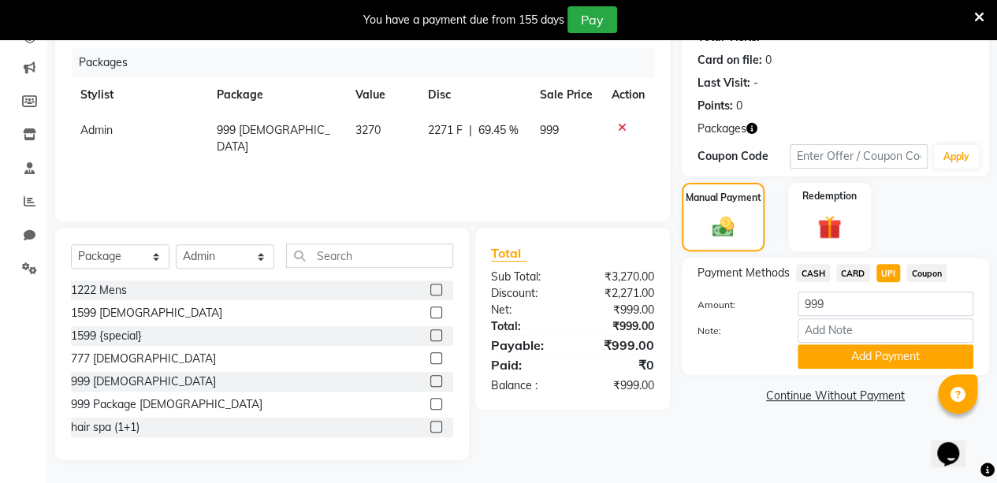
scroll to position [0, 0]
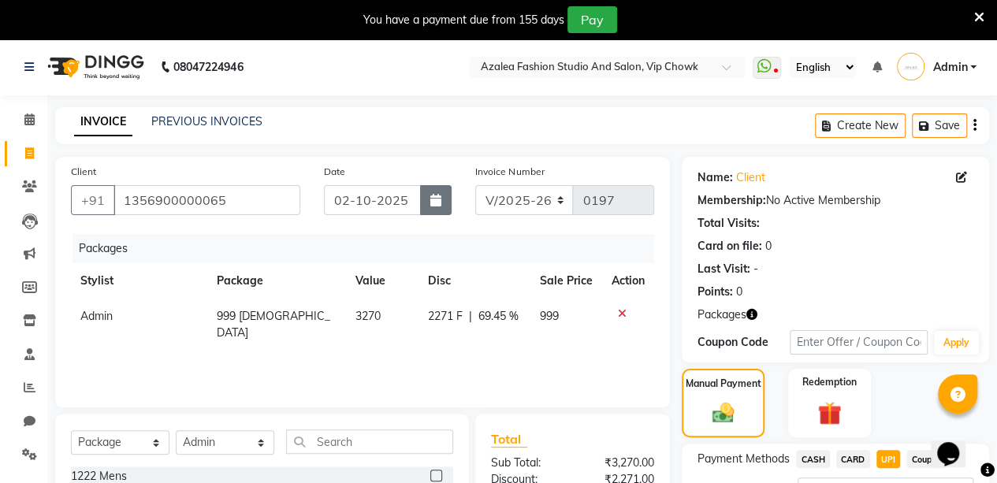
click at [436, 199] on icon "button" at bounding box center [435, 200] width 11 height 13
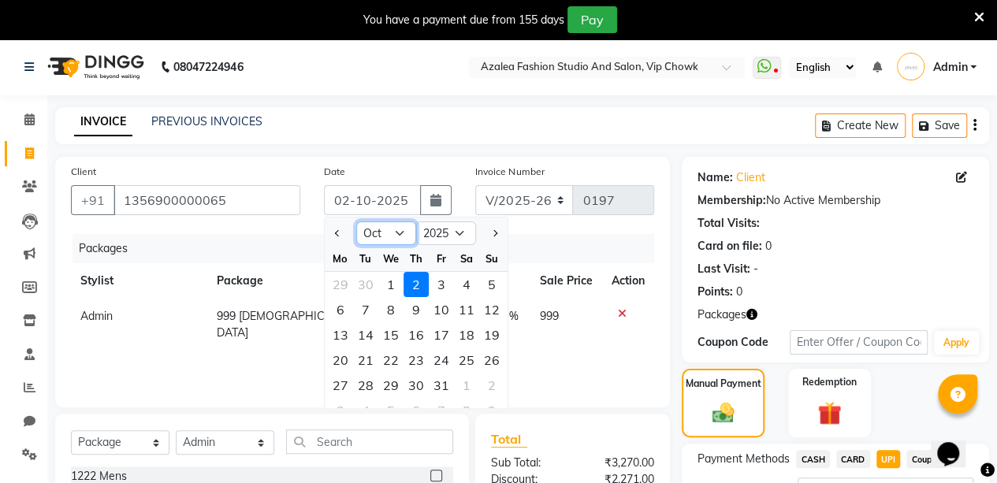
click at [400, 236] on select "Jan Feb Mar Apr May Jun [DATE] Aug Sep Oct Nov Dec" at bounding box center [386, 234] width 60 height 24
click at [356, 222] on select "Jan Feb Mar Apr May Jun [DATE] Aug Sep Oct Nov Dec" at bounding box center [386, 234] width 60 height 24
click at [458, 305] on div "13" at bounding box center [466, 309] width 25 height 25
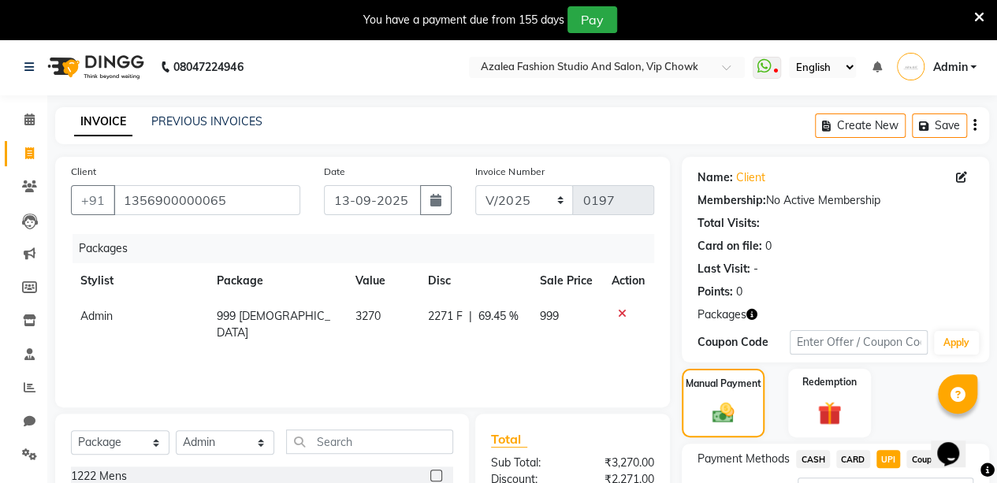
scroll to position [186, 0]
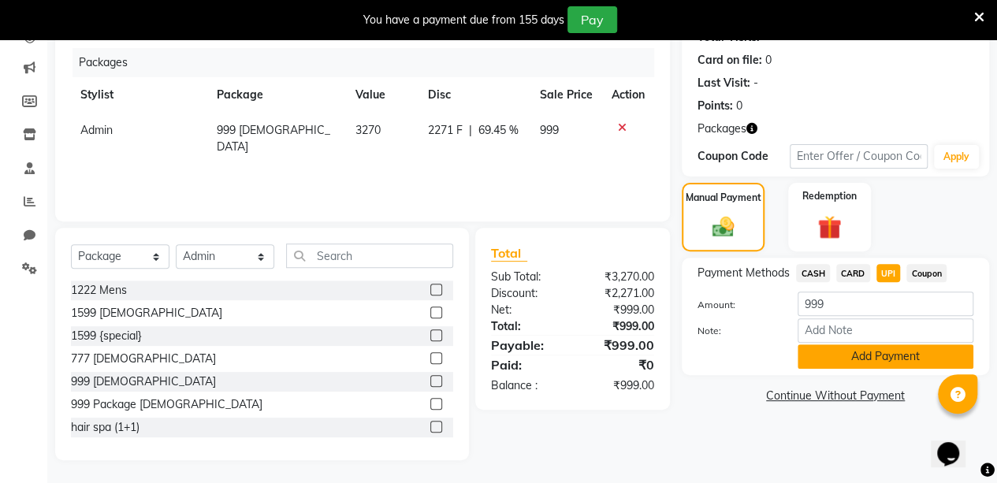
click at [912, 359] on button "Add Payment" at bounding box center [886, 357] width 176 height 24
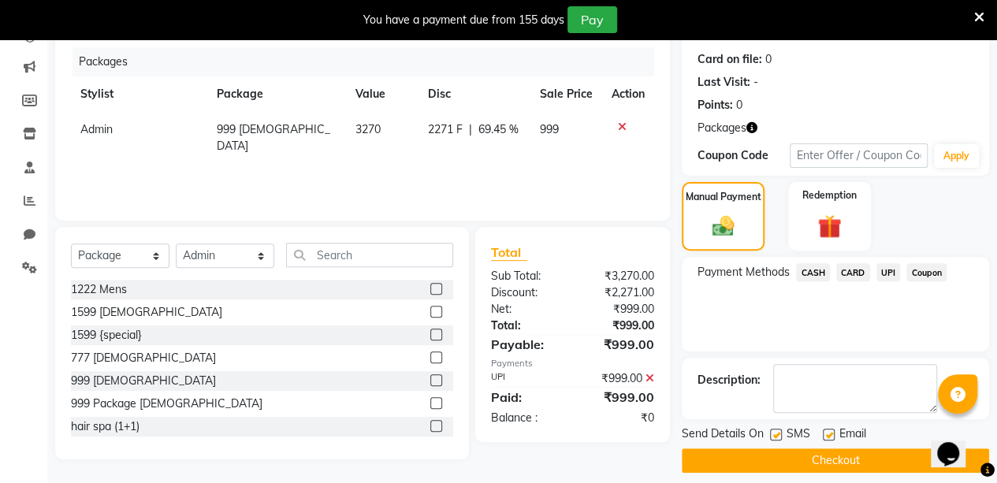
scroll to position [199, 0]
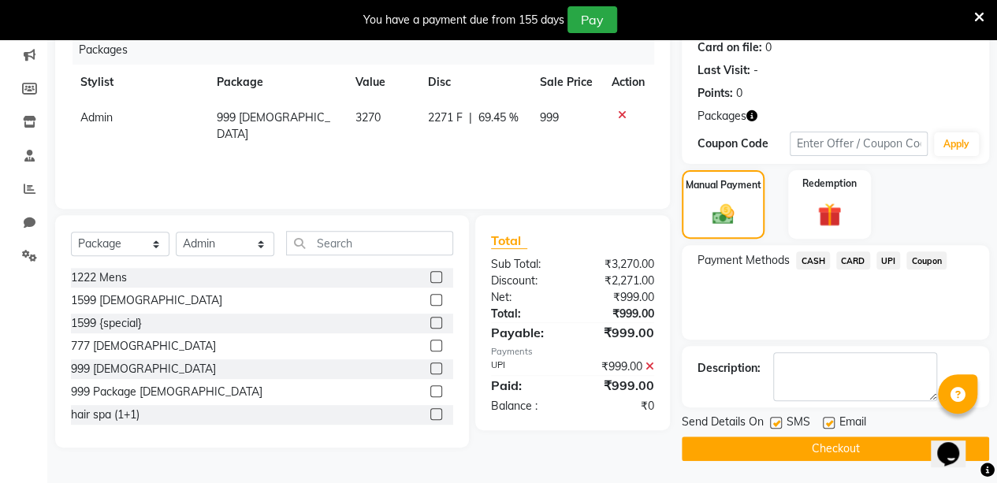
click at [866, 445] on button "Checkout" at bounding box center [835, 449] width 307 height 24
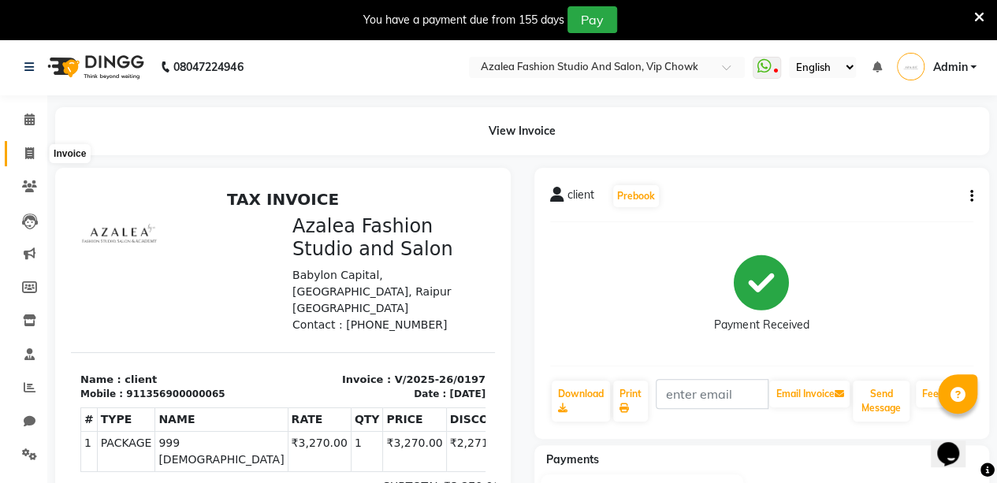
click at [32, 156] on icon at bounding box center [29, 153] width 9 height 12
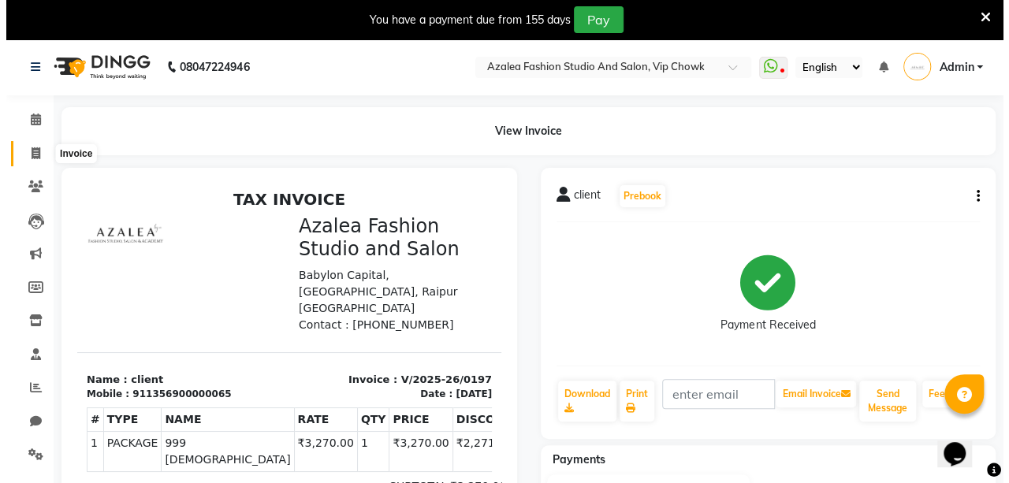
scroll to position [39, 0]
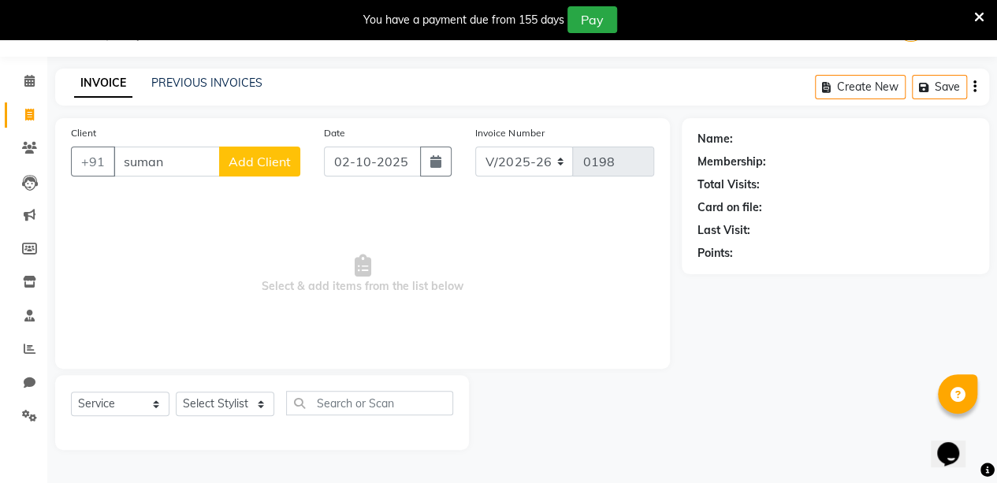
click at [252, 165] on span "Add Client" at bounding box center [260, 162] width 62 height 16
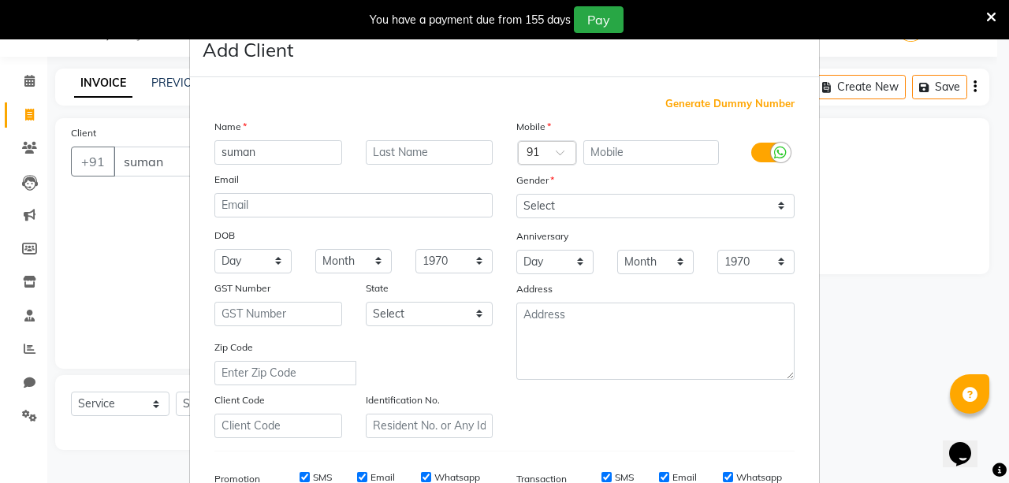
click at [695, 96] on span "Generate Dummy Number" at bounding box center [729, 104] width 129 height 16
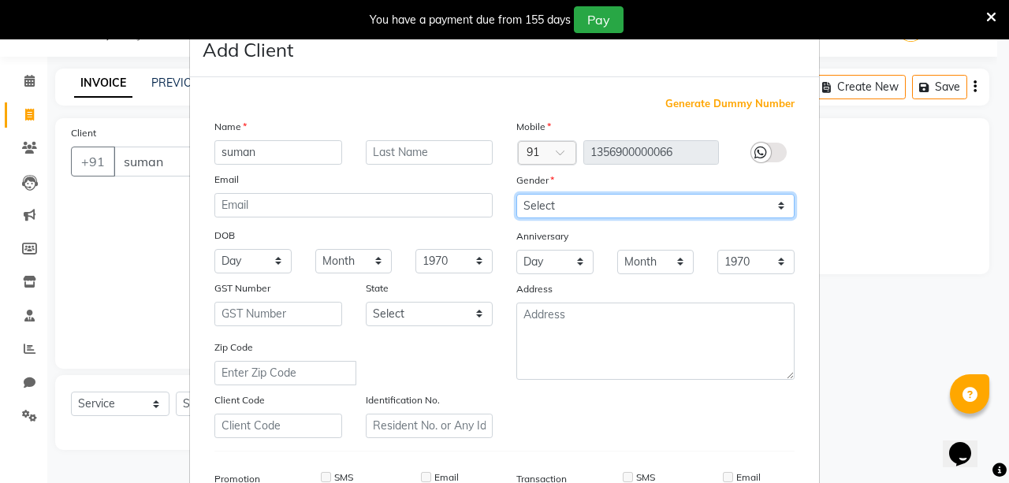
click at [670, 199] on select "Select [DEMOGRAPHIC_DATA] [DEMOGRAPHIC_DATA] Other Prefer Not To Say" at bounding box center [655, 206] width 278 height 24
click at [516, 194] on select "Select [DEMOGRAPHIC_DATA] [DEMOGRAPHIC_DATA] Other Prefer Not To Say" at bounding box center [655, 206] width 278 height 24
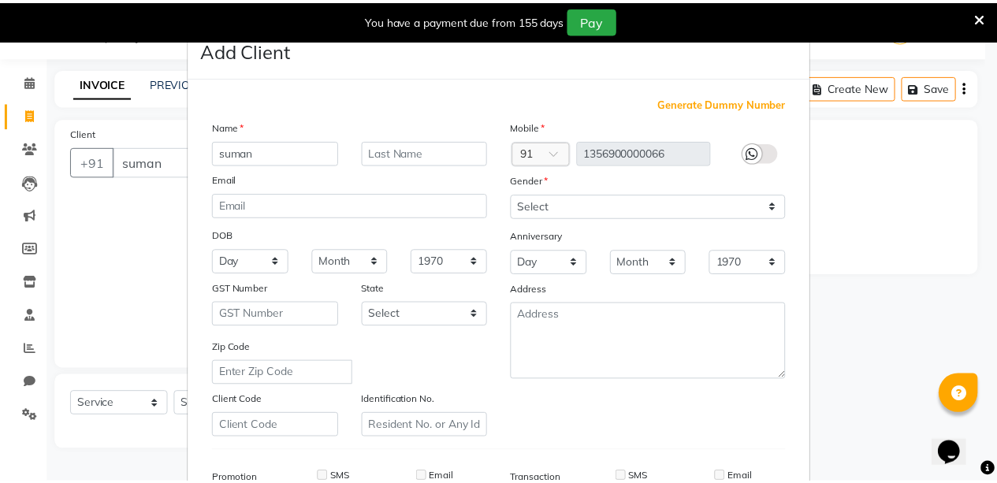
scroll to position [241, 0]
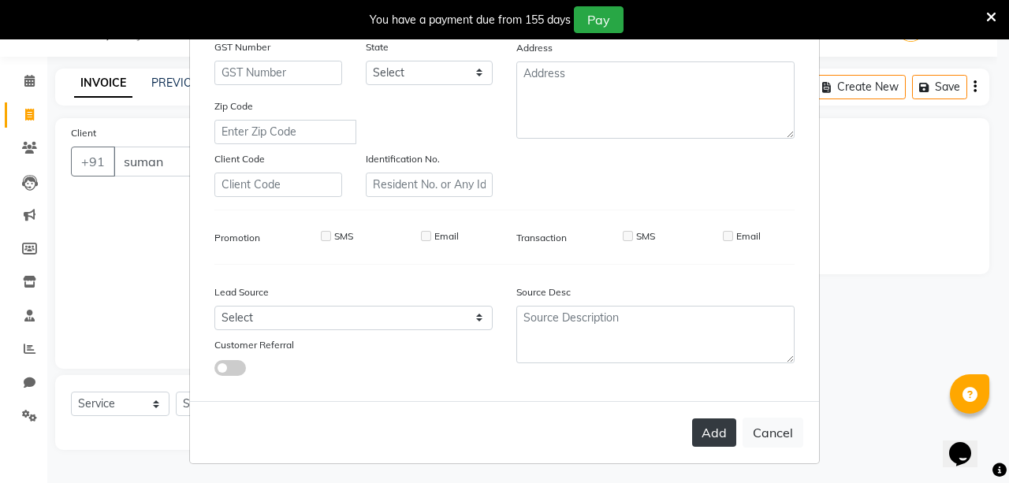
click at [709, 432] on button "Add" at bounding box center [714, 433] width 44 height 28
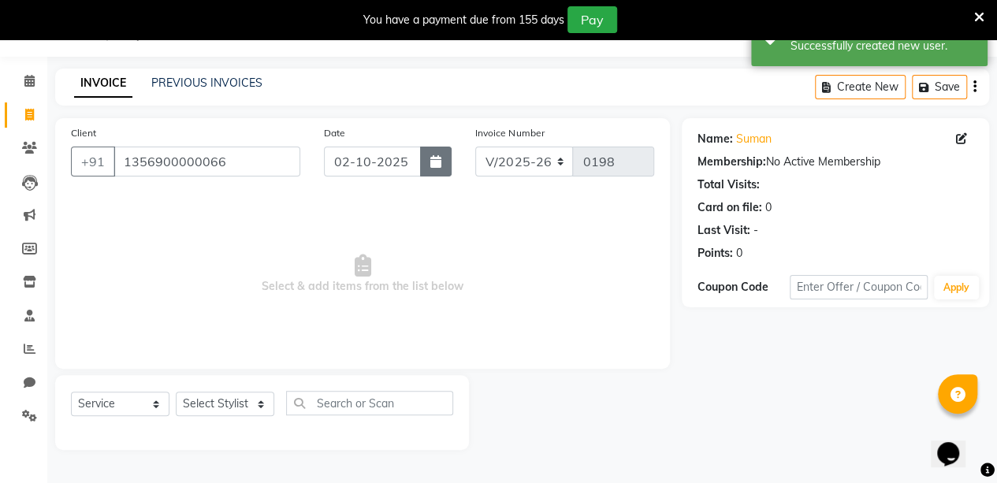
click at [438, 166] on icon "button" at bounding box center [435, 161] width 11 height 13
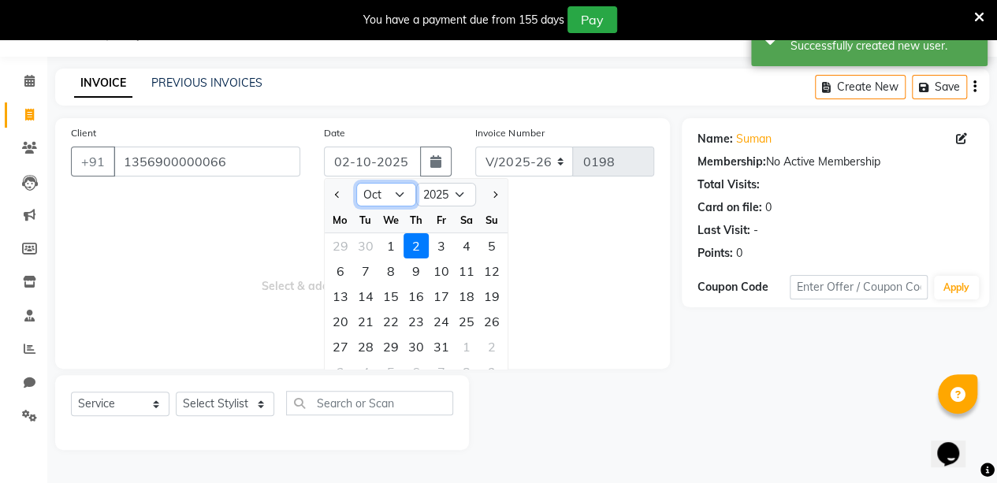
click at [385, 198] on select "Jan Feb Mar Apr May Jun [DATE] Aug Sep Oct Nov Dec" at bounding box center [386, 195] width 60 height 24
click at [356, 183] on select "Jan Feb Mar Apr May Jun [DATE] Aug Sep Oct Nov Dec" at bounding box center [386, 195] width 60 height 24
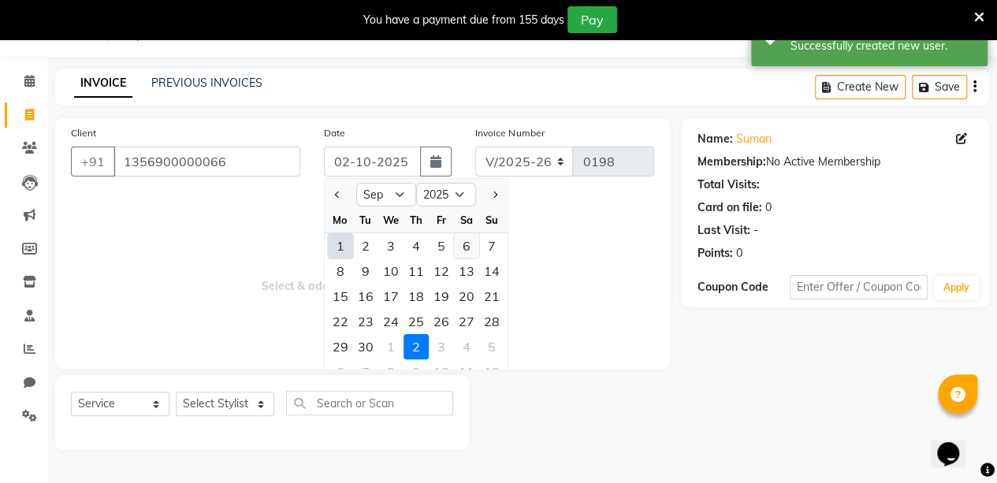
click at [467, 256] on div "6" at bounding box center [466, 245] width 25 height 25
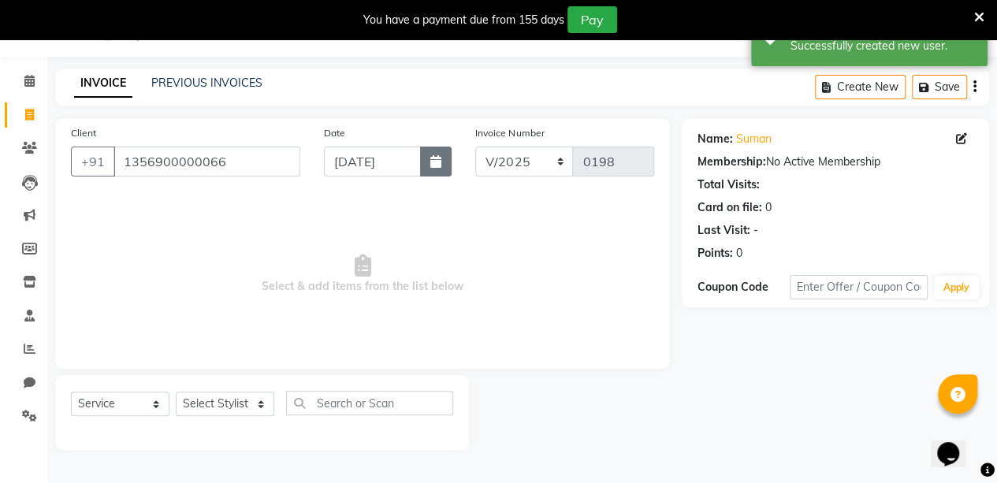
click at [425, 169] on button "button" at bounding box center [436, 162] width 32 height 30
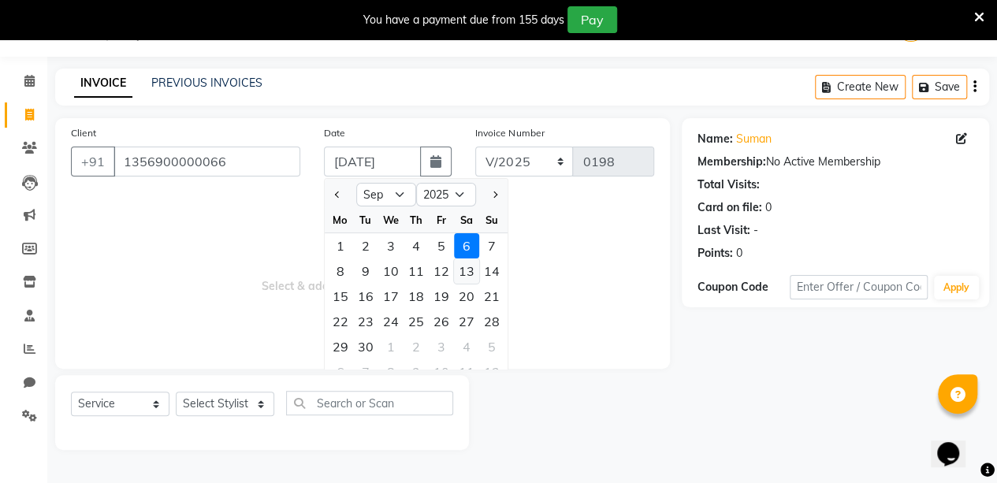
click at [472, 274] on div "13" at bounding box center [466, 271] width 25 height 25
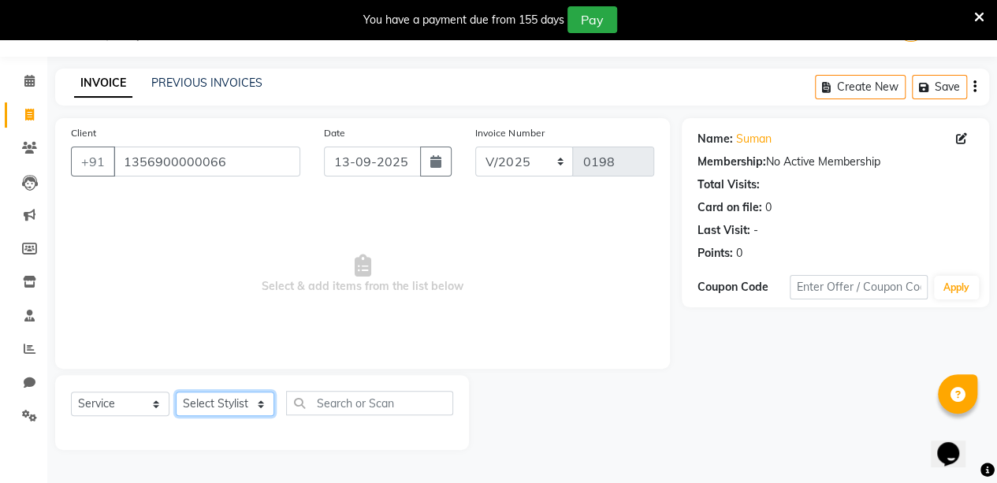
click at [238, 409] on select "Select Stylist aarti sen Admin [PERSON_NAME] anzal [PERSON_NAME][MEDICAL_DATA]:…" at bounding box center [225, 404] width 99 height 24
click at [176, 392] on select "Select Stylist aarti sen Admin [PERSON_NAME] anzal [PERSON_NAME][MEDICAL_DATA]:…" at bounding box center [225, 404] width 99 height 24
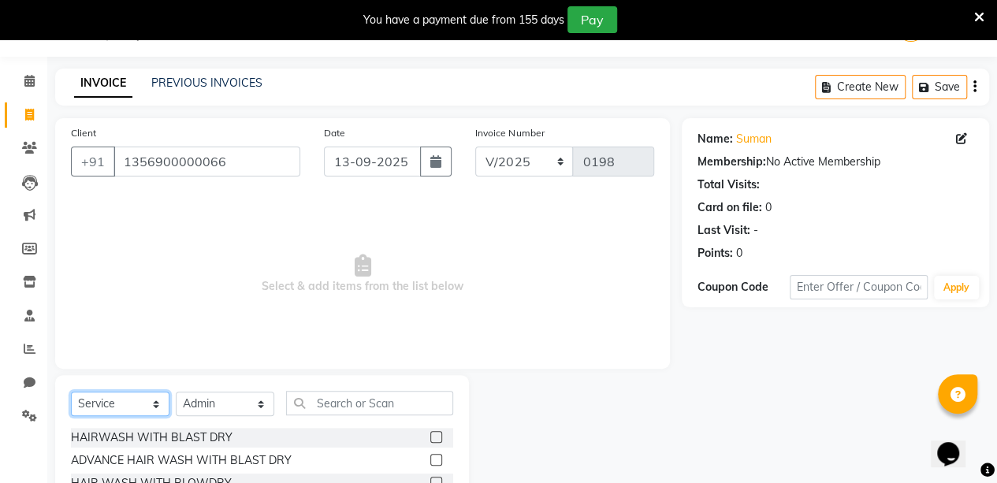
click at [155, 394] on select "Select Service Product Membership Package Voucher Prepaid Gift Card" at bounding box center [120, 404] width 99 height 24
click at [71, 392] on select "Select Service Product Membership Package Voucher Prepaid Gift Card" at bounding box center [120, 404] width 99 height 24
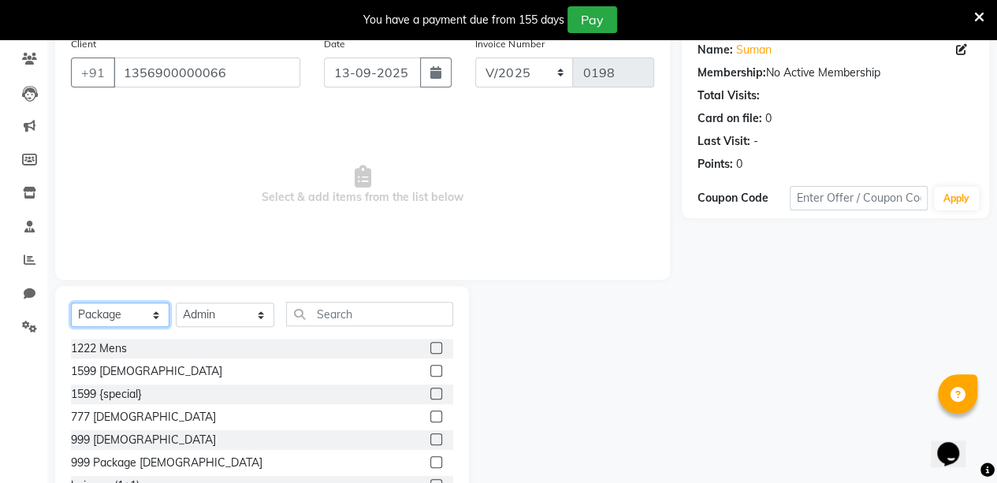
scroll to position [25, 0]
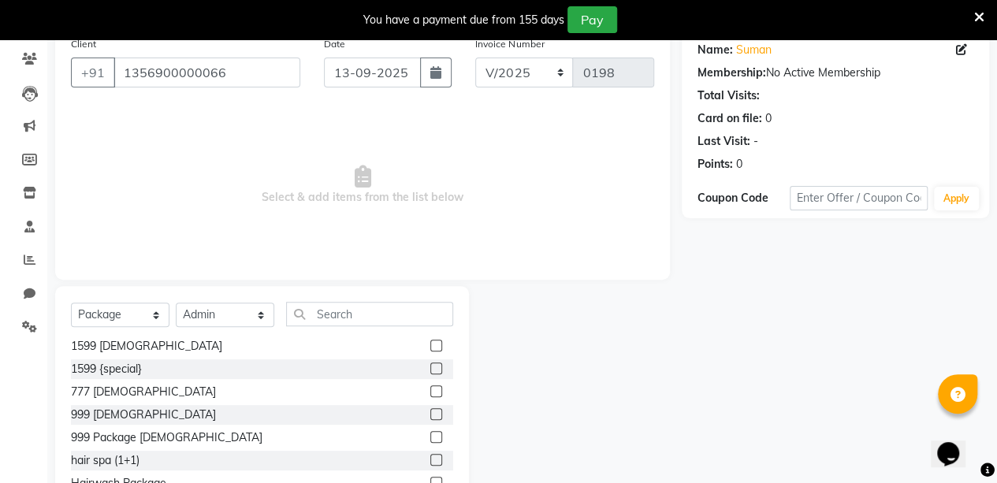
click at [430, 413] on label at bounding box center [436, 414] width 12 height 12
click at [430, 413] on input "checkbox" at bounding box center [435, 415] width 10 height 10
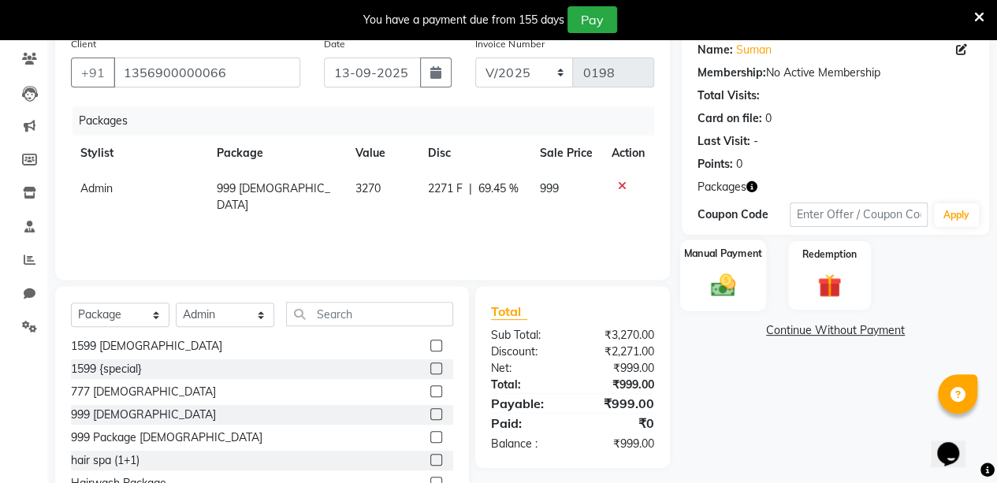
click at [722, 280] on img at bounding box center [723, 285] width 40 height 28
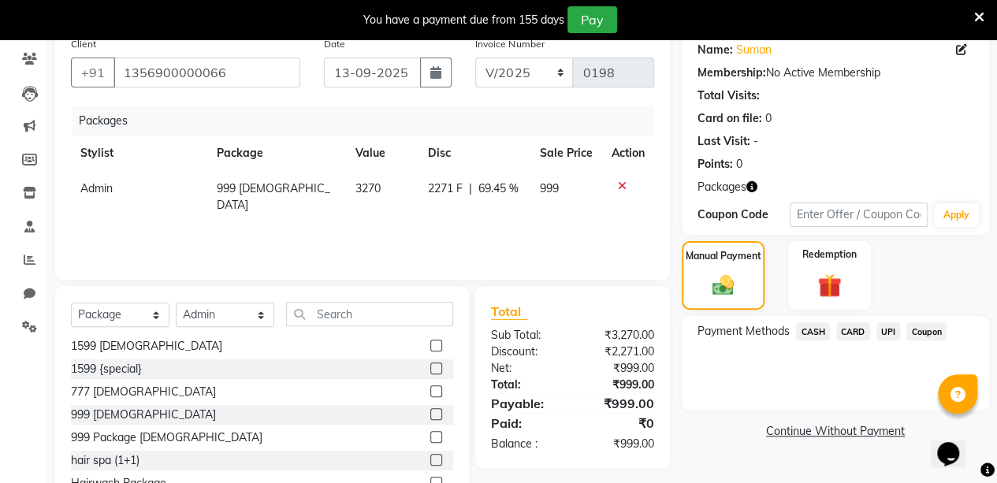
click at [890, 326] on span "UPI" at bounding box center [889, 331] width 24 height 18
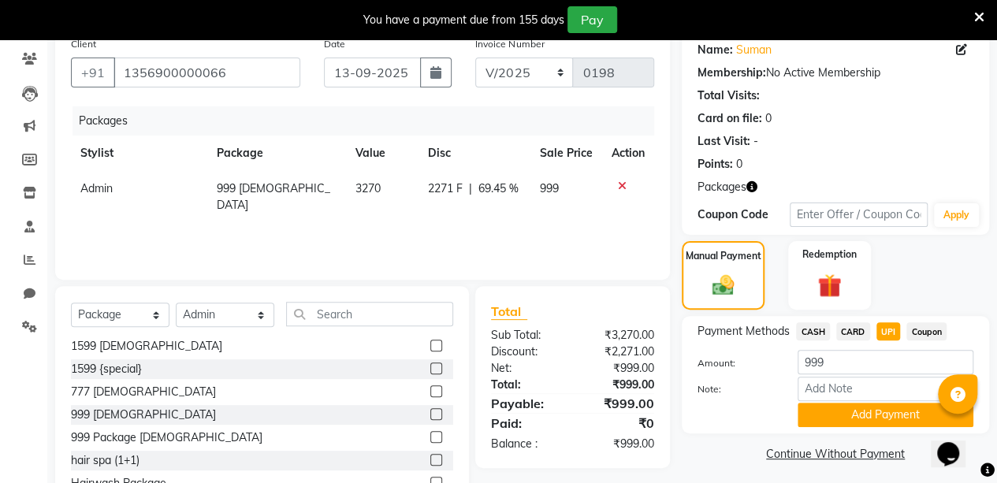
scroll to position [186, 0]
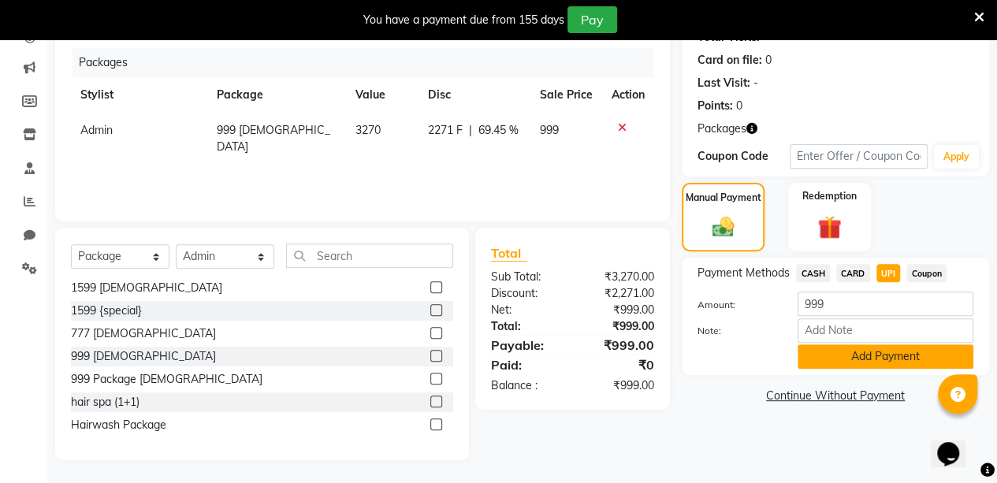
click at [873, 356] on button "Add Payment" at bounding box center [886, 357] width 176 height 24
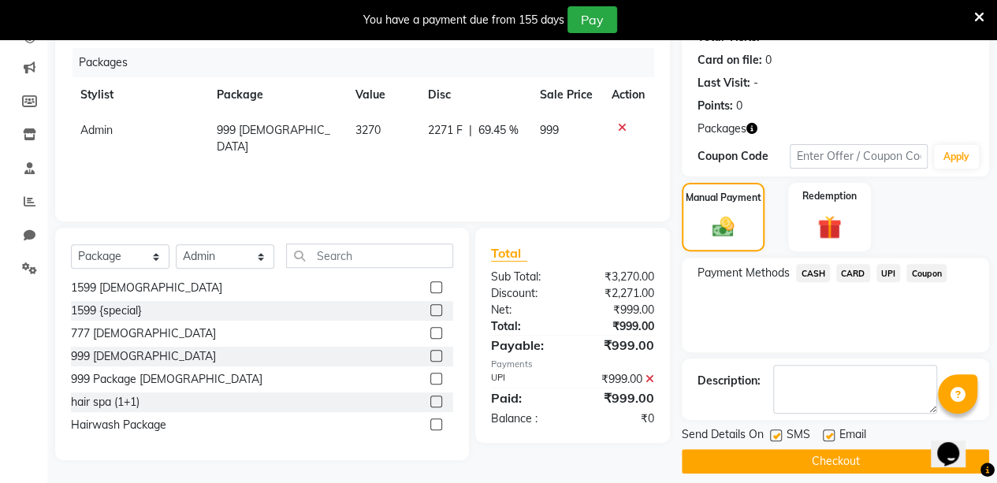
click at [888, 464] on button "Checkout" at bounding box center [835, 461] width 307 height 24
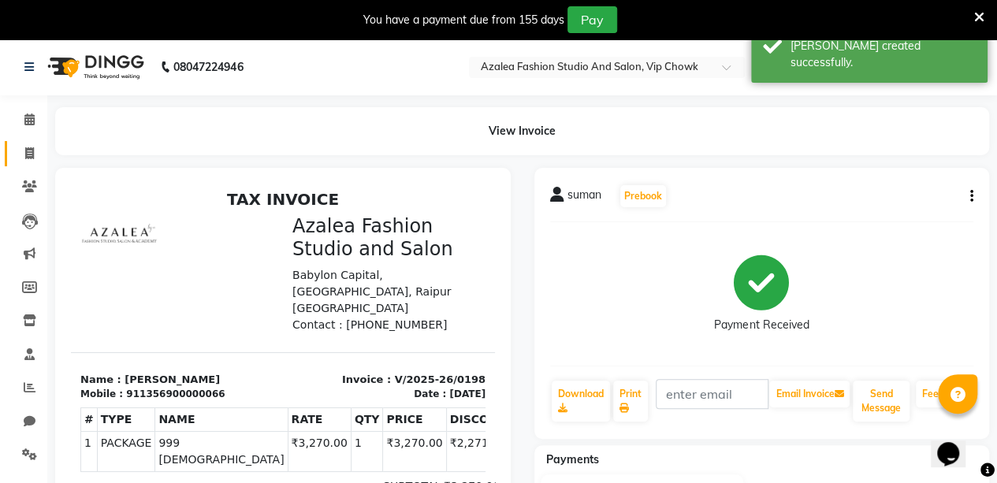
click at [29, 153] on icon at bounding box center [29, 153] width 9 height 12
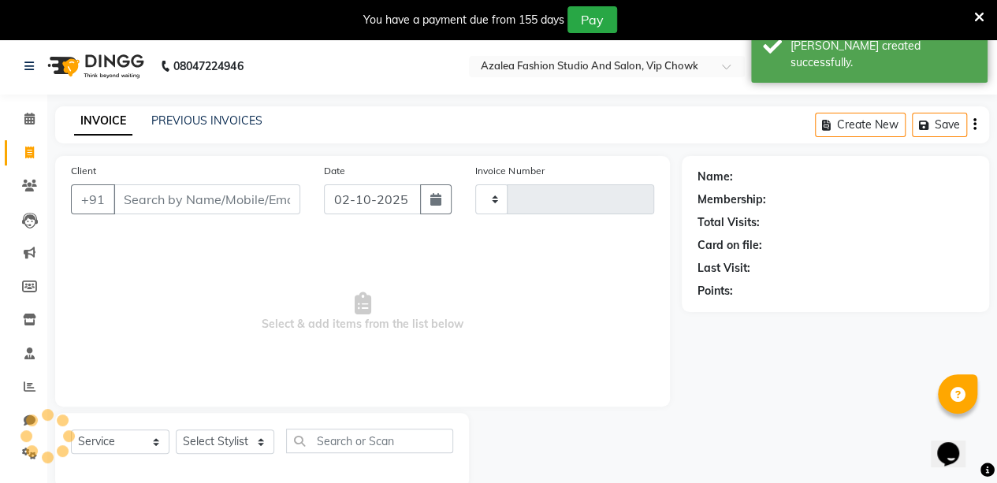
scroll to position [39, 0]
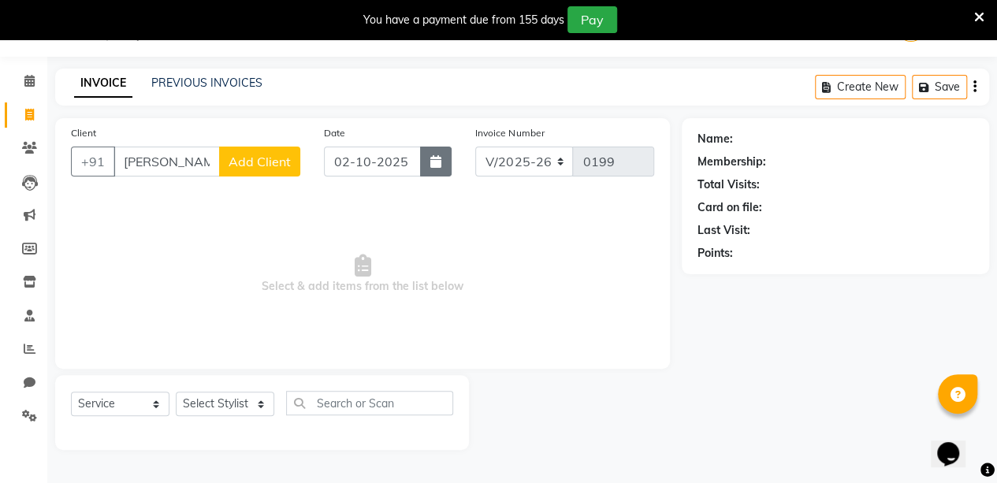
click at [446, 164] on button "button" at bounding box center [436, 162] width 32 height 30
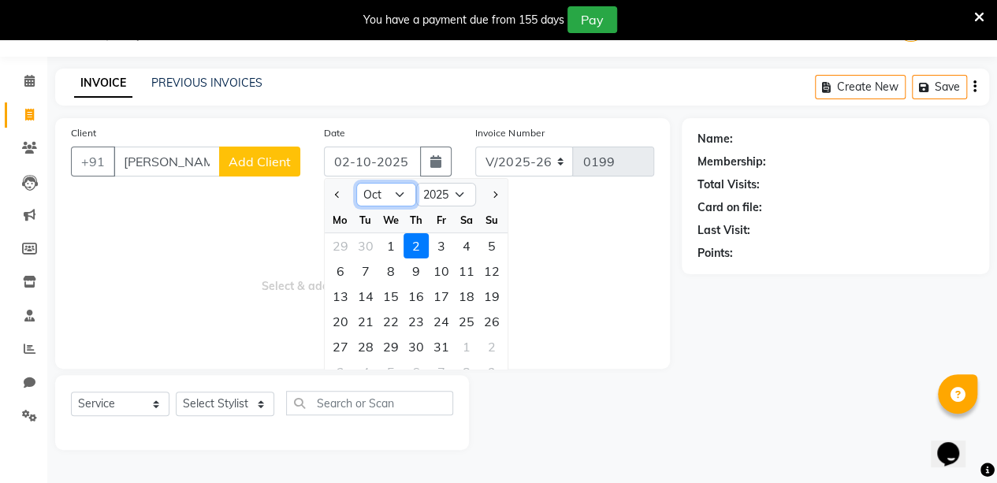
click at [403, 192] on select "Jan Feb Mar Apr May Jun [DATE] Aug Sep Oct Nov Dec" at bounding box center [386, 195] width 60 height 24
click at [356, 183] on select "Jan Feb Mar Apr May Jun [DATE] Aug Sep Oct Nov Dec" at bounding box center [386, 195] width 60 height 24
click at [465, 271] on div "13" at bounding box center [466, 271] width 25 height 25
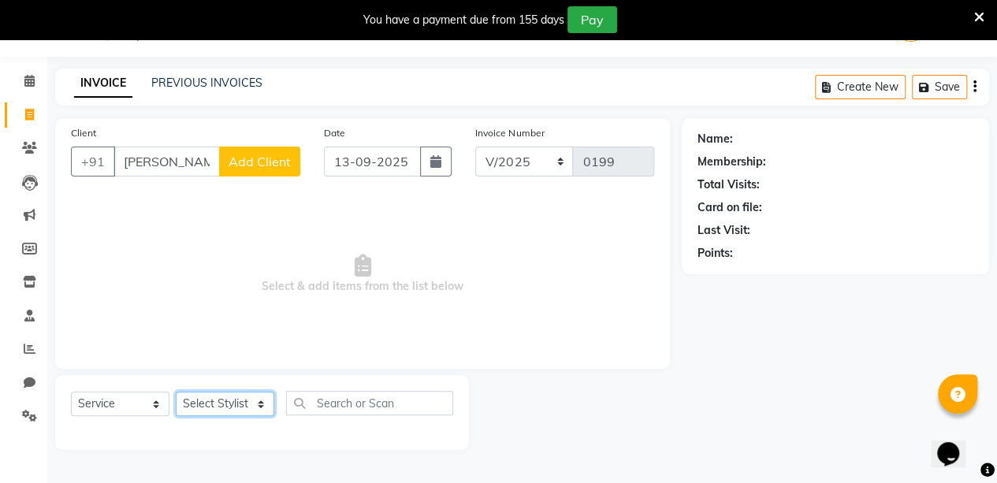
click at [252, 397] on select "Select Stylist aarti sen Admin [PERSON_NAME] anzal [PERSON_NAME][MEDICAL_DATA]:…" at bounding box center [225, 404] width 99 height 24
click at [176, 392] on select "Select Stylist aarti sen Admin [PERSON_NAME] anzal [PERSON_NAME][MEDICAL_DATA]:…" at bounding box center [225, 404] width 99 height 24
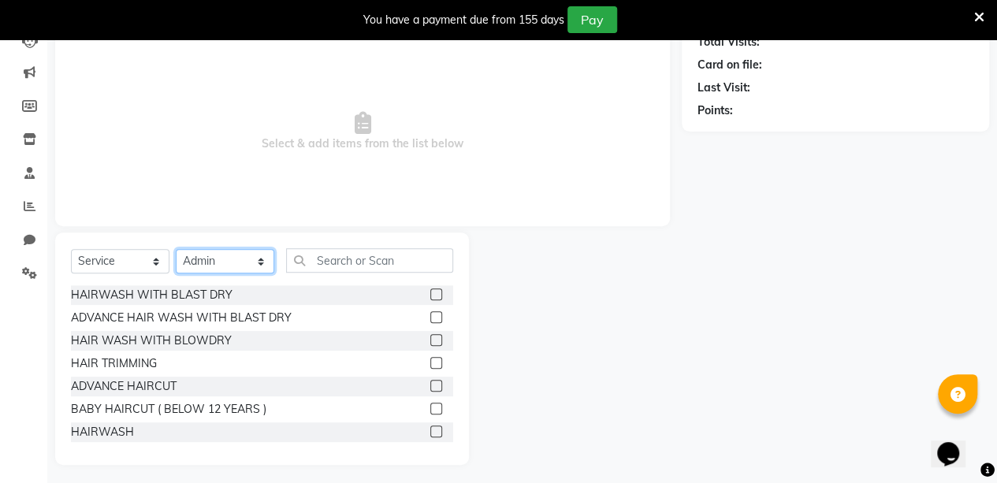
scroll to position [181, 0]
click at [149, 259] on select "Select Service Product Membership Package Voucher Prepaid Gift Card" at bounding box center [120, 261] width 99 height 24
click at [71, 249] on select "Select Service Product Membership Package Voucher Prepaid Gift Card" at bounding box center [120, 261] width 99 height 24
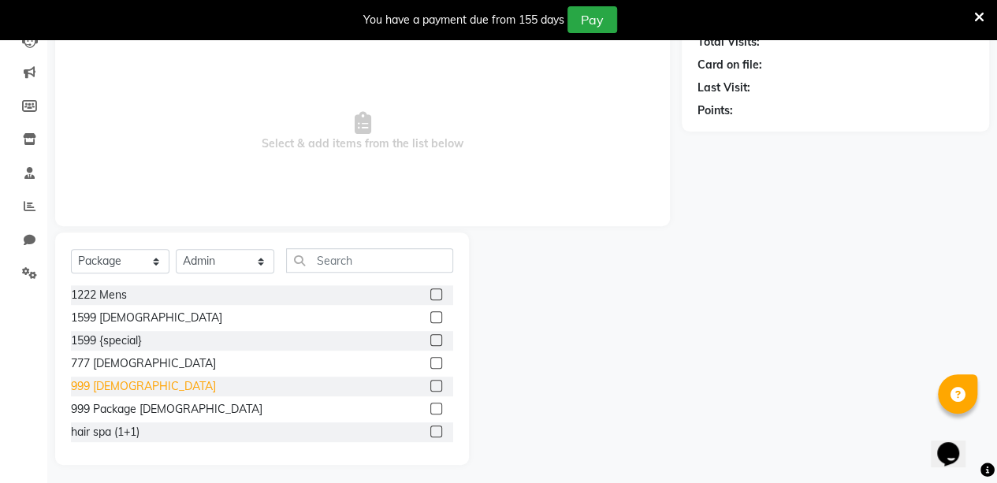
click at [128, 380] on div "999 [DEMOGRAPHIC_DATA]" at bounding box center [143, 386] width 145 height 17
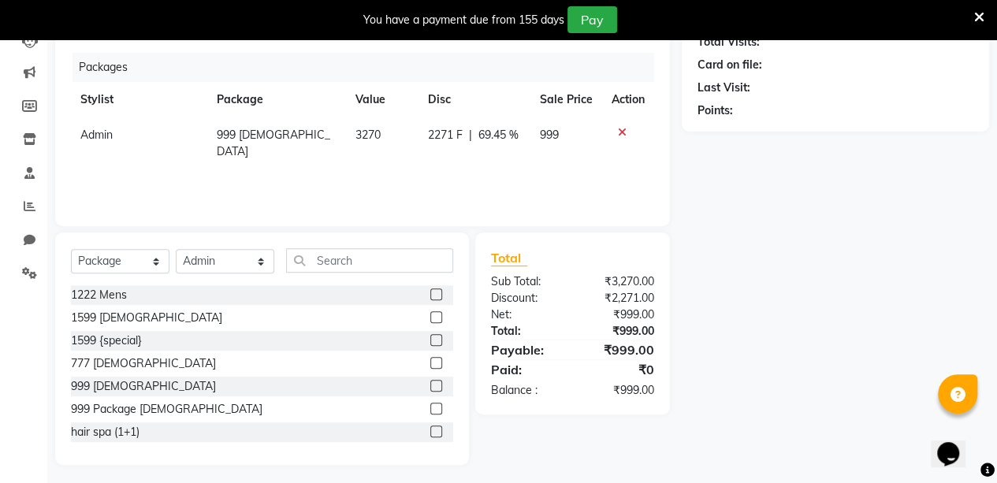
click at [430, 385] on label at bounding box center [436, 386] width 12 height 12
click at [430, 385] on input "checkbox" at bounding box center [435, 387] width 10 height 10
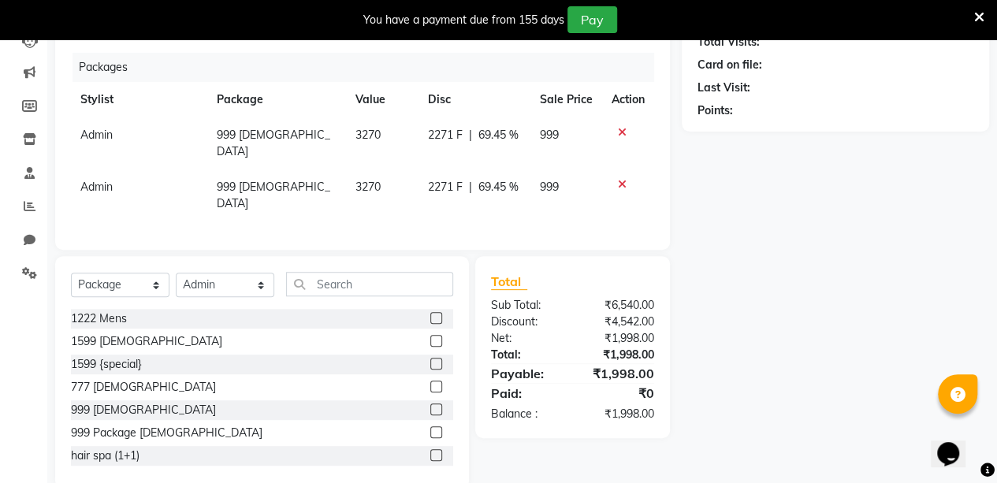
click at [430, 381] on label at bounding box center [436, 387] width 12 height 12
click at [430, 382] on input "checkbox" at bounding box center [435, 387] width 10 height 10
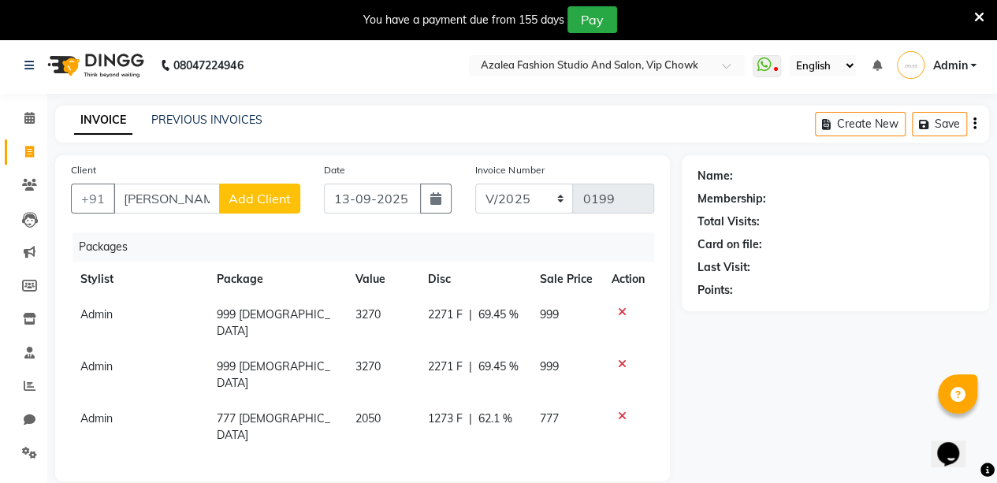
scroll to position [0, 0]
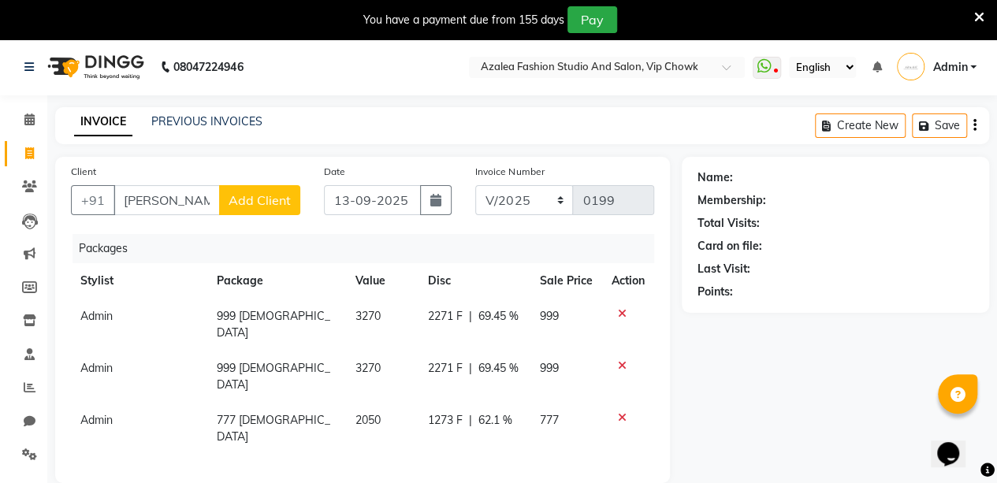
click at [890, 416] on div "Name: Membership: Total Visits: Card on file: Last Visit: Points:" at bounding box center [841, 439] width 319 height 565
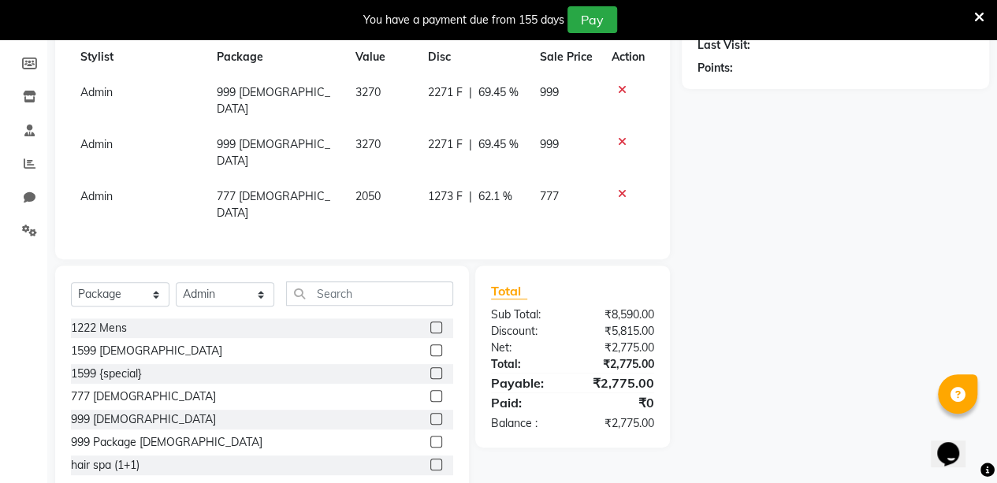
click at [430, 413] on label at bounding box center [436, 419] width 12 height 12
click at [430, 415] on input "checkbox" at bounding box center [435, 420] width 10 height 10
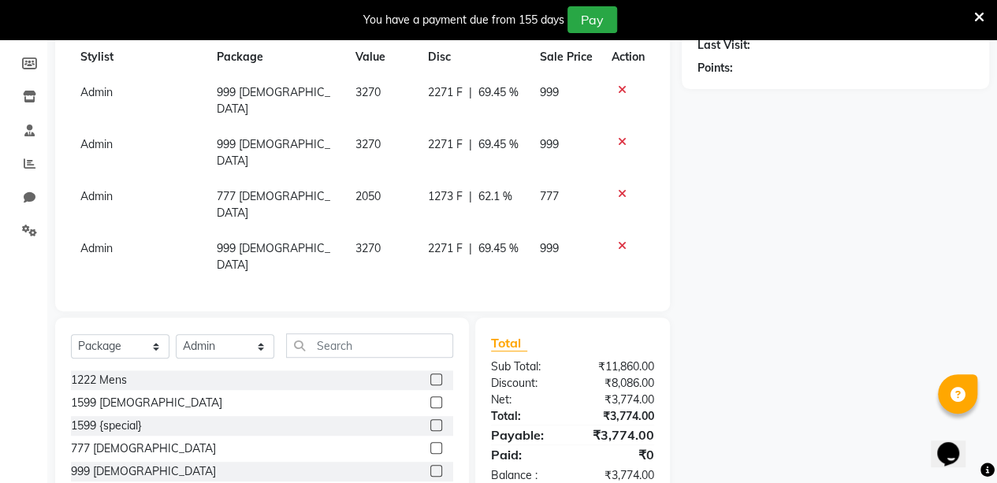
click at [620, 240] on icon at bounding box center [622, 245] width 9 height 11
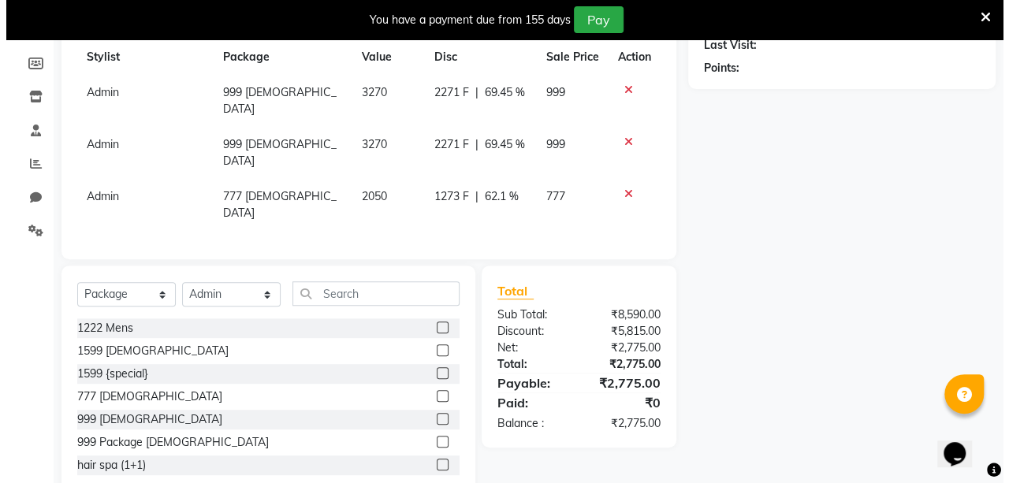
scroll to position [0, 0]
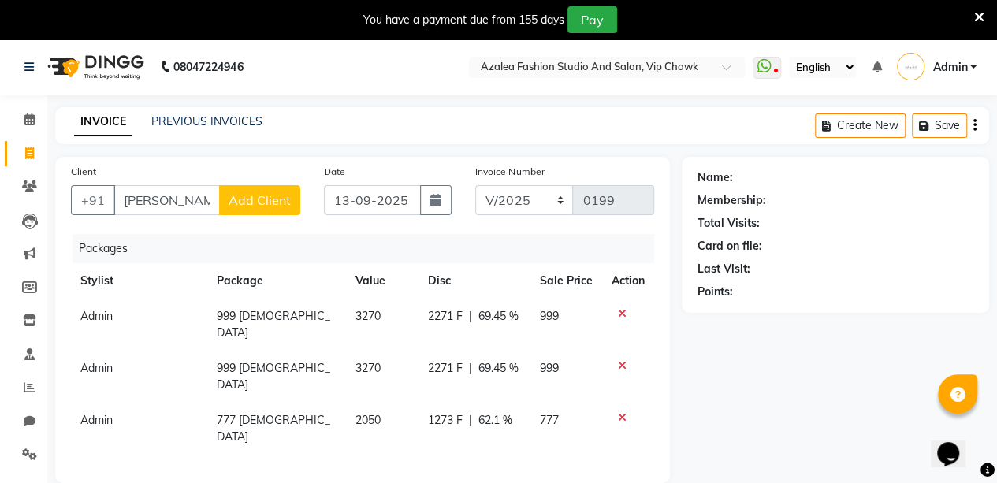
click at [248, 205] on span "Add Client" at bounding box center [260, 200] width 62 height 16
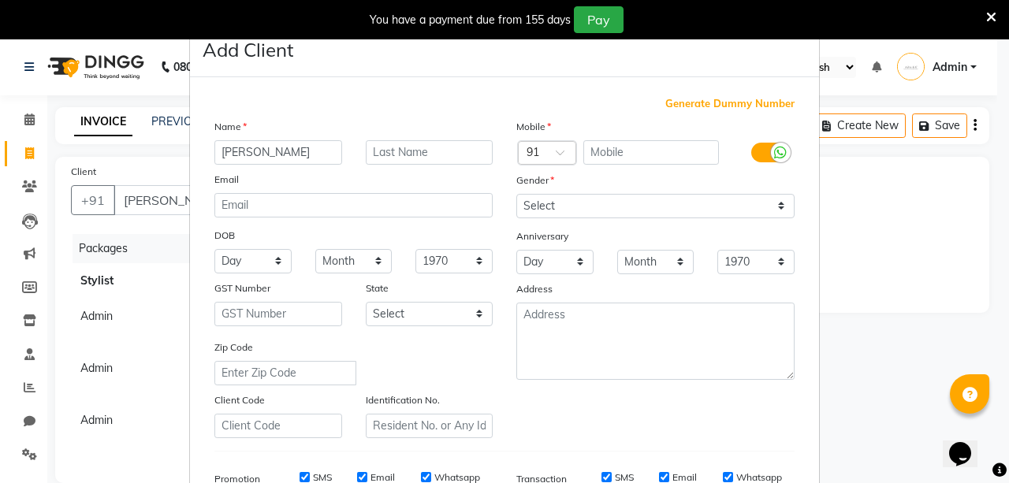
click at [716, 101] on span "Generate Dummy Number" at bounding box center [729, 104] width 129 height 16
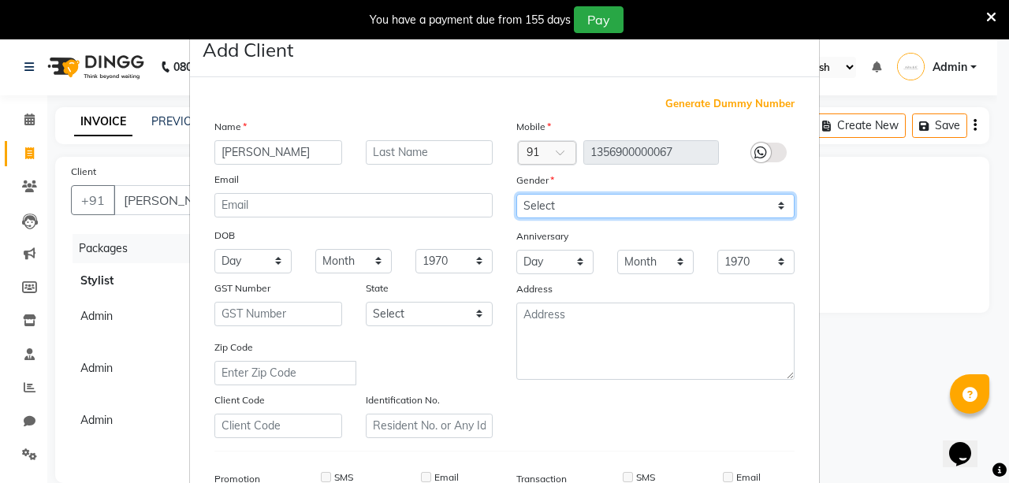
click at [683, 204] on select "Select [DEMOGRAPHIC_DATA] [DEMOGRAPHIC_DATA] Other Prefer Not To Say" at bounding box center [655, 206] width 278 height 24
click at [516, 194] on select "Select [DEMOGRAPHIC_DATA] [DEMOGRAPHIC_DATA] Other Prefer Not To Say" at bounding box center [655, 206] width 278 height 24
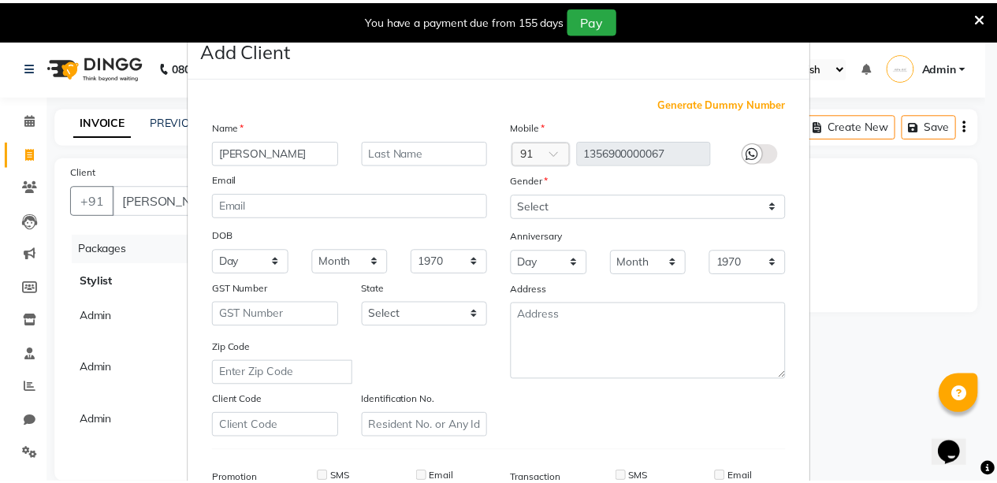
scroll to position [241, 0]
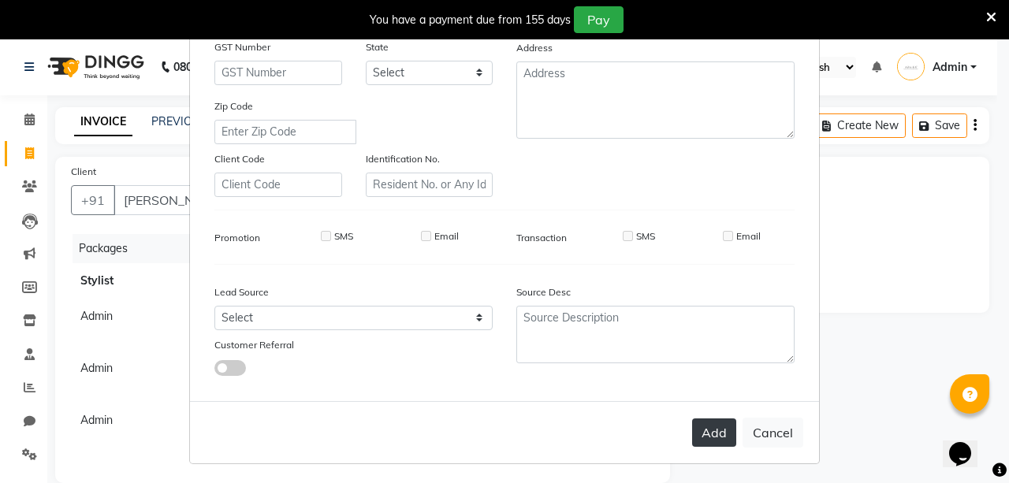
click at [714, 433] on button "Add" at bounding box center [714, 433] width 44 height 28
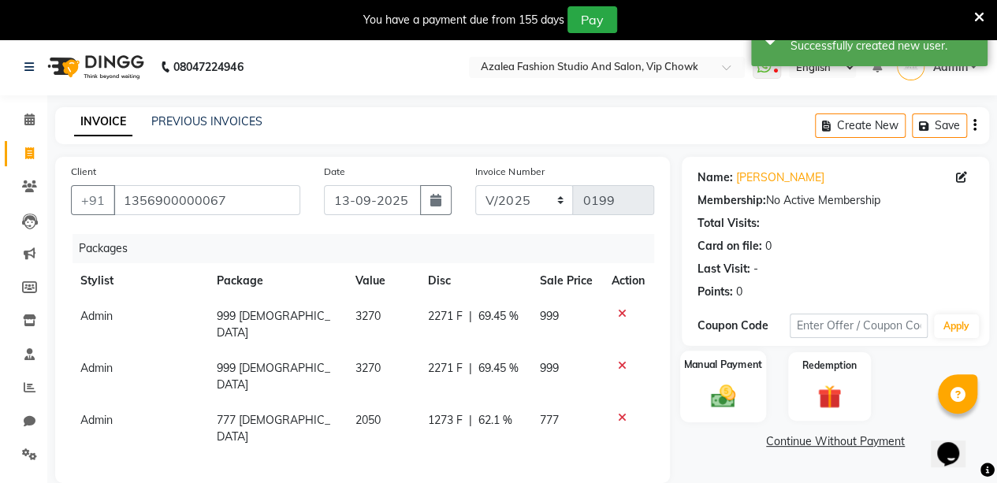
click at [747, 392] on div "Manual Payment" at bounding box center [723, 387] width 86 height 72
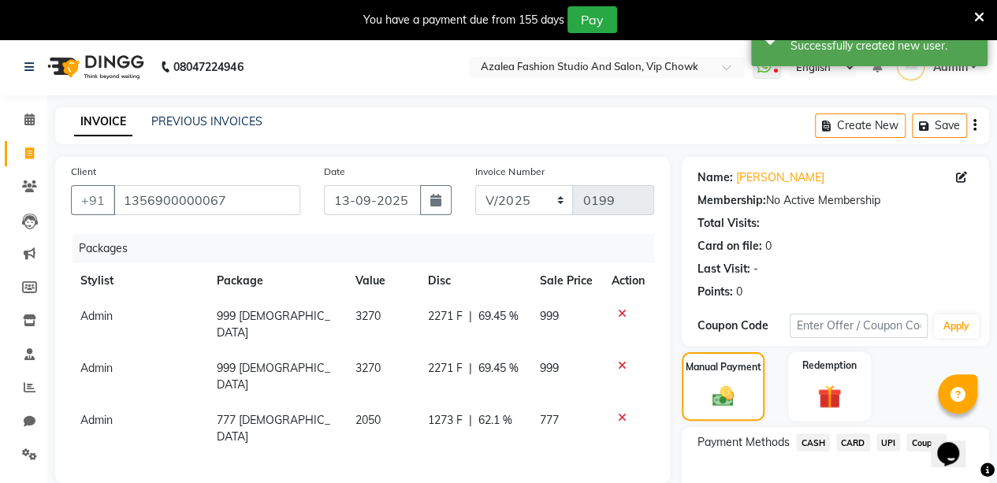
click at [886, 438] on span "UPI" at bounding box center [889, 443] width 24 height 18
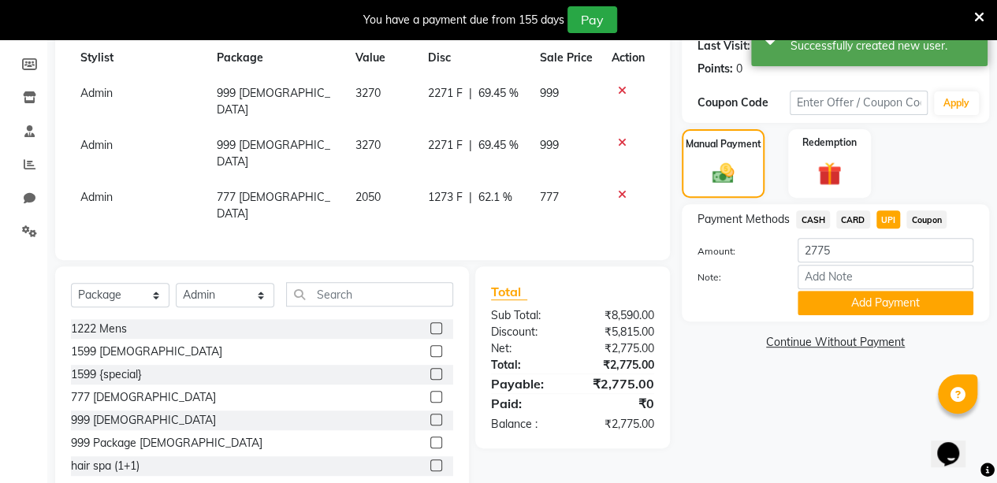
scroll to position [224, 0]
click at [891, 302] on button "Add Payment" at bounding box center [886, 302] width 176 height 24
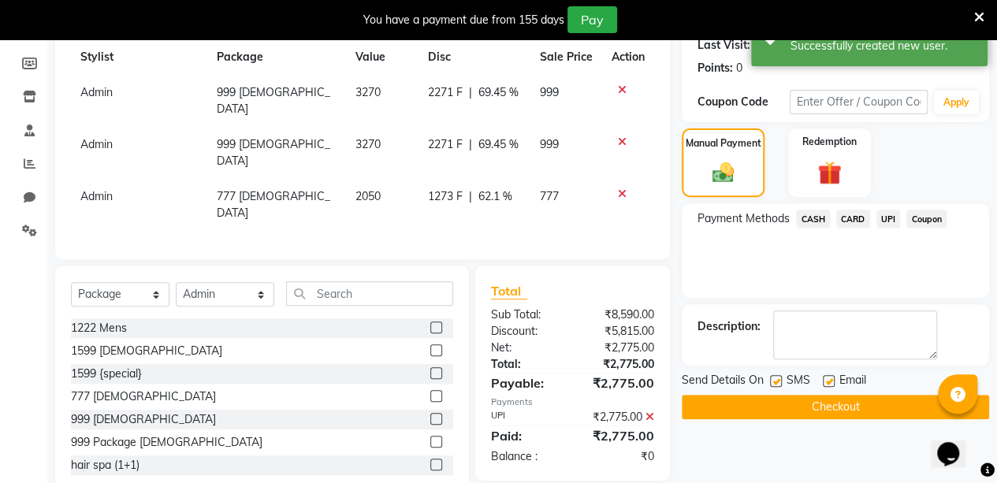
click at [800, 403] on button "Checkout" at bounding box center [835, 407] width 307 height 24
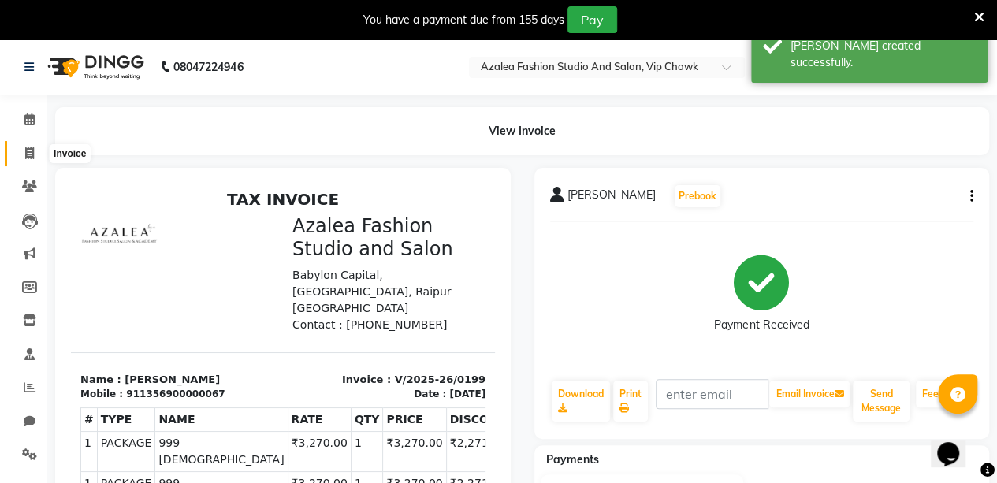
click at [32, 153] on icon at bounding box center [29, 153] width 9 height 12
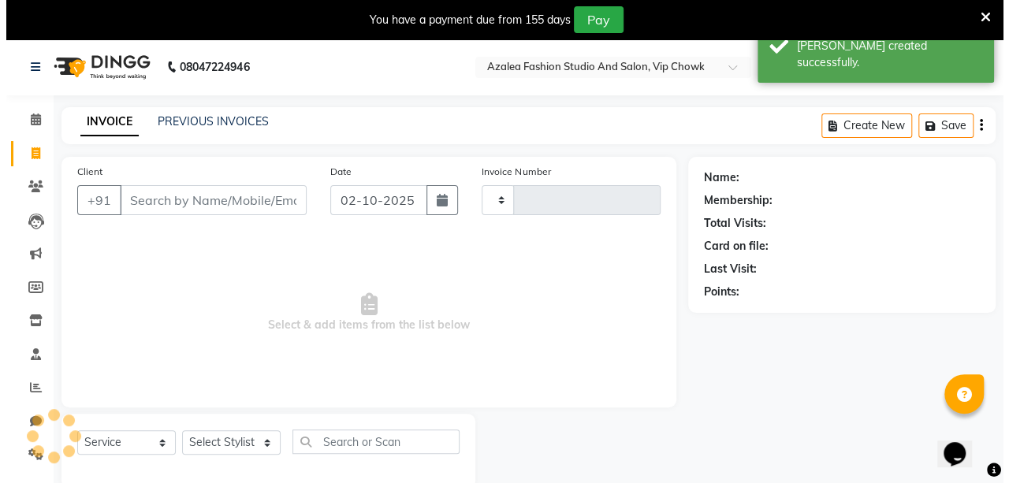
scroll to position [39, 0]
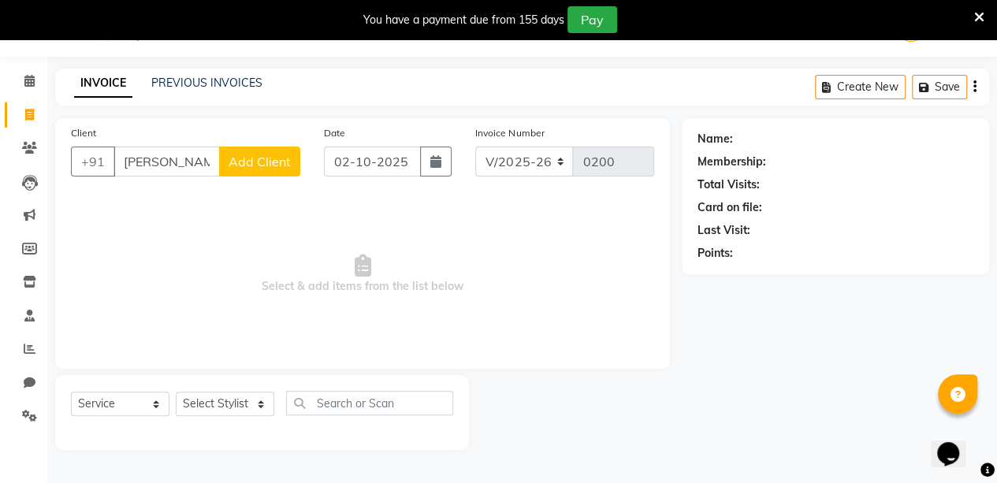
click at [270, 158] on span "Add Client" at bounding box center [260, 162] width 62 height 16
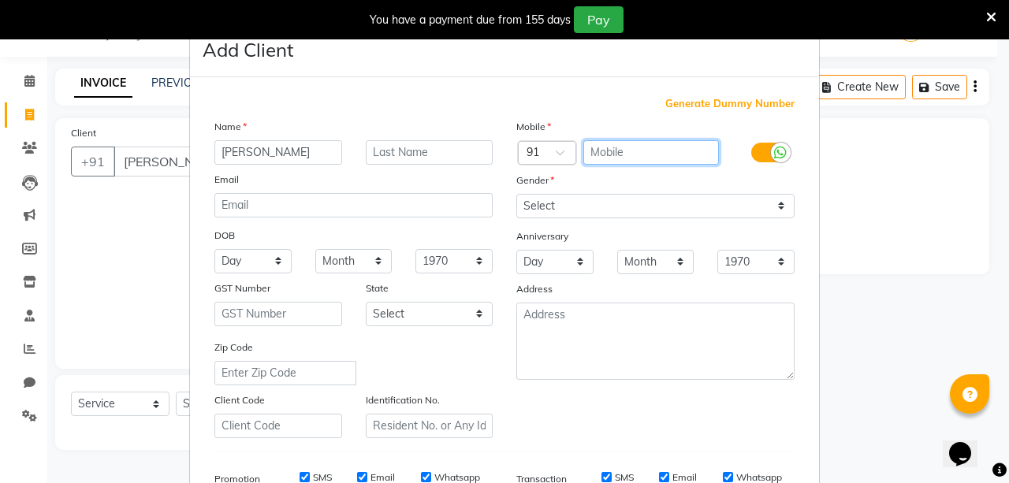
click at [590, 154] on input "text" at bounding box center [651, 152] width 136 height 24
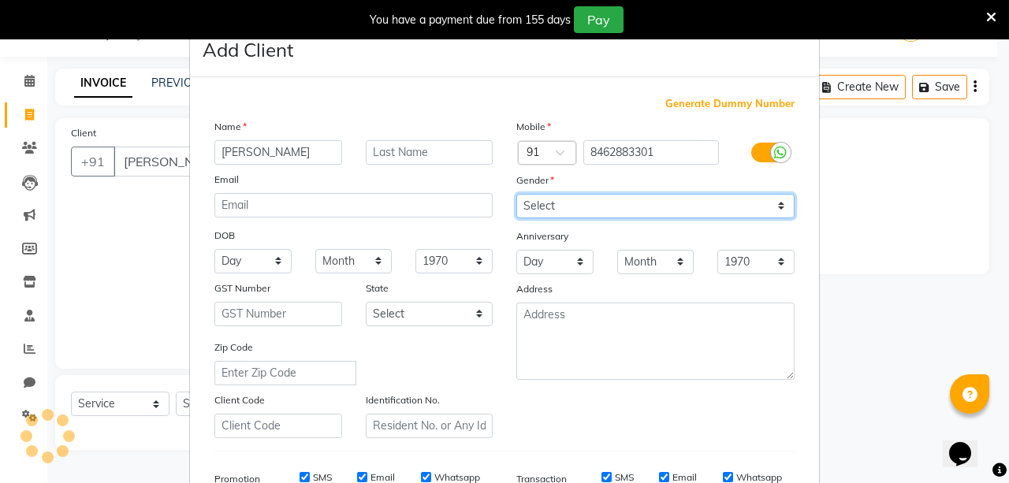
click at [547, 203] on select "Select [DEMOGRAPHIC_DATA] [DEMOGRAPHIC_DATA] Other Prefer Not To Say" at bounding box center [655, 206] width 278 height 24
click at [516, 194] on select "Select [DEMOGRAPHIC_DATA] [DEMOGRAPHIC_DATA] Other Prefer Not To Say" at bounding box center [655, 206] width 278 height 24
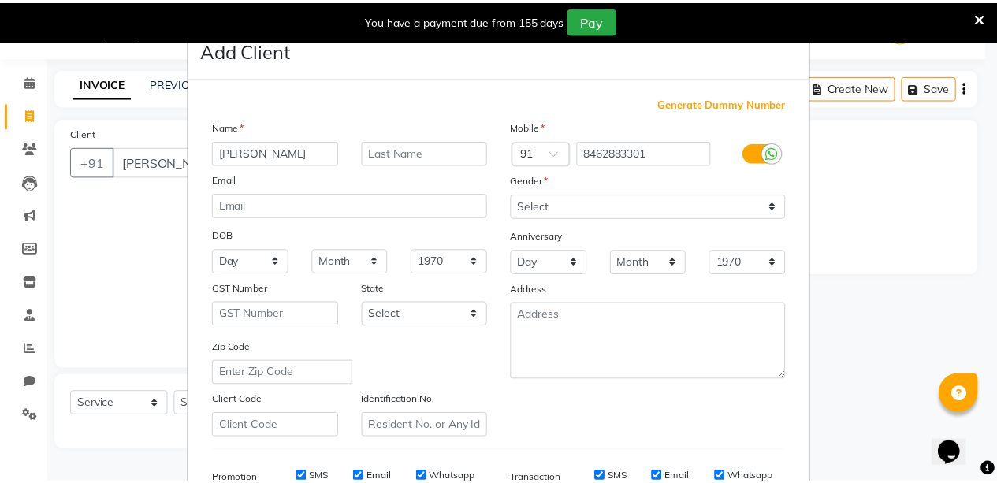
scroll to position [241, 0]
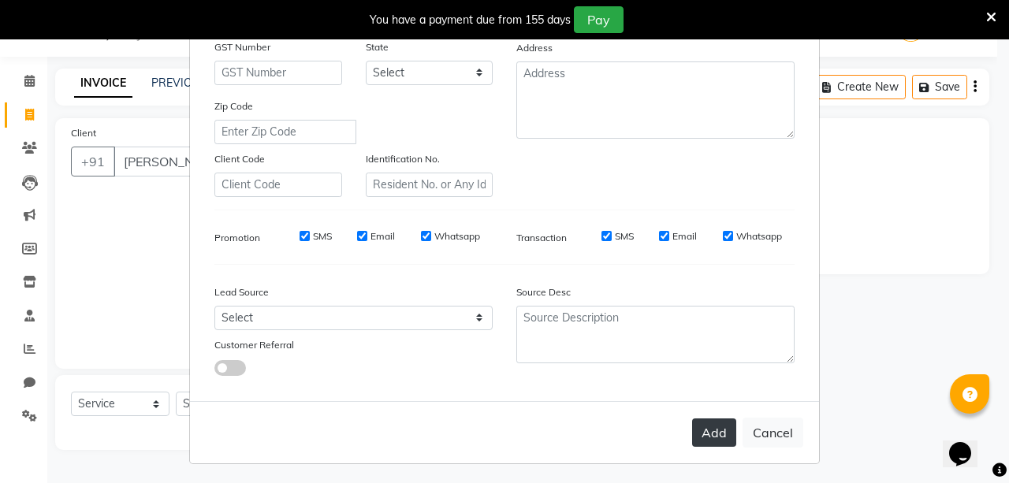
click at [709, 420] on button "Add" at bounding box center [714, 433] width 44 height 28
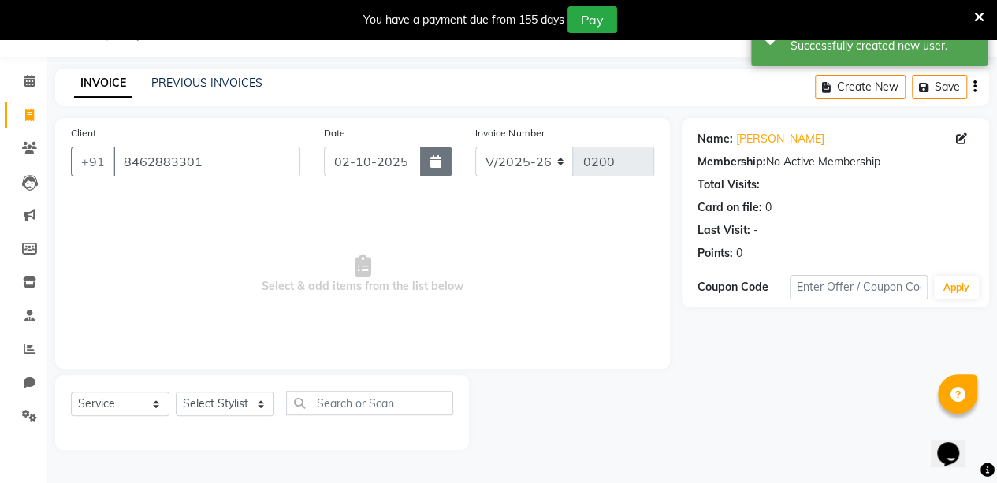
click at [442, 166] on button "button" at bounding box center [436, 162] width 32 height 30
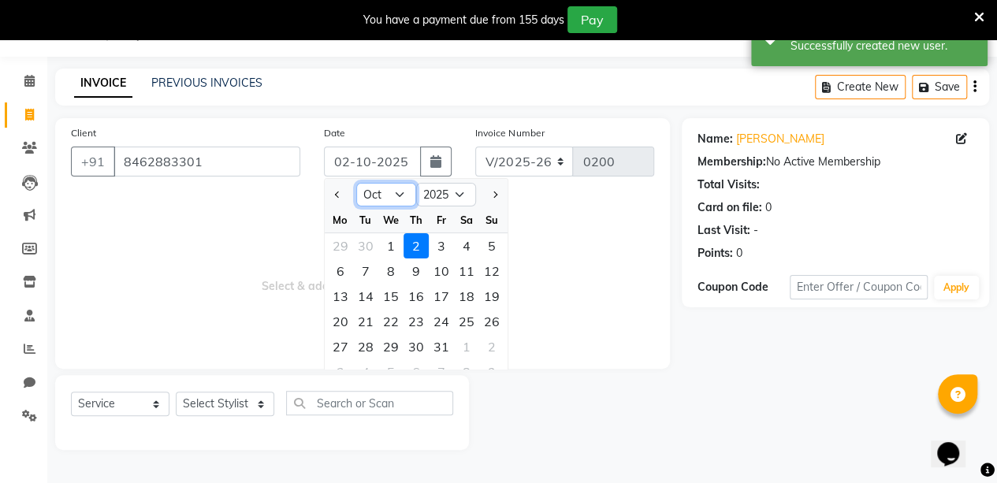
click at [387, 188] on select "Jan Feb Mar Apr May Jun [DATE] Aug Sep Oct Nov Dec" at bounding box center [386, 195] width 60 height 24
click at [356, 183] on select "Jan Feb Mar Apr May Jun [DATE] Aug Sep Oct Nov Dec" at bounding box center [386, 195] width 60 height 24
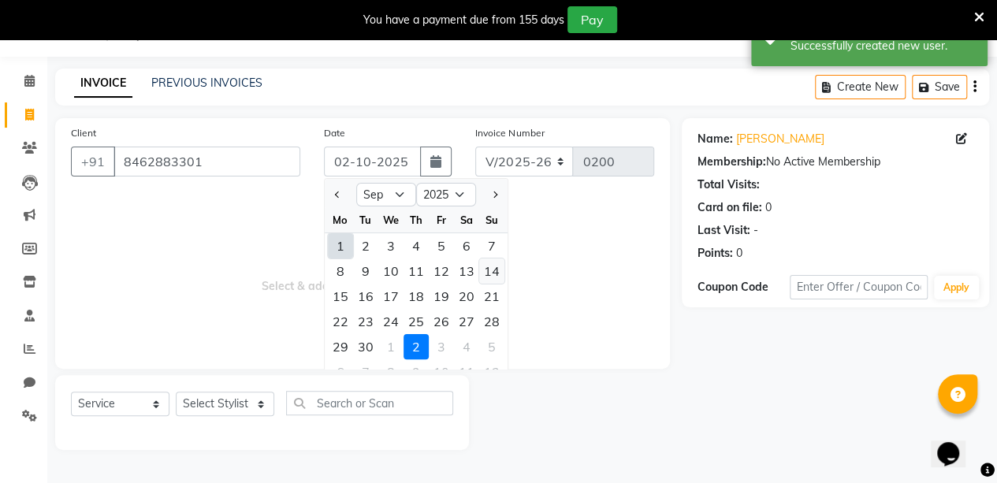
click at [490, 274] on div "14" at bounding box center [491, 271] width 25 height 25
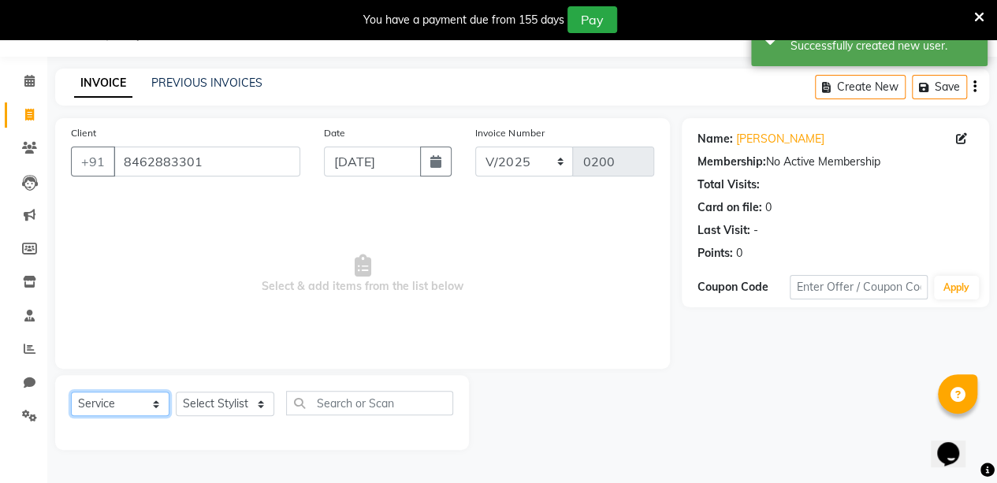
click at [155, 404] on select "Select Service Product Membership Package Voucher Prepaid Gift Card" at bounding box center [120, 404] width 99 height 24
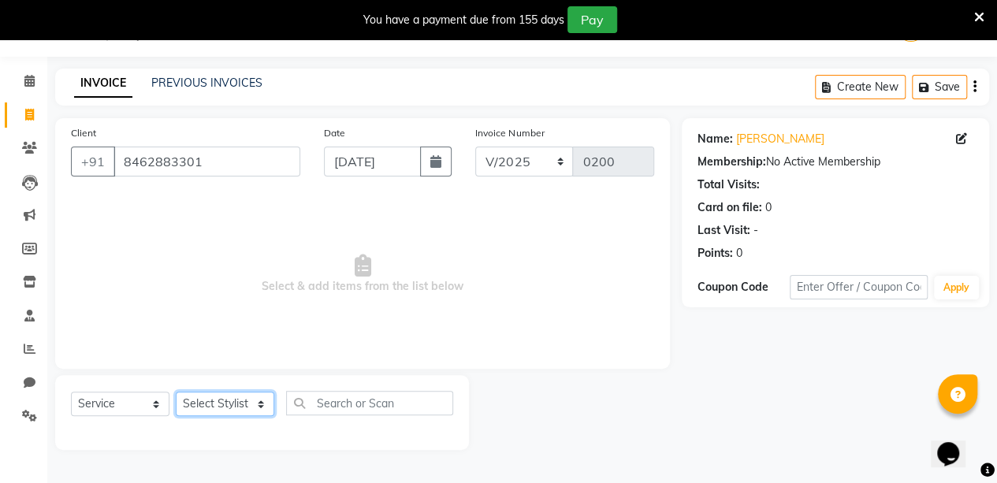
click at [254, 402] on select "Select Stylist aarti sen Admin [PERSON_NAME] anzal [PERSON_NAME][MEDICAL_DATA]:…" at bounding box center [225, 404] width 99 height 24
click at [176, 392] on select "Select Stylist aarti sen Admin [PERSON_NAME] anzal [PERSON_NAME][MEDICAL_DATA]:…" at bounding box center [225, 404] width 99 height 24
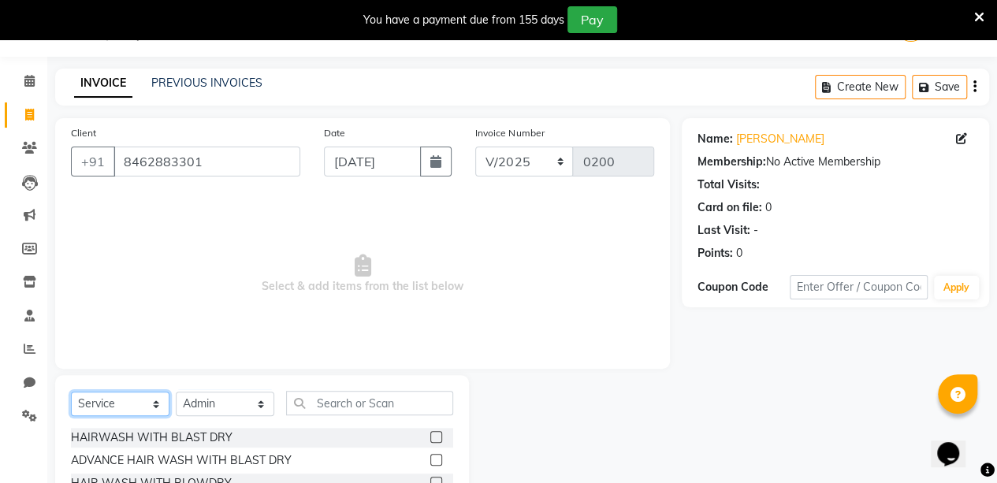
click at [159, 398] on select "Select Service Product Membership Package Voucher Prepaid Gift Card" at bounding box center [120, 404] width 99 height 24
click at [71, 392] on select "Select Service Product Membership Package Voucher Prepaid Gift Card" at bounding box center [120, 404] width 99 height 24
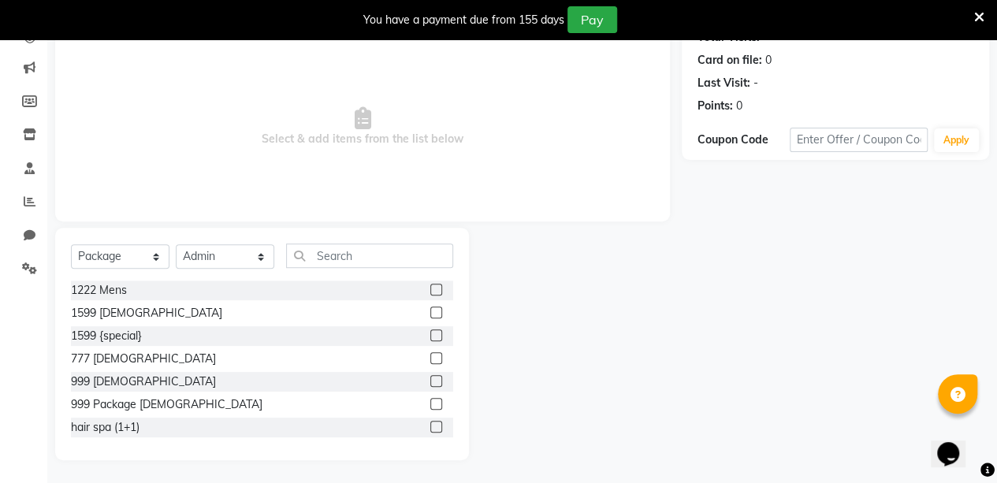
click at [430, 381] on label at bounding box center [436, 381] width 12 height 12
click at [430, 381] on input "checkbox" at bounding box center [435, 382] width 10 height 10
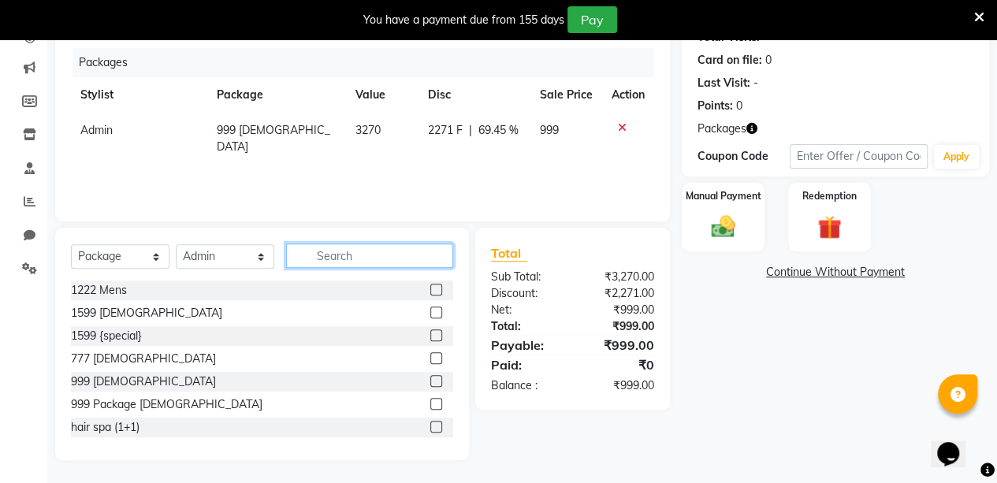
click at [322, 251] on input "text" at bounding box center [369, 256] width 167 height 24
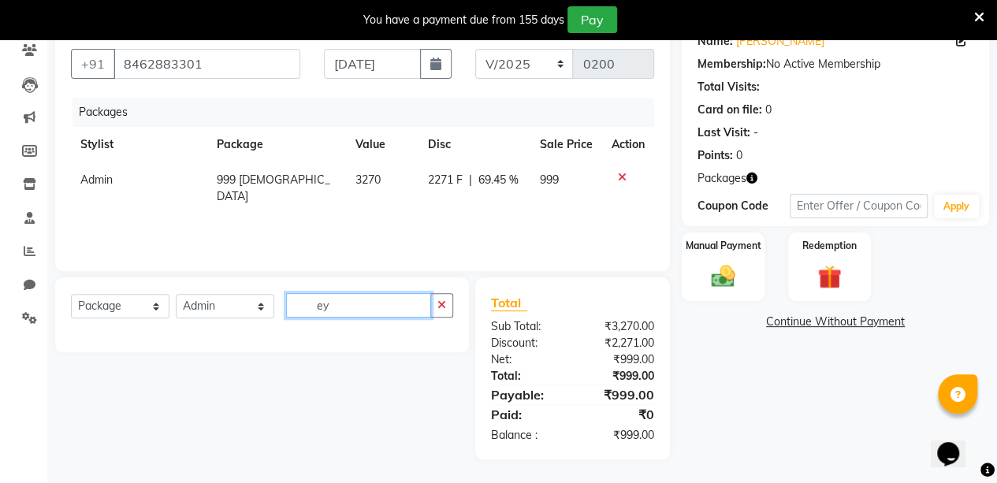
scroll to position [135, 0]
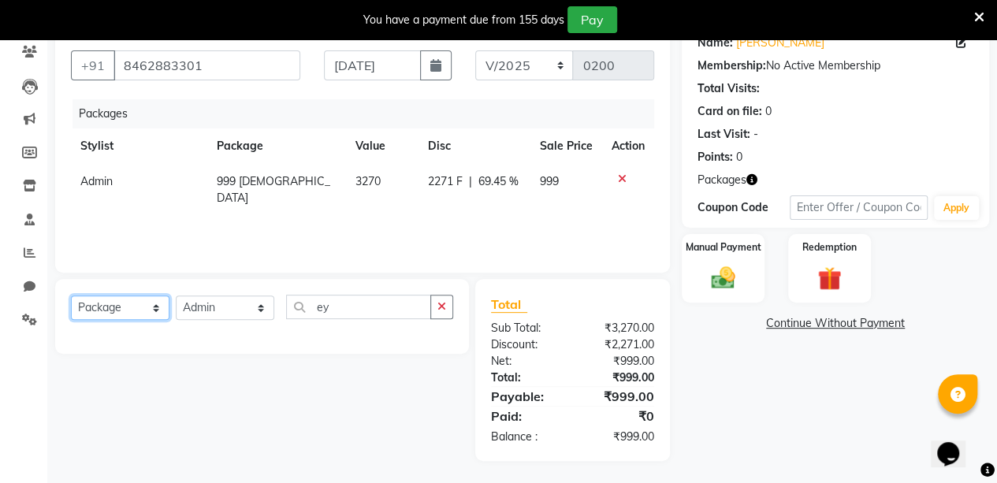
drag, startPoint x: 112, startPoint y: 306, endPoint x: 101, endPoint y: 351, distance: 46.3
click at [101, 351] on div "Select Service Product Membership Package Voucher Prepaid Gift Card Select Styl…" at bounding box center [262, 316] width 414 height 75
click at [71, 296] on select "Select Service Product Membership Package Voucher Prepaid Gift Card" at bounding box center [120, 308] width 99 height 24
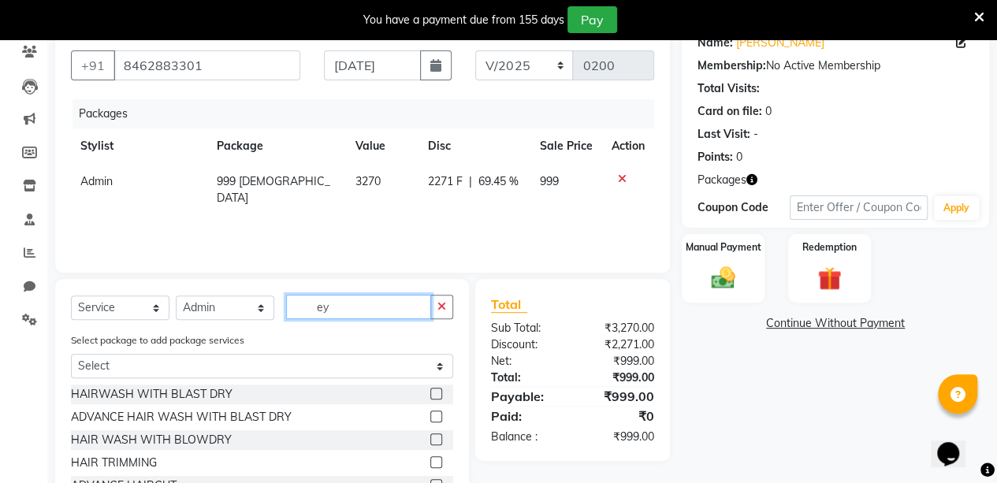
click at [334, 308] on input "ey" at bounding box center [358, 307] width 145 height 24
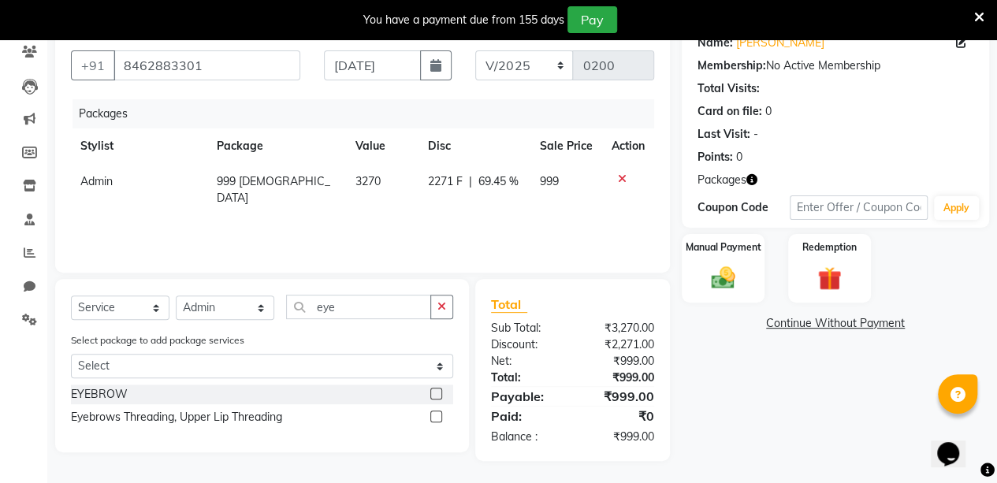
click at [437, 395] on label at bounding box center [436, 394] width 12 height 12
click at [437, 395] on input "checkbox" at bounding box center [435, 394] width 10 height 10
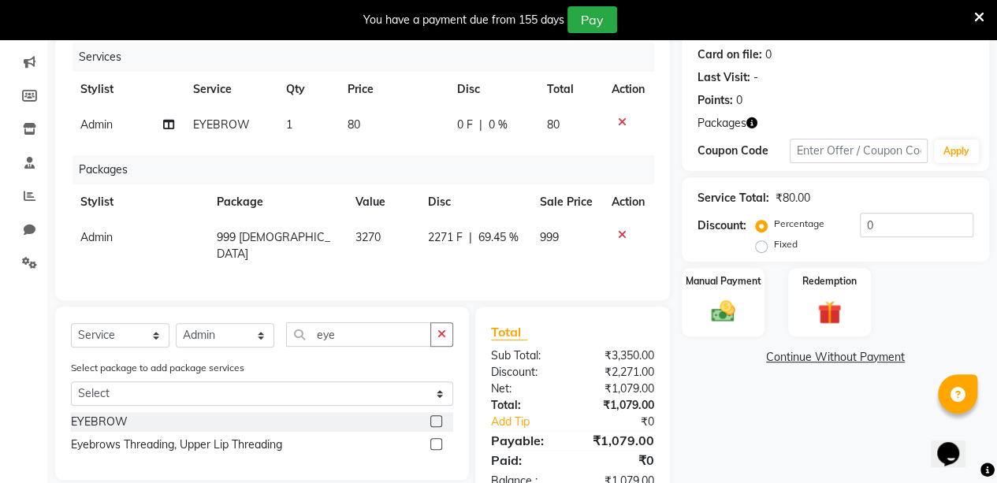
scroll to position [232, 0]
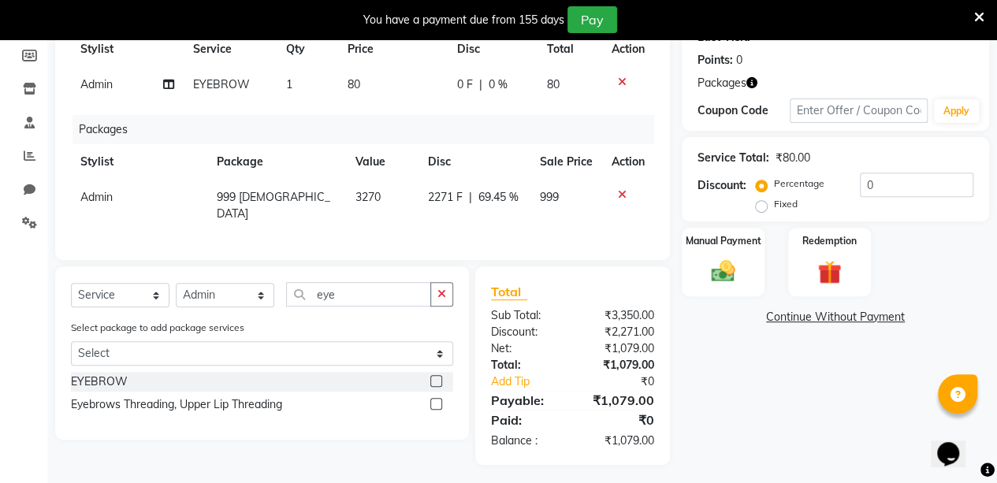
click at [356, 82] on span "80" at bounding box center [354, 84] width 13 height 14
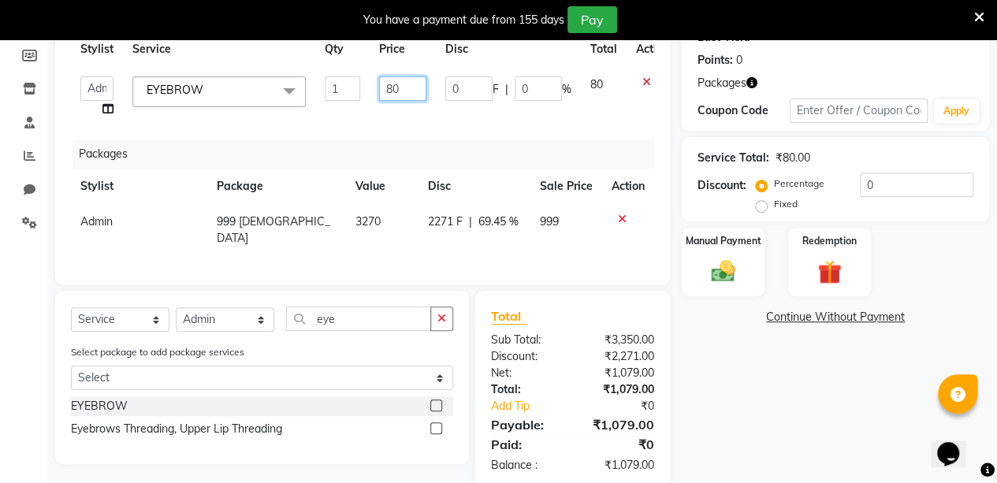
click at [401, 89] on input "80" at bounding box center [402, 88] width 47 height 24
click at [787, 434] on div "Name: [PERSON_NAME] Membership: No Active Membership Total Visits: Card on file…" at bounding box center [841, 207] width 319 height 564
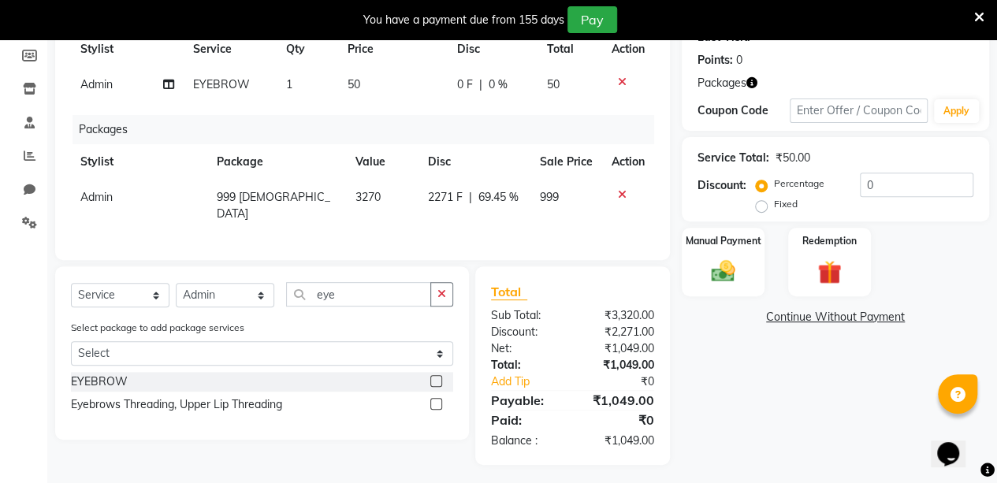
click at [361, 80] on td "50" at bounding box center [393, 84] width 110 height 35
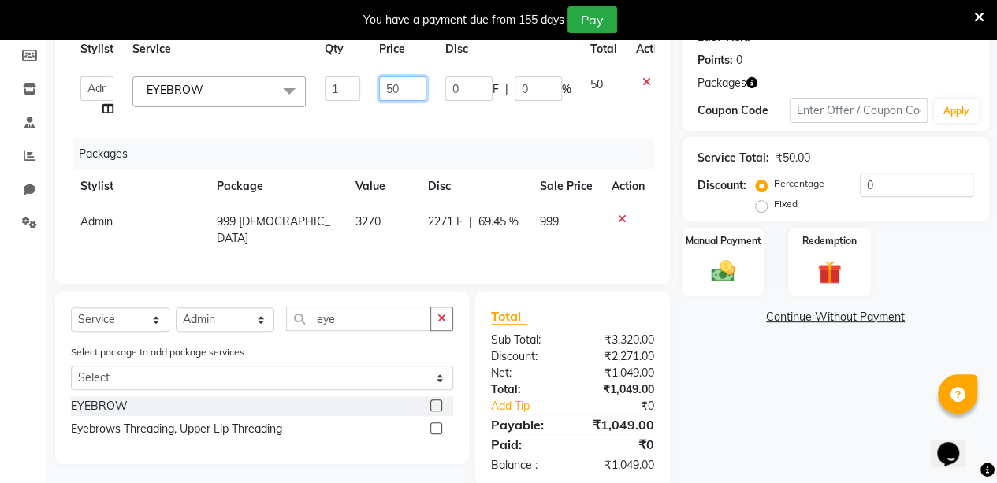
click at [403, 90] on input "50" at bounding box center [402, 88] width 47 height 24
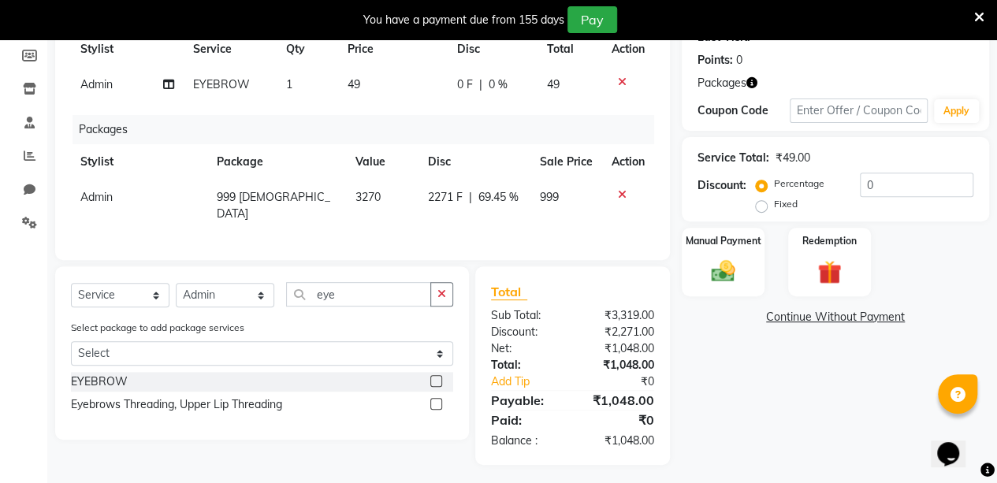
click at [762, 434] on div "Name: [PERSON_NAME] Membership: No Active Membership Total Visits: Card on file…" at bounding box center [841, 195] width 319 height 540
click at [356, 80] on span "49" at bounding box center [354, 84] width 13 height 14
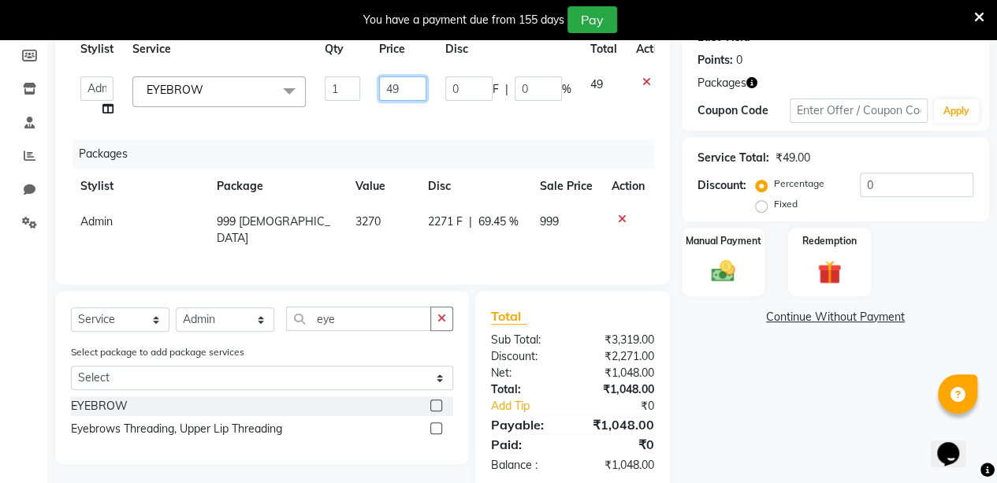
click at [410, 91] on input "49" at bounding box center [402, 88] width 47 height 24
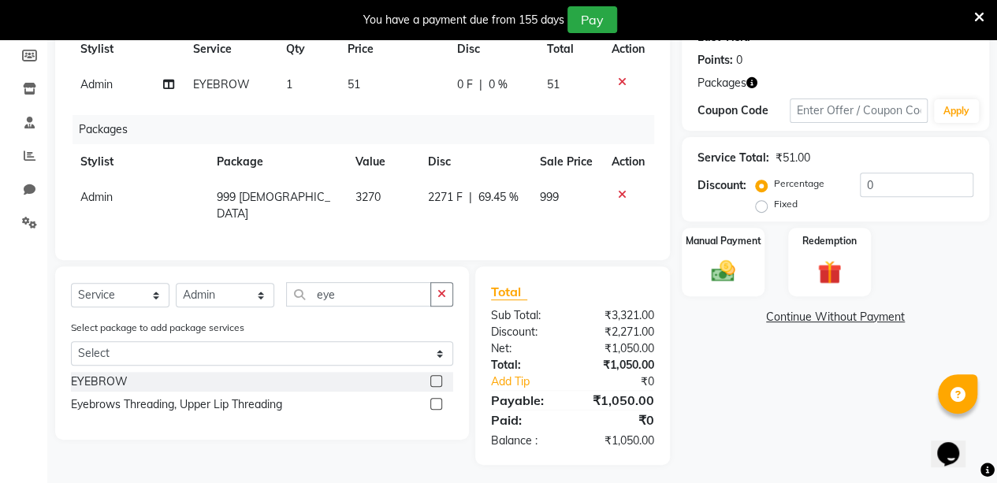
click at [678, 410] on div "Total Sub Total: ₹3,321.00 Discount: ₹2,271.00 Net: ₹1,050.00 Total: ₹1,050.00 …" at bounding box center [575, 365] width 213 height 199
click at [737, 263] on img at bounding box center [723, 271] width 40 height 28
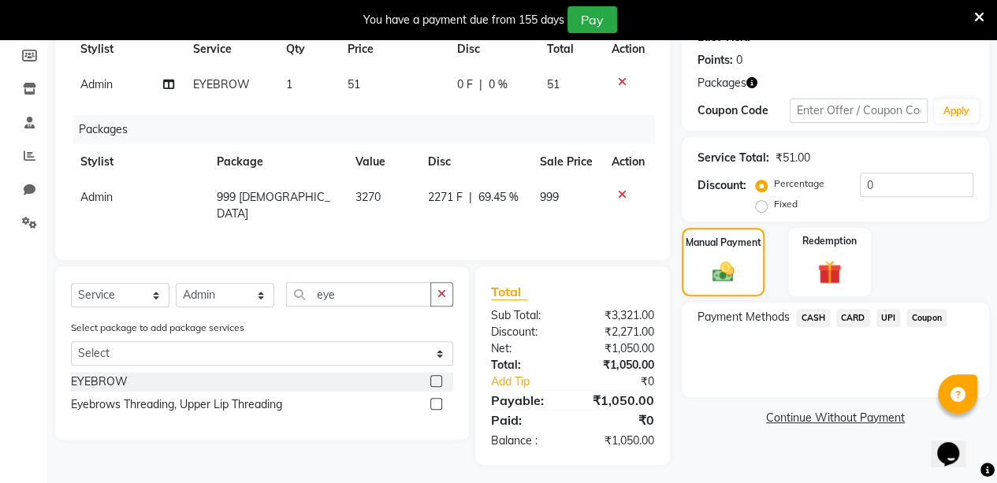
click at [888, 318] on span "UPI" at bounding box center [889, 318] width 24 height 18
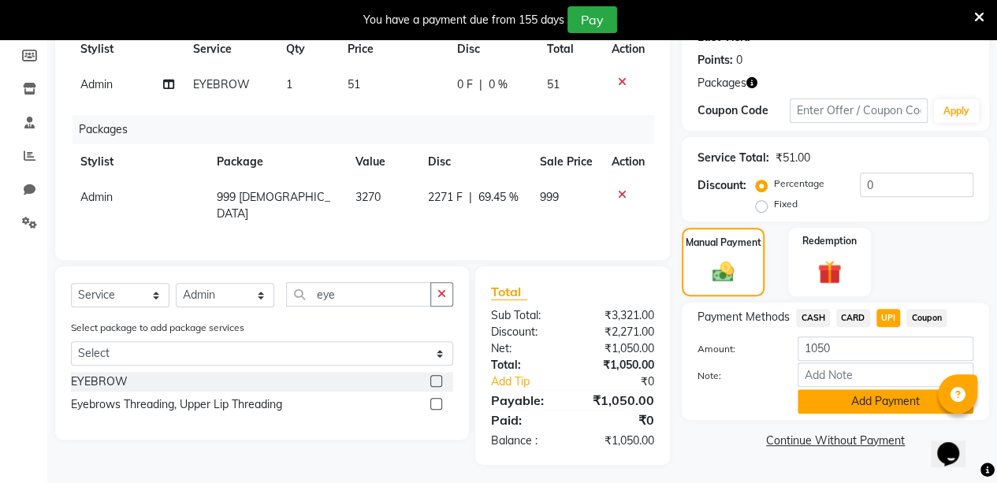
click at [877, 397] on button "Add Payment" at bounding box center [886, 401] width 176 height 24
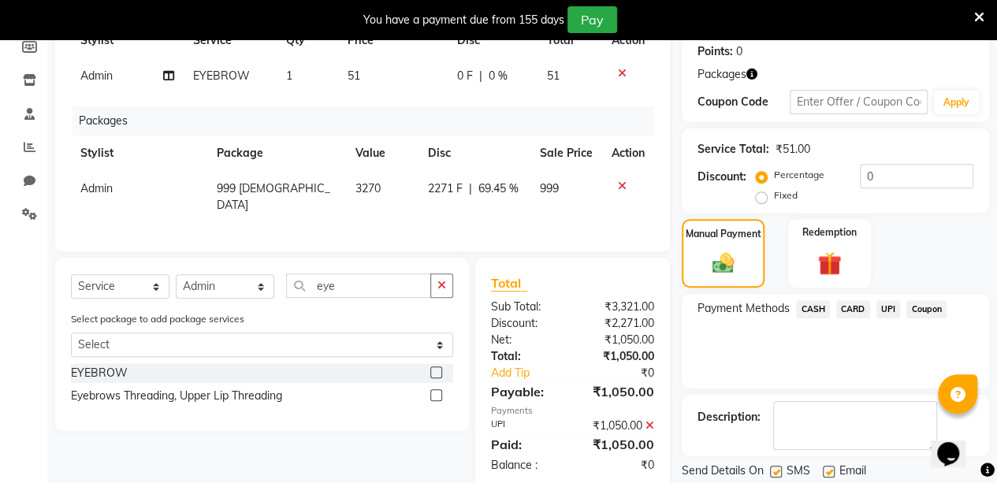
scroll to position [289, 0]
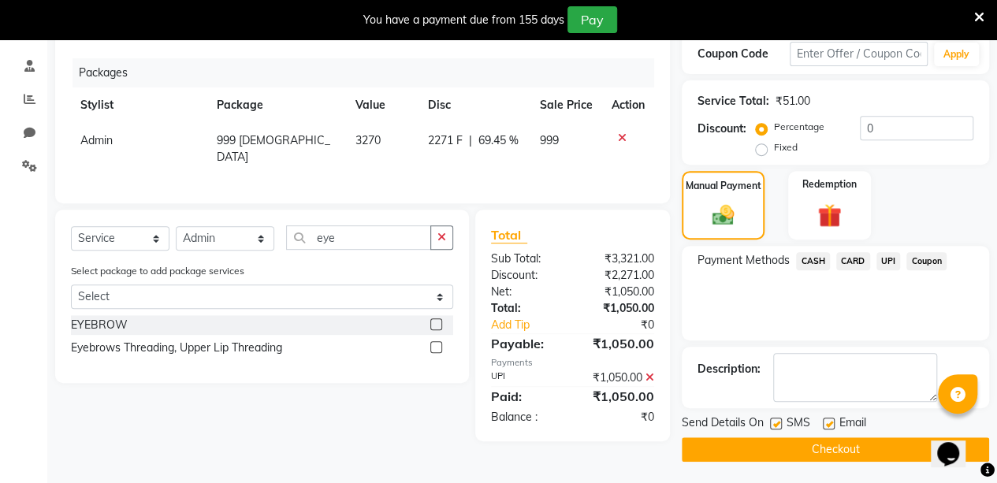
click at [891, 442] on button "Checkout" at bounding box center [835, 450] width 307 height 24
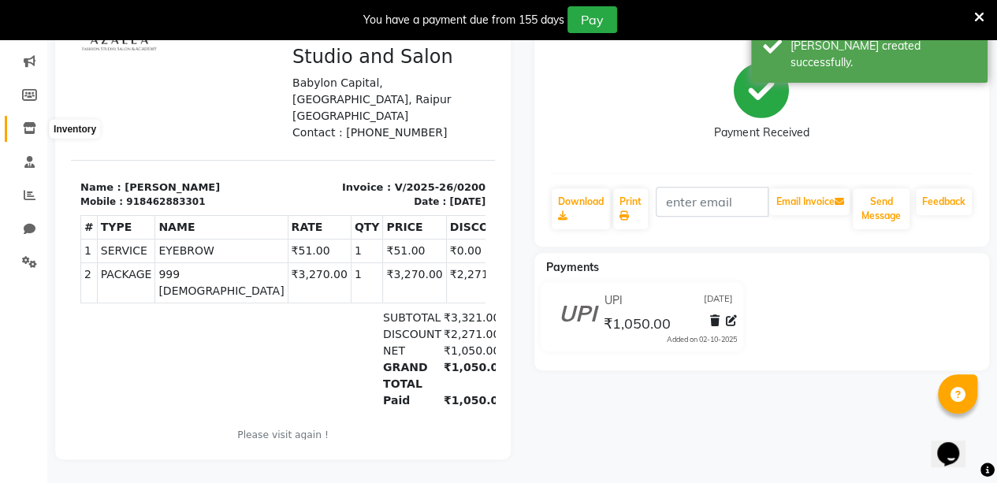
click at [28, 122] on icon at bounding box center [29, 128] width 13 height 12
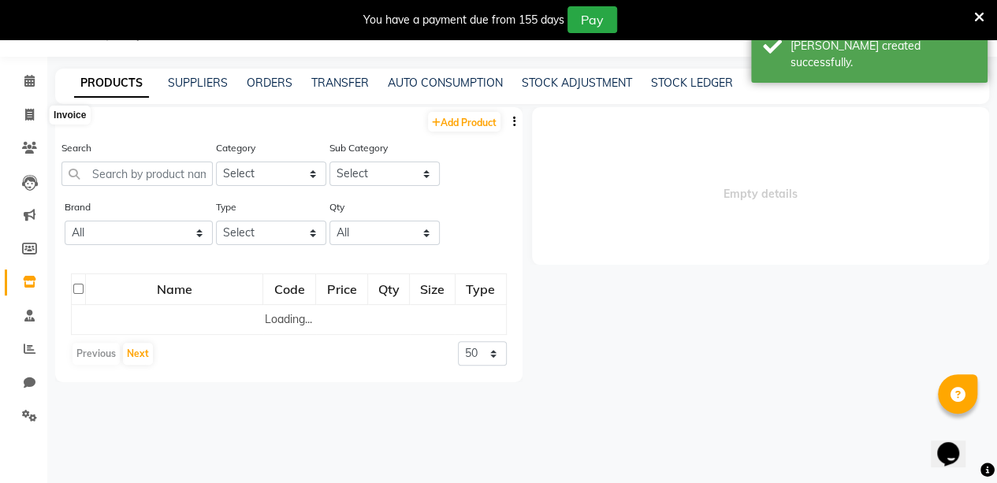
scroll to position [39, 0]
click at [32, 81] on icon at bounding box center [29, 81] width 10 height 12
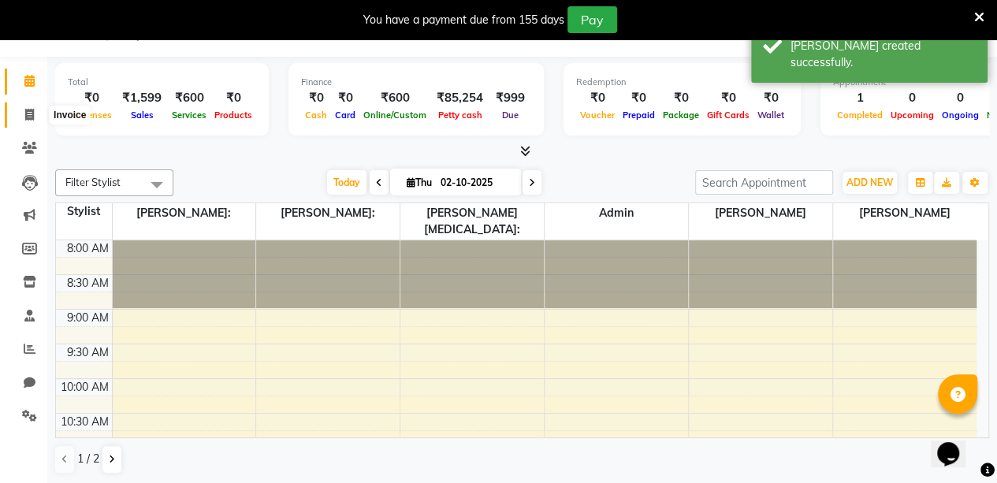
click at [31, 117] on icon at bounding box center [29, 115] width 9 height 12
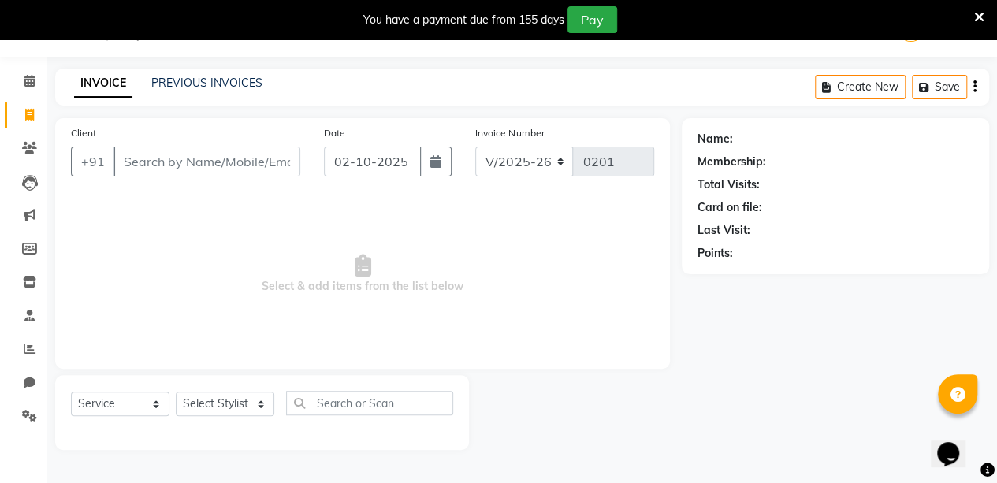
click at [183, 165] on input "Client" at bounding box center [207, 162] width 187 height 30
click at [284, 165] on span "Add Client" at bounding box center [260, 162] width 62 height 16
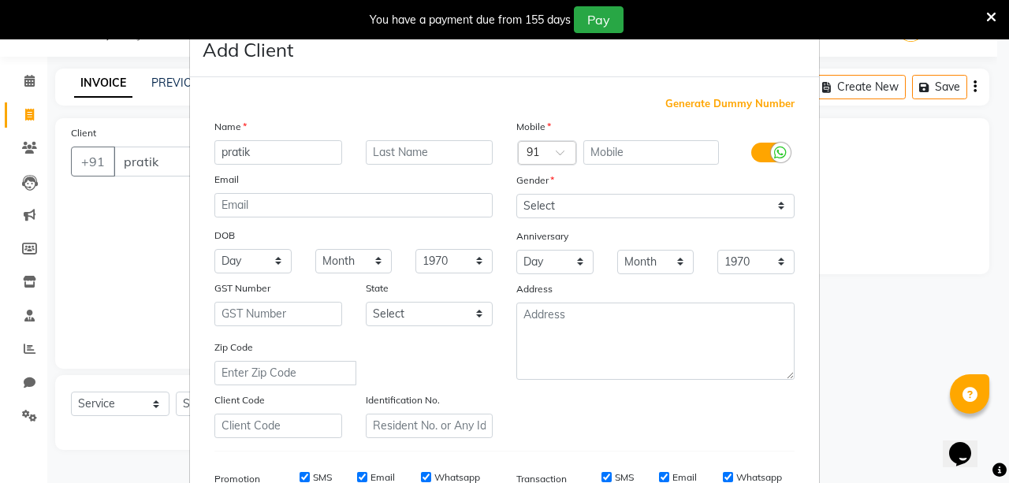
click at [698, 102] on span "Generate Dummy Number" at bounding box center [729, 104] width 129 height 16
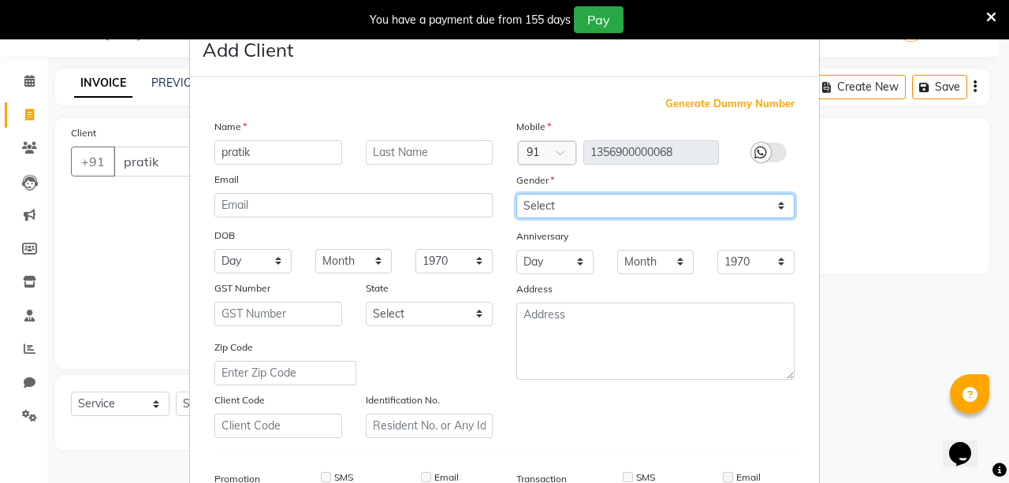
drag, startPoint x: 635, startPoint y: 201, endPoint x: 591, endPoint y: 250, distance: 65.3
click at [591, 250] on div "Mobile Country Code × 91 1356900000068 Gender Select [DEMOGRAPHIC_DATA] [DEMOGR…" at bounding box center [656, 278] width 302 height 320
click at [516, 194] on select "Select [DEMOGRAPHIC_DATA] [DEMOGRAPHIC_DATA] Other Prefer Not To Say" at bounding box center [655, 206] width 278 height 24
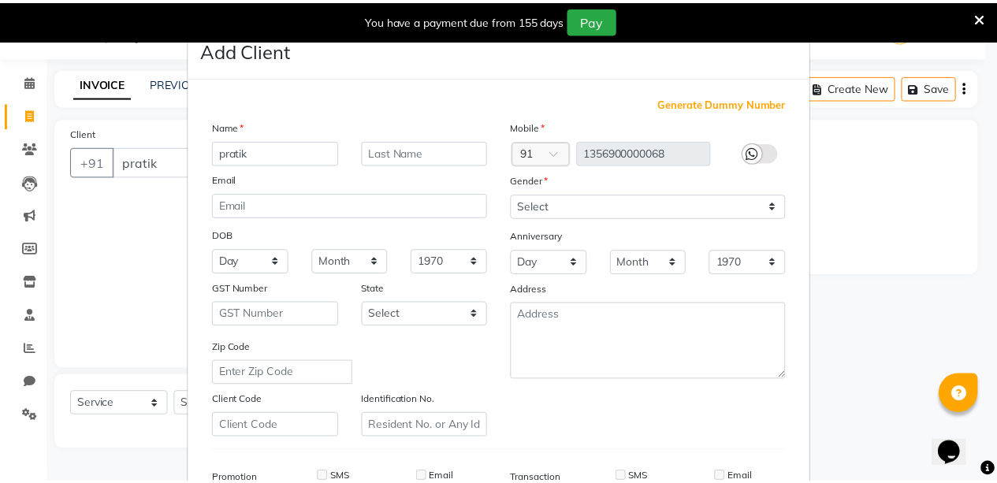
scroll to position [241, 0]
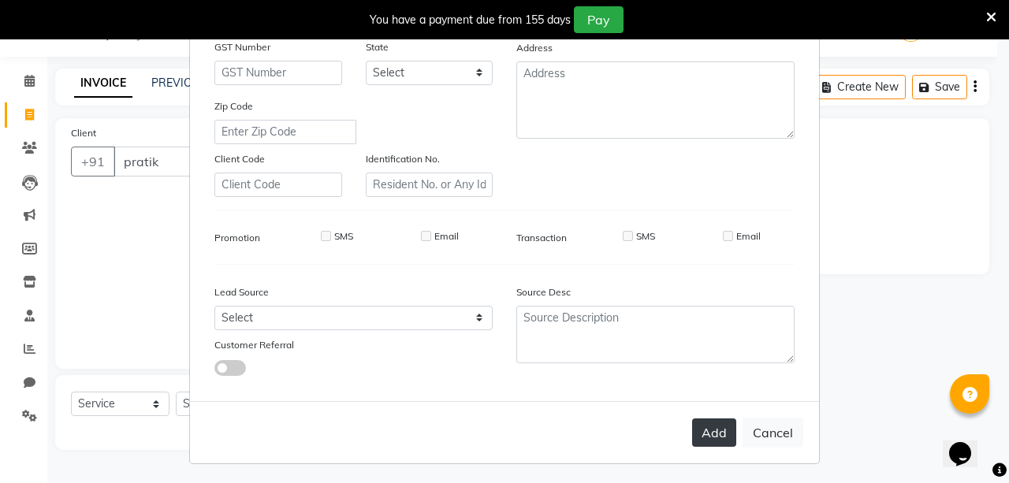
click at [702, 440] on button "Add" at bounding box center [714, 433] width 44 height 28
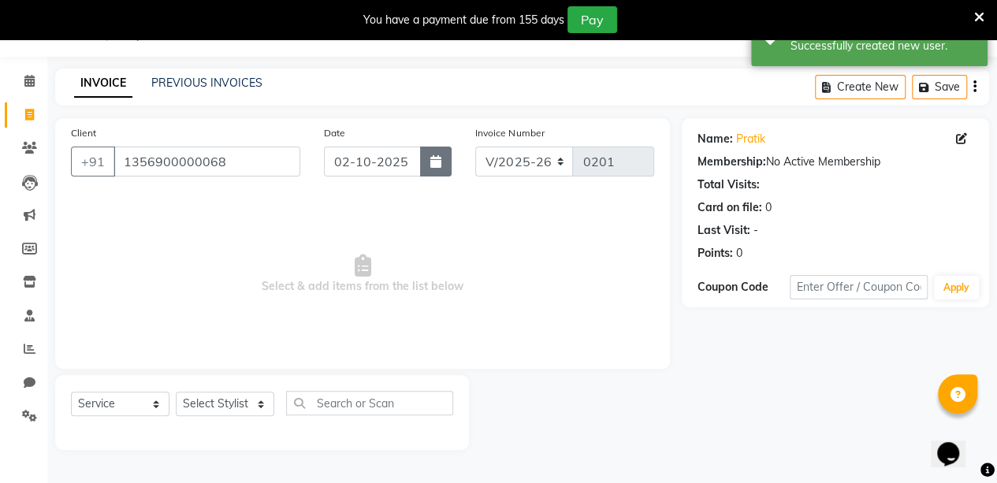
click at [423, 164] on button "button" at bounding box center [436, 162] width 32 height 30
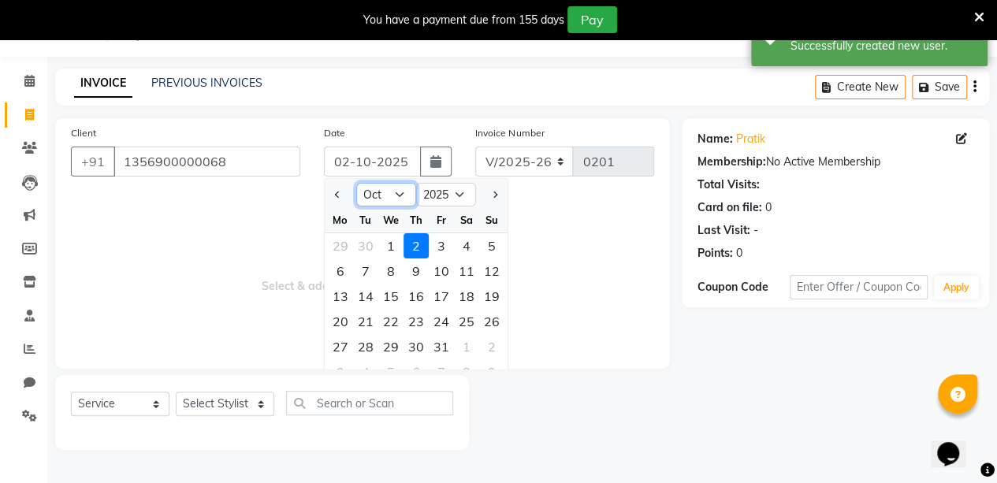
click at [397, 197] on select "Jan Feb Mar Apr May Jun [DATE] Aug Sep Oct Nov Dec" at bounding box center [386, 195] width 60 height 24
click at [356, 183] on select "Jan Feb Mar Apr May Jun [DATE] Aug Sep Oct Nov Dec" at bounding box center [386, 195] width 60 height 24
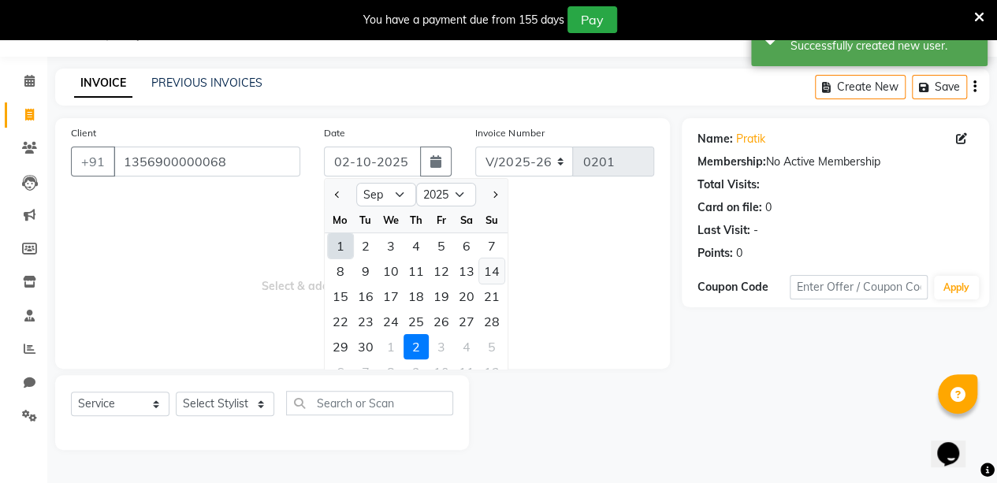
click at [501, 274] on div "14" at bounding box center [491, 271] width 25 height 25
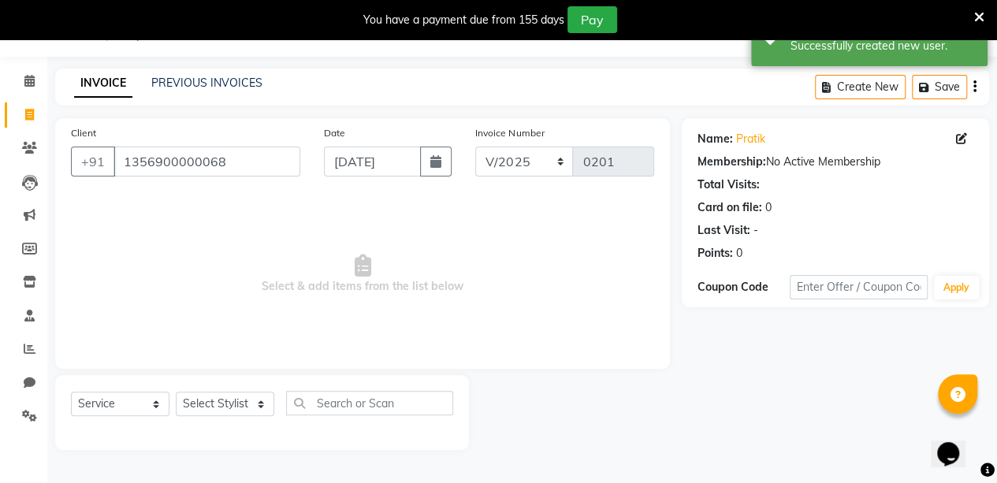
click at [171, 403] on div "Select Service Product Membership Package Voucher Prepaid Gift Card Select Styl…" at bounding box center [262, 409] width 382 height 37
click at [199, 401] on select "Select Stylist aarti sen Admin [PERSON_NAME] anzal [PERSON_NAME][MEDICAL_DATA]:…" at bounding box center [225, 404] width 99 height 24
click at [176, 392] on select "Select Stylist aarti sen Admin [PERSON_NAME] anzal [PERSON_NAME][MEDICAL_DATA]:…" at bounding box center [225, 404] width 99 height 24
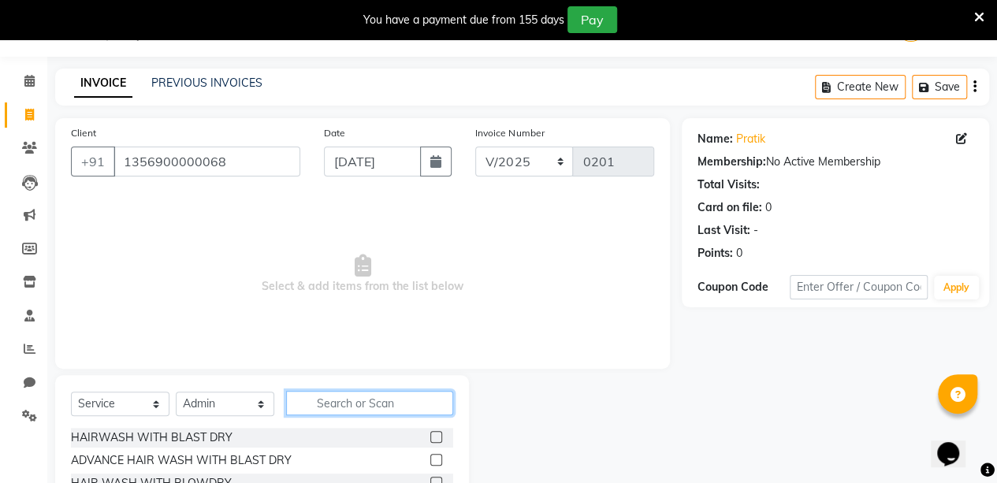
click at [430, 408] on input "text" at bounding box center [369, 403] width 167 height 24
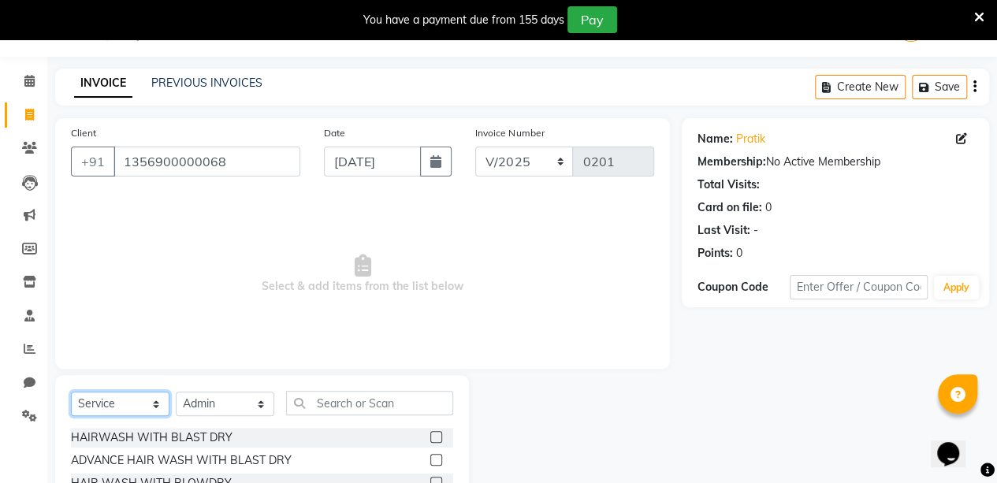
click at [136, 404] on select "Select Service Product Membership Package Voucher Prepaid Gift Card" at bounding box center [120, 404] width 99 height 24
click at [71, 392] on select "Select Service Product Membership Package Voucher Prepaid Gift Card" at bounding box center [120, 404] width 99 height 24
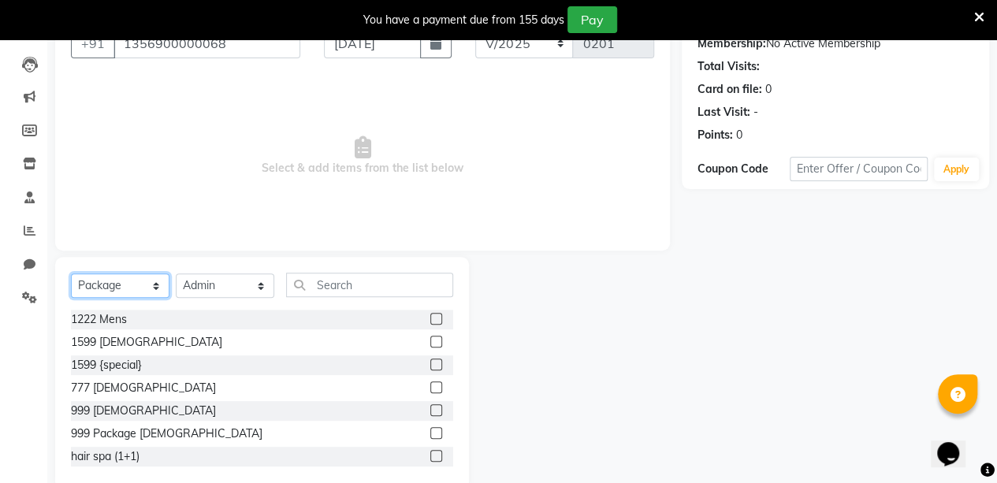
scroll to position [186, 0]
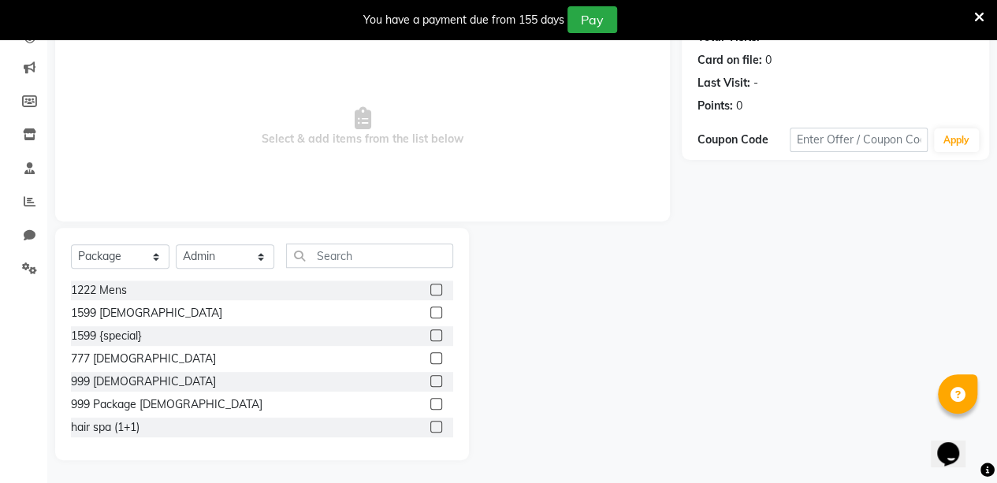
click at [430, 357] on label at bounding box center [436, 358] width 12 height 12
click at [430, 357] on input "checkbox" at bounding box center [435, 359] width 10 height 10
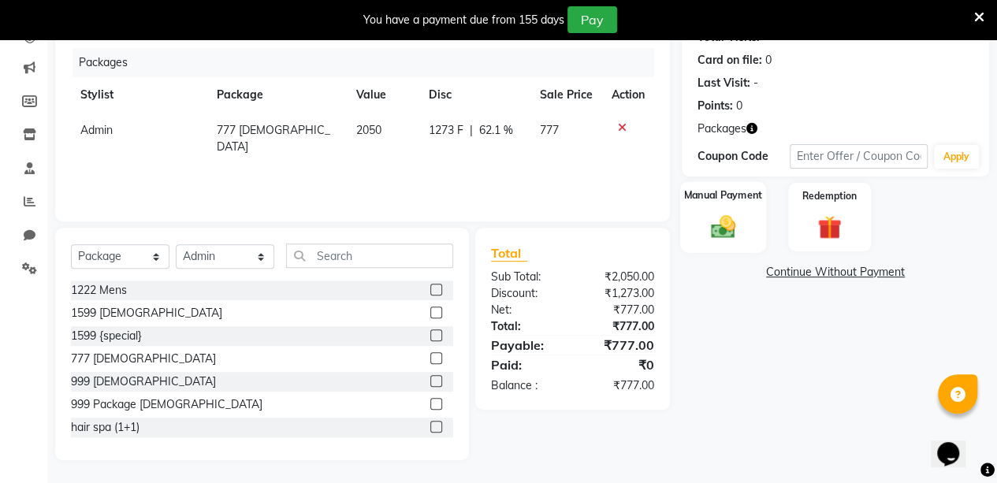
click at [749, 221] on div "Manual Payment" at bounding box center [723, 217] width 86 height 72
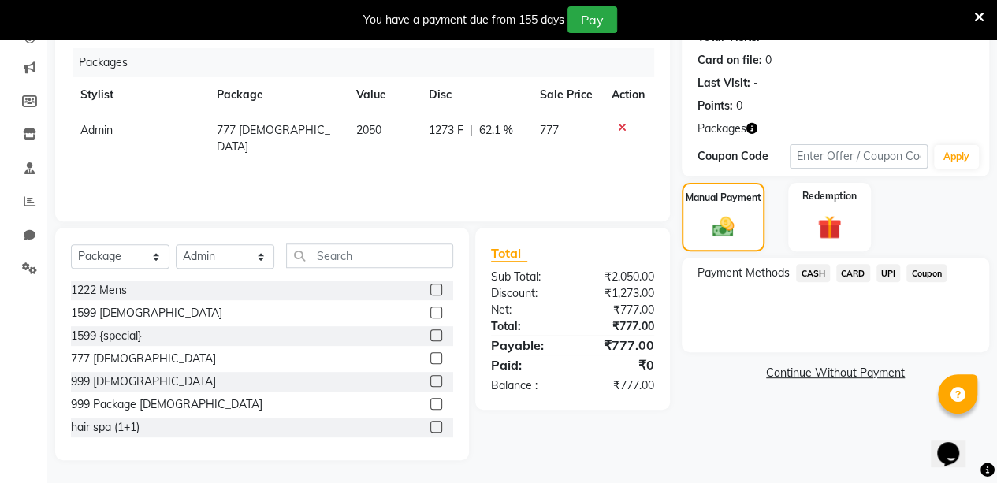
click at [885, 266] on span "UPI" at bounding box center [889, 273] width 24 height 18
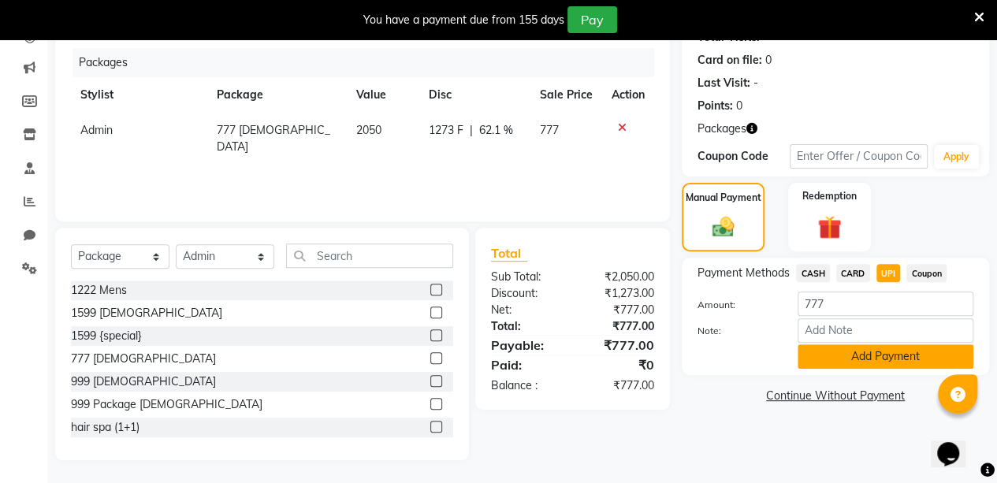
click at [845, 357] on button "Add Payment" at bounding box center [886, 357] width 176 height 24
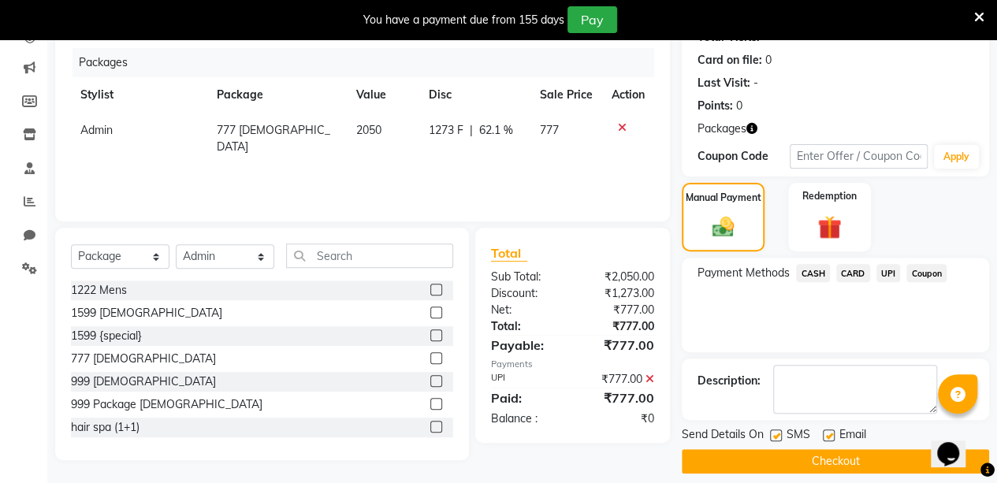
click at [852, 456] on button "Checkout" at bounding box center [835, 461] width 307 height 24
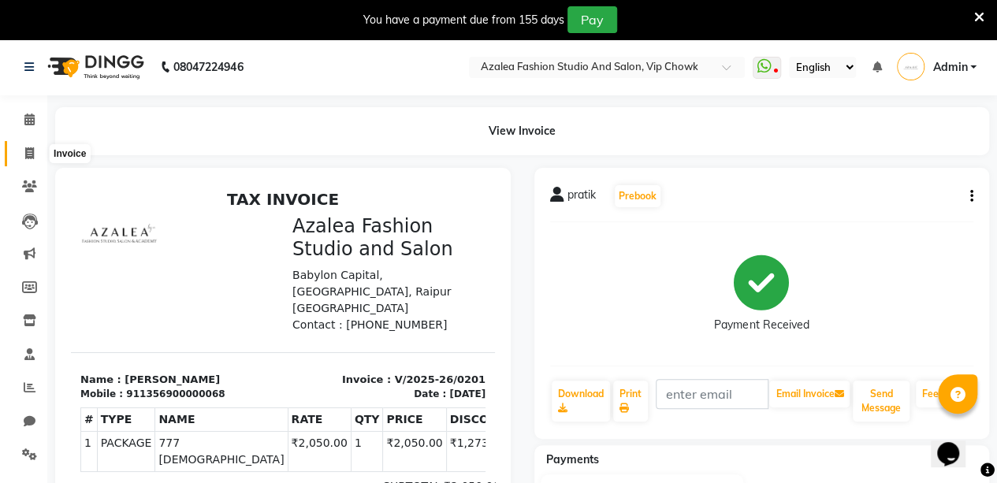
click at [31, 158] on icon at bounding box center [29, 153] width 9 height 12
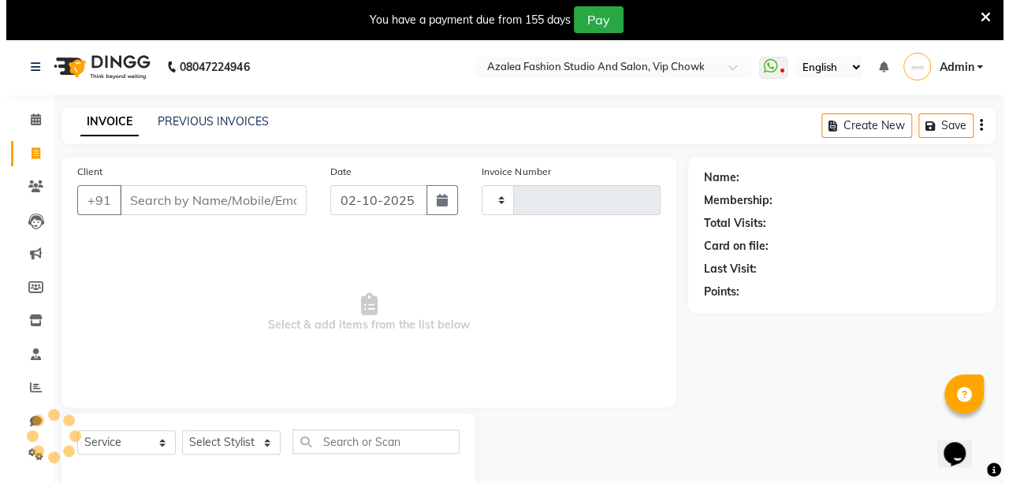
scroll to position [39, 0]
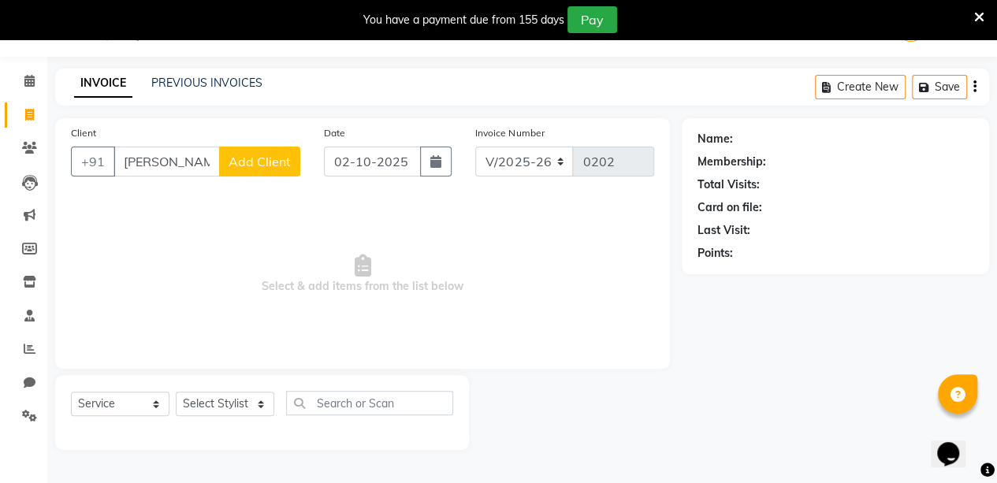
click at [246, 158] on span "Add Client" at bounding box center [260, 162] width 62 height 16
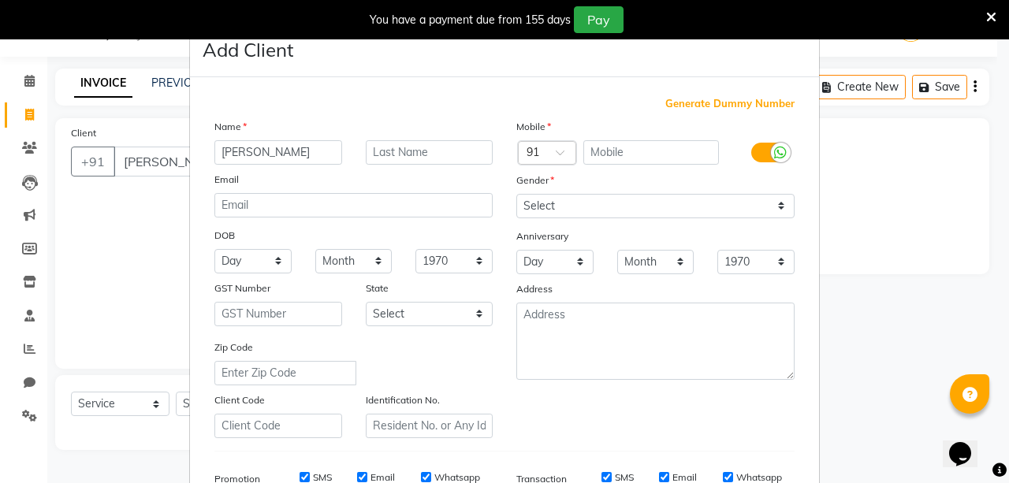
click at [672, 106] on span "Generate Dummy Number" at bounding box center [729, 104] width 129 height 16
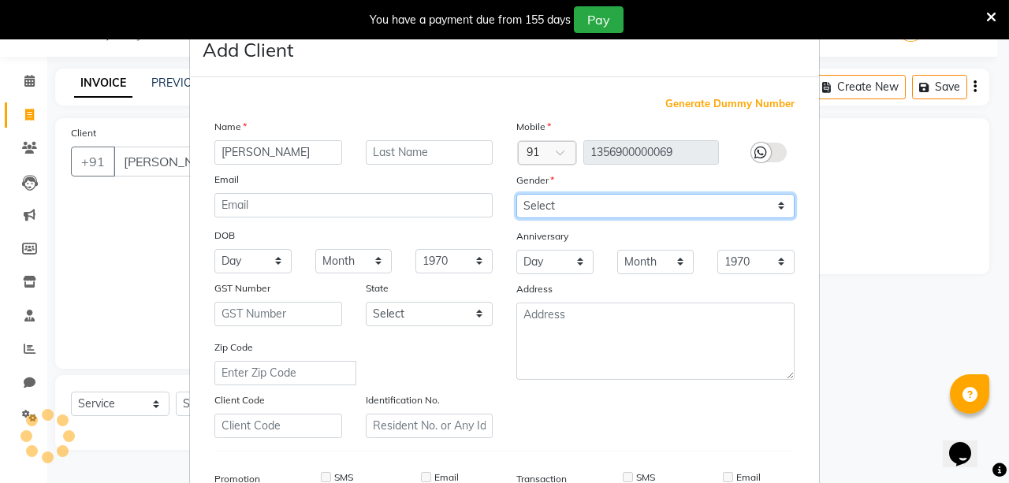
click at [642, 207] on select "Select [DEMOGRAPHIC_DATA] [DEMOGRAPHIC_DATA] Other Prefer Not To Say" at bounding box center [655, 206] width 278 height 24
click at [516, 194] on select "Select [DEMOGRAPHIC_DATA] [DEMOGRAPHIC_DATA] Other Prefer Not To Say" at bounding box center [655, 206] width 278 height 24
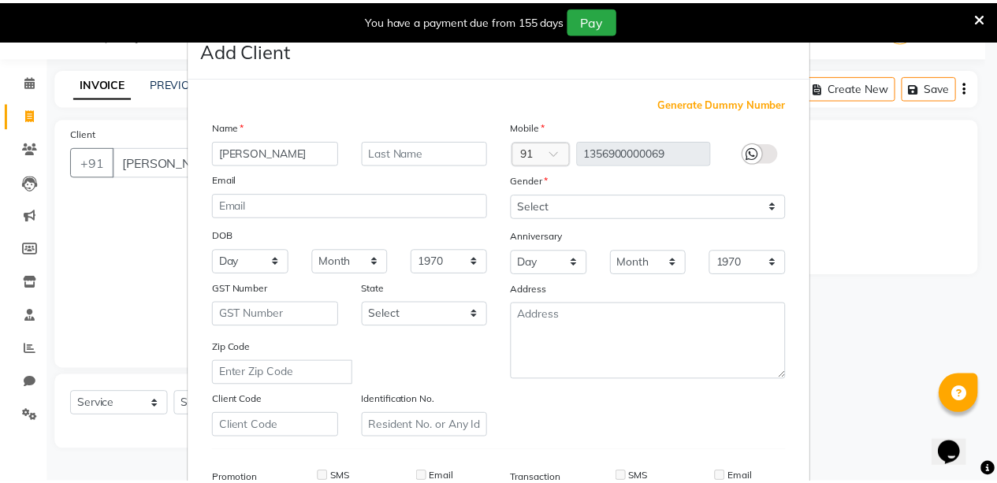
scroll to position [241, 0]
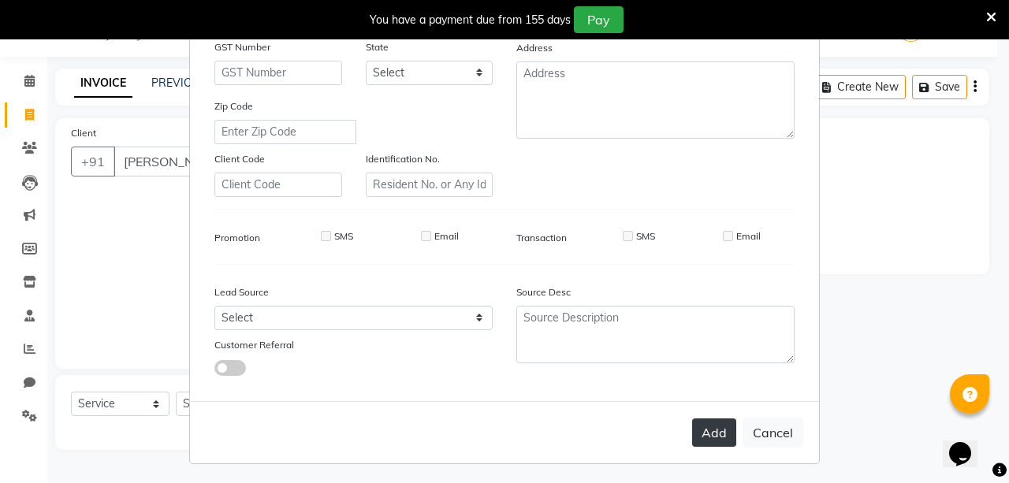
click at [698, 427] on button "Add" at bounding box center [714, 433] width 44 height 28
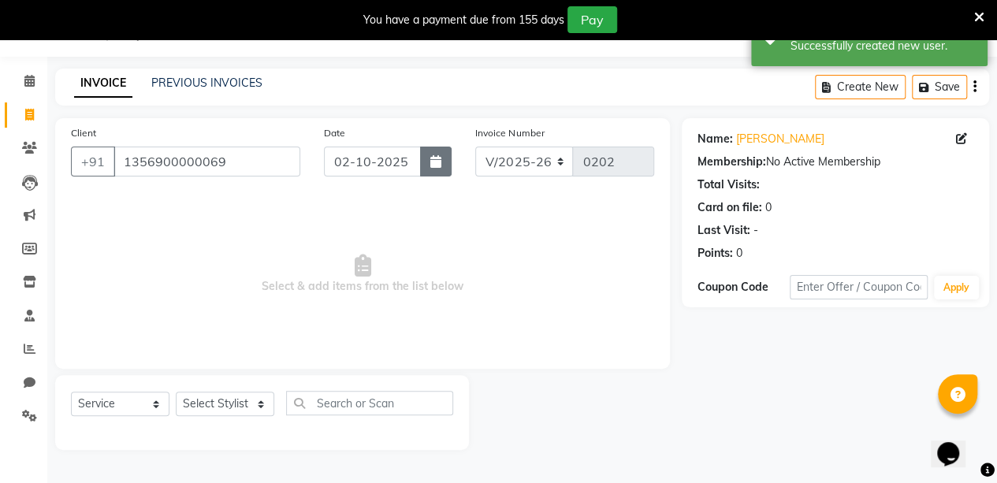
click at [434, 160] on icon "button" at bounding box center [435, 161] width 11 height 13
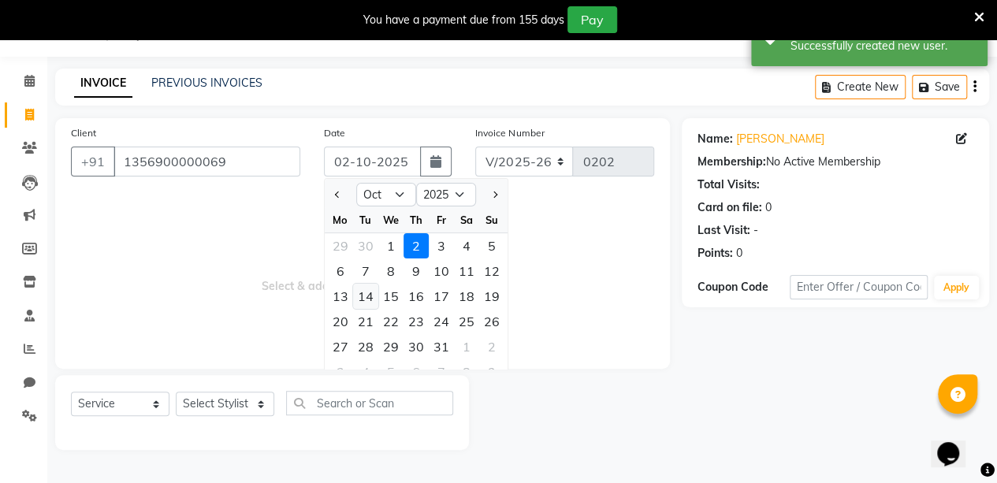
click at [375, 299] on div "14" at bounding box center [365, 296] width 25 height 25
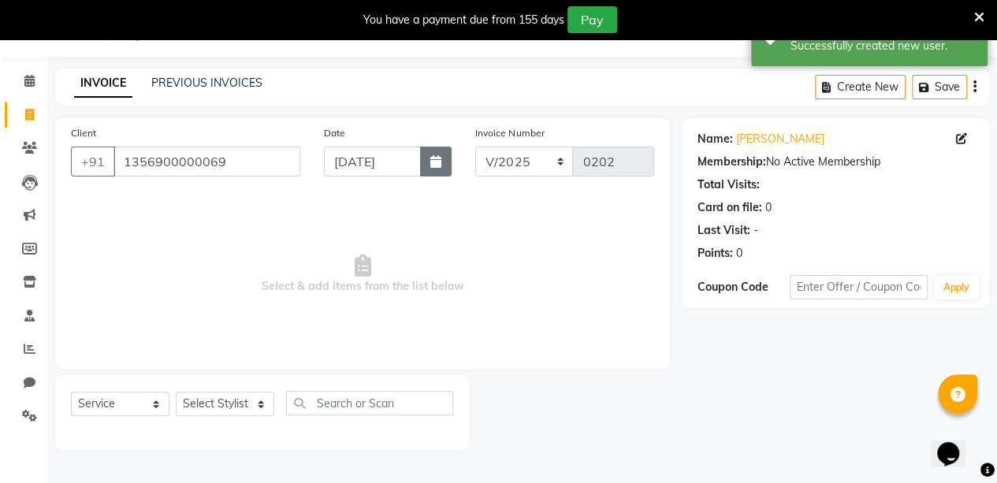
click at [434, 165] on icon "button" at bounding box center [435, 161] width 11 height 13
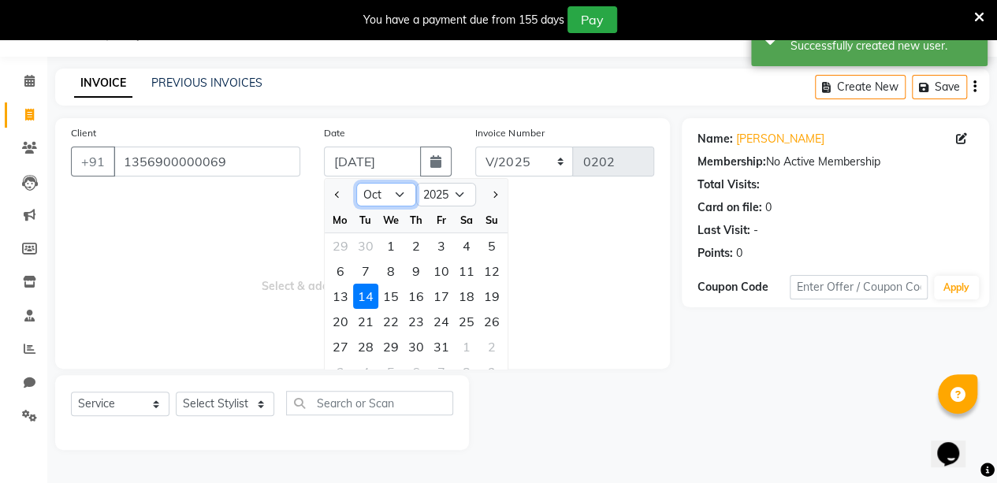
click at [404, 192] on select "Jan Feb Mar Apr May Jun [DATE] Aug Sep Oct Nov Dec" at bounding box center [386, 195] width 60 height 24
click at [356, 183] on select "Jan Feb Mar Apr May Jun [DATE] Aug Sep Oct Nov Dec" at bounding box center [386, 195] width 60 height 24
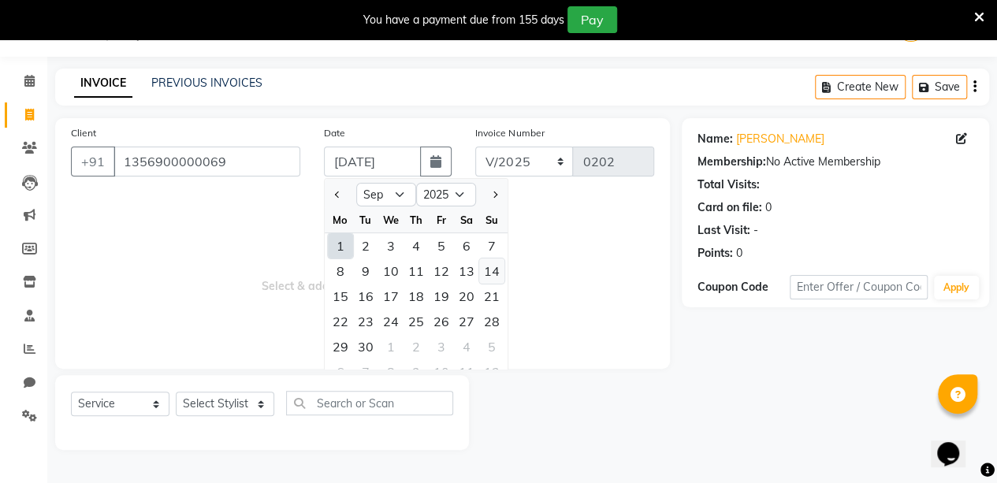
click at [492, 277] on div "14" at bounding box center [491, 271] width 25 height 25
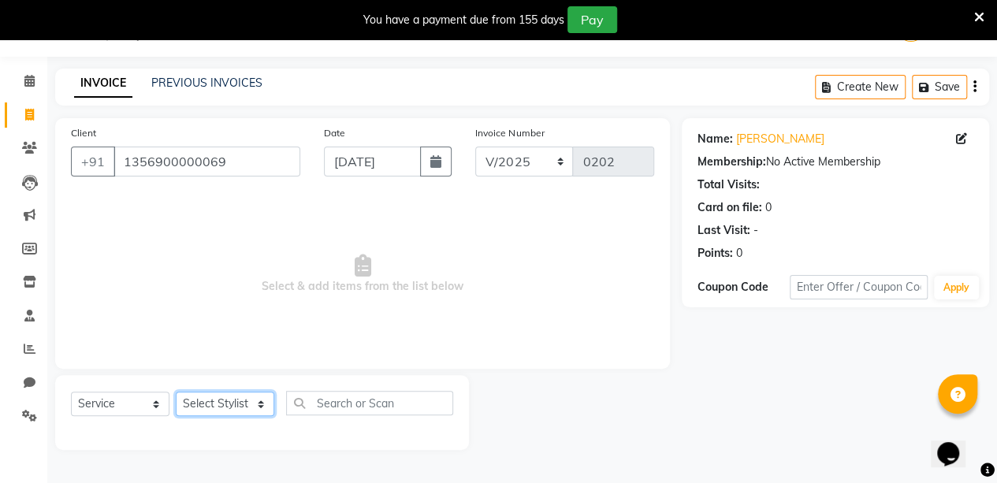
click at [214, 406] on select "Select Stylist aarti sen Admin [PERSON_NAME] anzal [PERSON_NAME][MEDICAL_DATA]:…" at bounding box center [225, 404] width 99 height 24
click at [176, 392] on select "Select Stylist aarti sen Admin [PERSON_NAME] anzal [PERSON_NAME][MEDICAL_DATA]:…" at bounding box center [225, 404] width 99 height 24
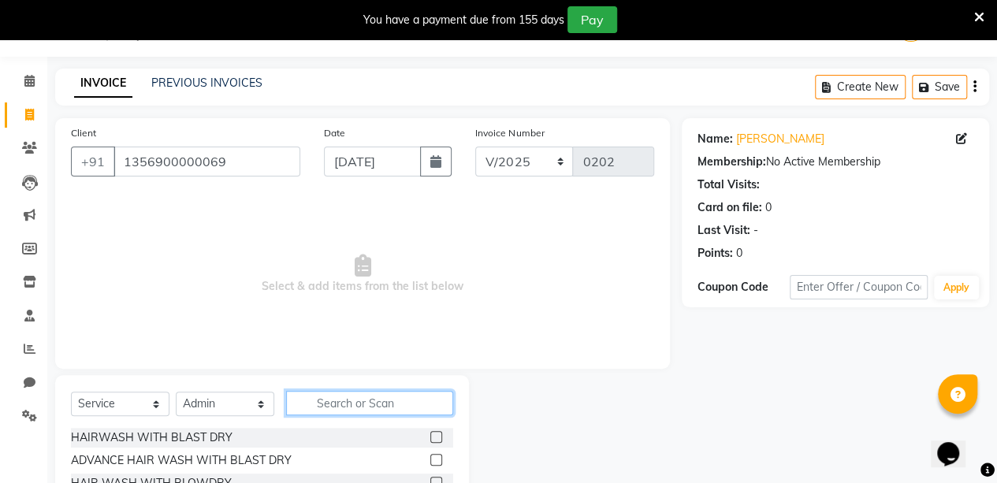
click at [353, 397] on input "text" at bounding box center [369, 403] width 167 height 24
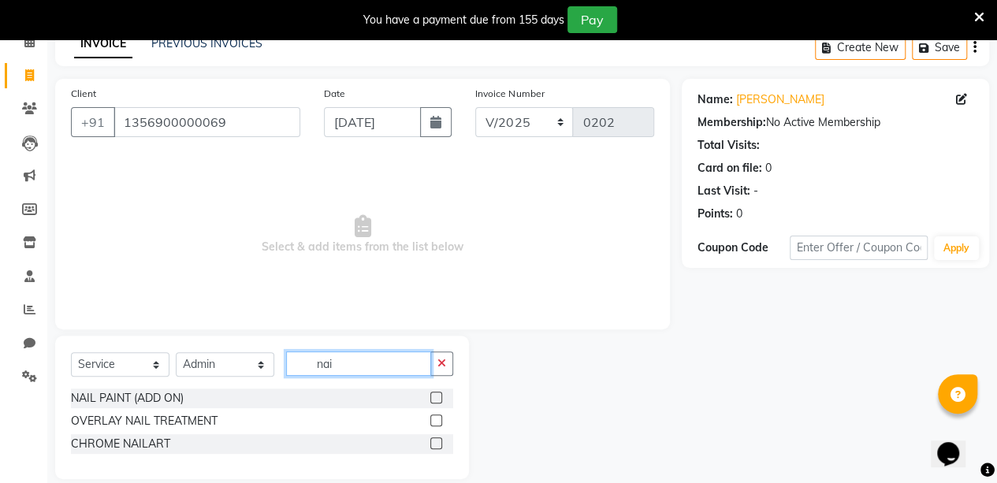
scroll to position [97, 0]
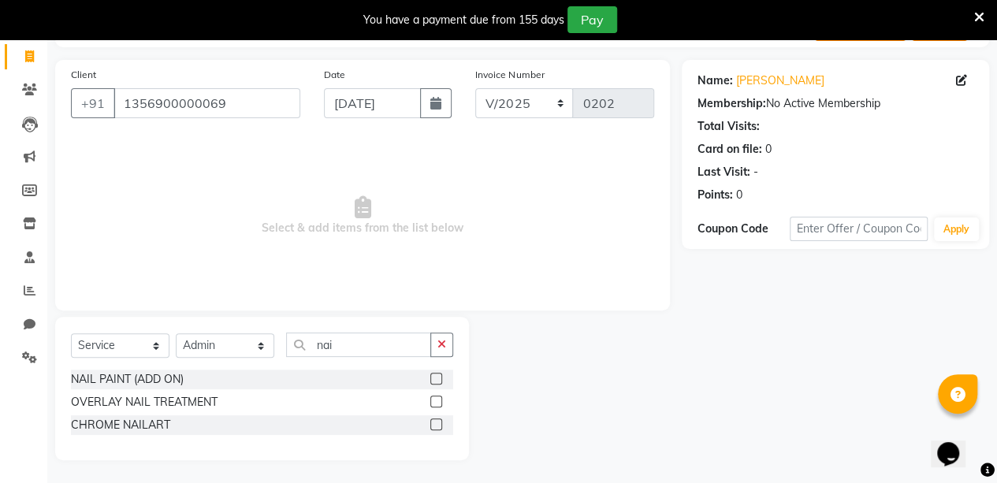
click at [436, 423] on label at bounding box center [436, 425] width 12 height 12
click at [436, 423] on input "checkbox" at bounding box center [435, 425] width 10 height 10
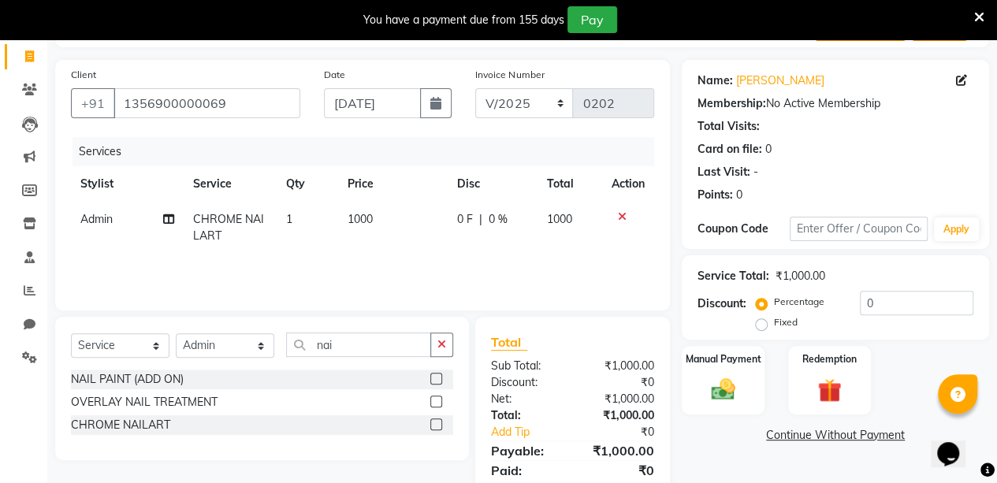
click at [497, 218] on span "0 %" at bounding box center [498, 219] width 19 height 17
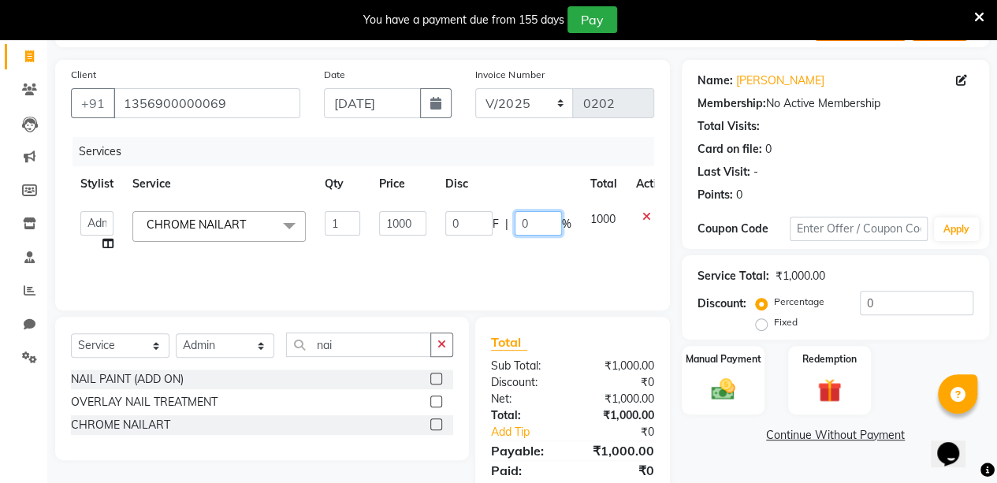
click at [540, 228] on input "0" at bounding box center [538, 223] width 47 height 24
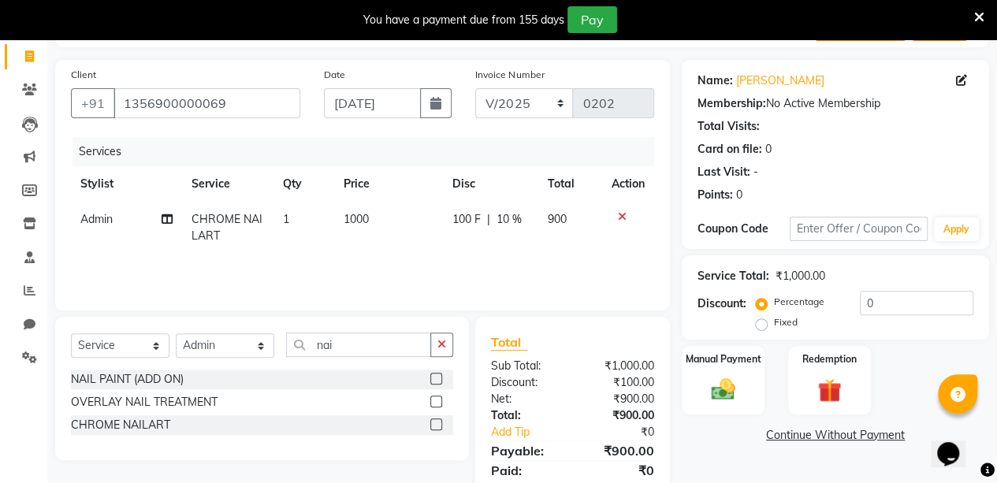
click at [675, 273] on div "Client [PHONE_NUMBER] Date [DATE] Invoice Number V/2025 V/[PHONE_NUMBER] Servic…" at bounding box center [362, 288] width 639 height 456
click at [709, 393] on img at bounding box center [723, 389] width 40 height 28
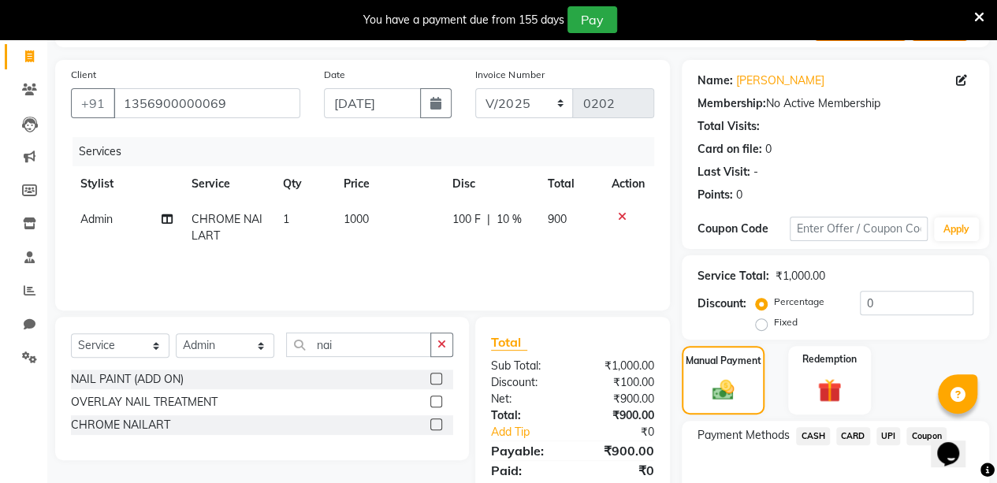
click at [888, 434] on span "UPI" at bounding box center [889, 436] width 24 height 18
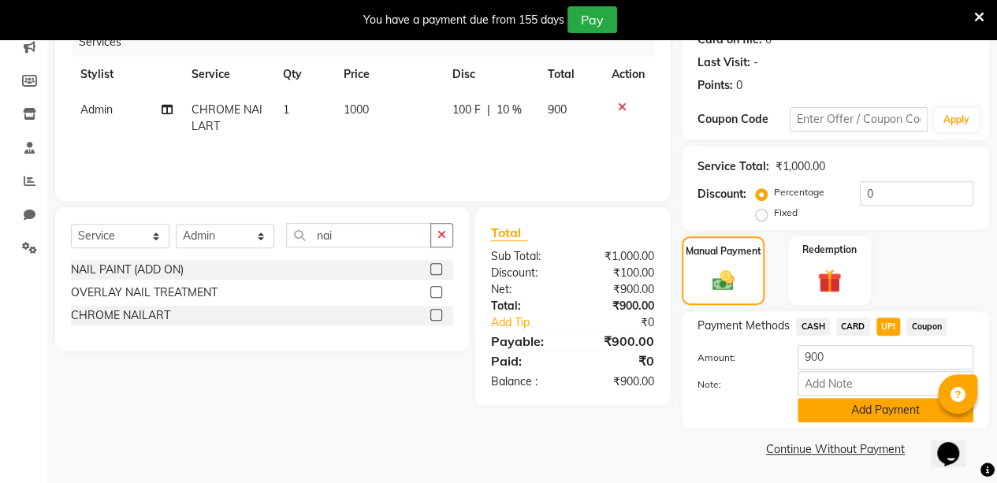
click at [863, 409] on button "Add Payment" at bounding box center [886, 410] width 176 height 24
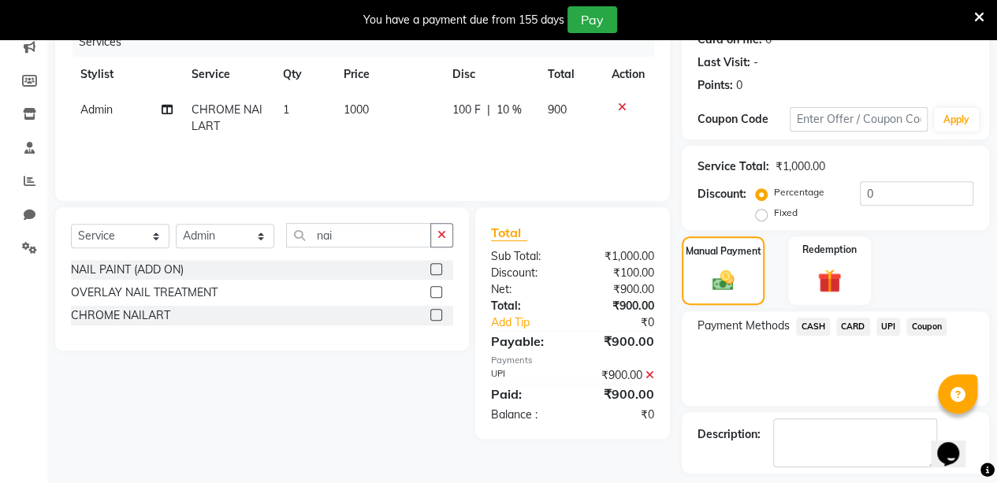
click at [994, 448] on div "Name: [PERSON_NAME] Membership: No Active Membership Total Visits: Card on file…" at bounding box center [841, 238] width 319 height 577
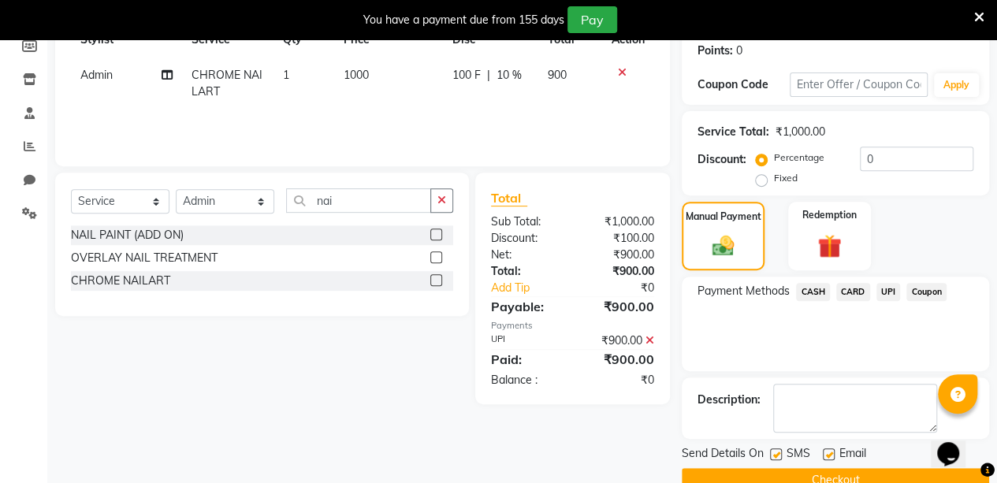
scroll to position [273, 0]
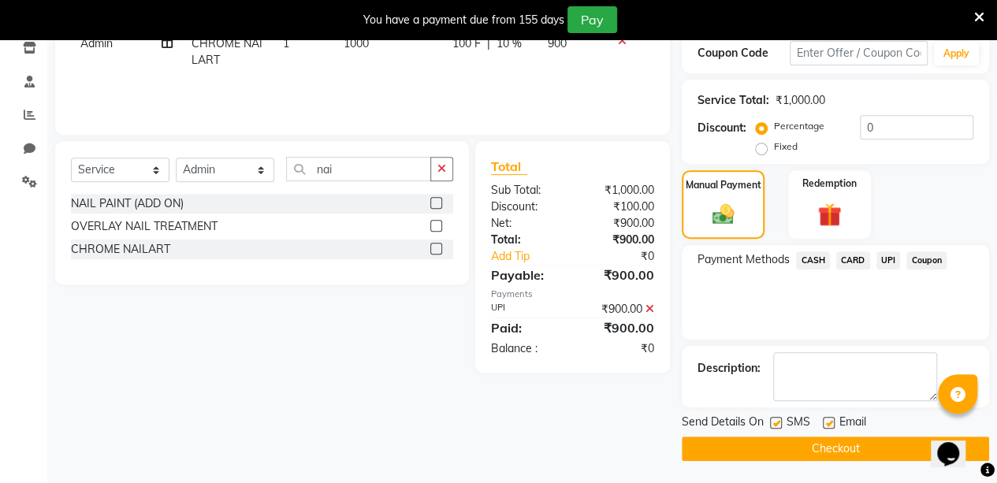
click at [878, 452] on button "Checkout" at bounding box center [835, 449] width 307 height 24
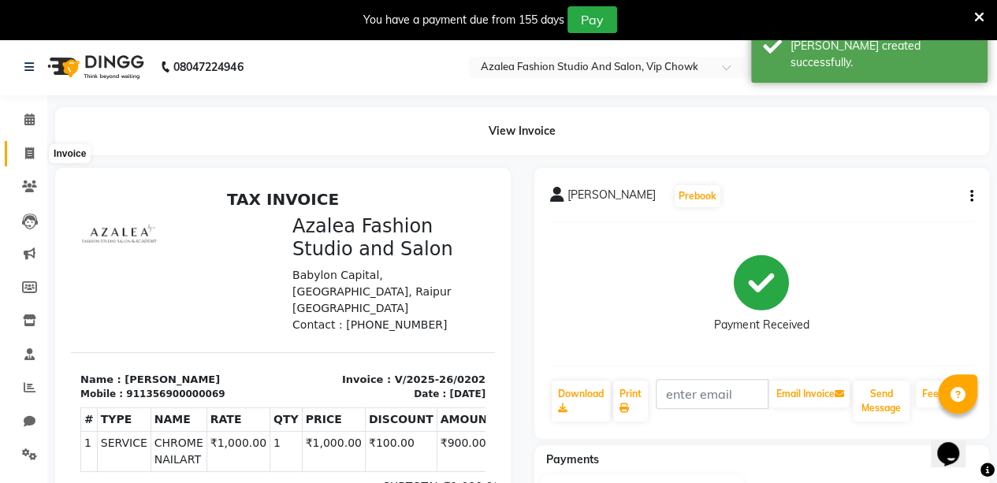
click at [31, 149] on icon at bounding box center [29, 153] width 9 height 12
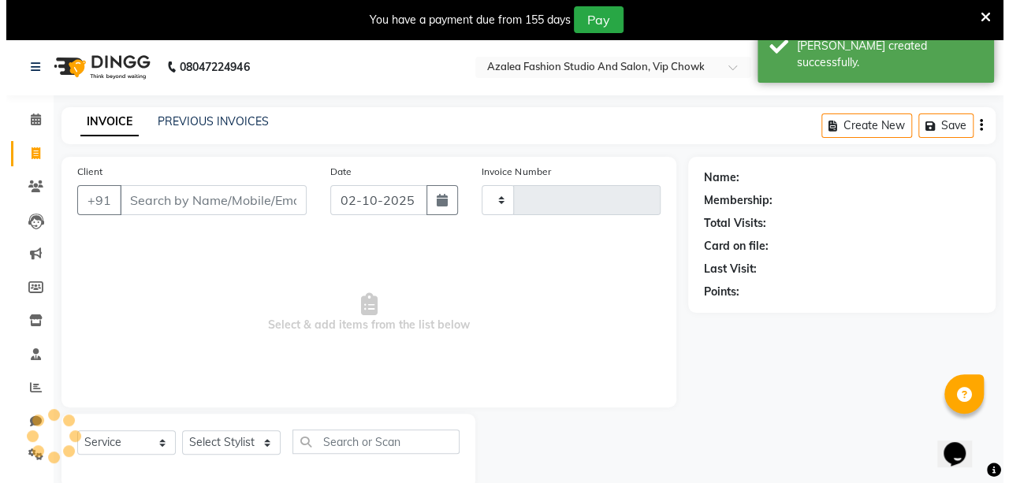
scroll to position [39, 0]
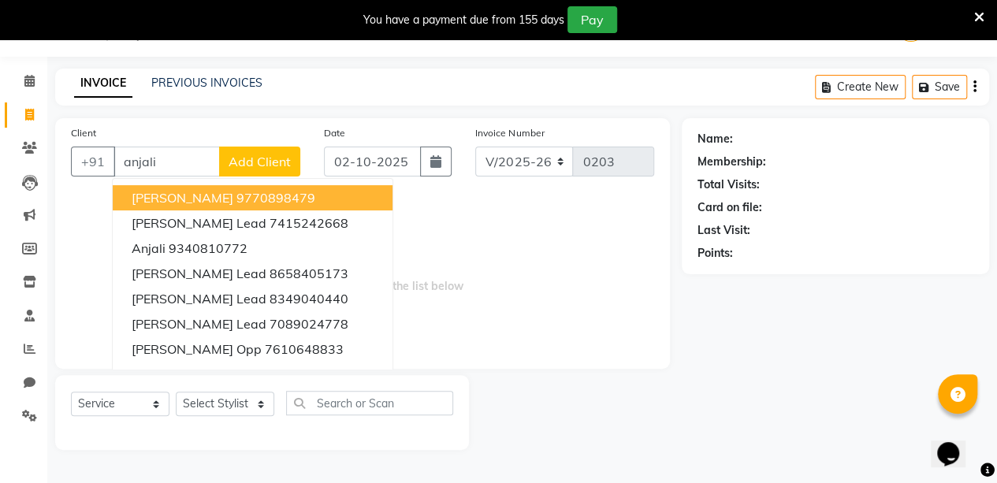
click at [270, 166] on span "Add Client" at bounding box center [260, 162] width 62 height 16
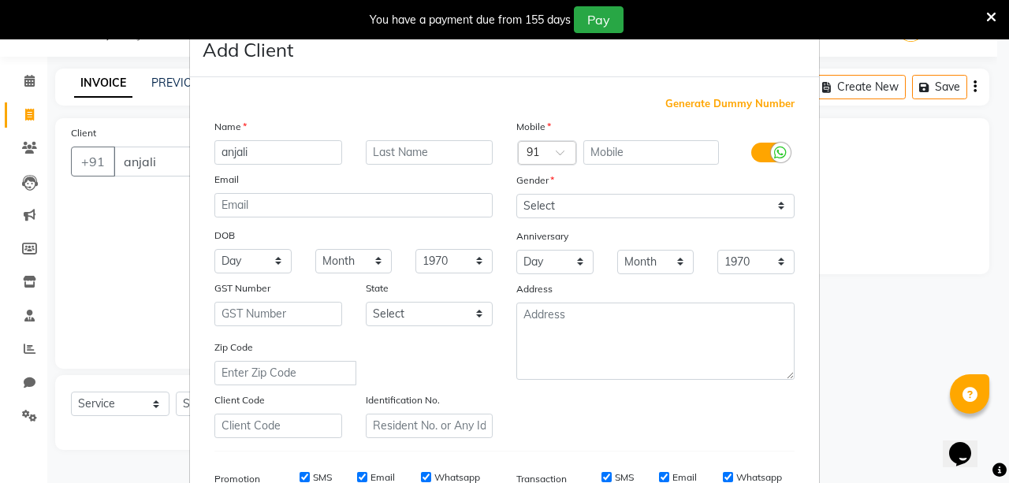
click at [676, 96] on span "Generate Dummy Number" at bounding box center [729, 104] width 129 height 16
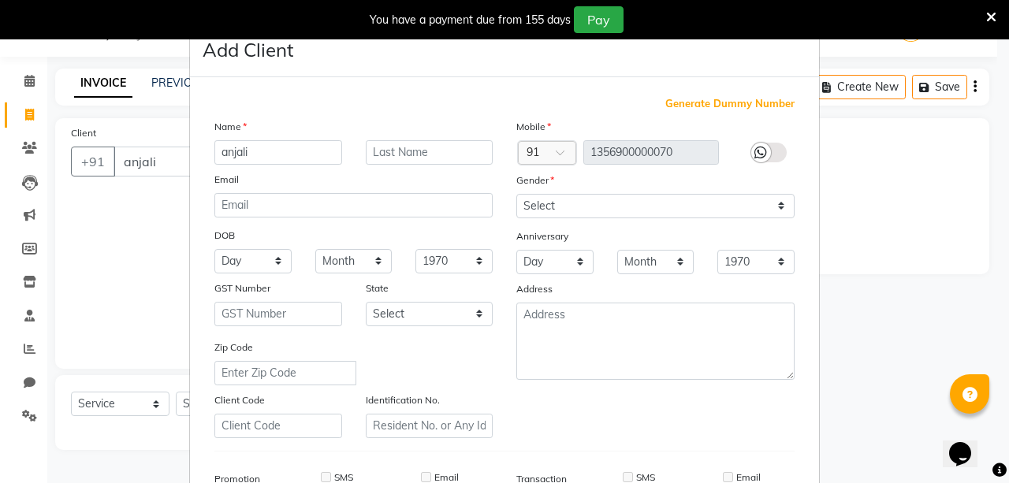
click at [959, 346] on ngb-modal-window "Add Client Generate Dummy Number Name anjali Email DOB Day 01 02 03 04 05 06 07…" at bounding box center [504, 241] width 1009 height 483
click at [995, 13] on icon at bounding box center [991, 17] width 10 height 14
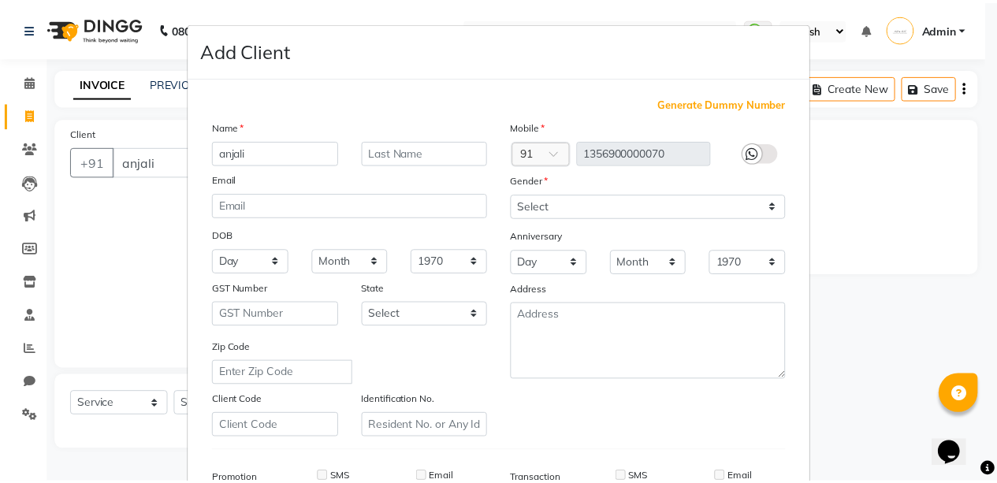
scroll to position [241, 0]
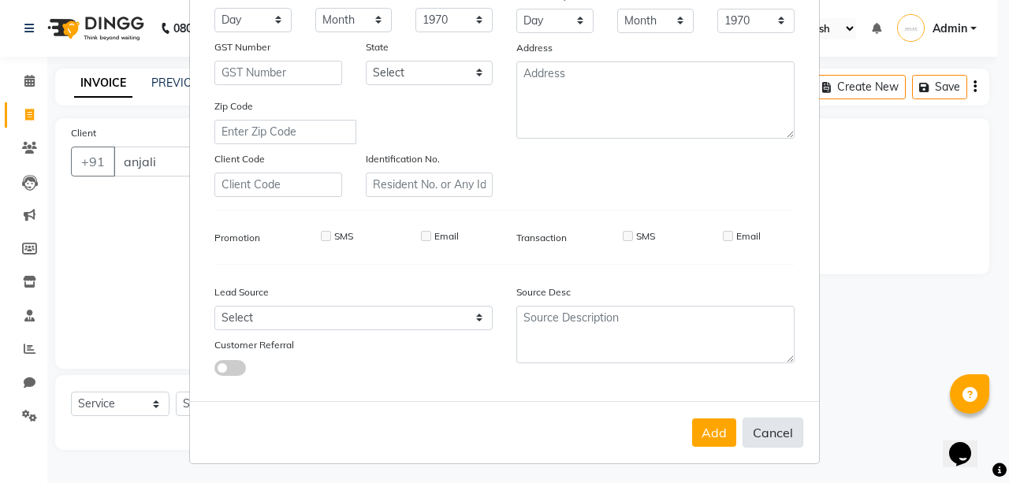
click at [774, 431] on button "Cancel" at bounding box center [773, 433] width 61 height 30
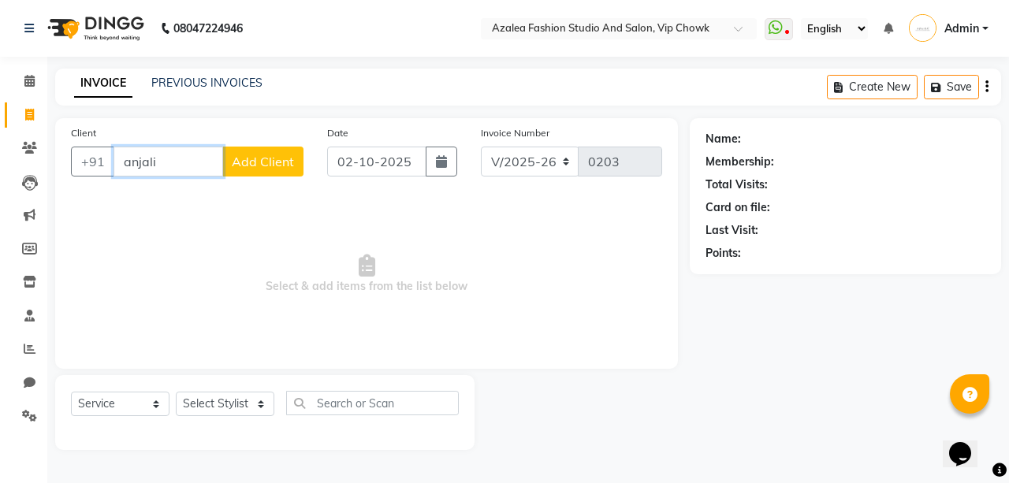
click at [201, 168] on input "anjali" at bounding box center [169, 162] width 110 height 30
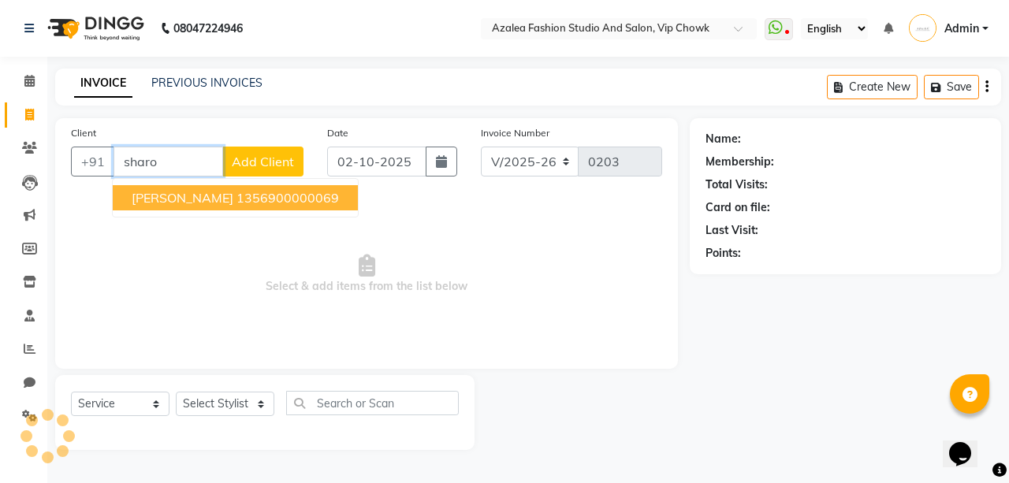
click at [237, 197] on ngb-highlight "1356900000069" at bounding box center [288, 198] width 102 height 16
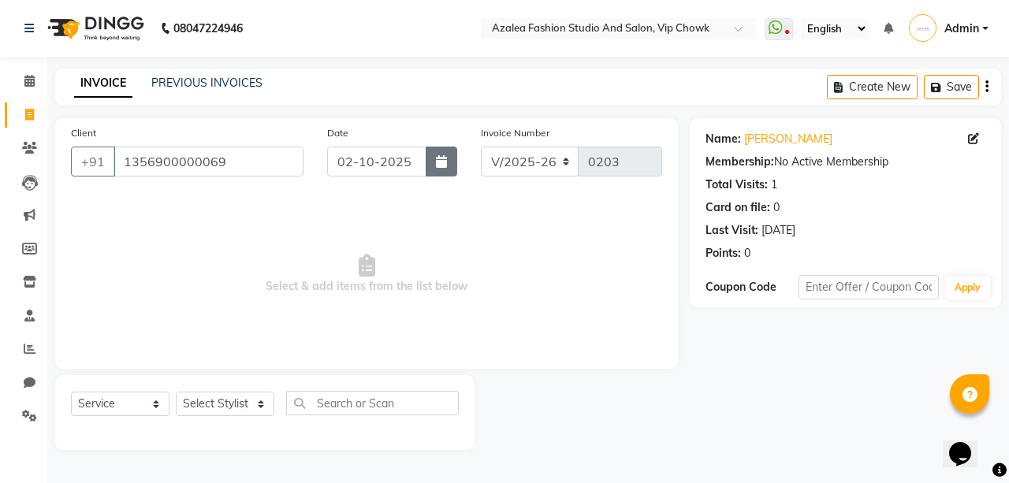
click at [437, 166] on icon "button" at bounding box center [441, 161] width 11 height 13
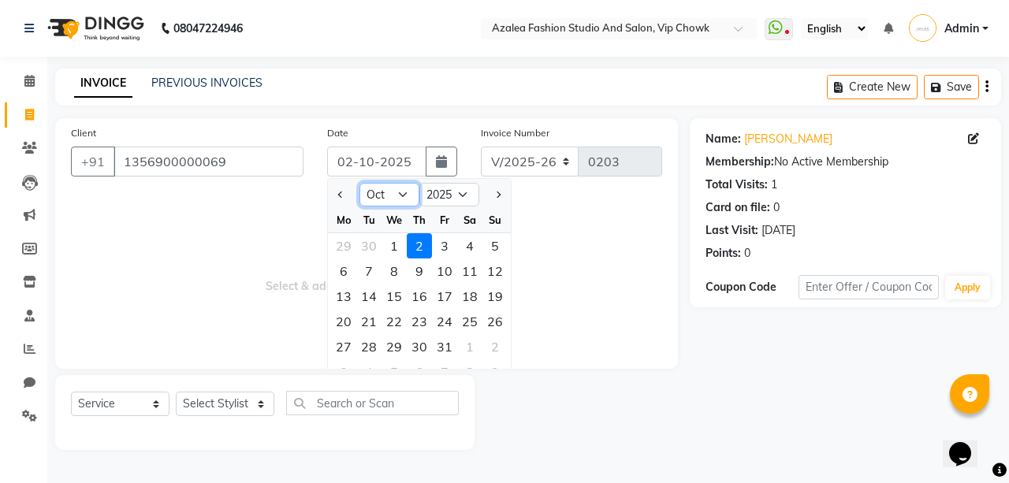
click at [380, 185] on select "Jan Feb Mar Apr May Jun [DATE] Aug Sep Oct Nov Dec" at bounding box center [389, 195] width 60 height 24
click at [359, 183] on select "Jan Feb Mar Apr May Jun [DATE] Aug Sep Oct Nov Dec" at bounding box center [389, 195] width 60 height 24
click at [500, 271] on div "14" at bounding box center [494, 271] width 25 height 25
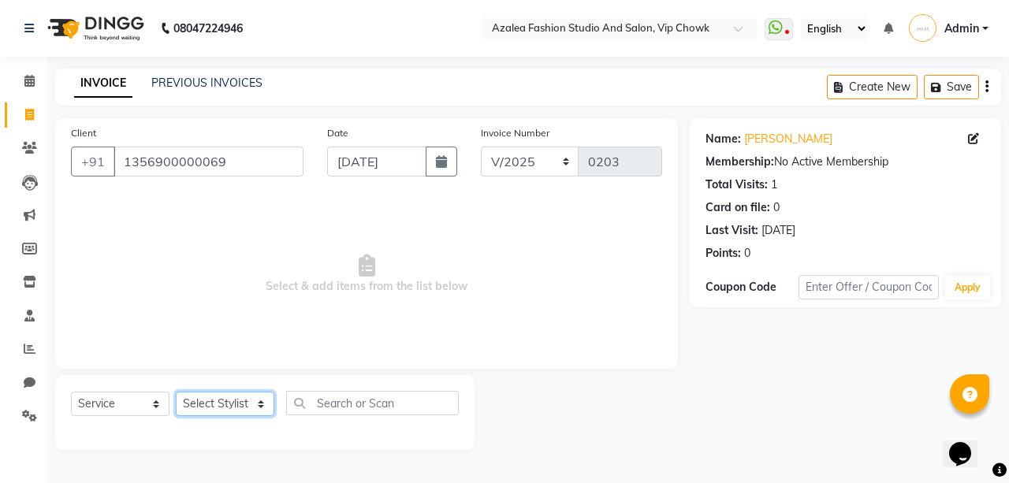
click at [246, 398] on select "Select Stylist aarti sen Admin [PERSON_NAME] anzal [PERSON_NAME][MEDICAL_DATA]:…" at bounding box center [225, 404] width 99 height 24
click at [176, 392] on select "Select Stylist aarti sen Admin [PERSON_NAME] anzal [PERSON_NAME][MEDICAL_DATA]:…" at bounding box center [225, 404] width 99 height 24
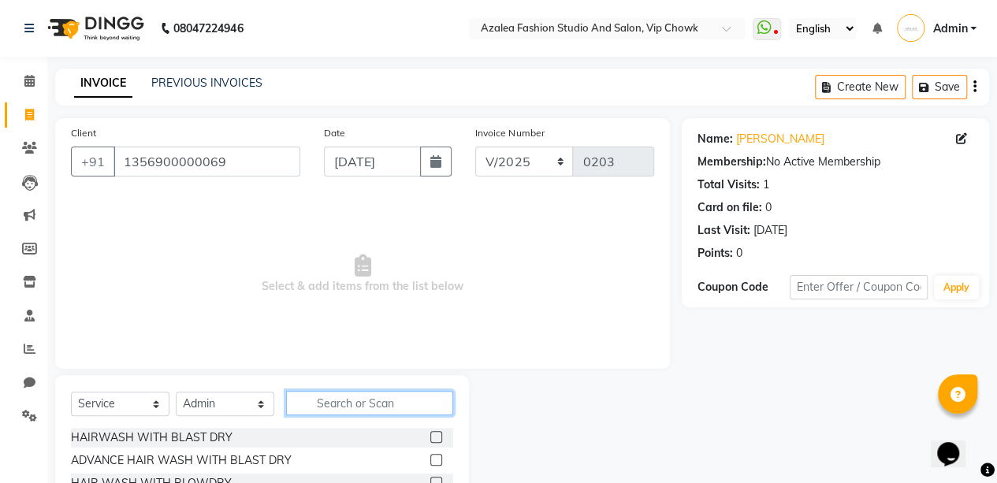
click at [339, 404] on input "text" at bounding box center [369, 403] width 167 height 24
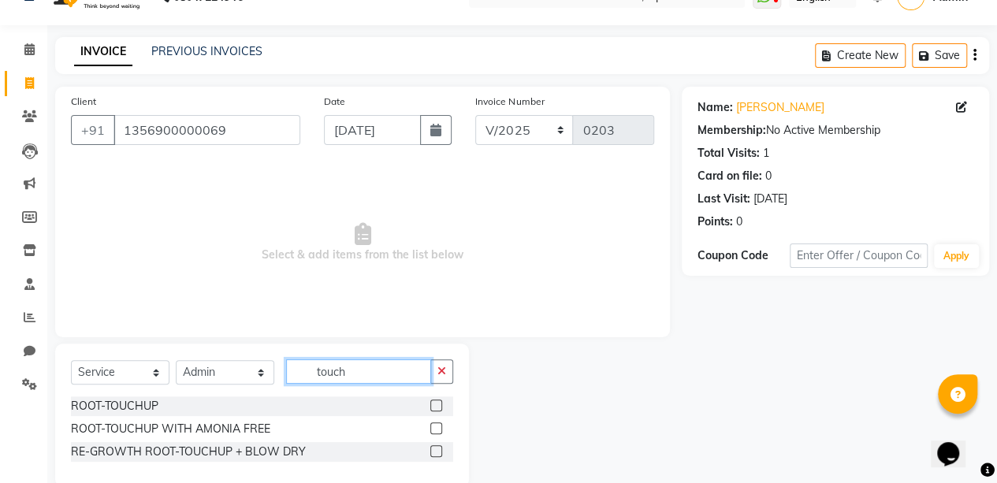
scroll to position [58, 0]
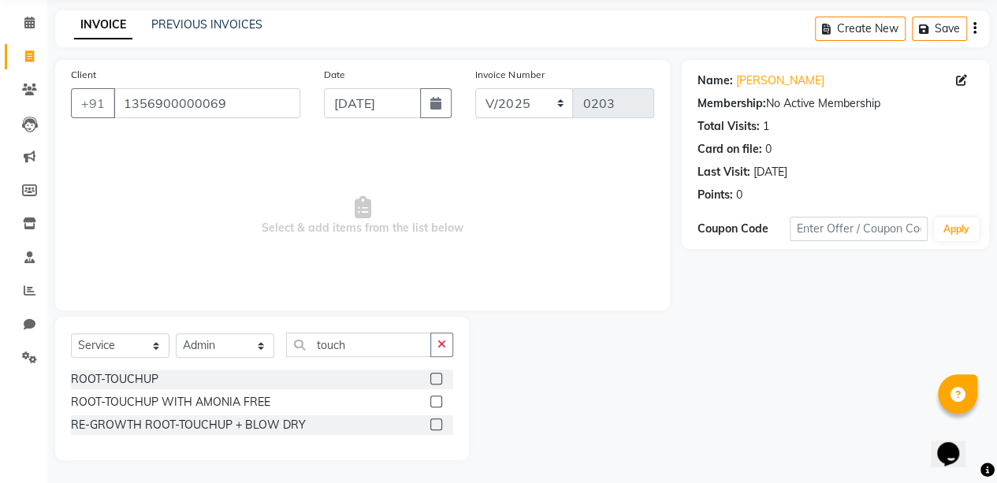
click at [434, 402] on label at bounding box center [436, 402] width 12 height 12
click at [434, 402] on input "checkbox" at bounding box center [435, 402] width 10 height 10
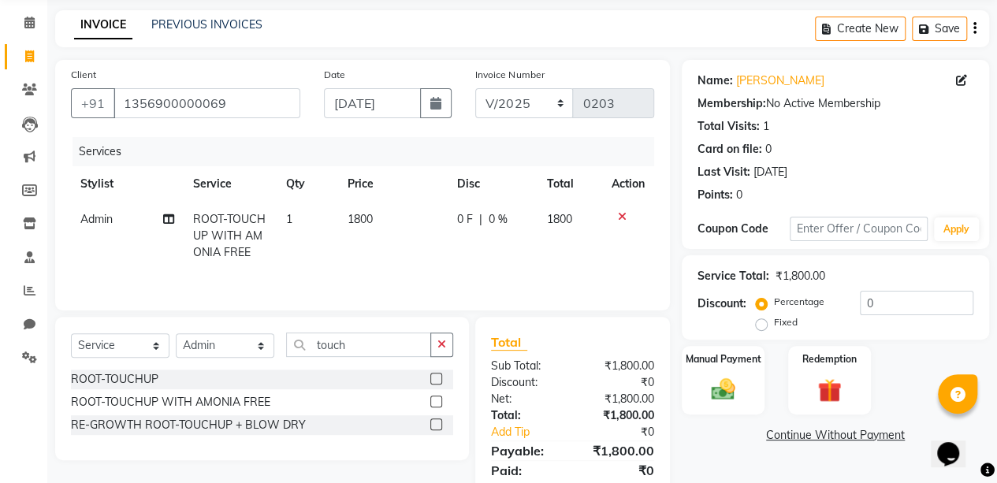
click at [434, 420] on label at bounding box center [436, 425] width 12 height 12
click at [434, 420] on input "checkbox" at bounding box center [435, 425] width 10 height 10
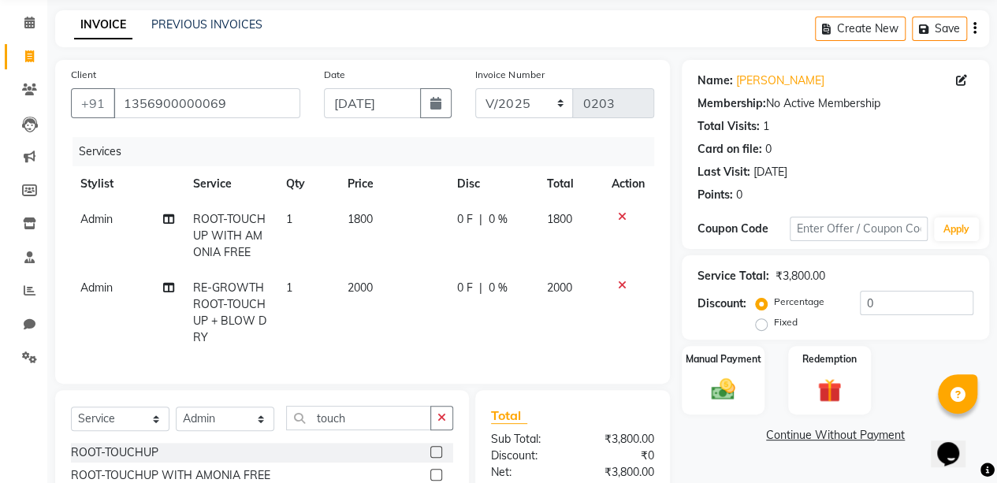
scroll to position [199, 0]
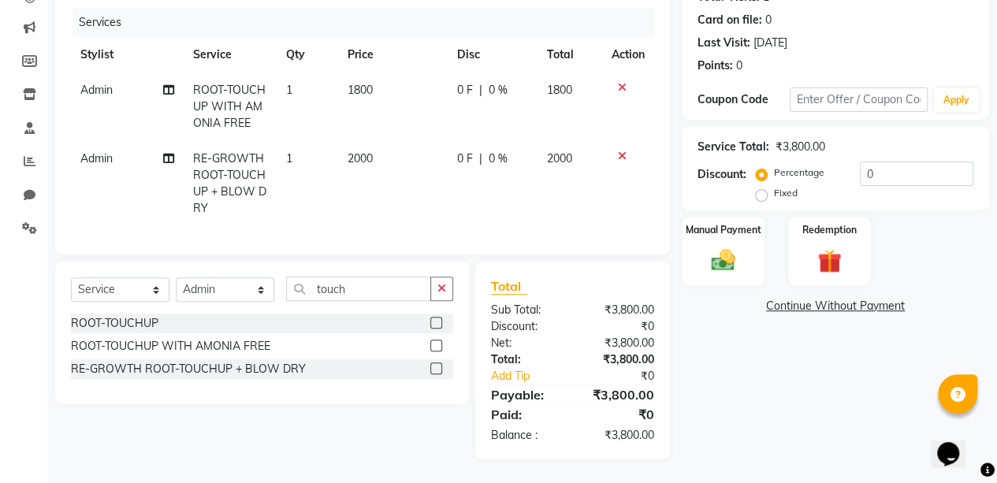
click at [438, 325] on label at bounding box center [436, 323] width 12 height 12
click at [438, 325] on input "checkbox" at bounding box center [435, 323] width 10 height 10
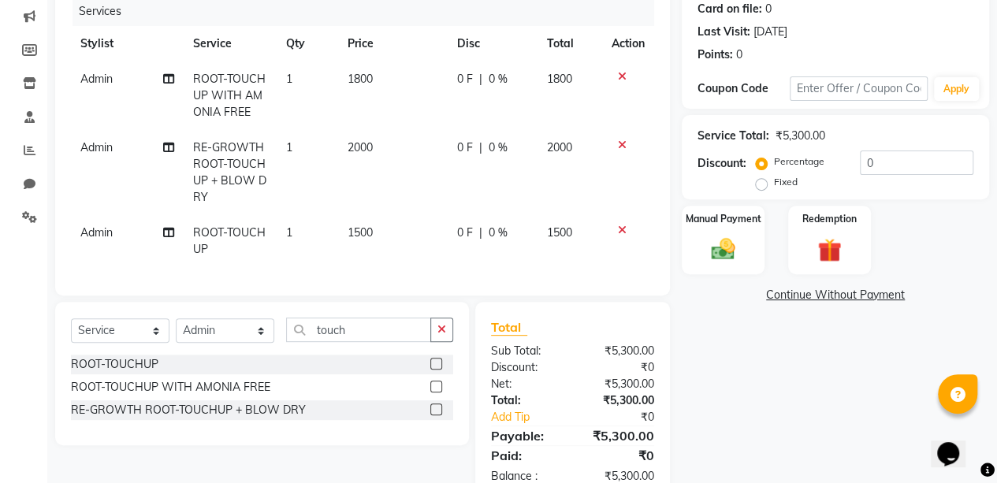
click at [620, 73] on icon at bounding box center [622, 76] width 9 height 11
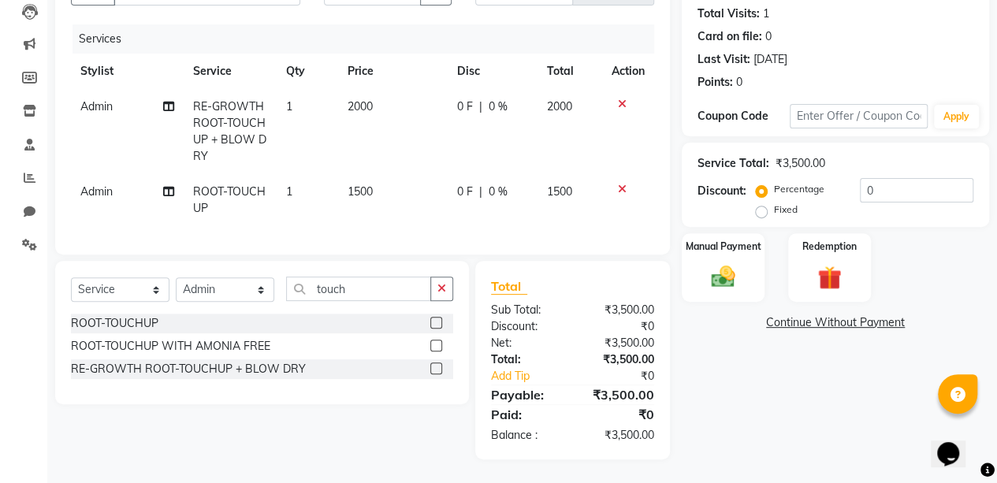
scroll to position [181, 0]
click at [620, 184] on icon at bounding box center [622, 189] width 9 height 11
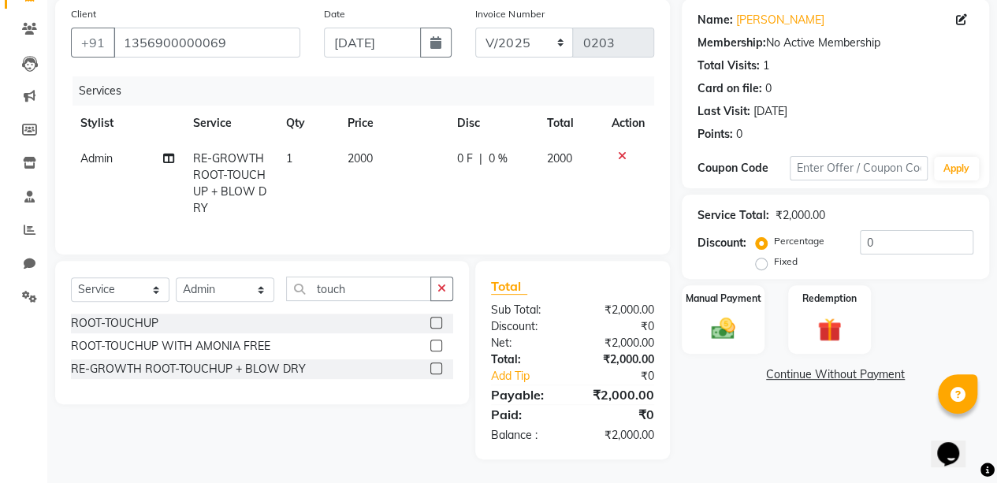
click at [353, 151] on span "2000" at bounding box center [360, 158] width 25 height 14
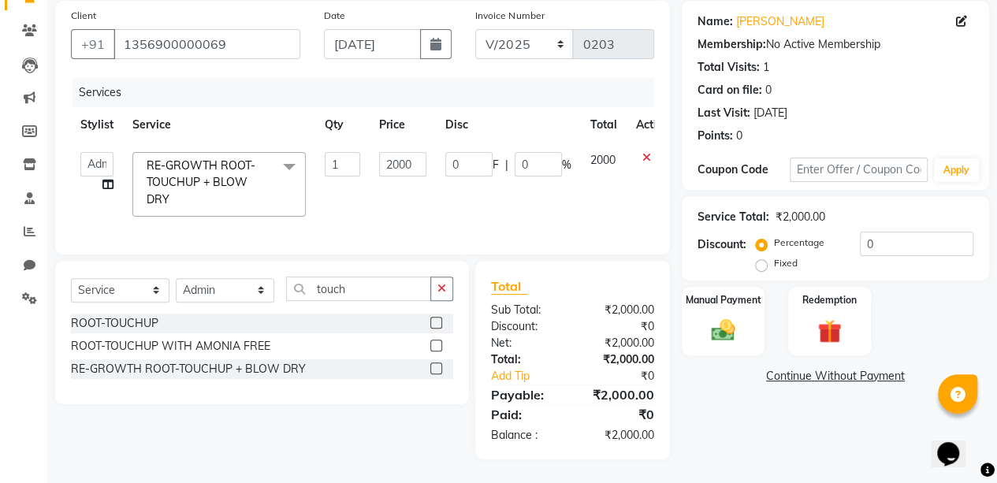
scroll to position [128, 0]
click at [389, 153] on input "2000" at bounding box center [402, 164] width 47 height 24
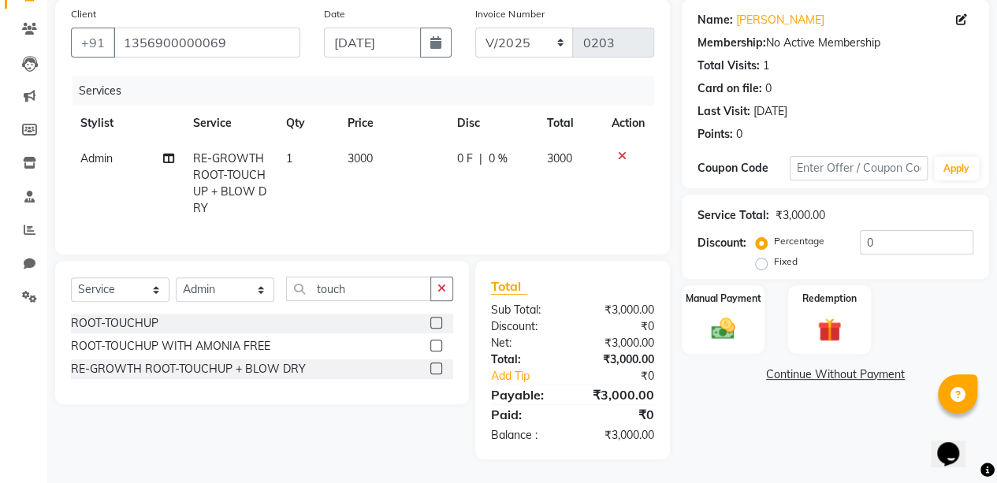
click at [713, 385] on div "Name: [PERSON_NAME] Membership: No Active Membership Total Visits: 1 Card on fi…" at bounding box center [841, 229] width 319 height 460
click at [724, 317] on img at bounding box center [723, 329] width 40 height 28
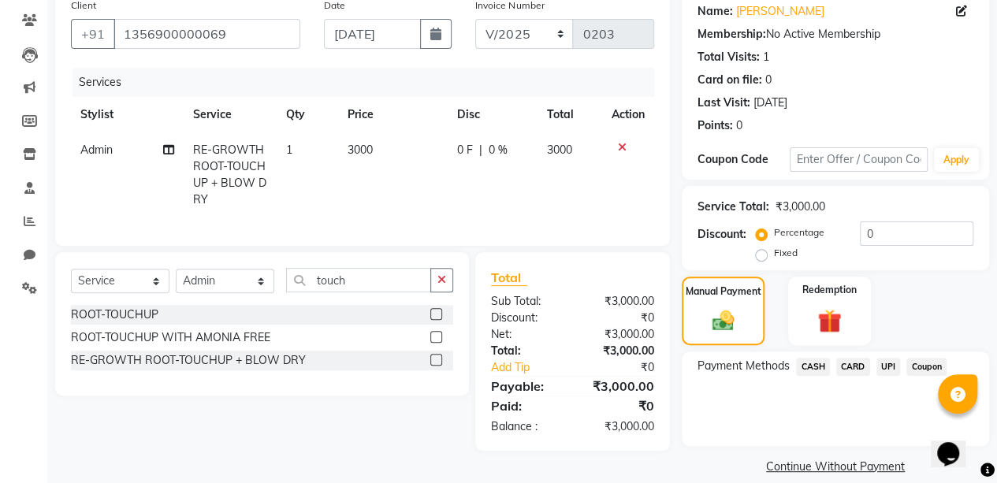
click at [821, 364] on span "CASH" at bounding box center [813, 367] width 34 height 18
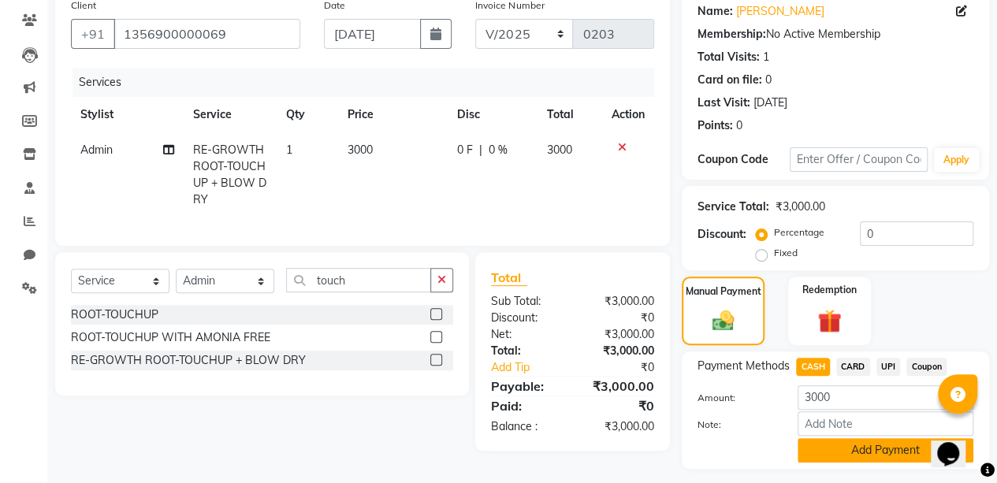
click at [880, 458] on button "Add Payment" at bounding box center [886, 450] width 176 height 24
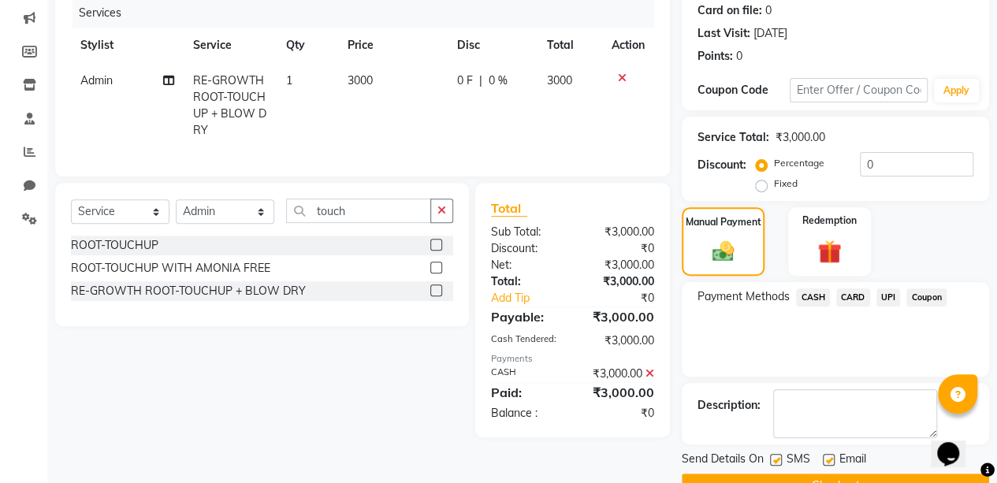
scroll to position [233, 0]
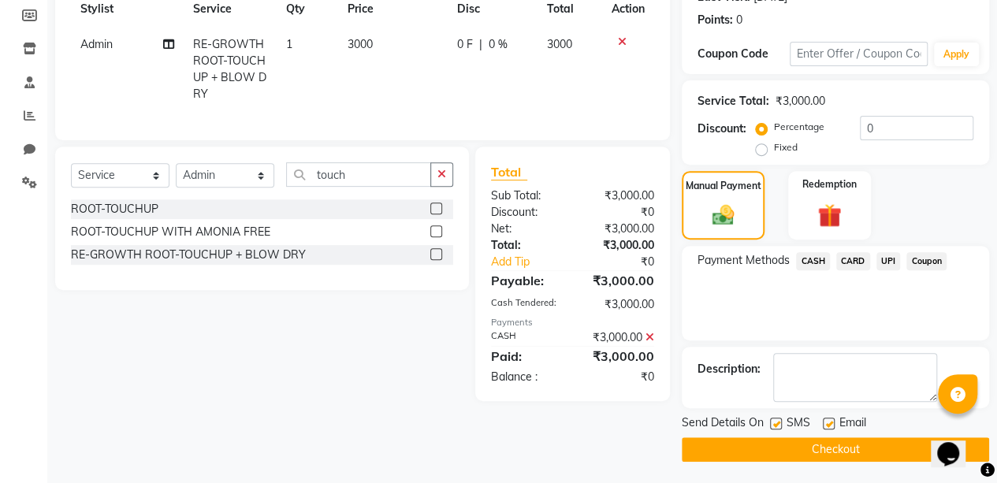
click at [838, 450] on button "Checkout" at bounding box center [835, 450] width 307 height 24
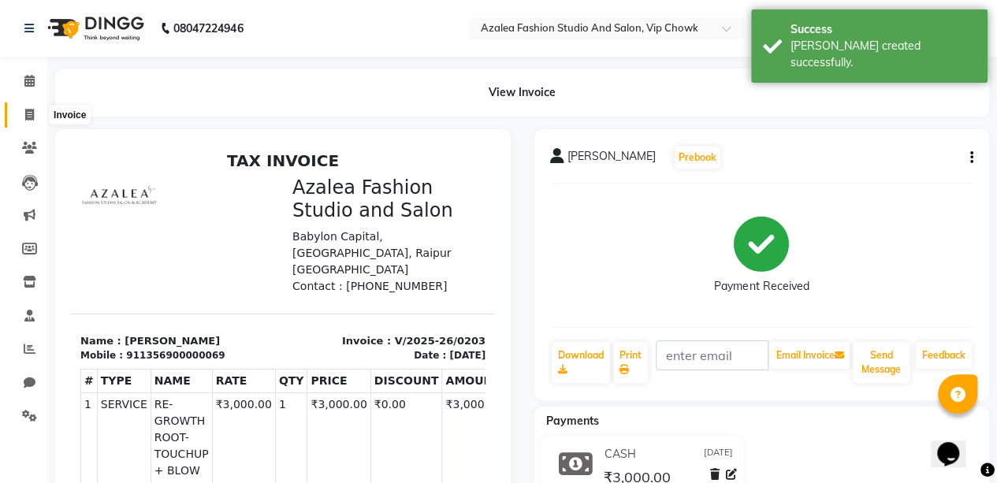
click at [34, 113] on span at bounding box center [30, 115] width 28 height 18
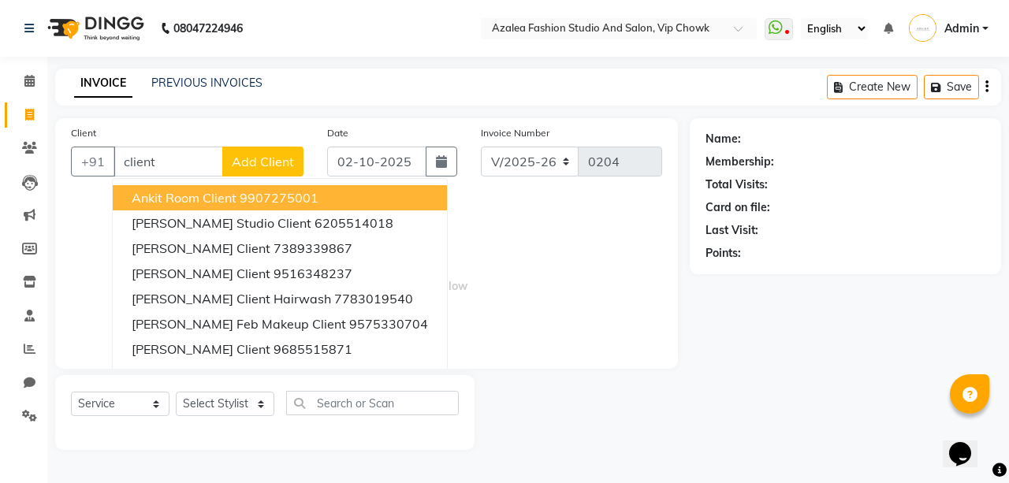
click at [262, 162] on span "Add Client" at bounding box center [263, 162] width 62 height 16
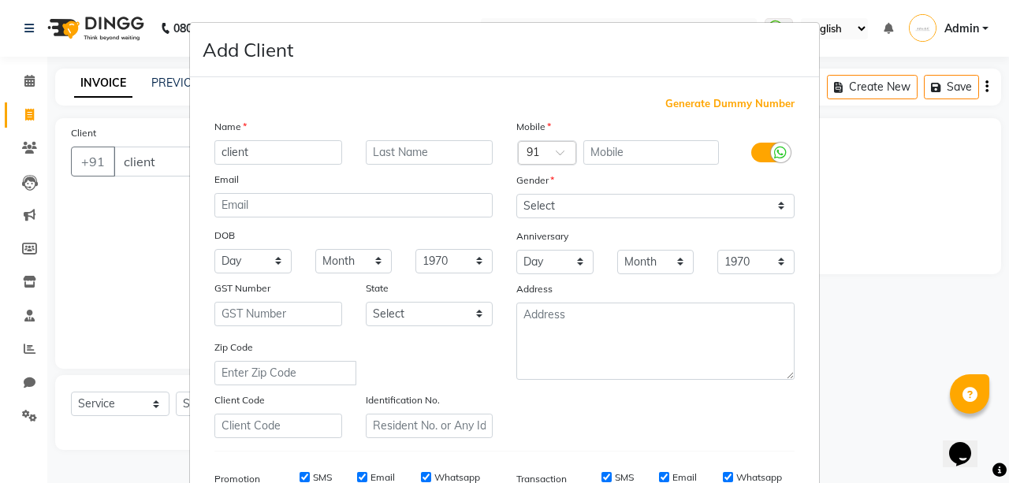
click at [687, 97] on span "Generate Dummy Number" at bounding box center [729, 104] width 129 height 16
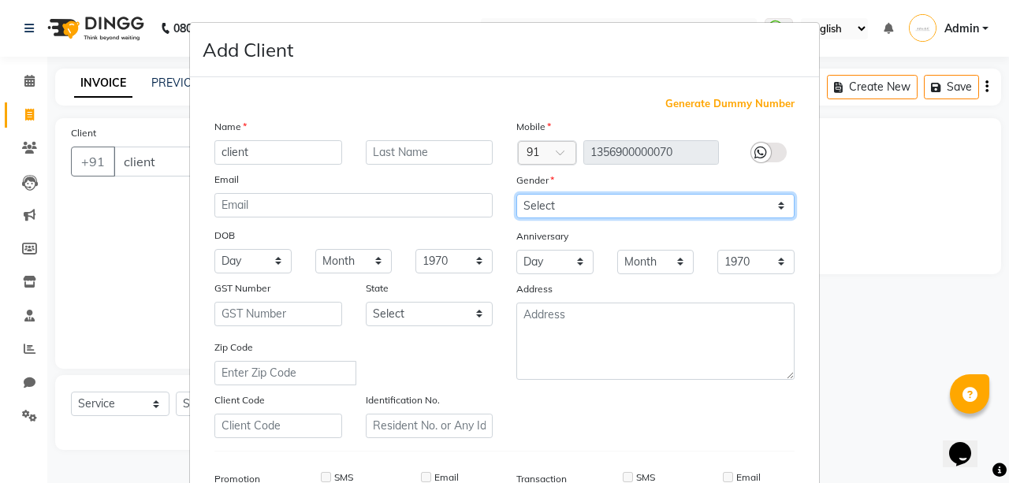
click at [657, 202] on select "Select [DEMOGRAPHIC_DATA] [DEMOGRAPHIC_DATA] Other Prefer Not To Say" at bounding box center [655, 206] width 278 height 24
click at [516, 194] on select "Select [DEMOGRAPHIC_DATA] [DEMOGRAPHIC_DATA] Other Prefer Not To Say" at bounding box center [655, 206] width 278 height 24
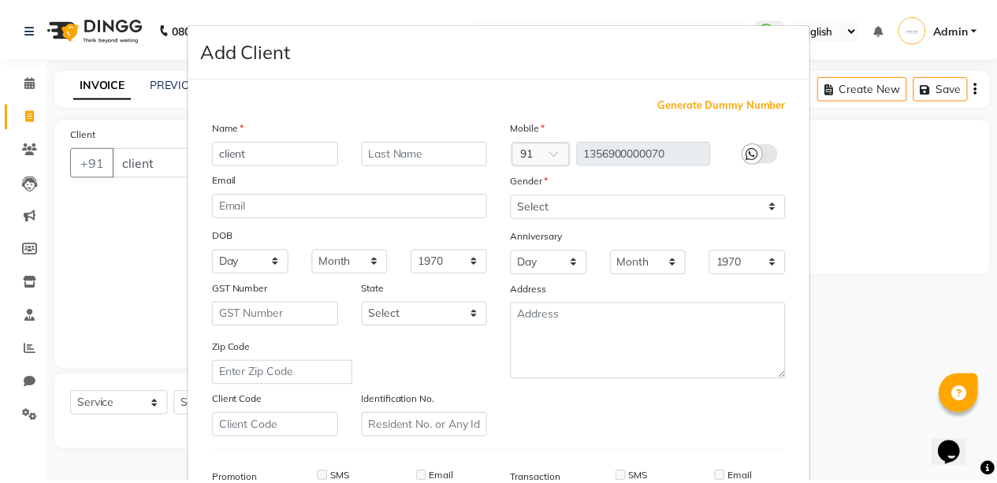
scroll to position [241, 0]
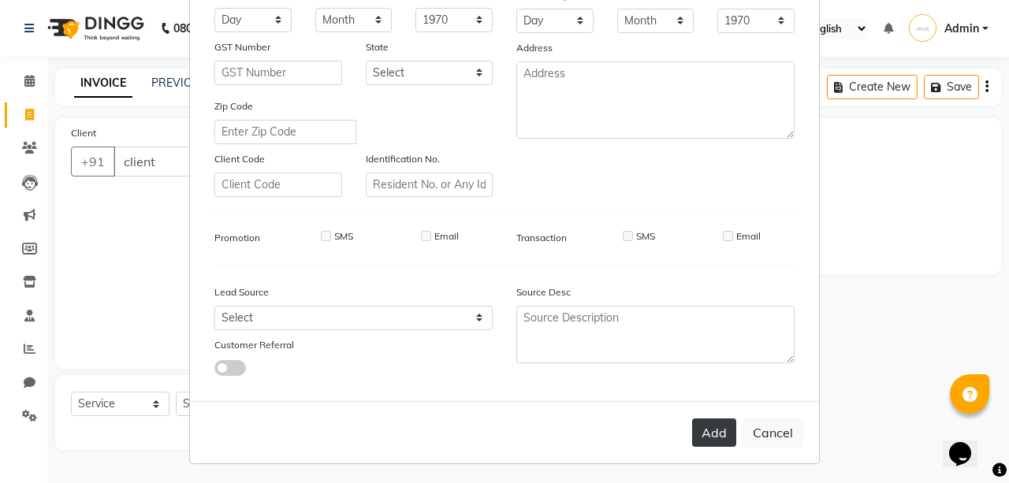
click at [710, 425] on button "Add" at bounding box center [714, 433] width 44 height 28
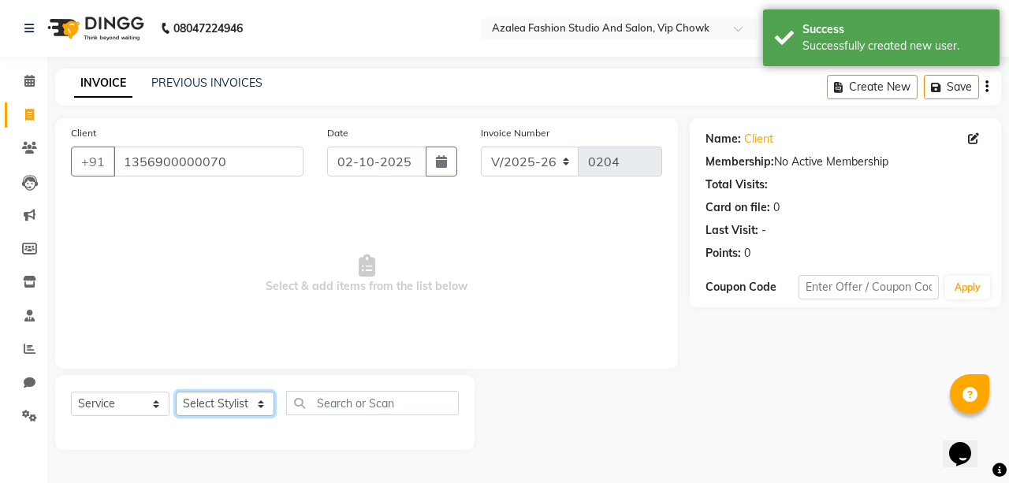
click at [193, 408] on select "Select Stylist aarti sen Admin [PERSON_NAME] anzal [PERSON_NAME][MEDICAL_DATA]:…" at bounding box center [225, 404] width 99 height 24
click at [176, 392] on select "Select Stylist aarti sen Admin [PERSON_NAME] anzal [PERSON_NAME][MEDICAL_DATA]:…" at bounding box center [225, 404] width 99 height 24
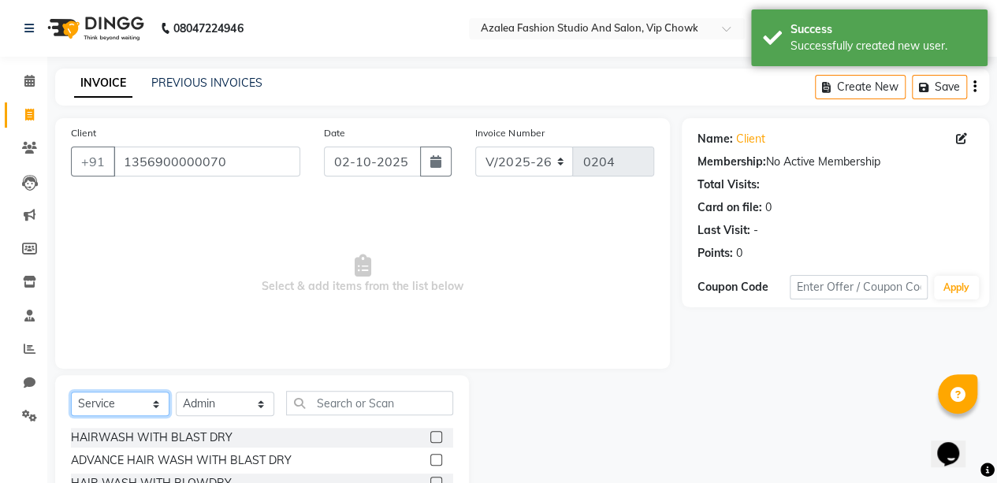
click at [128, 407] on select "Select Service Product Membership Package Voucher Prepaid Gift Card" at bounding box center [120, 404] width 99 height 24
click at [71, 392] on select "Select Service Product Membership Package Voucher Prepaid Gift Card" at bounding box center [120, 404] width 99 height 24
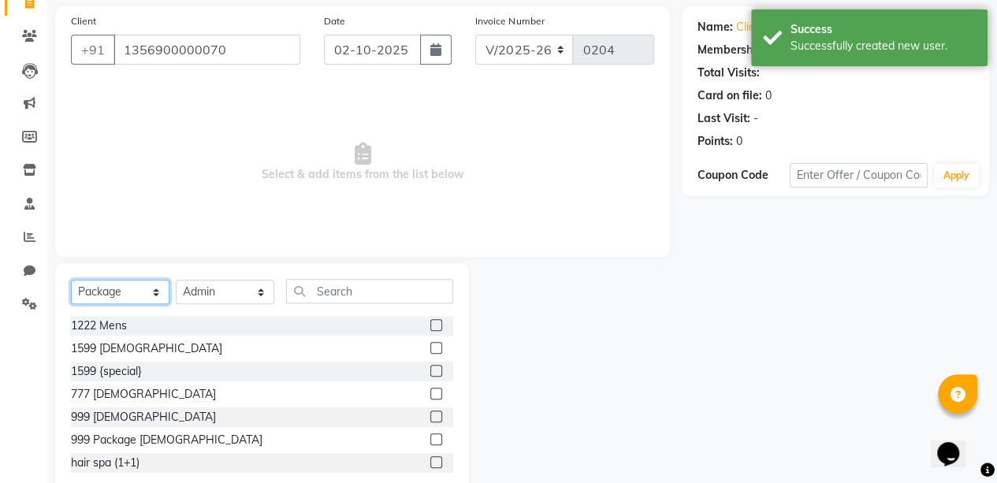
scroll to position [147, 0]
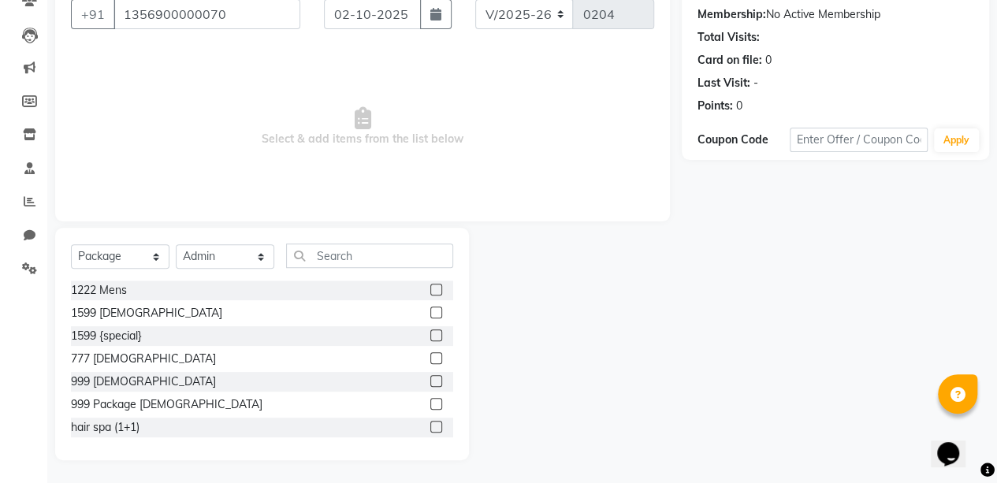
click at [430, 381] on label at bounding box center [436, 381] width 12 height 12
click at [430, 381] on input "checkbox" at bounding box center [435, 382] width 10 height 10
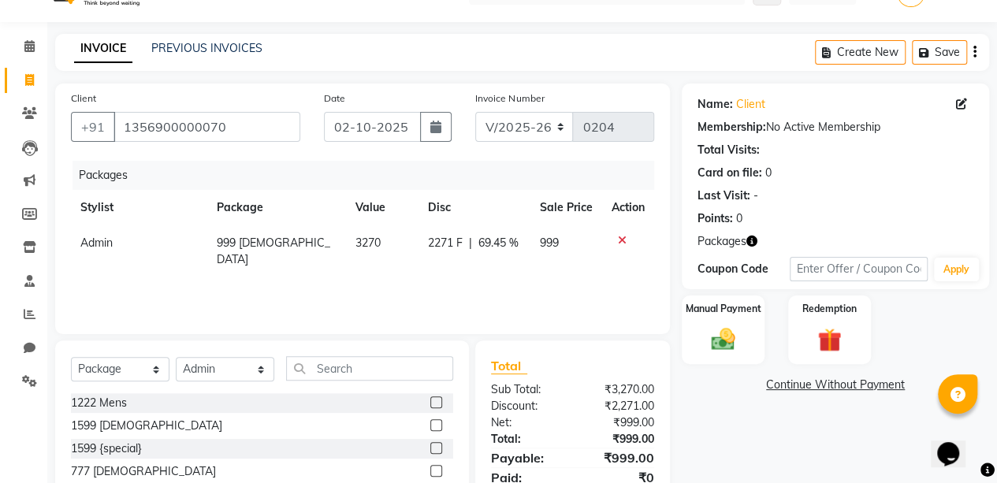
scroll to position [0, 0]
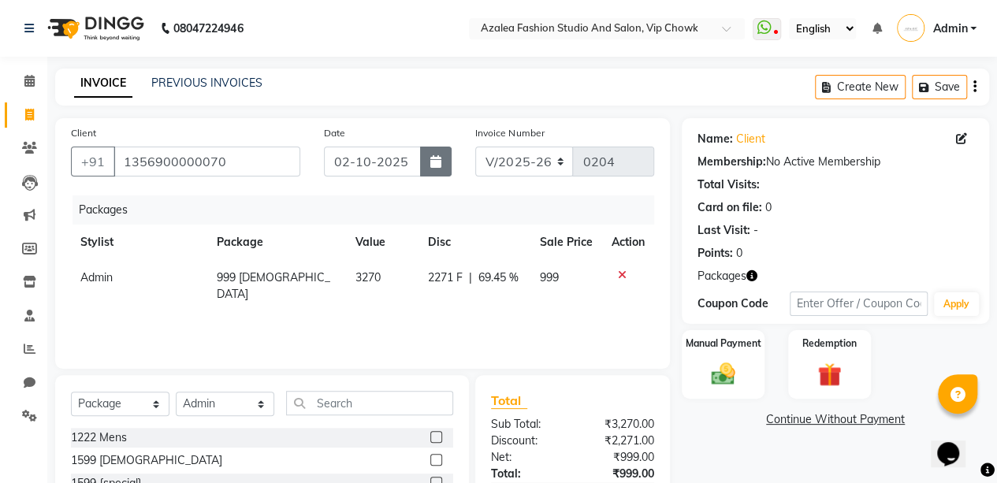
click at [432, 161] on icon "button" at bounding box center [435, 161] width 11 height 13
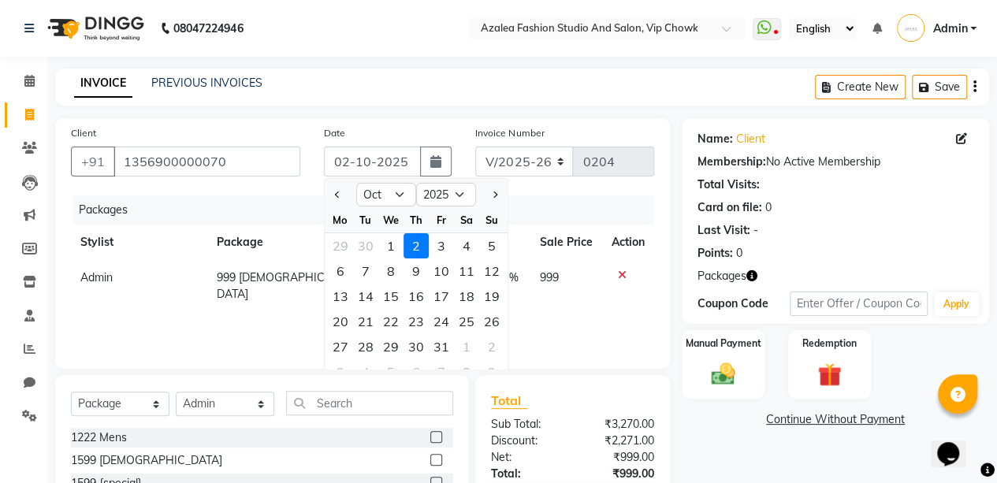
click at [395, 181] on div "Jan Feb Mar Apr May Jun [DATE] Aug Sep Oct Nov [DATE] 2016 2017 2018 2019 2020 …" at bounding box center [416, 193] width 183 height 28
click at [395, 192] on select "Jan Feb Mar Apr May Jun [DATE] Aug Sep Oct Nov Dec" at bounding box center [386, 195] width 60 height 24
click at [356, 183] on select "Jan Feb Mar Apr May Jun [DATE] Aug Sep Oct Nov Dec" at bounding box center [386, 195] width 60 height 24
click at [494, 269] on div "14" at bounding box center [491, 271] width 25 height 25
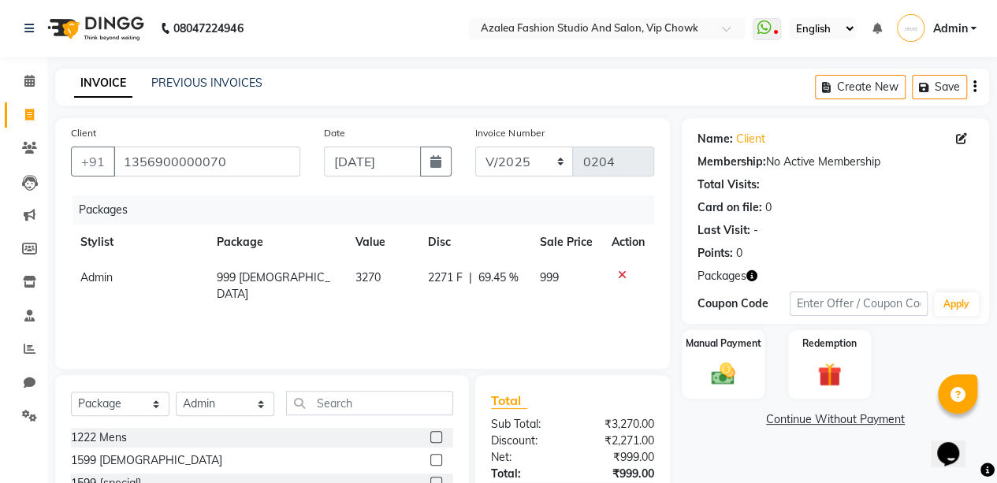
click at [695, 431] on div "Name: Client Membership: No Active Membership Total Visits: Card on file: 0 Las…" at bounding box center [841, 363] width 319 height 490
click at [772, 454] on div "Name: Client Membership: No Active Membership Total Visits: Card on file: 0 Las…" at bounding box center [841, 363] width 319 height 490
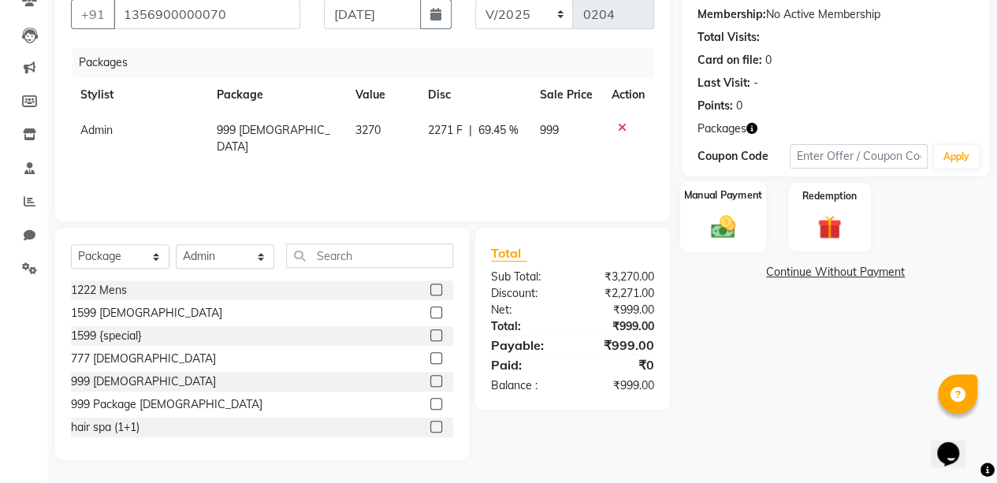
click at [724, 239] on img at bounding box center [723, 227] width 40 height 28
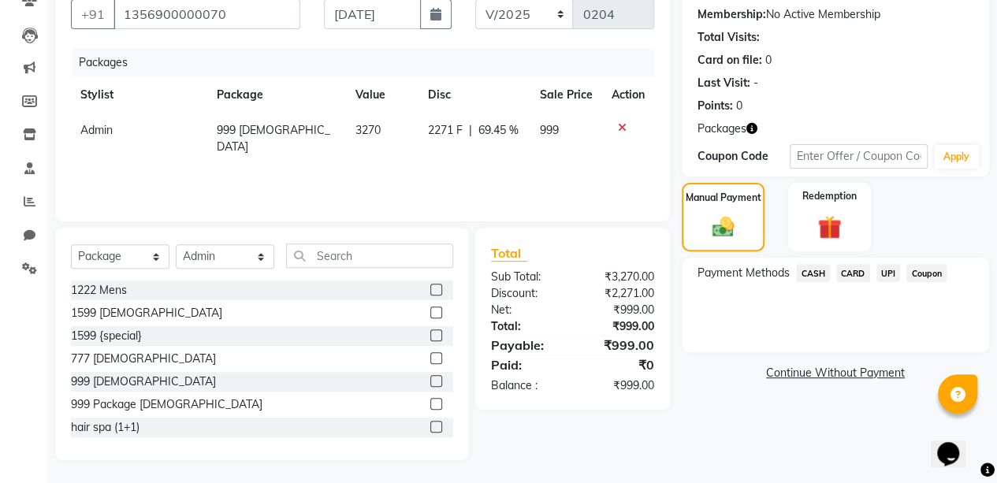
click at [894, 275] on span "UPI" at bounding box center [889, 273] width 24 height 18
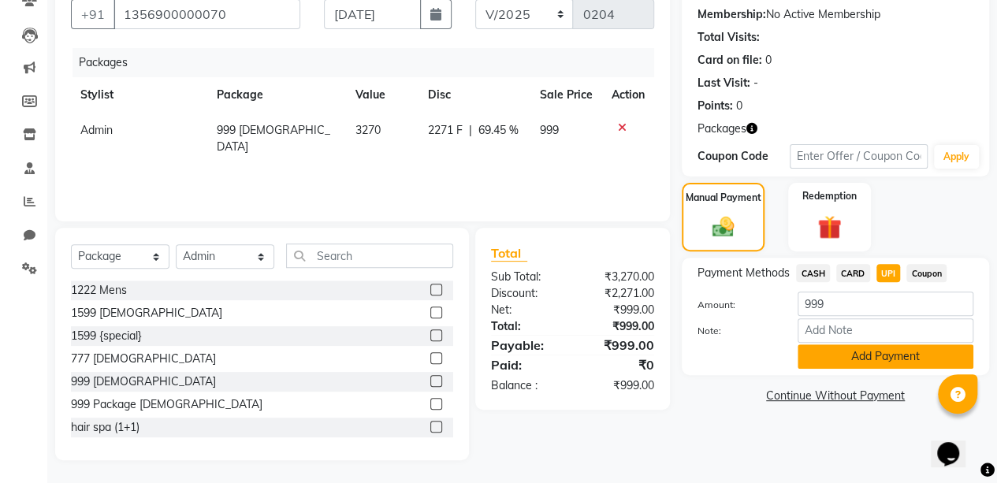
click at [893, 352] on button "Add Payment" at bounding box center [886, 357] width 176 height 24
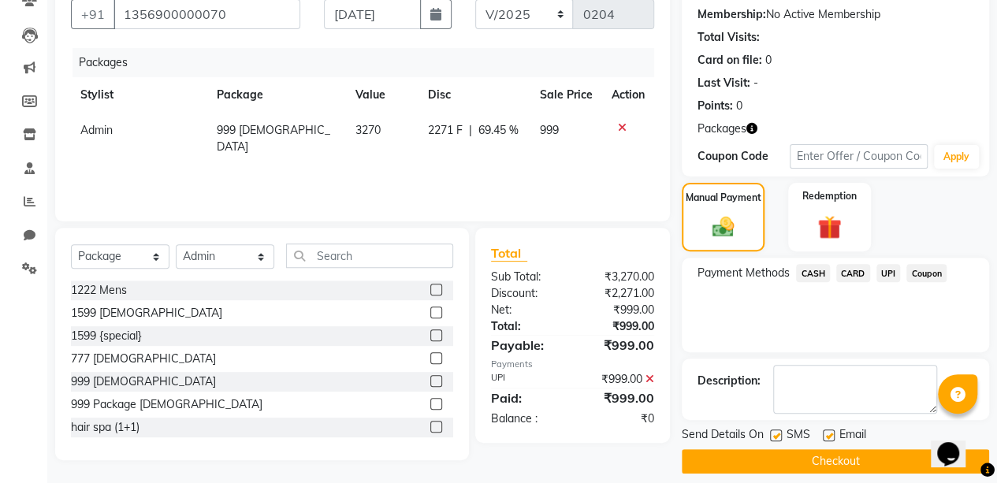
click at [804, 455] on button "Checkout" at bounding box center [835, 461] width 307 height 24
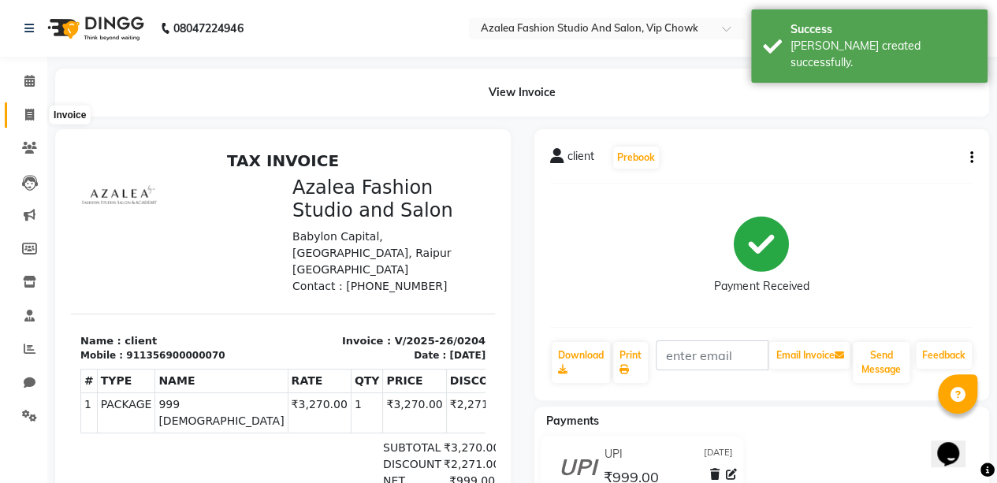
click at [33, 114] on icon at bounding box center [29, 115] width 9 height 12
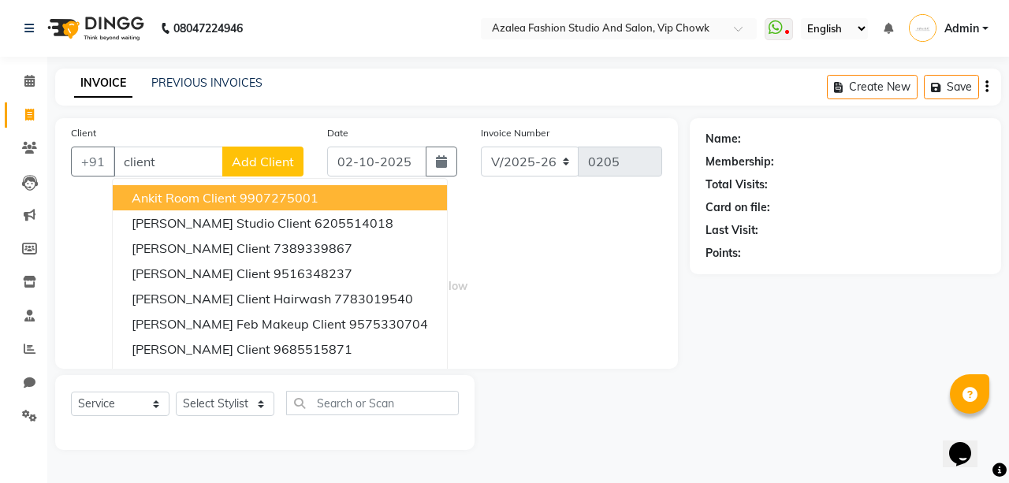
click at [272, 163] on span "Add Client" at bounding box center [263, 162] width 62 height 16
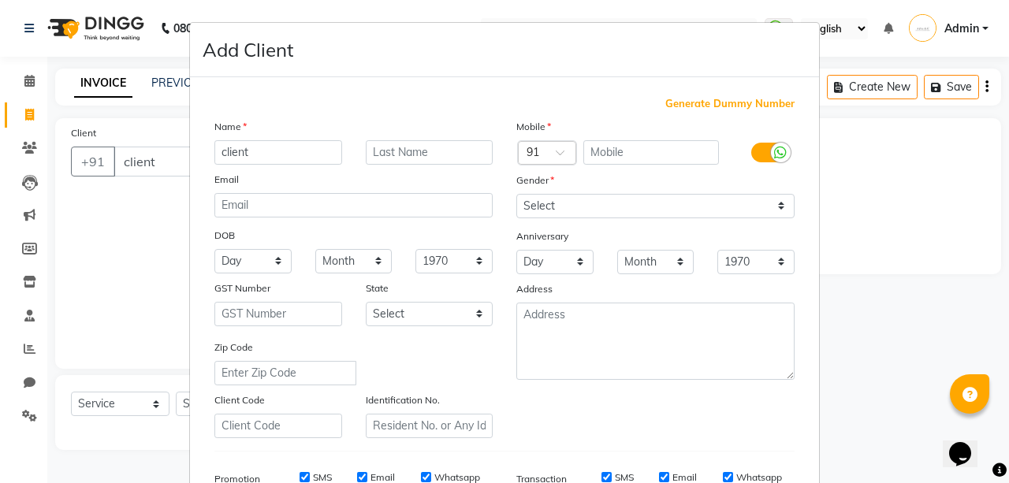
click at [667, 100] on span "Generate Dummy Number" at bounding box center [729, 104] width 129 height 16
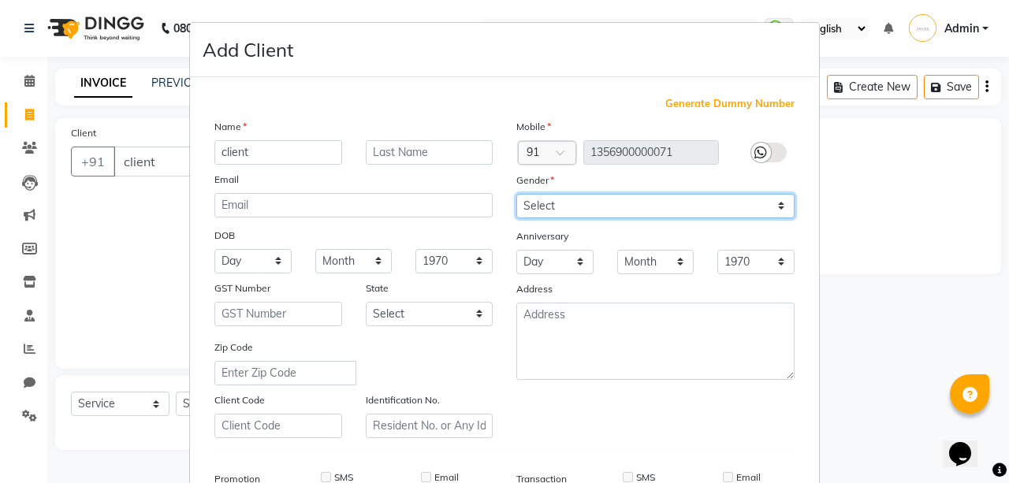
click at [631, 201] on select "Select [DEMOGRAPHIC_DATA] [DEMOGRAPHIC_DATA] Other Prefer Not To Say" at bounding box center [655, 206] width 278 height 24
click at [516, 194] on select "Select [DEMOGRAPHIC_DATA] [DEMOGRAPHIC_DATA] Other Prefer Not To Say" at bounding box center [655, 206] width 278 height 24
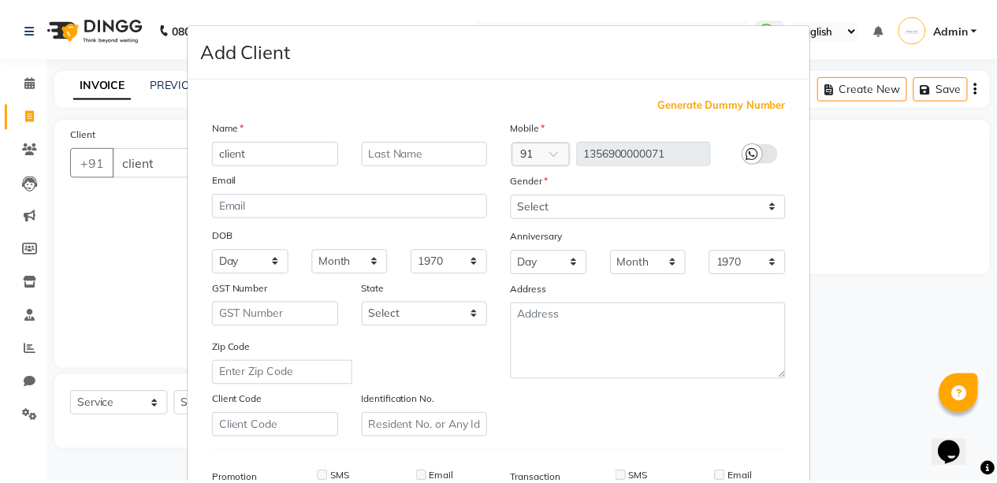
scroll to position [241, 0]
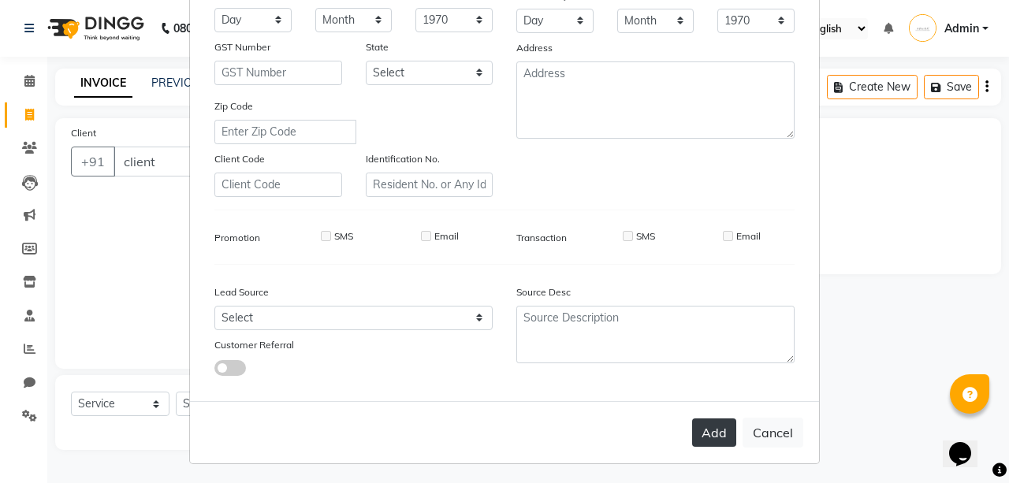
click at [703, 430] on button "Add" at bounding box center [714, 433] width 44 height 28
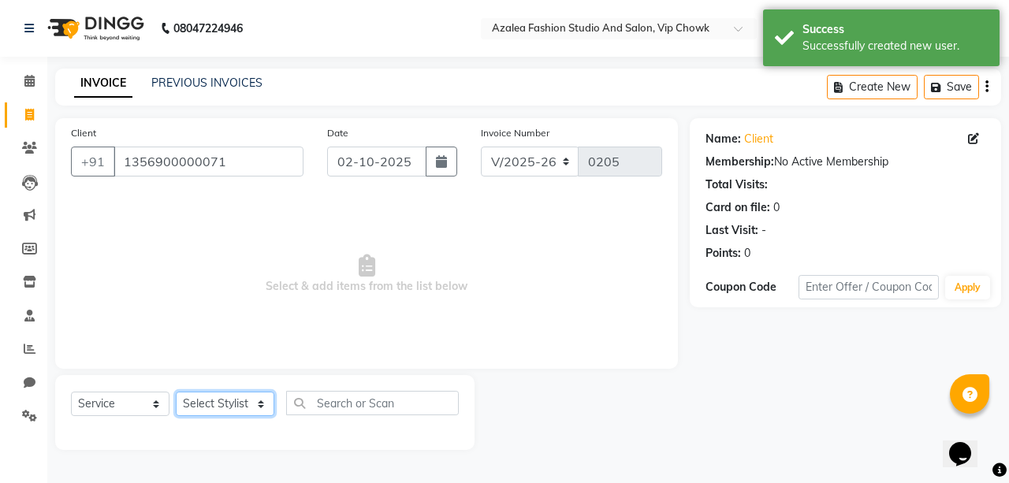
drag, startPoint x: 192, startPoint y: 398, endPoint x: 203, endPoint y: 223, distance: 175.4
click at [203, 223] on div "Client [PHONE_NUMBER] Date [DATE] Invoice Number V/2025 V/[PHONE_NUMBER] Select…" at bounding box center [366, 284] width 646 height 332
click at [176, 392] on select "Select Stylist aarti sen Admin [PERSON_NAME] anzal [PERSON_NAME][MEDICAL_DATA]:…" at bounding box center [225, 404] width 99 height 24
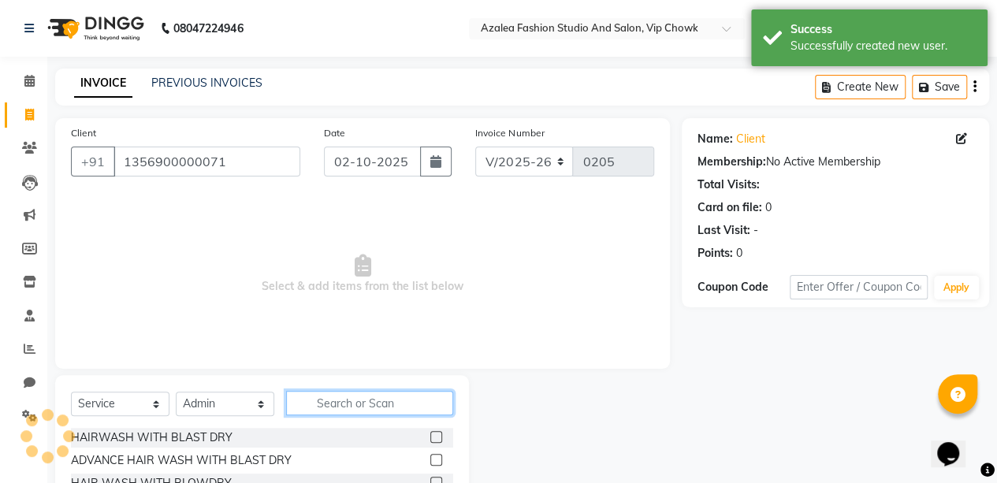
click at [350, 400] on input "text" at bounding box center [369, 403] width 167 height 24
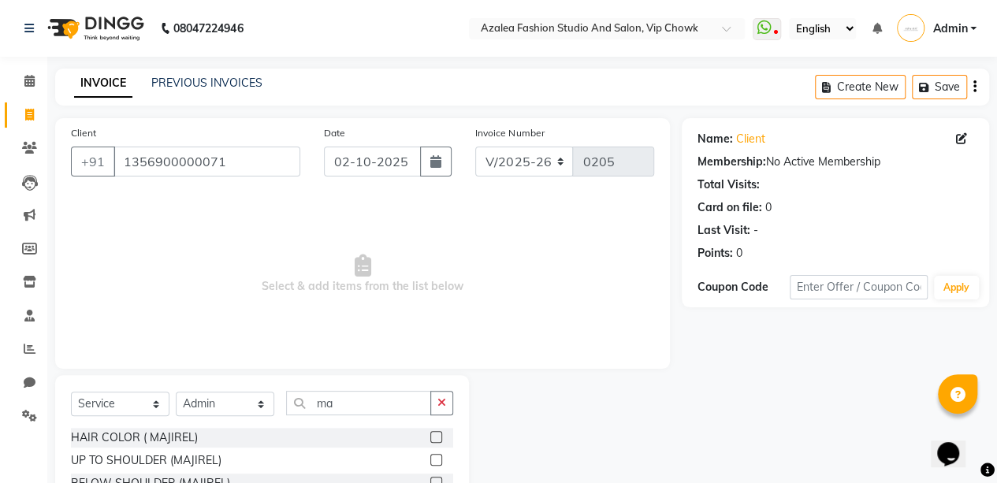
click at [430, 434] on label at bounding box center [436, 437] width 12 height 12
click at [430, 434] on input "checkbox" at bounding box center [435, 438] width 10 height 10
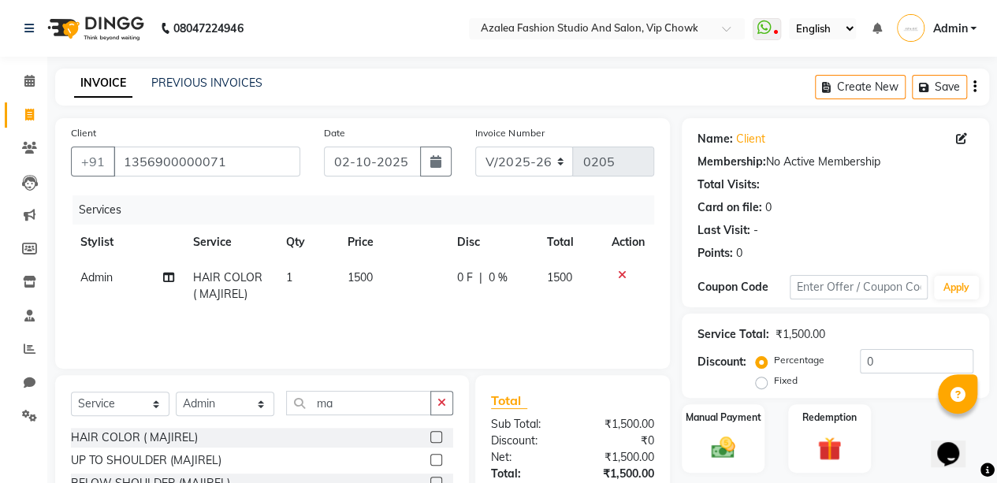
click at [430, 458] on label at bounding box center [436, 460] width 12 height 12
click at [430, 458] on input "checkbox" at bounding box center [435, 461] width 10 height 10
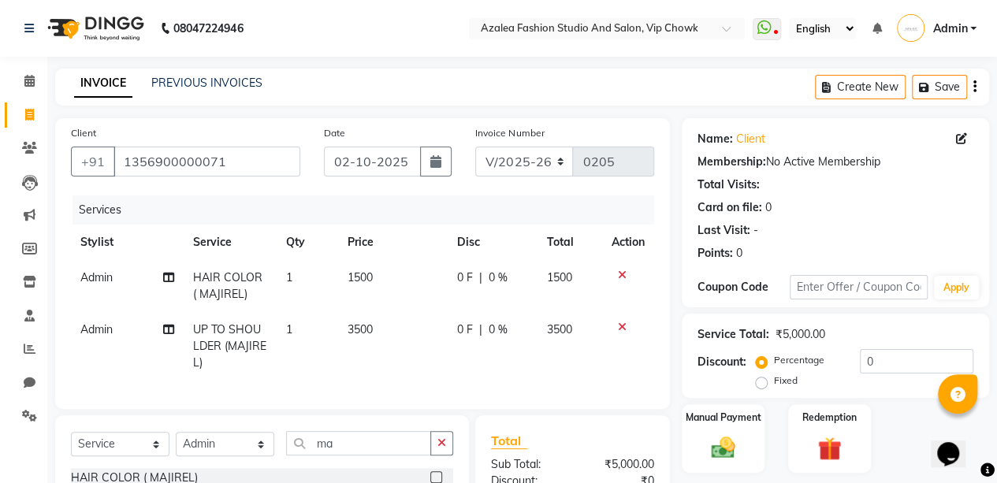
click at [622, 274] on icon at bounding box center [622, 275] width 9 height 11
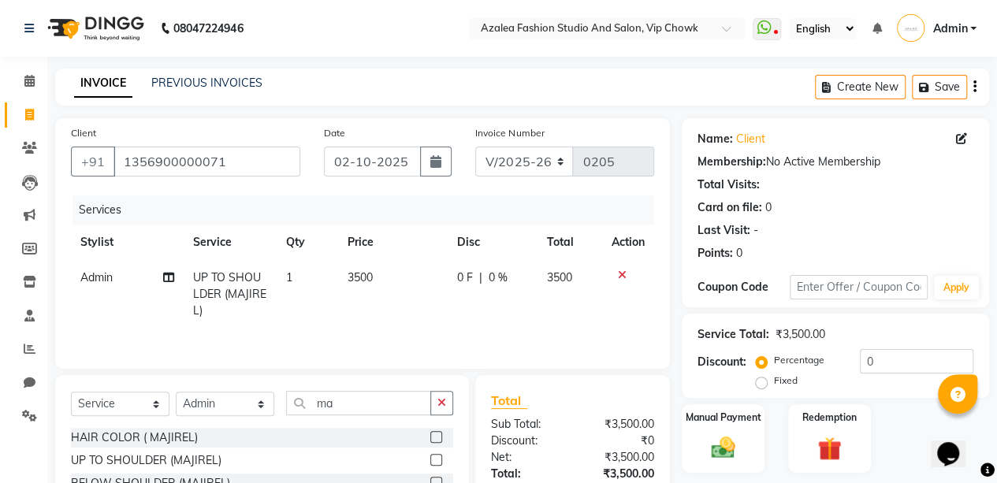
click at [505, 277] on span "0 %" at bounding box center [498, 278] width 19 height 17
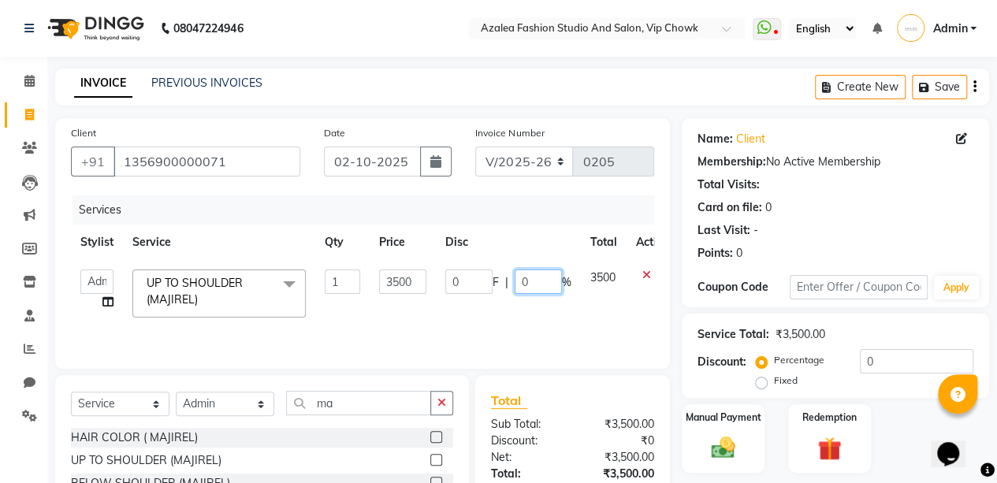
click at [537, 279] on input "0" at bounding box center [538, 282] width 47 height 24
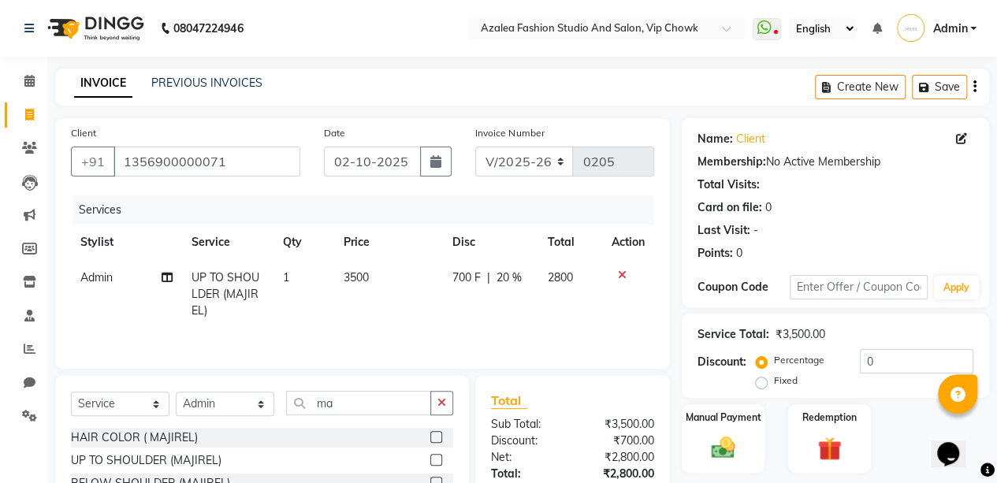
click at [671, 324] on div "Client [PHONE_NUMBER] Date [DATE] Invoice Number V/2025 V/[PHONE_NUMBER] Servic…" at bounding box center [362, 363] width 639 height 490
click at [996, 441] on div "Manual Payment Redemption" at bounding box center [835, 438] width 331 height 69
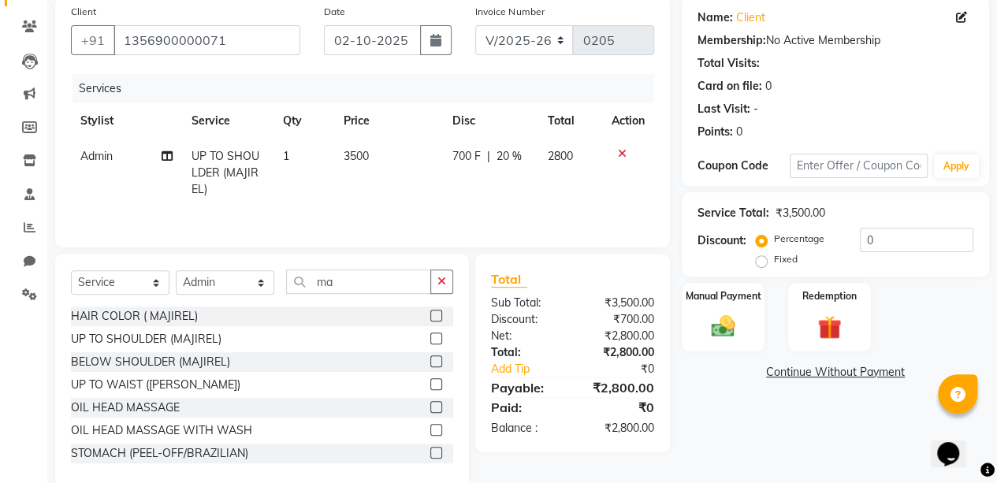
scroll to position [147, 0]
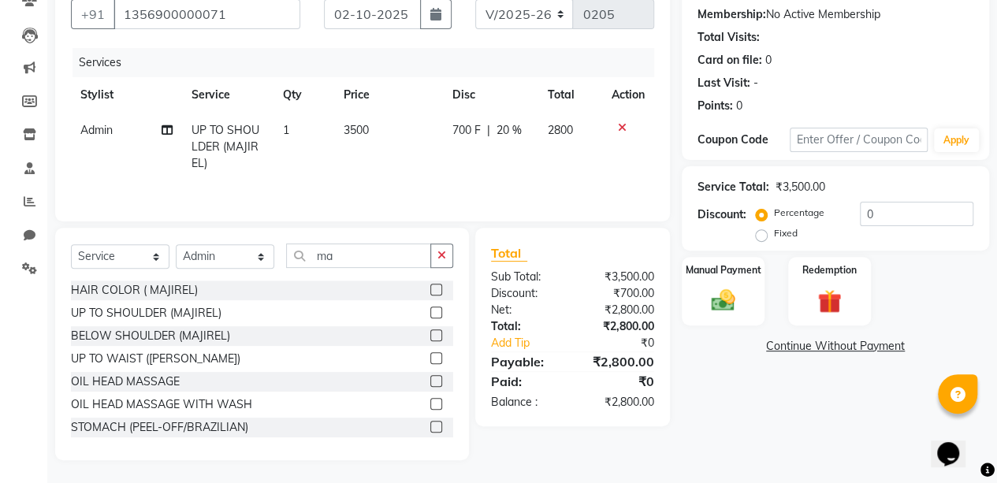
click at [512, 128] on span "20 %" at bounding box center [508, 130] width 25 height 17
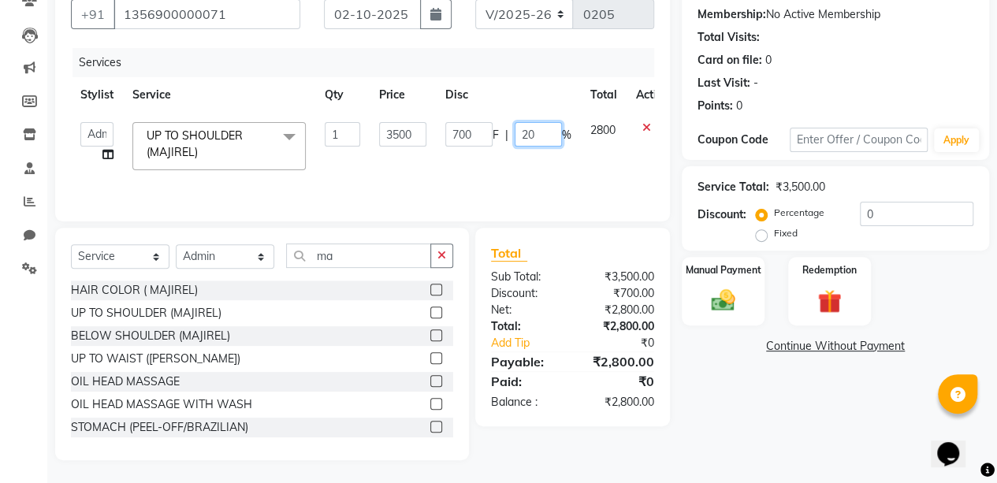
click at [547, 136] on input "20" at bounding box center [538, 134] width 47 height 24
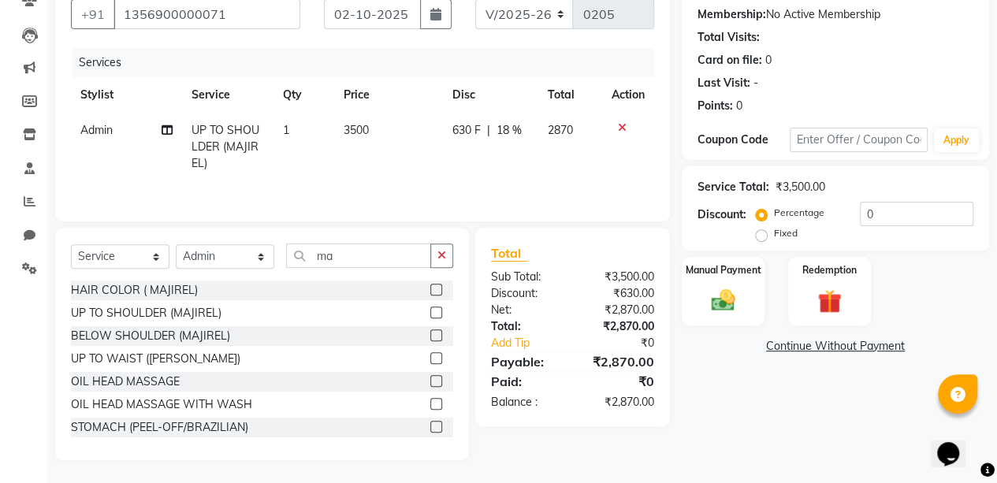
click at [739, 449] on div "Name: Client Membership: No Active Membership Total Visits: Card on file: 0 Las…" at bounding box center [841, 216] width 319 height 490
click at [514, 132] on span "18 %" at bounding box center [508, 130] width 25 height 17
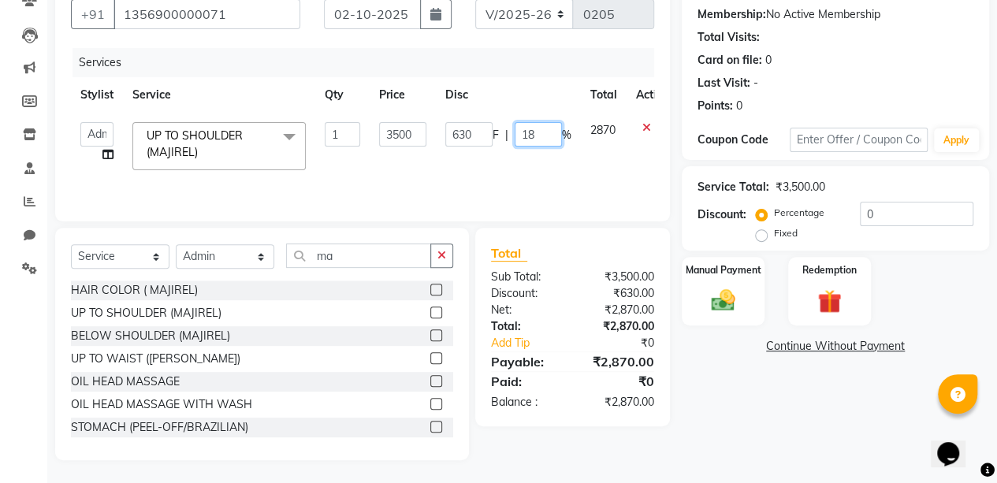
click at [546, 138] on input "18" at bounding box center [538, 134] width 47 height 24
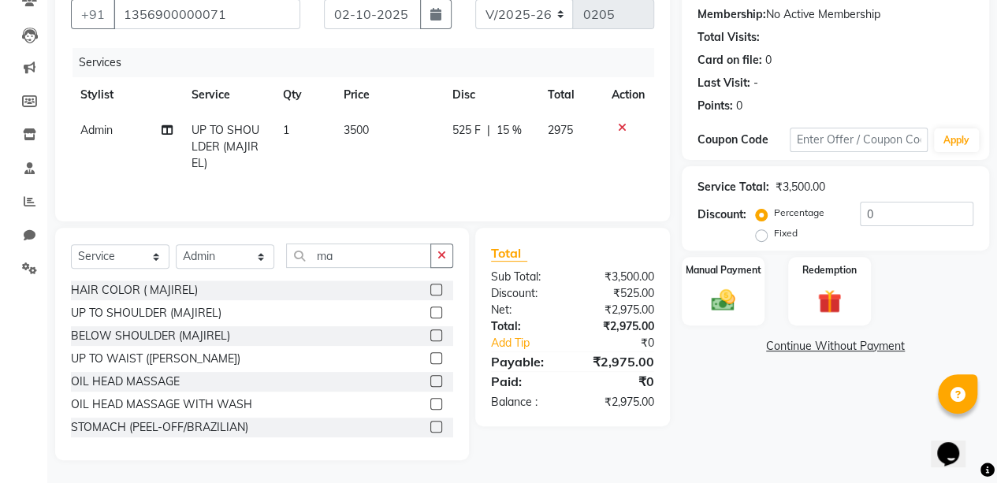
click at [744, 475] on main "INVOICE PREVIOUS INVOICES Create New Save Client [PHONE_NUMBER] Date [DATE] Inv…" at bounding box center [522, 202] width 950 height 563
click at [514, 130] on span "15 %" at bounding box center [508, 130] width 25 height 17
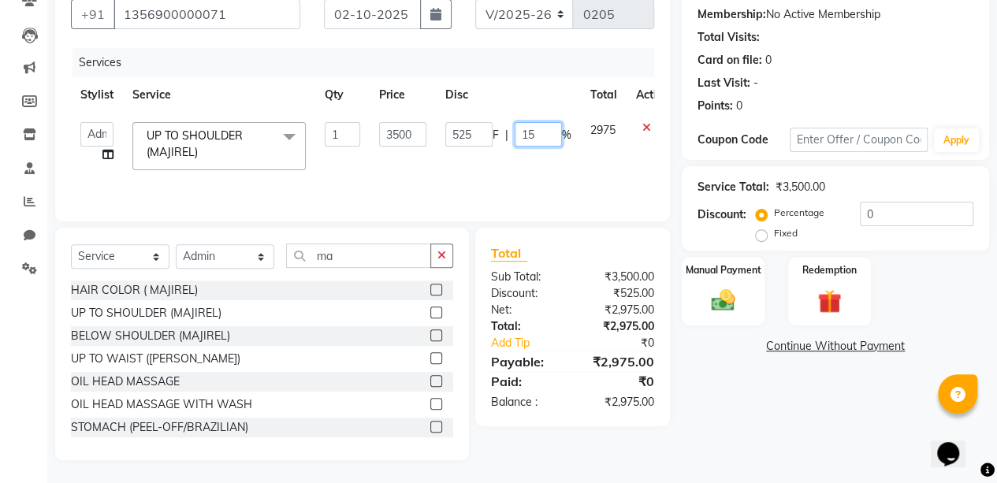
click at [534, 138] on input "15" at bounding box center [538, 134] width 47 height 24
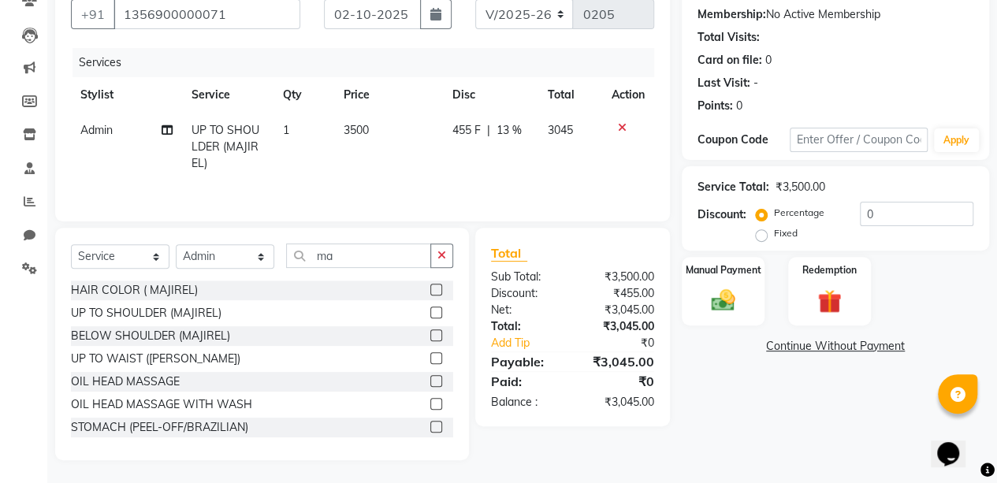
click at [758, 414] on div "Name: Client Membership: No Active Membership Total Visits: Card on file: 0 Las…" at bounding box center [841, 216] width 319 height 490
click at [511, 129] on span "13 %" at bounding box center [508, 130] width 25 height 17
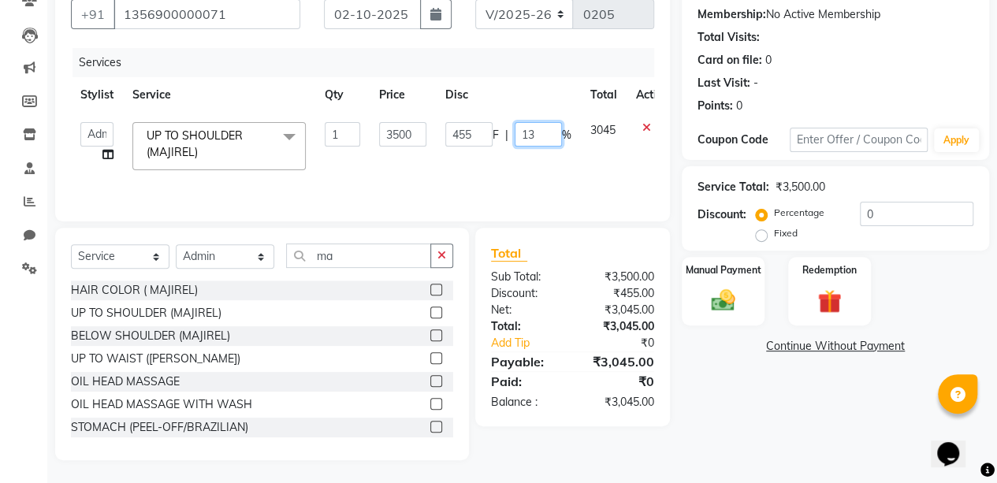
click at [539, 138] on input "13" at bounding box center [538, 134] width 47 height 24
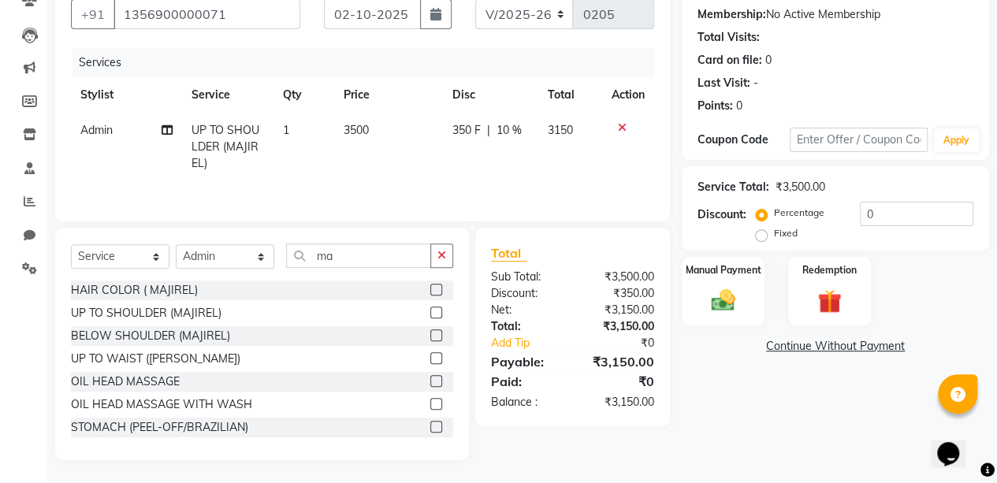
click at [680, 376] on div "Total Sub Total: ₹3,500.00 Discount: ₹350.00 Net: ₹3,150.00 Total: ₹3,150.00 Ad…" at bounding box center [575, 344] width 213 height 233
click at [507, 127] on span "10 %" at bounding box center [508, 130] width 25 height 17
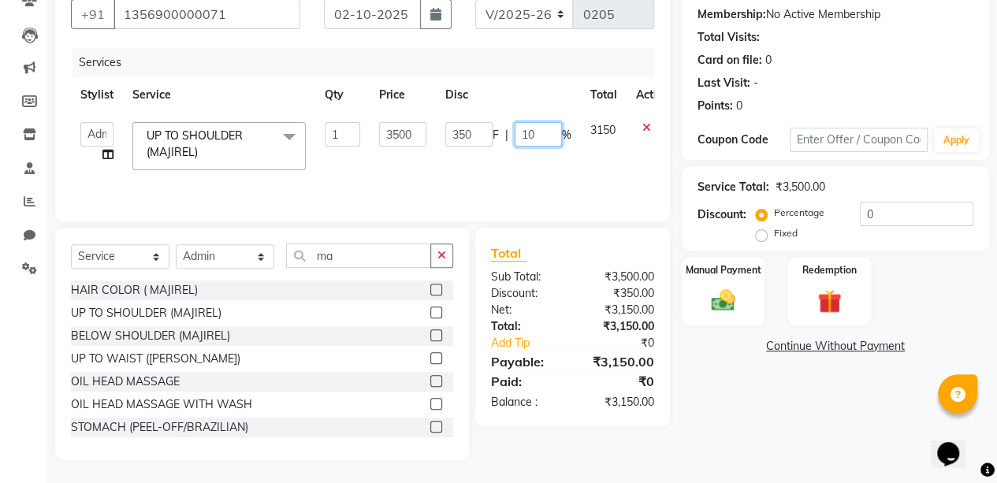
click at [538, 128] on input "10" at bounding box center [538, 134] width 47 height 24
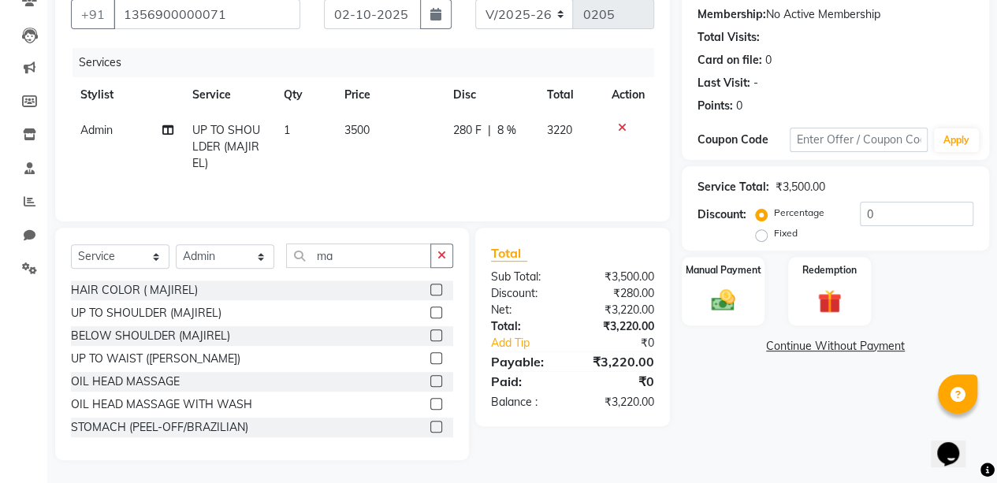
click at [777, 414] on div "Name: Client Membership: No Active Membership Total Visits: Card on file: 0 Las…" at bounding box center [841, 216] width 319 height 490
click at [500, 130] on span "8 %" at bounding box center [506, 130] width 19 height 17
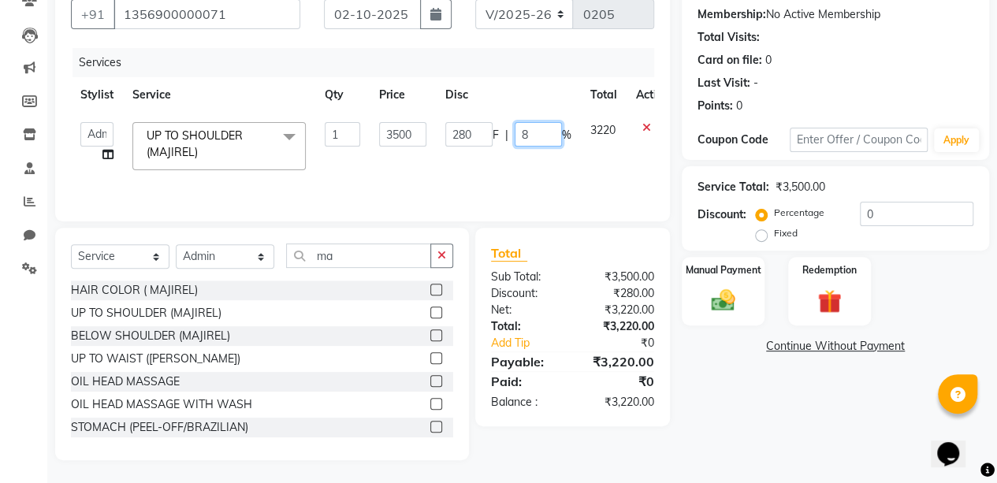
click at [534, 136] on input "8" at bounding box center [538, 134] width 47 height 24
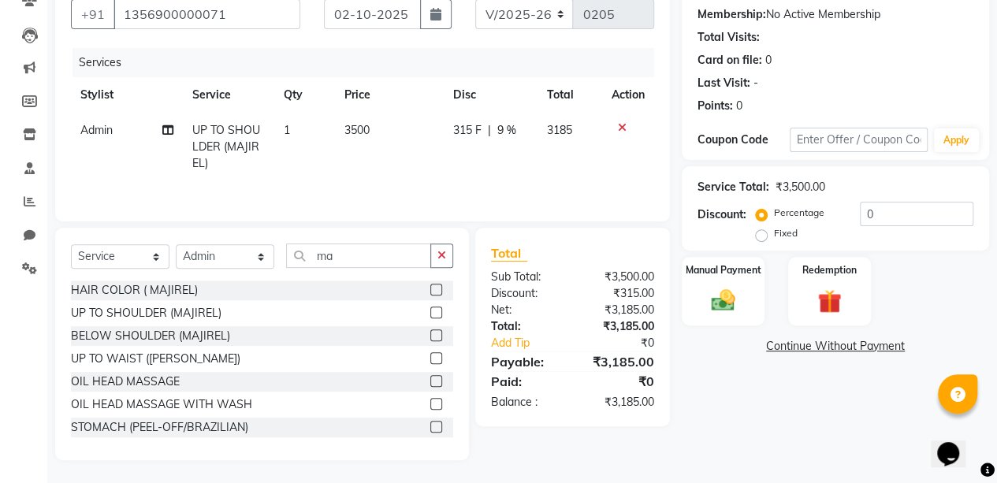
click at [773, 412] on div "Name: Client Membership: No Active Membership Total Visits: Card on file: 0 Las…" at bounding box center [841, 216] width 319 height 490
click at [512, 128] on span "9 %" at bounding box center [506, 130] width 19 height 17
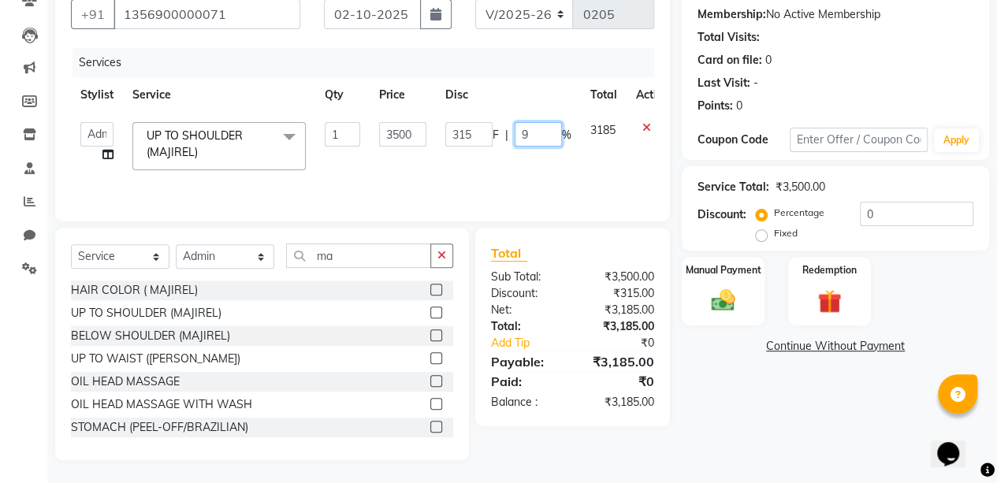
click at [536, 140] on input "9" at bounding box center [538, 134] width 47 height 24
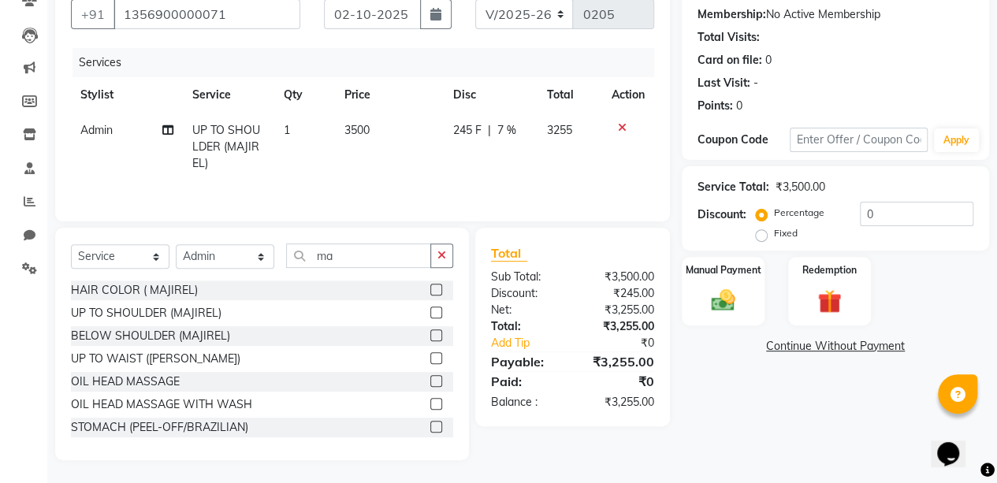
click at [810, 452] on div "Name: Client Membership: No Active Membership Total Visits: Card on file: 0 Las…" at bounding box center [841, 216] width 319 height 490
click at [508, 125] on span "7 %" at bounding box center [506, 130] width 19 height 17
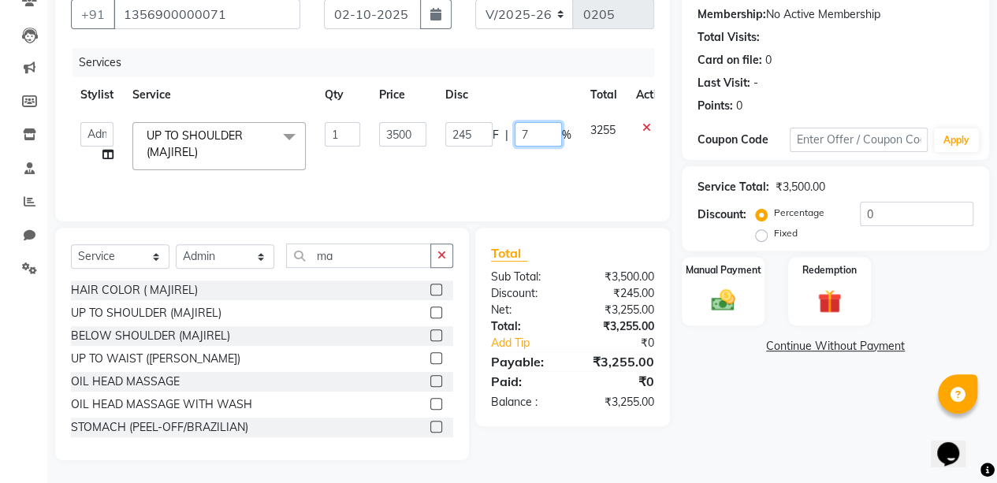
click at [530, 132] on input "7" at bounding box center [538, 134] width 47 height 24
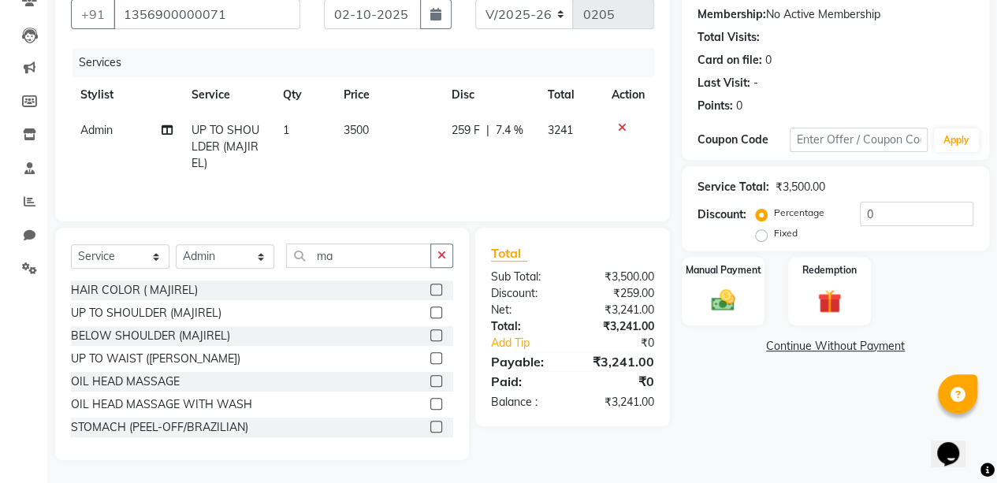
click at [773, 450] on div "Name: Client Membership: No Active Membership Total Visits: Card on file: 0 Las…" at bounding box center [841, 216] width 319 height 490
click at [509, 130] on span "7.4 %" at bounding box center [509, 130] width 28 height 17
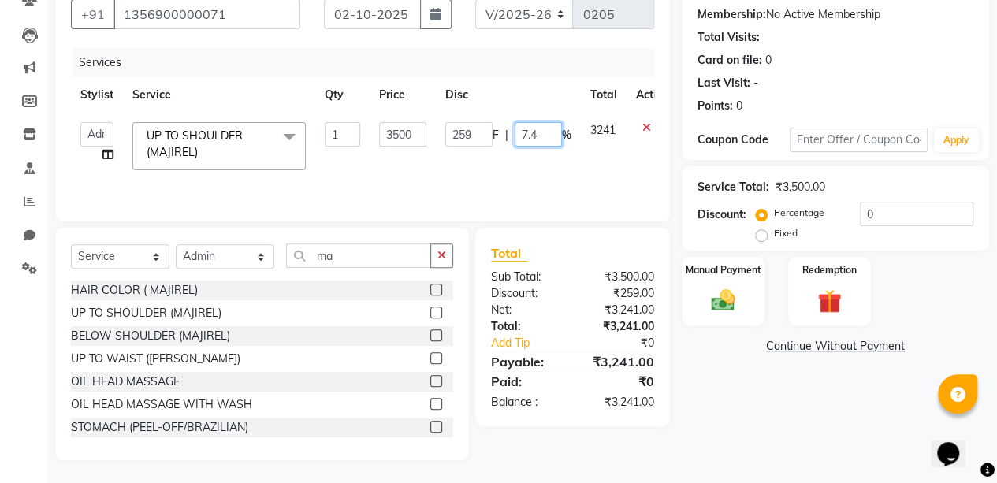
click at [538, 138] on input "7.4" at bounding box center [538, 134] width 47 height 24
click at [791, 422] on div "Name: Client Membership: No Active Membership Total Visits: Card on file: 0 Las…" at bounding box center [841, 216] width 319 height 490
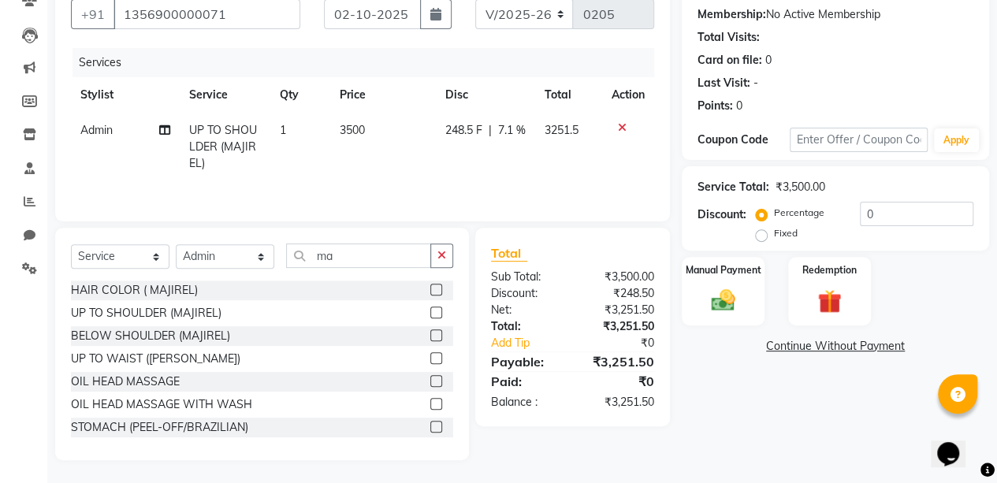
click at [510, 128] on span "7.1 %" at bounding box center [512, 130] width 28 height 17
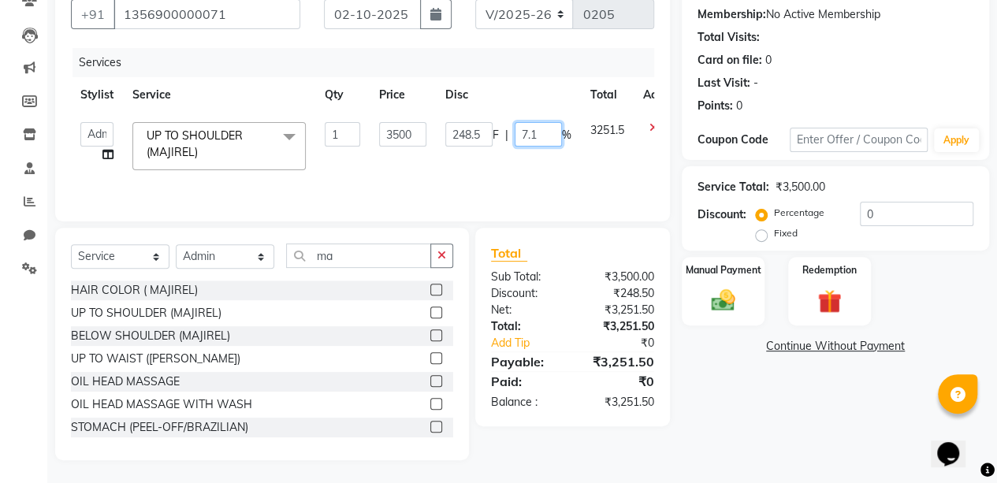
click at [544, 137] on input "7.1" at bounding box center [538, 134] width 47 height 24
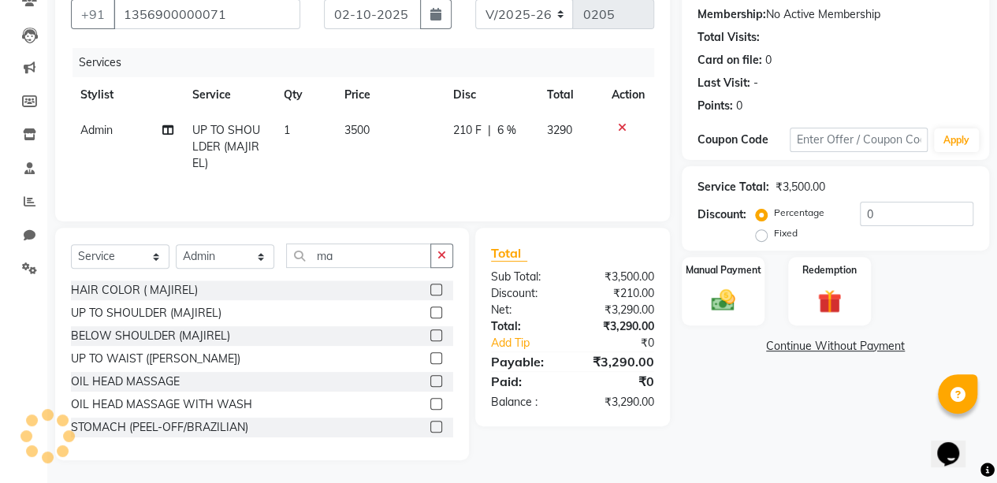
click at [748, 380] on div "Name: Client Membership: No Active Membership Total Visits: Card on file: 0 Las…" at bounding box center [841, 216] width 319 height 490
click at [512, 132] on span "6 %" at bounding box center [506, 130] width 19 height 17
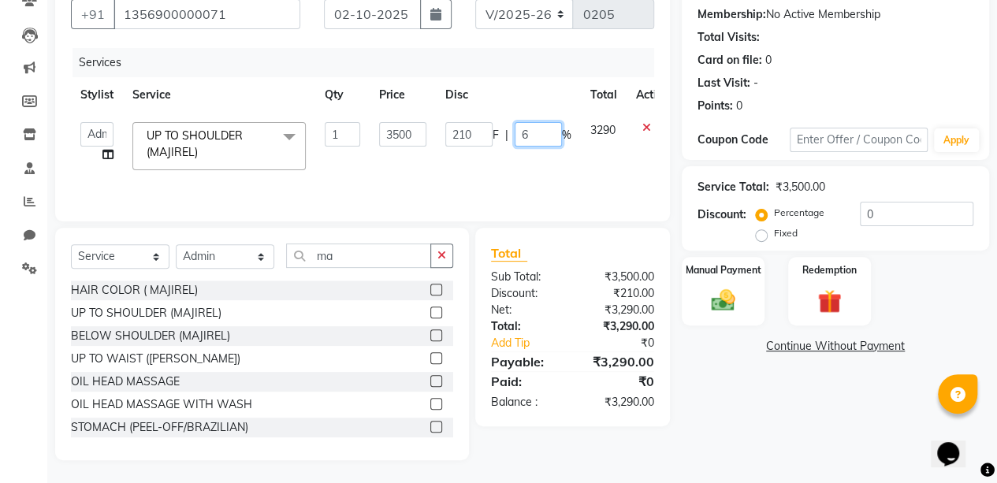
click at [544, 133] on input "6" at bounding box center [538, 134] width 47 height 24
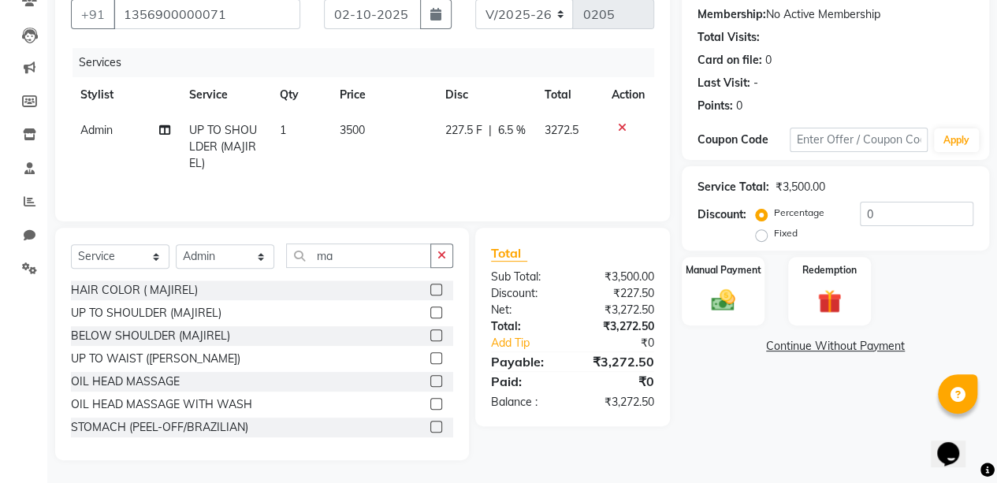
click at [716, 405] on div "Name: Client Membership: No Active Membership Total Visits: Card on file: 0 Las…" at bounding box center [841, 216] width 319 height 490
click at [506, 127] on span "6.5 %" at bounding box center [512, 130] width 28 height 17
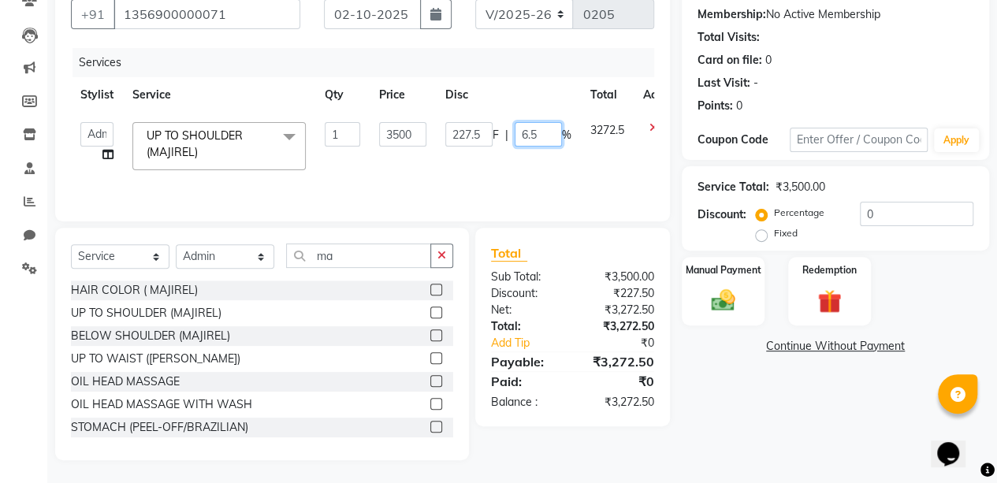
click at [544, 141] on input "6.5" at bounding box center [538, 134] width 47 height 24
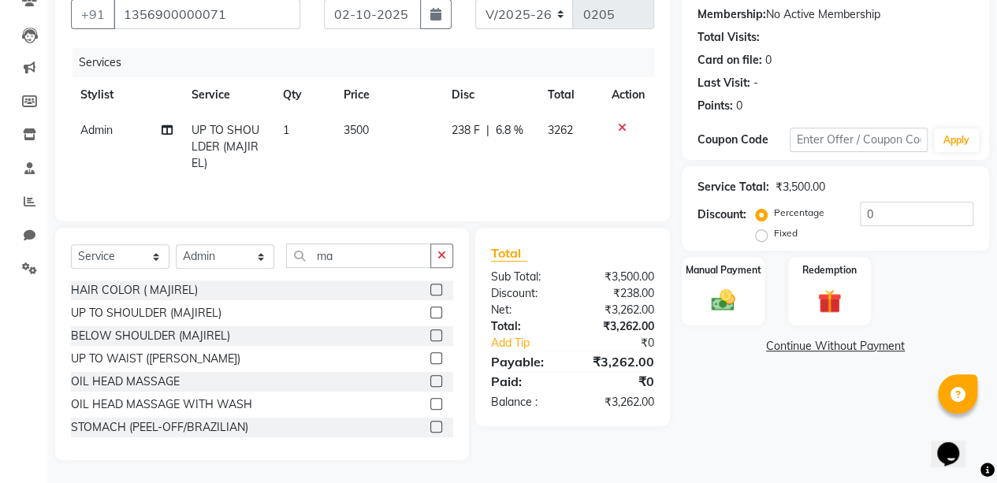
click at [769, 425] on div "Name: Client Membership: No Active Membership Total Visits: Card on file: 0 Las…" at bounding box center [841, 216] width 319 height 490
click at [512, 132] on span "6.8 %" at bounding box center [509, 130] width 28 height 17
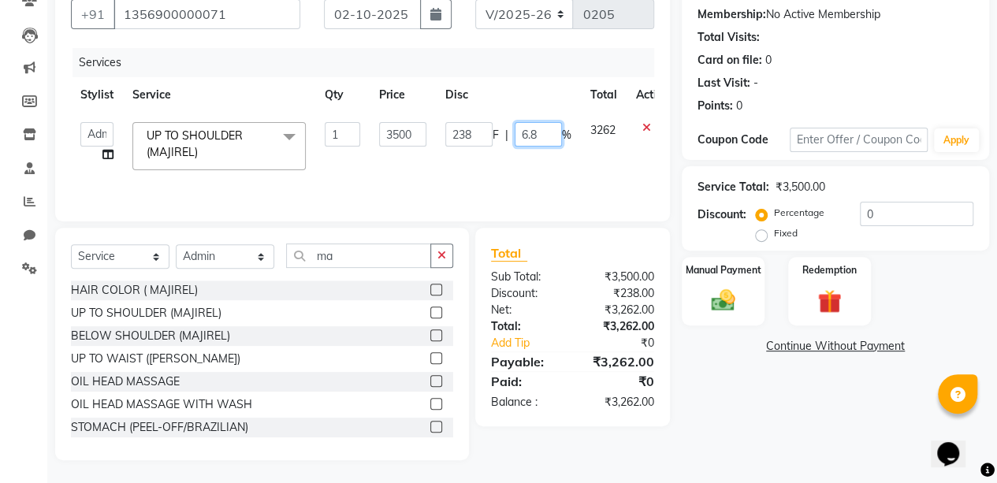
click at [546, 138] on input "6.8" at bounding box center [538, 134] width 47 height 24
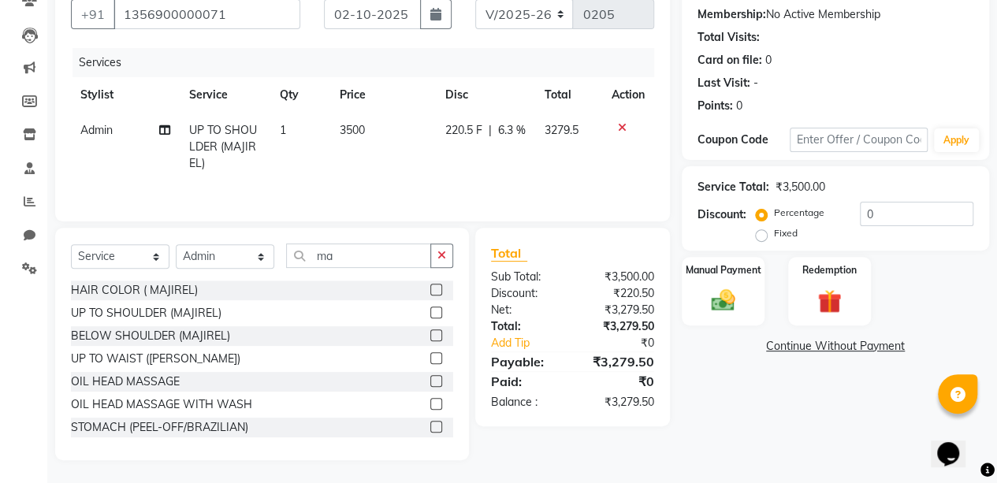
click at [595, 465] on main "INVOICE PREVIOUS INVOICES Create New Save Client [PHONE_NUMBER] Date [DATE] Inv…" at bounding box center [522, 202] width 950 height 563
click at [504, 134] on span "6.3 %" at bounding box center [512, 130] width 28 height 17
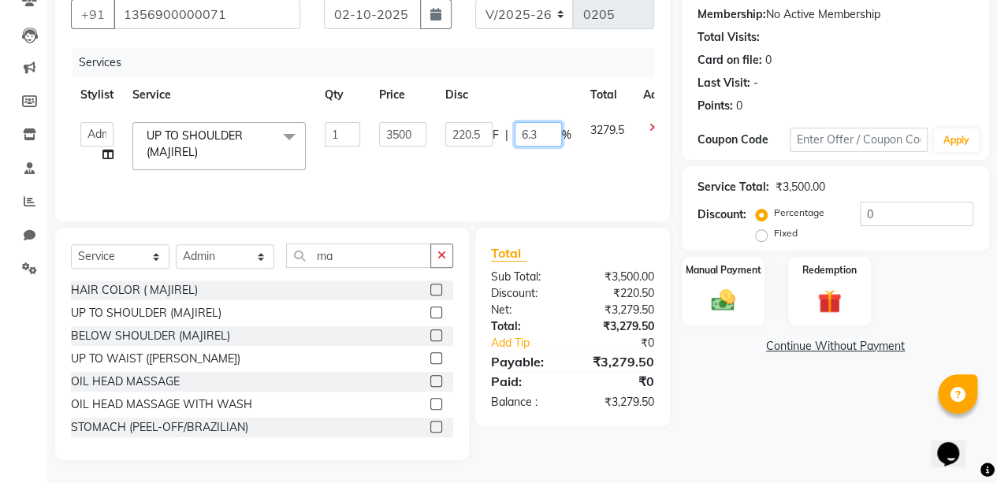
click at [538, 134] on input "6.3" at bounding box center [538, 134] width 47 height 24
click at [754, 417] on div "Name: Client Membership: No Active Membership Total Visits: Card on file: 0 Las…" at bounding box center [841, 216] width 319 height 490
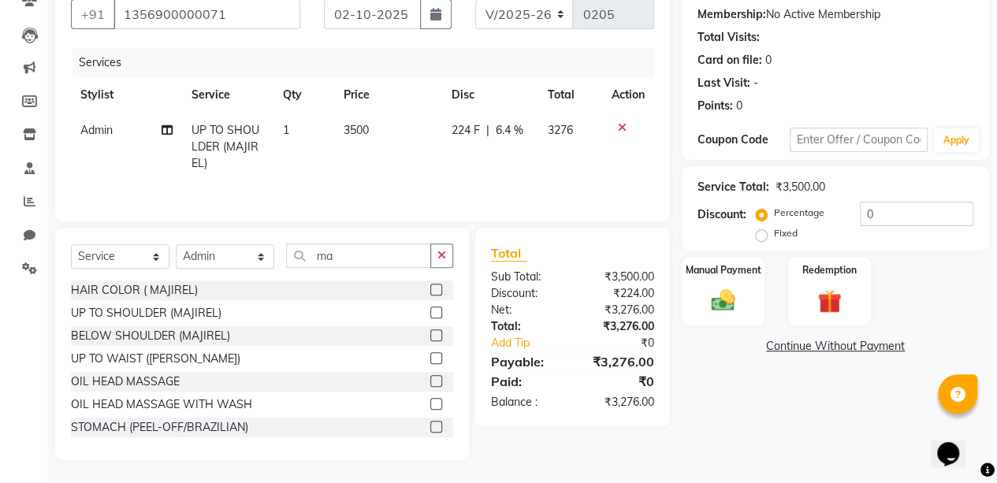
click at [508, 131] on span "6.4 %" at bounding box center [509, 130] width 28 height 17
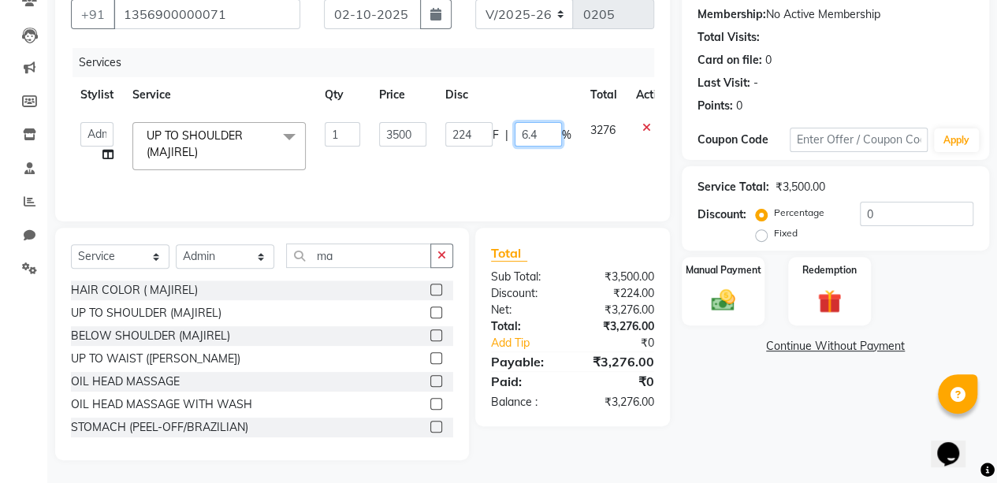
click at [546, 140] on input "6.4" at bounding box center [538, 134] width 47 height 24
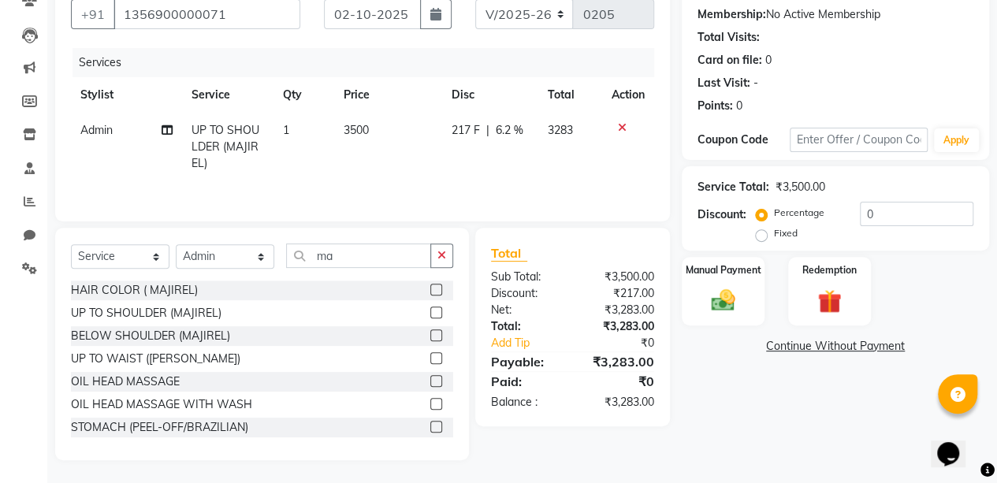
click at [744, 453] on div "Name: Client Membership: No Active Membership Total Visits: Card on file: 0 Las…" at bounding box center [841, 216] width 319 height 490
click at [503, 127] on span "6.2 %" at bounding box center [509, 130] width 28 height 17
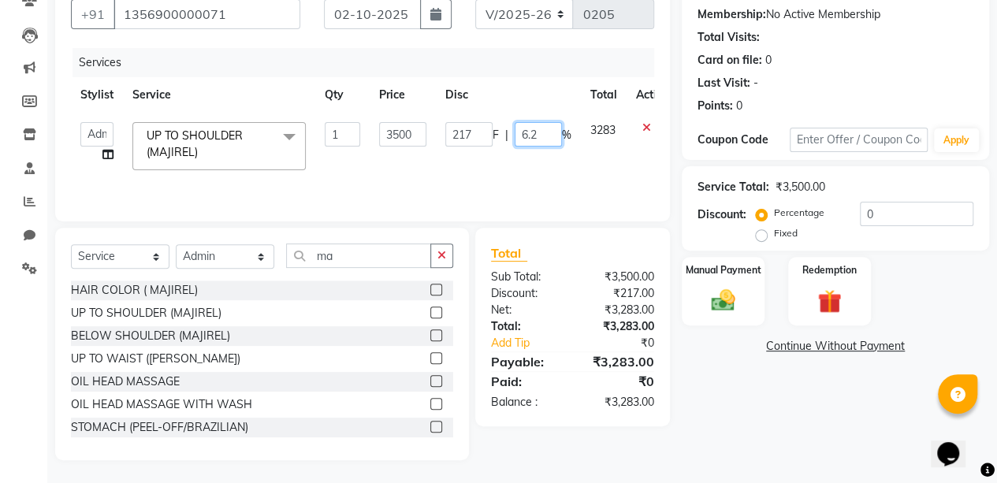
click at [549, 141] on input "6.2" at bounding box center [538, 134] width 47 height 24
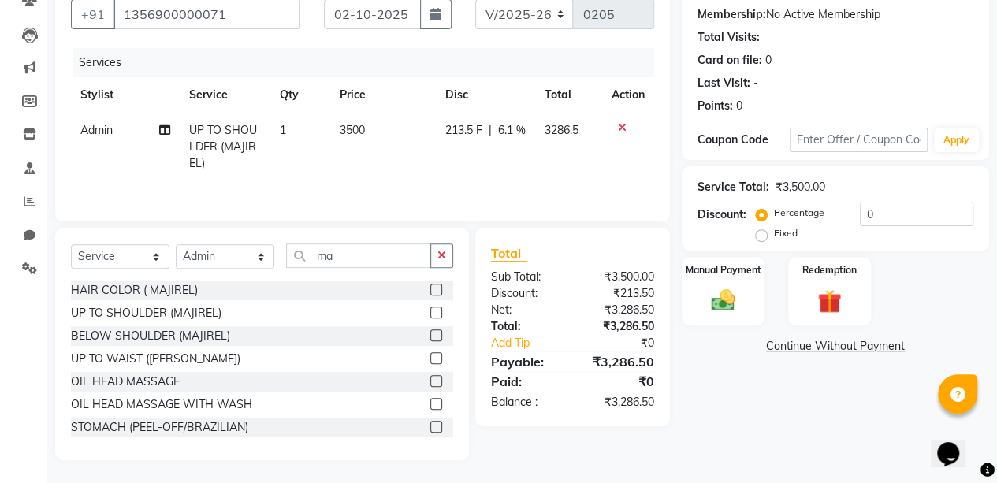
click at [731, 358] on div "Name: Client Membership: No Active Membership Total Visits: Card on file: 0 Las…" at bounding box center [841, 216] width 319 height 490
click at [501, 130] on span "6.1 %" at bounding box center [512, 130] width 28 height 17
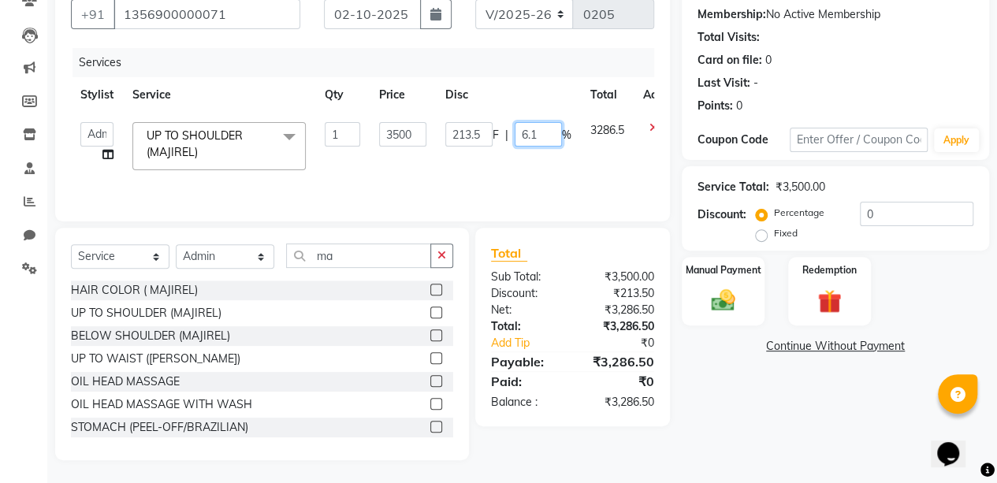
click at [534, 137] on input "6.1" at bounding box center [538, 134] width 47 height 24
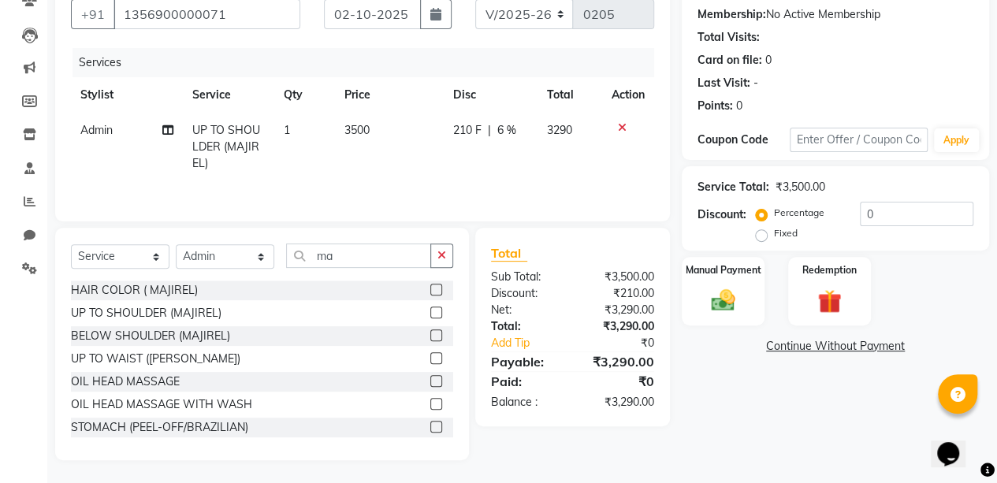
click at [793, 456] on div "Name: Client Membership: No Active Membership Total Visits: Card on file: 0 Las…" at bounding box center [841, 216] width 319 height 490
click at [512, 128] on span "6 %" at bounding box center [506, 130] width 19 height 17
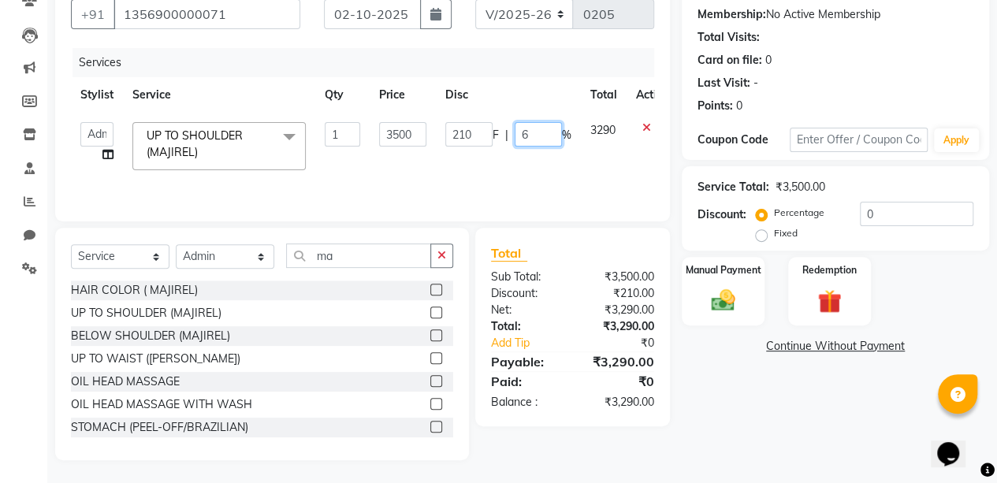
click at [541, 133] on input "6" at bounding box center [538, 134] width 47 height 24
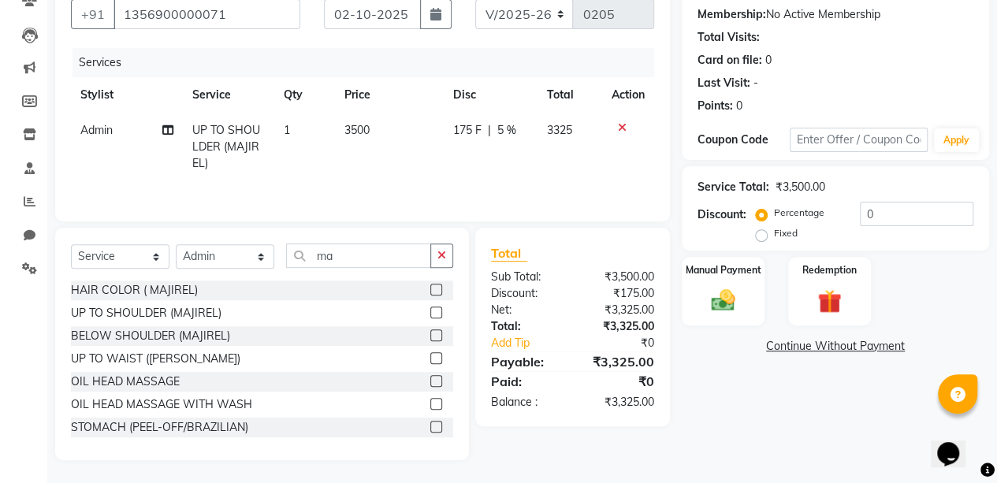
click at [762, 387] on div "Name: Client Membership: No Active Membership Total Visits: Card on file: 0 Las…" at bounding box center [841, 216] width 319 height 490
click at [512, 130] on span "5 %" at bounding box center [506, 130] width 19 height 17
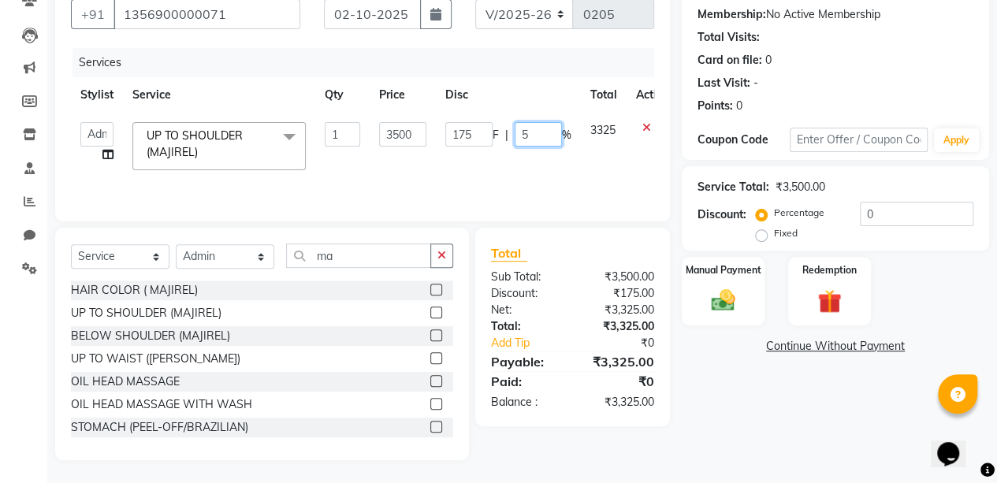
click at [536, 138] on input "5" at bounding box center [538, 134] width 47 height 24
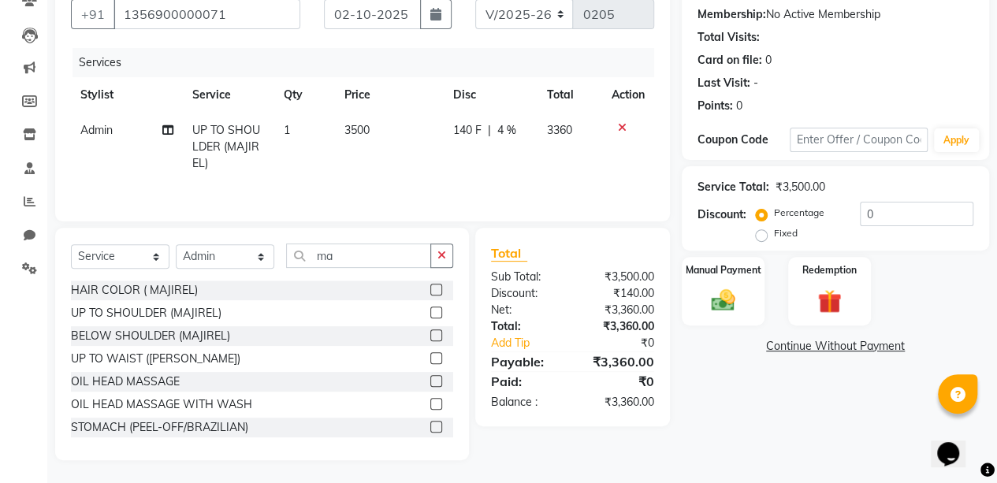
click at [739, 367] on div "Name: Client Membership: No Active Membership Total Visits: Card on file: 0 Las…" at bounding box center [841, 216] width 319 height 490
click at [510, 129] on span "4 %" at bounding box center [506, 130] width 19 height 17
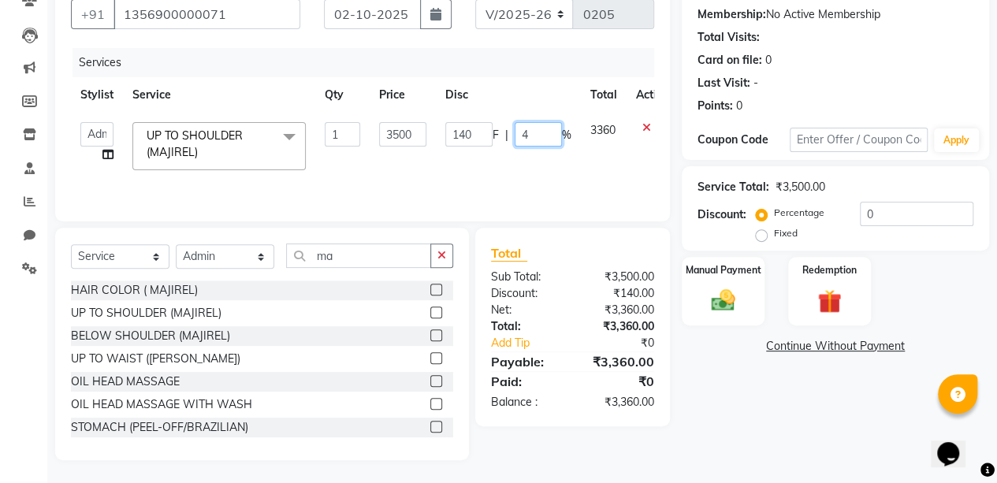
click at [533, 141] on input "4" at bounding box center [538, 134] width 47 height 24
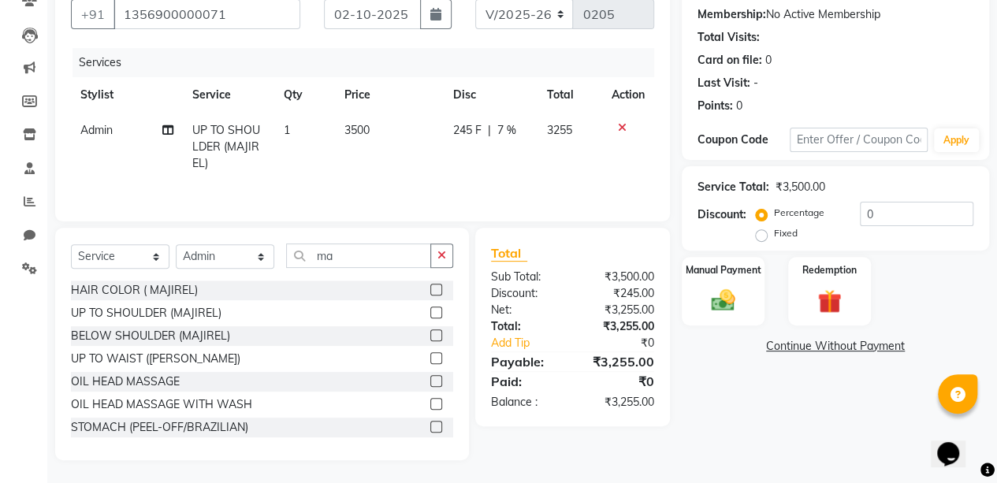
click at [759, 443] on div "Name: Client Membership: No Active Membership Total Visits: Card on file: 0 Las…" at bounding box center [841, 216] width 319 height 490
click at [503, 125] on span "7 %" at bounding box center [506, 130] width 19 height 17
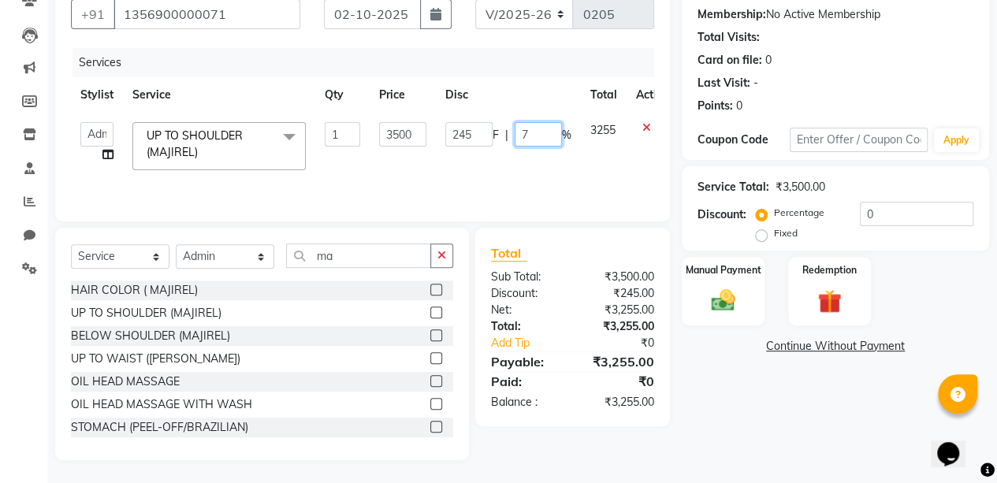
click at [541, 135] on input "7" at bounding box center [538, 134] width 47 height 24
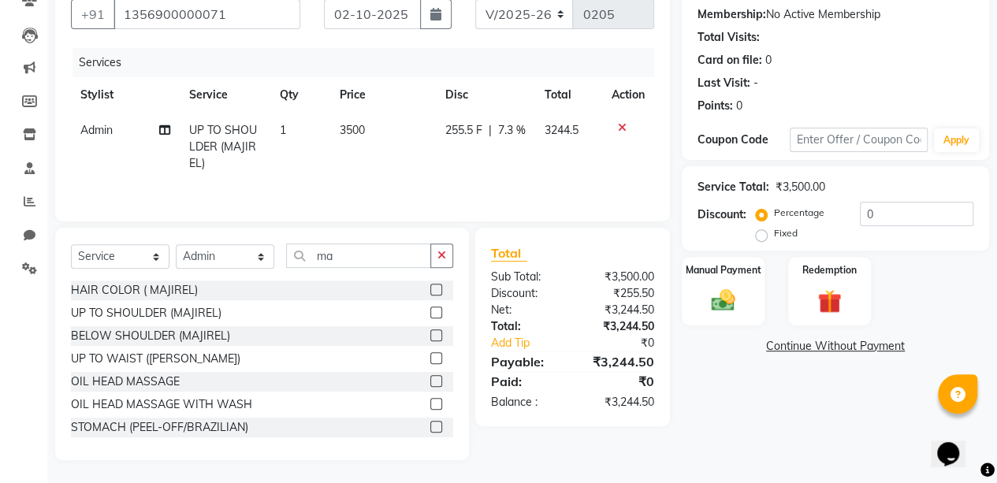
click at [776, 433] on div "Name: Client Membership: No Active Membership Total Visits: Card on file: 0 Las…" at bounding box center [841, 216] width 319 height 490
click at [512, 128] on span "7.3 %" at bounding box center [512, 130] width 28 height 17
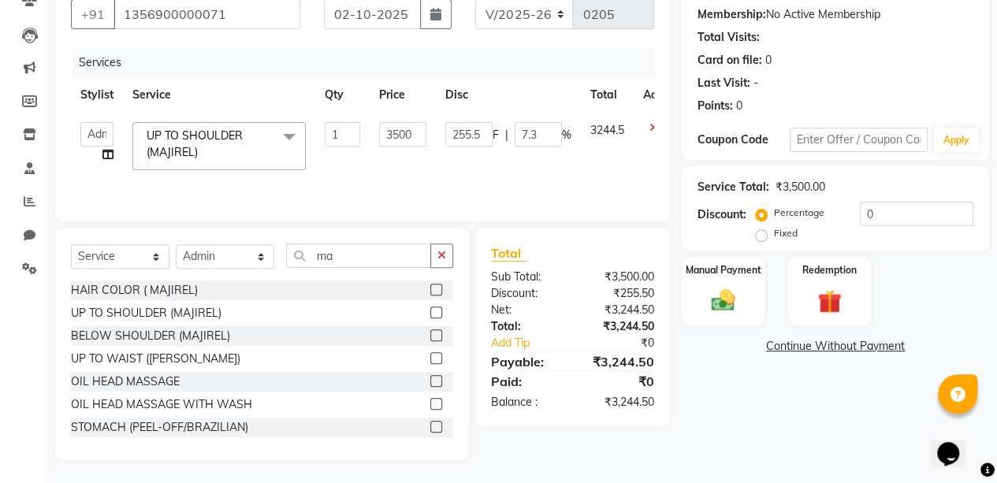
click at [512, 128] on div "255.5 F | 7.3 %" at bounding box center [508, 134] width 126 height 24
click at [538, 136] on input "7.3" at bounding box center [538, 134] width 47 height 24
click at [725, 411] on div "Name: Client Membership: No Active Membership Total Visits: Card on file: 0 Las…" at bounding box center [841, 216] width 319 height 490
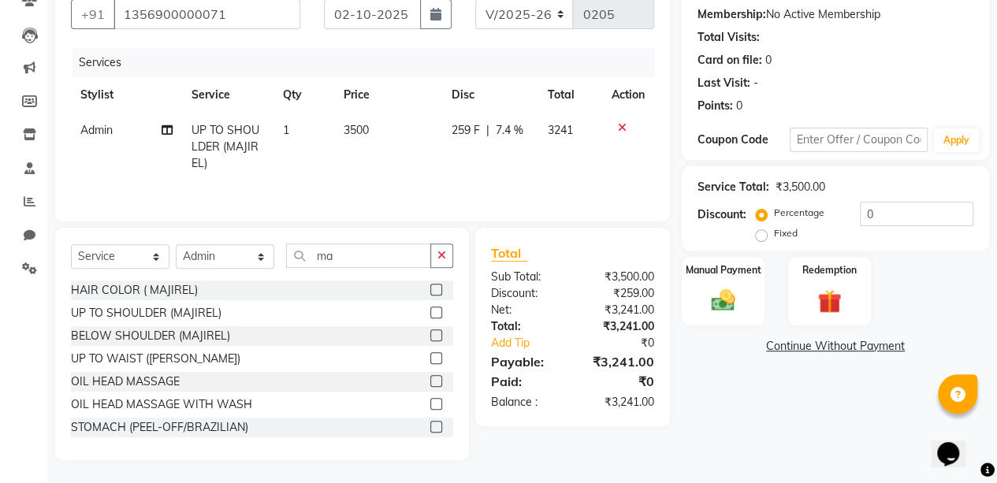
click at [511, 130] on span "7.4 %" at bounding box center [509, 130] width 28 height 17
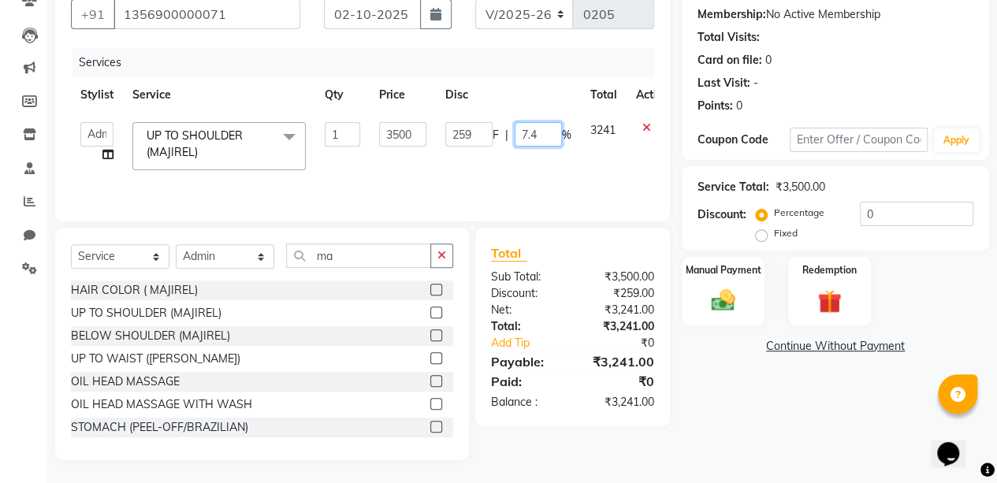
click at [538, 138] on input "7.4" at bounding box center [538, 134] width 47 height 24
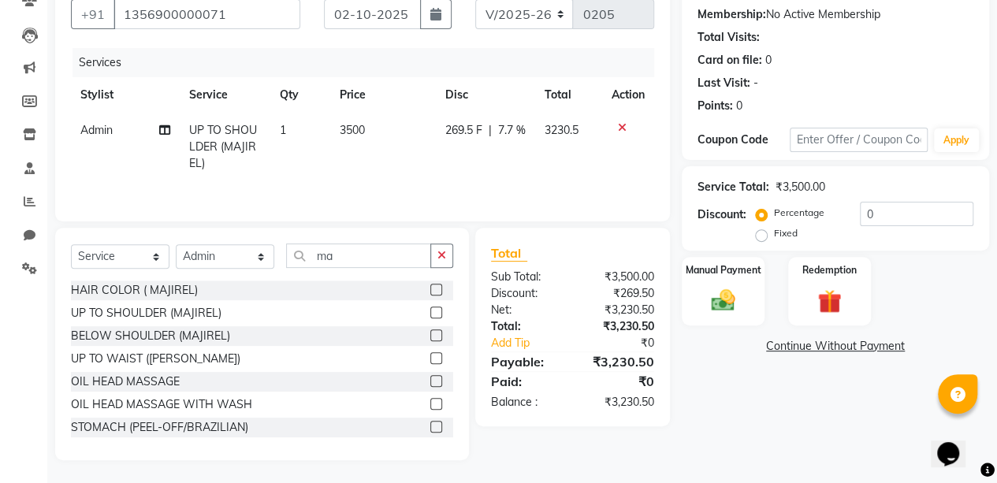
click at [743, 384] on div "Name: Client Membership: No Active Membership Total Visits: Card on file: 0 Las…" at bounding box center [841, 216] width 319 height 490
click at [512, 126] on span "7.7 %" at bounding box center [512, 130] width 28 height 17
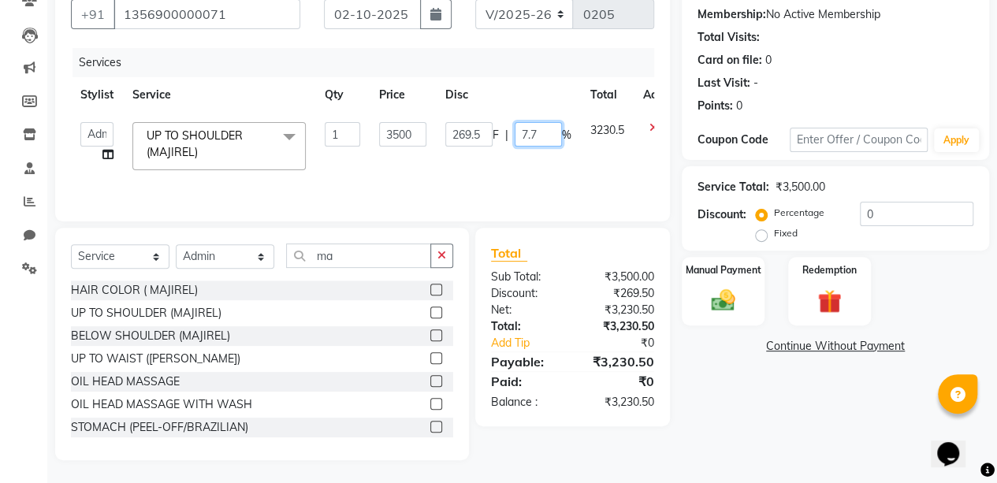
click at [542, 133] on input "7.7" at bounding box center [538, 134] width 47 height 24
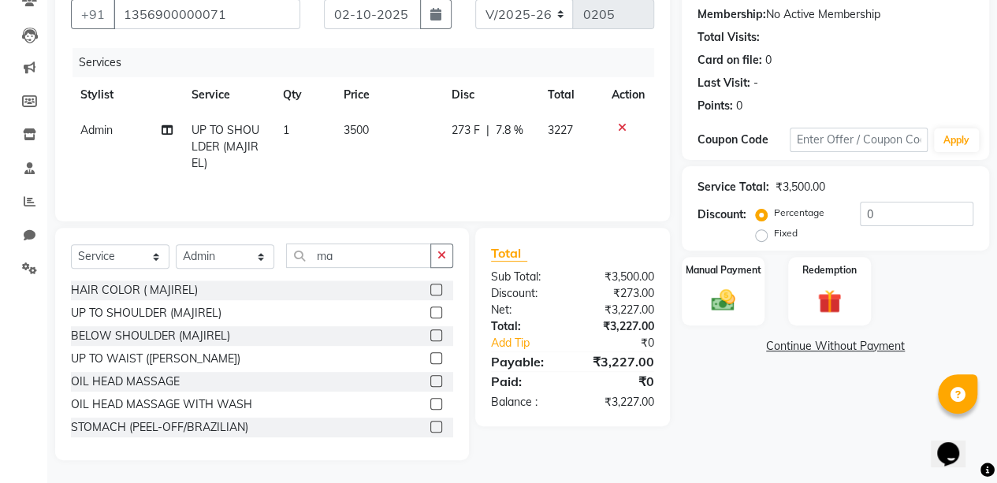
click at [764, 433] on div "Name: Client Membership: No Active Membership Total Visits: Card on file: 0 Las…" at bounding box center [841, 216] width 319 height 490
click at [509, 128] on span "7.8 %" at bounding box center [509, 130] width 28 height 17
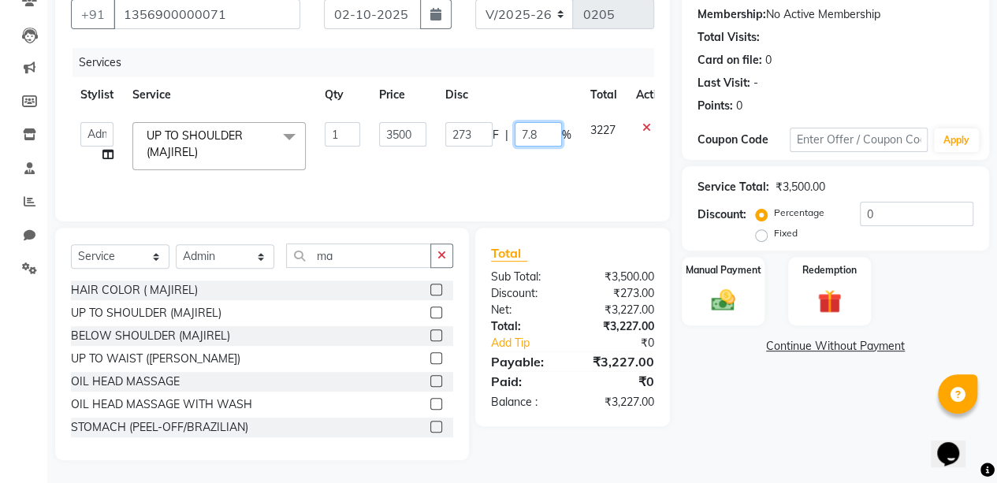
click at [543, 133] on input "7.8" at bounding box center [538, 134] width 47 height 24
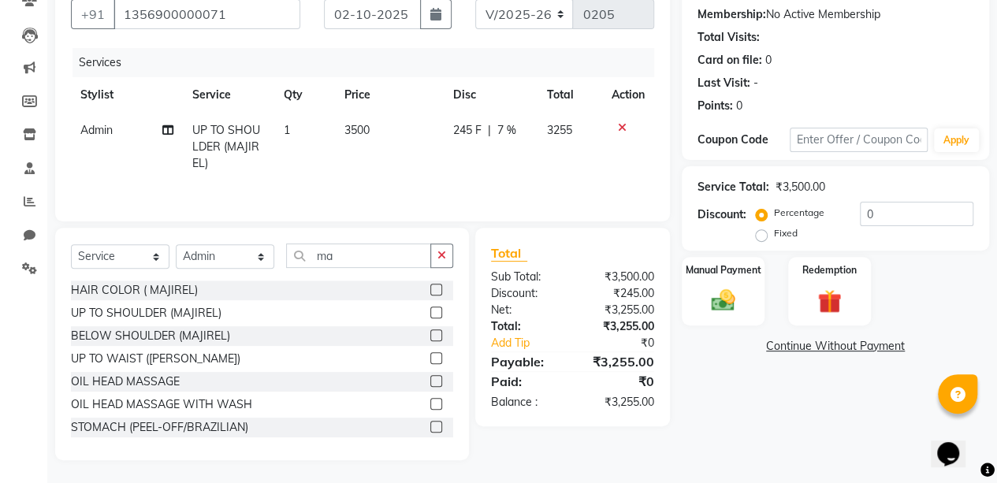
click at [786, 417] on div "Name: Client Membership: No Active Membership Total Visits: Card on file: 0 Las…" at bounding box center [841, 216] width 319 height 490
click at [724, 299] on img at bounding box center [723, 300] width 40 height 28
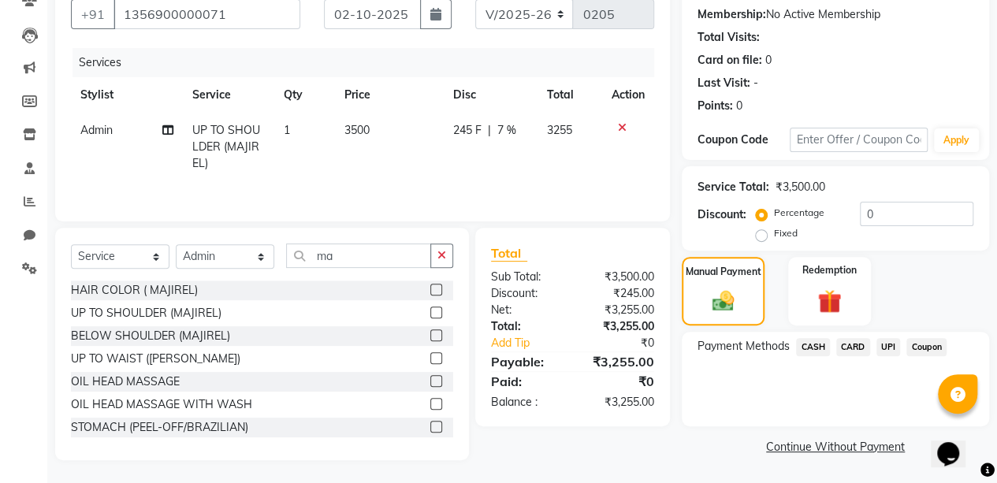
click at [888, 338] on span "UPI" at bounding box center [889, 347] width 24 height 18
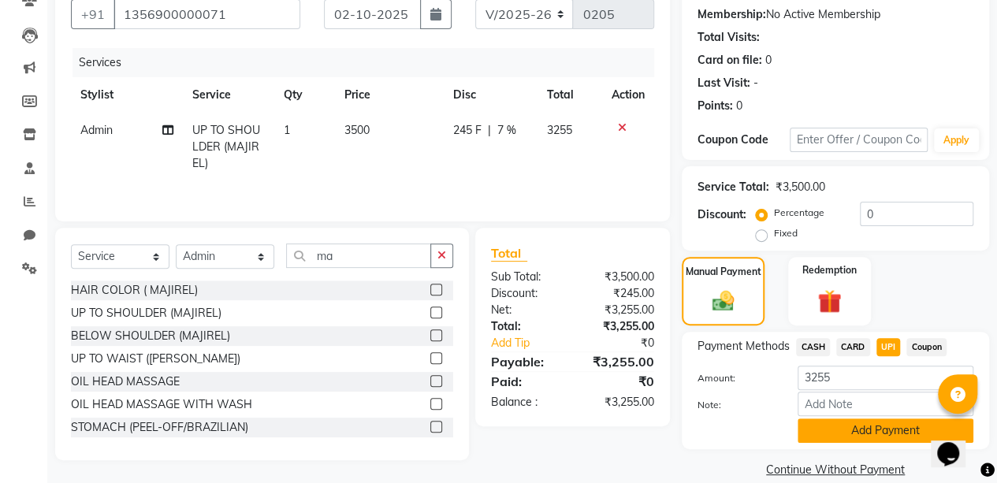
click at [899, 421] on button "Add Payment" at bounding box center [886, 431] width 176 height 24
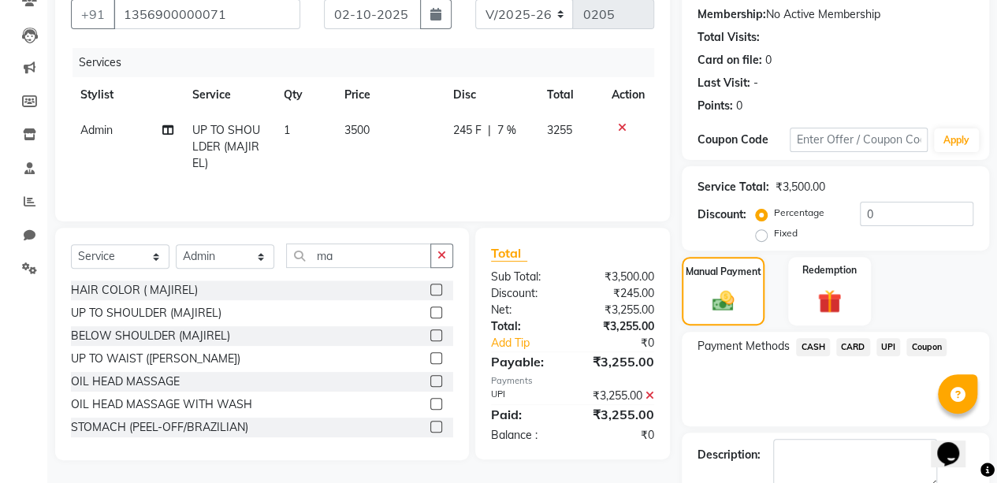
scroll to position [233, 0]
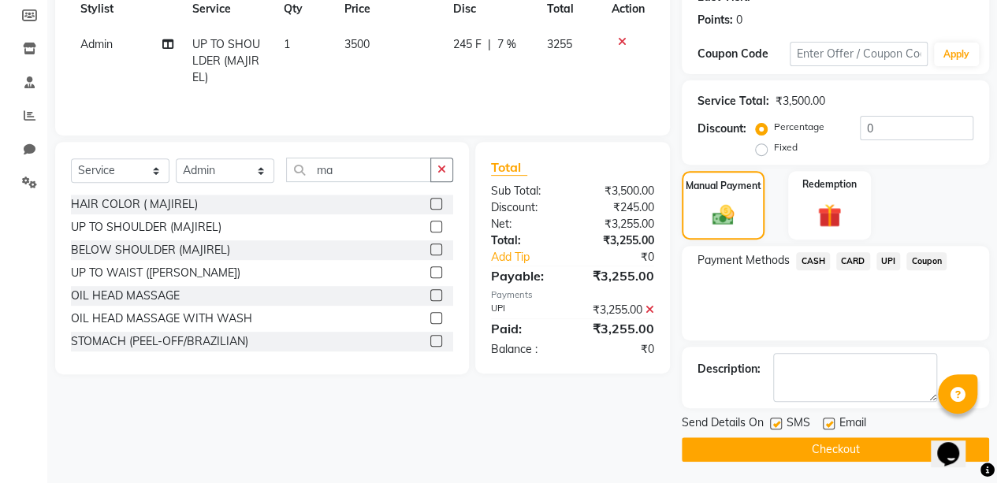
click at [796, 443] on button "Checkout" at bounding box center [835, 450] width 307 height 24
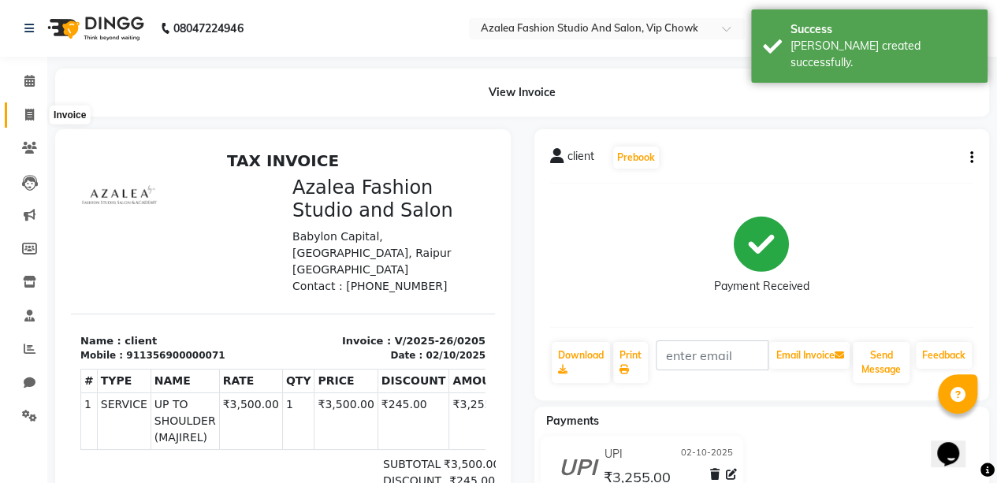
click at [31, 112] on icon at bounding box center [29, 115] width 9 height 12
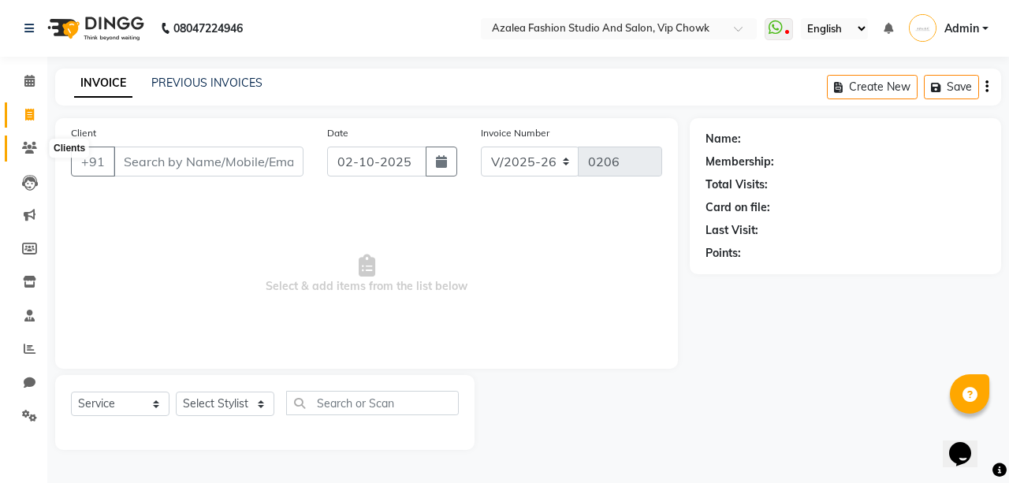
click at [32, 151] on icon at bounding box center [29, 148] width 15 height 12
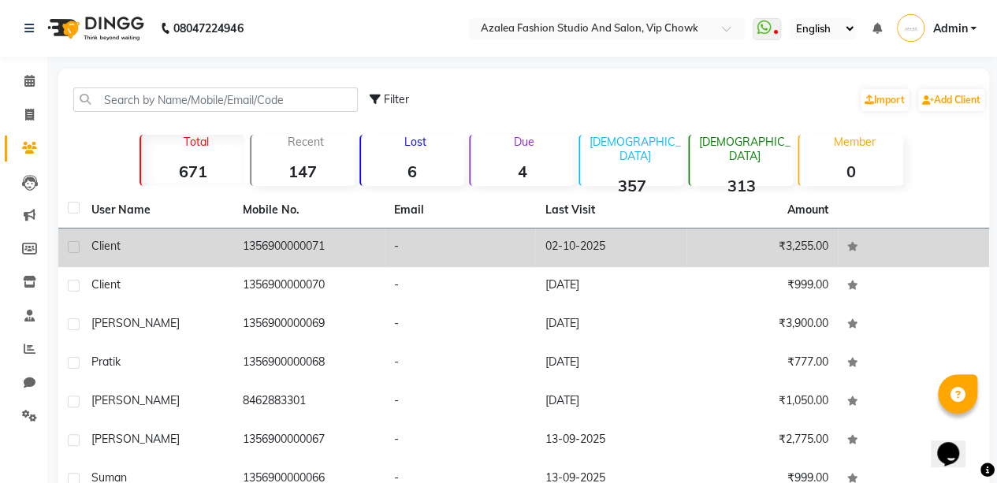
click at [624, 241] on td "02-10-2025" at bounding box center [610, 248] width 151 height 39
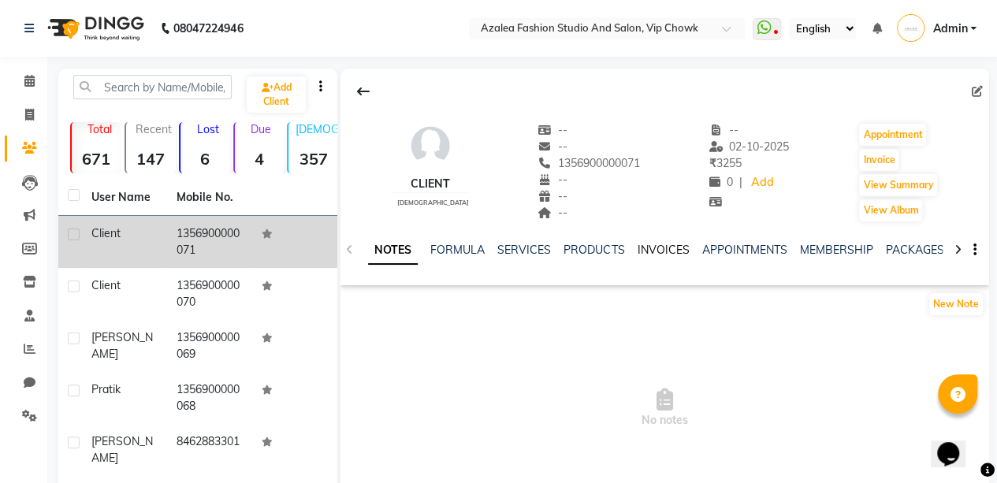
click at [672, 248] on link "INVOICES" at bounding box center [663, 250] width 52 height 14
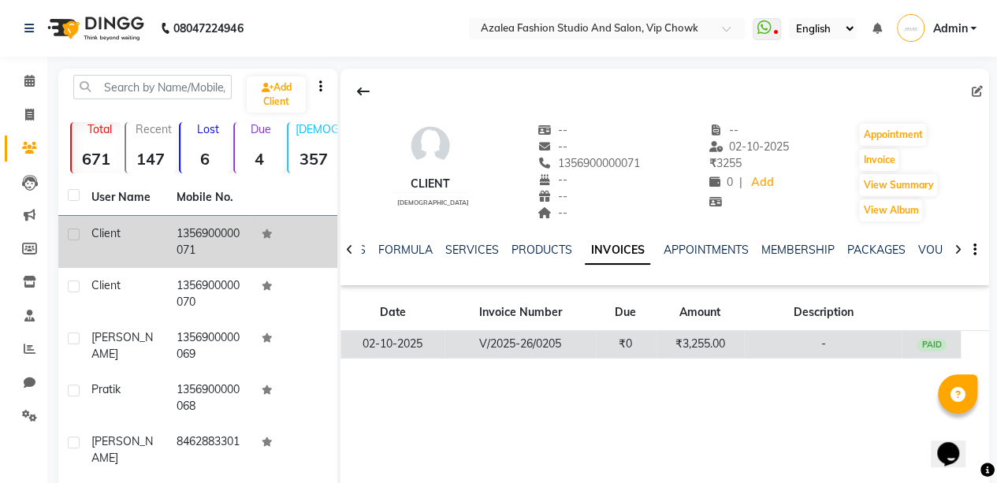
click at [676, 346] on td "₹3,255.00" at bounding box center [700, 345] width 89 height 28
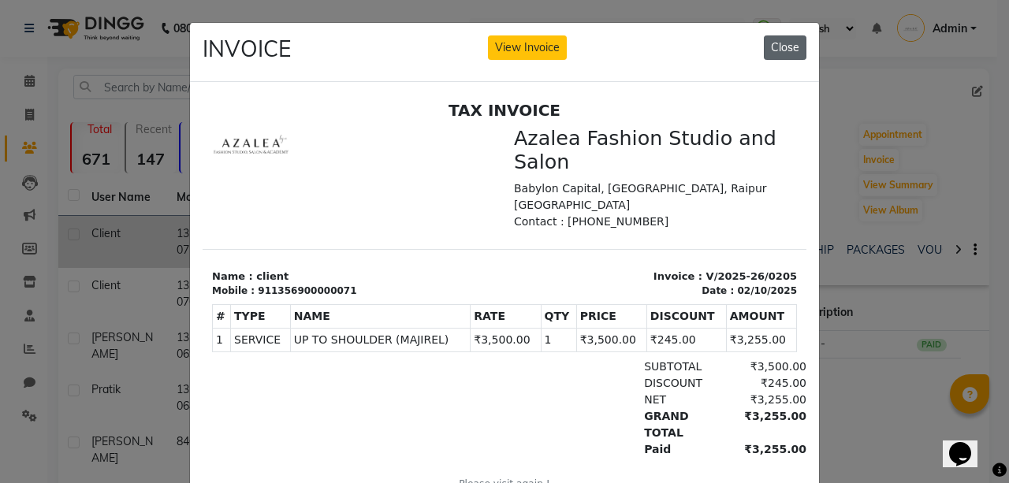
click at [772, 47] on button "Close" at bounding box center [785, 47] width 43 height 24
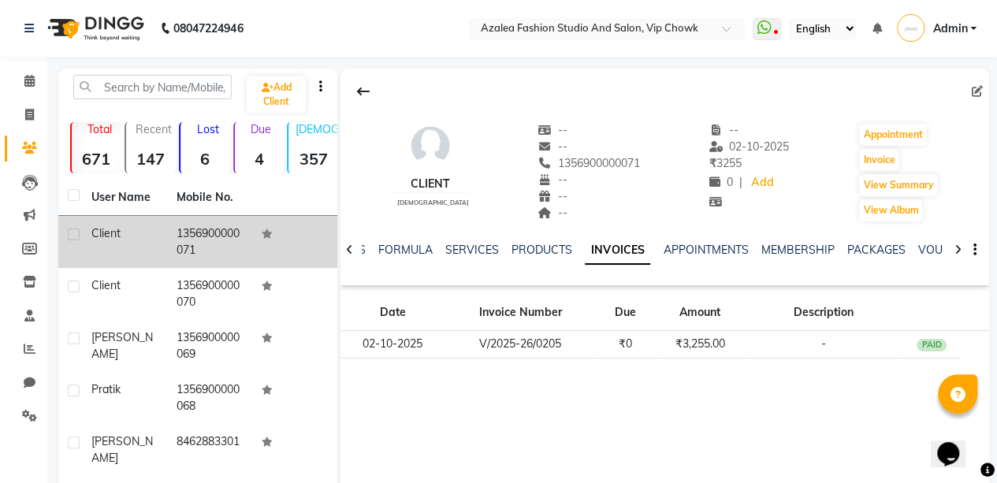
click at [74, 235] on label at bounding box center [74, 235] width 12 height 12
click at [74, 235] on input "checkbox" at bounding box center [73, 235] width 10 height 10
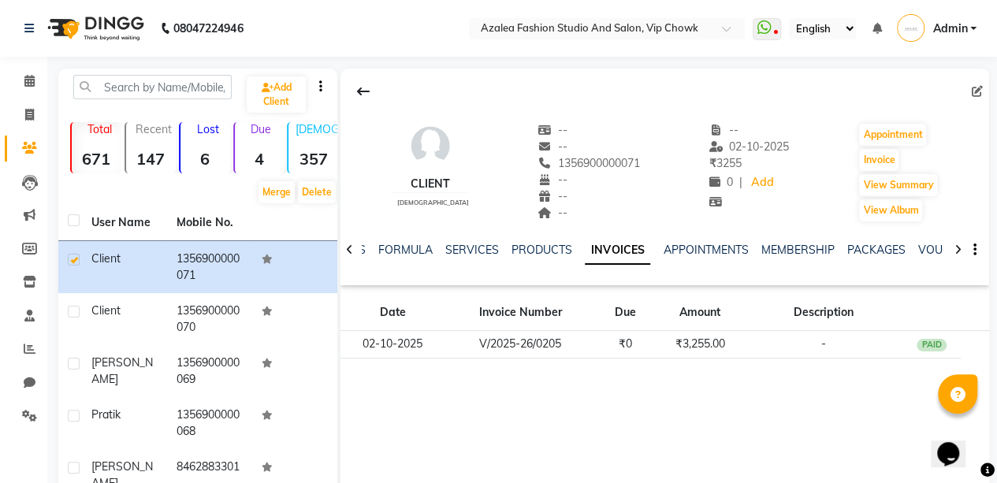
drag, startPoint x: 240, startPoint y: 267, endPoint x: 479, endPoint y: 477, distance: 318.4
click at [479, 477] on div "client [DEMOGRAPHIC_DATA] -- -- 1356900000071 -- -- -- -- [DATE] ₹ 3255 0 | Add…" at bounding box center [665, 305] width 649 height 473
click at [978, 89] on icon at bounding box center [977, 91] width 11 height 11
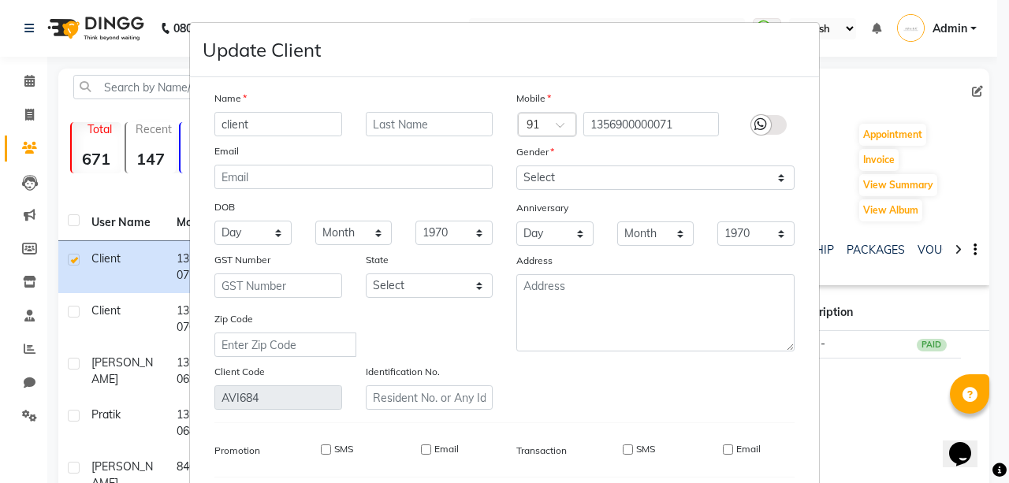
scroll to position [214, 0]
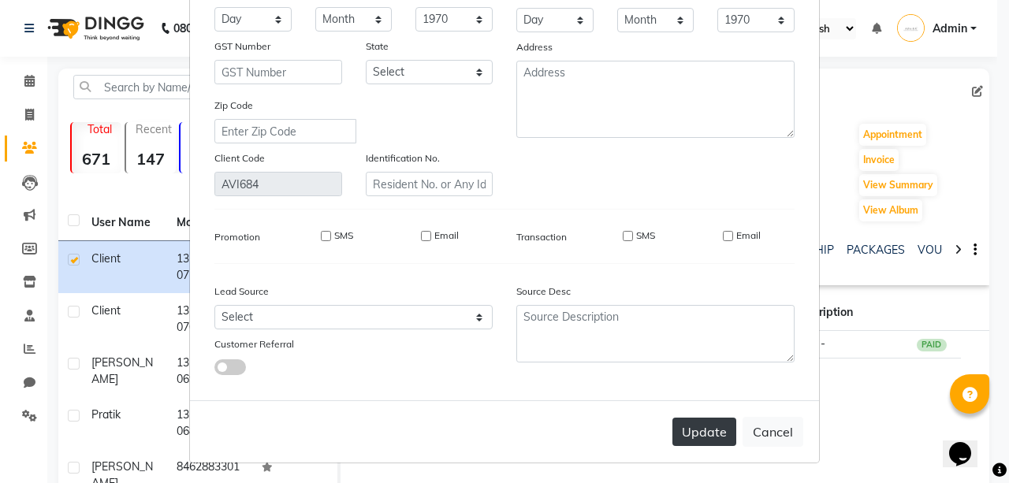
click at [692, 433] on button "Update" at bounding box center [704, 432] width 64 height 28
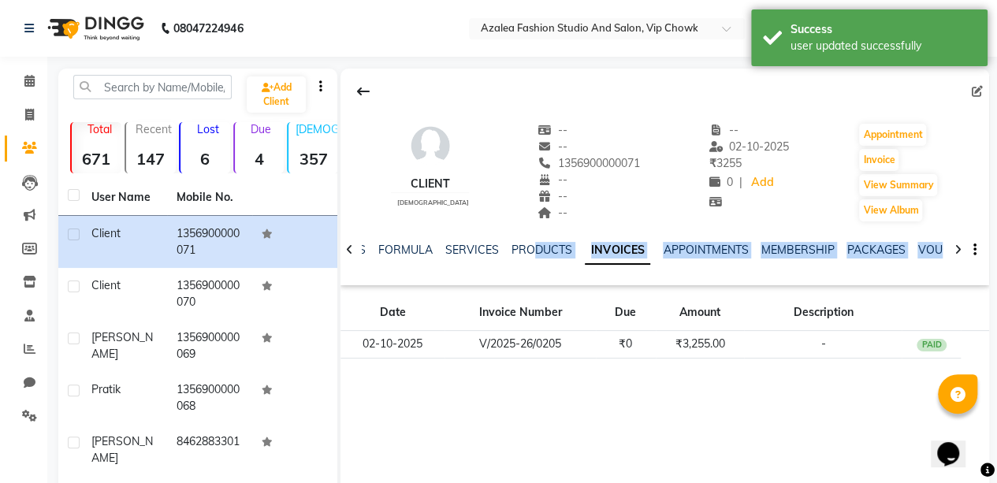
drag, startPoint x: 692, startPoint y: 433, endPoint x: 569, endPoint y: 266, distance: 207.5
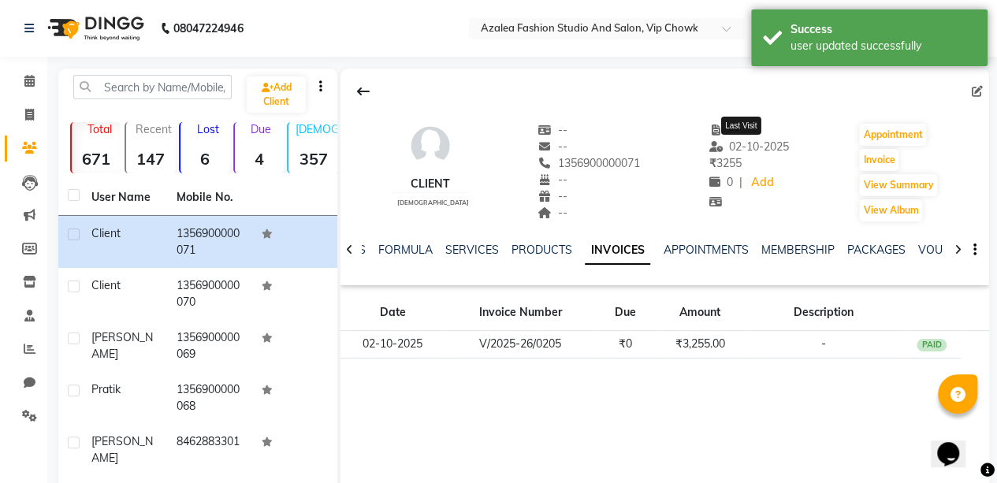
click at [763, 147] on span "02-10-2025" at bounding box center [749, 147] width 80 height 14
click at [762, 147] on span "02-10-2025" at bounding box center [749, 147] width 80 height 14
click at [709, 148] on icon at bounding box center [716, 146] width 14 height 11
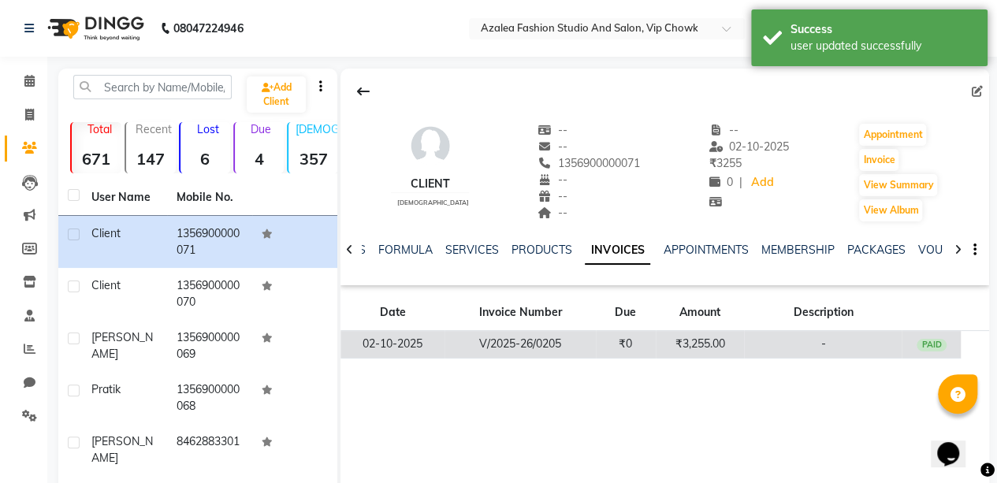
click at [691, 337] on td "₹3,255.00" at bounding box center [700, 345] width 89 height 28
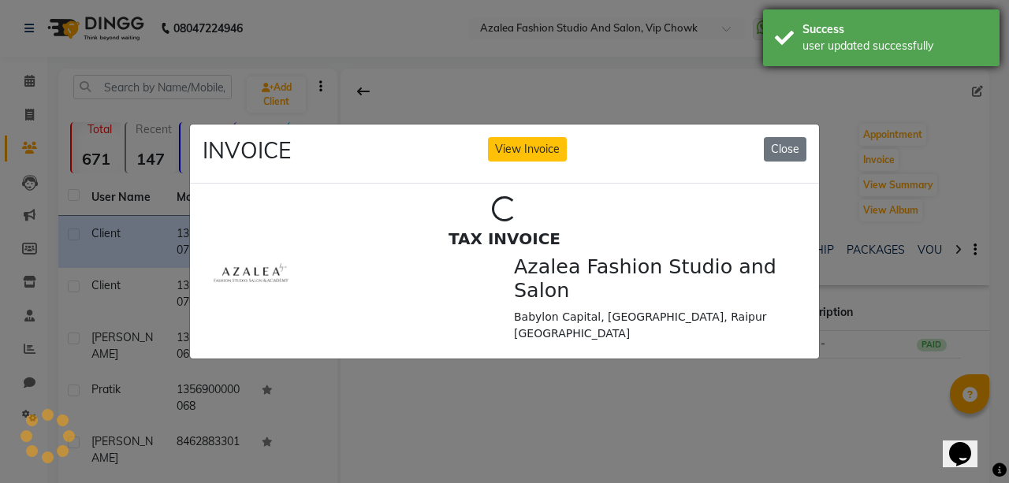
scroll to position [0, 0]
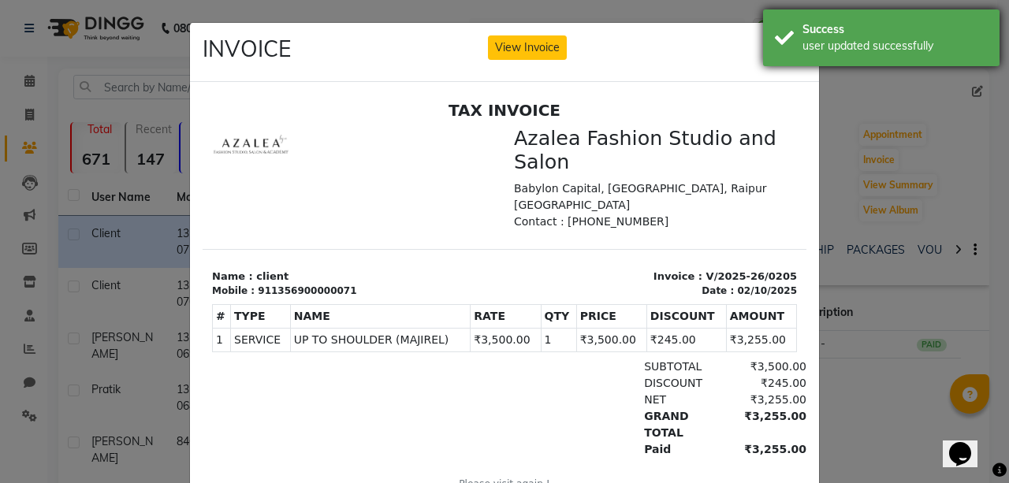
click at [976, 36] on div "Success" at bounding box center [895, 29] width 185 height 17
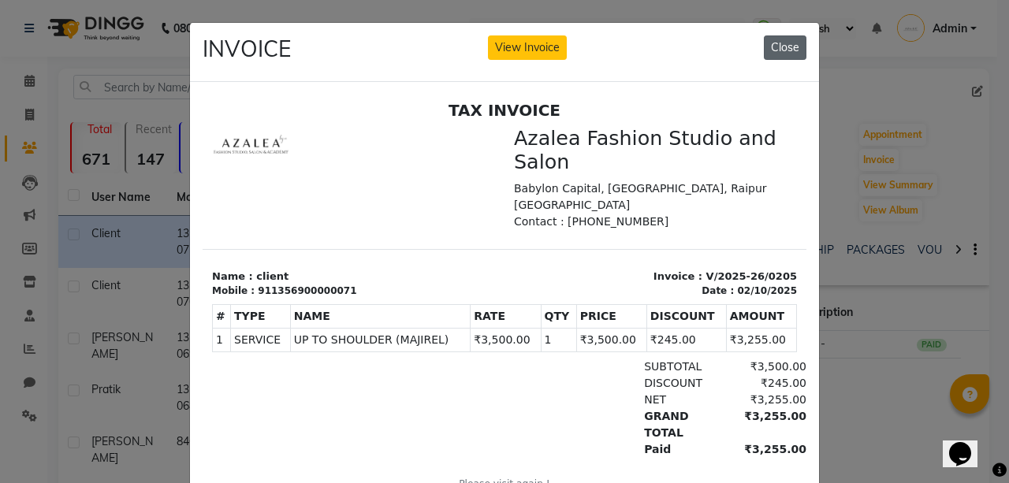
click at [779, 53] on button "Close" at bounding box center [785, 47] width 43 height 24
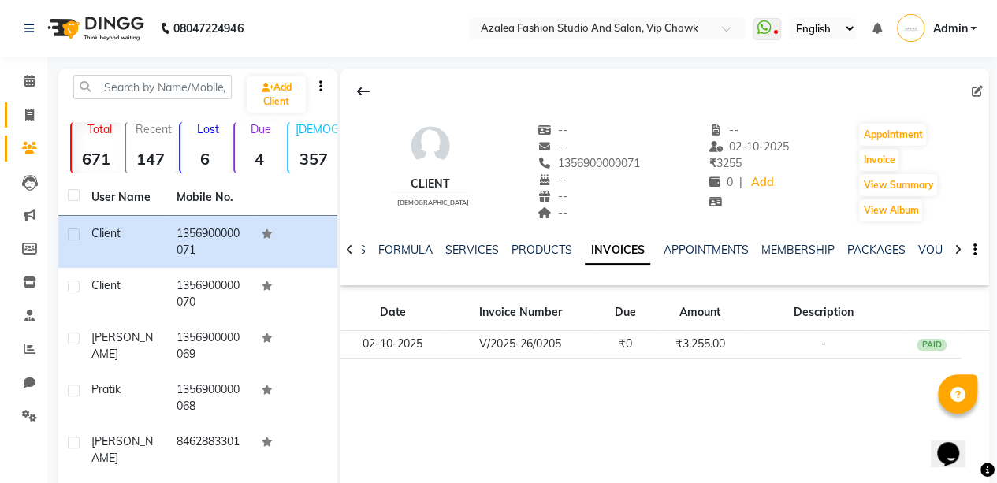
click at [31, 105] on link "Invoice" at bounding box center [24, 115] width 38 height 26
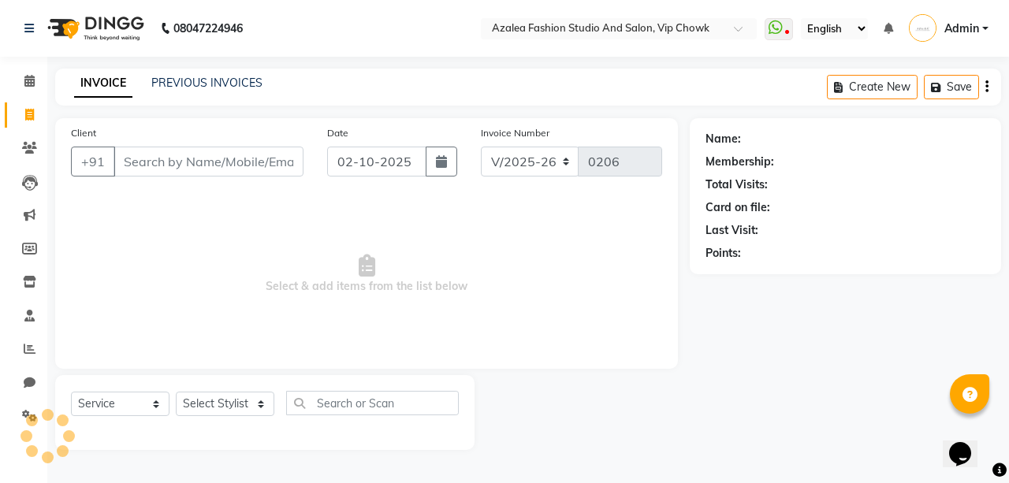
click at [175, 164] on input "Client" at bounding box center [209, 162] width 190 height 30
